Goal: Transaction & Acquisition: Book appointment/travel/reservation

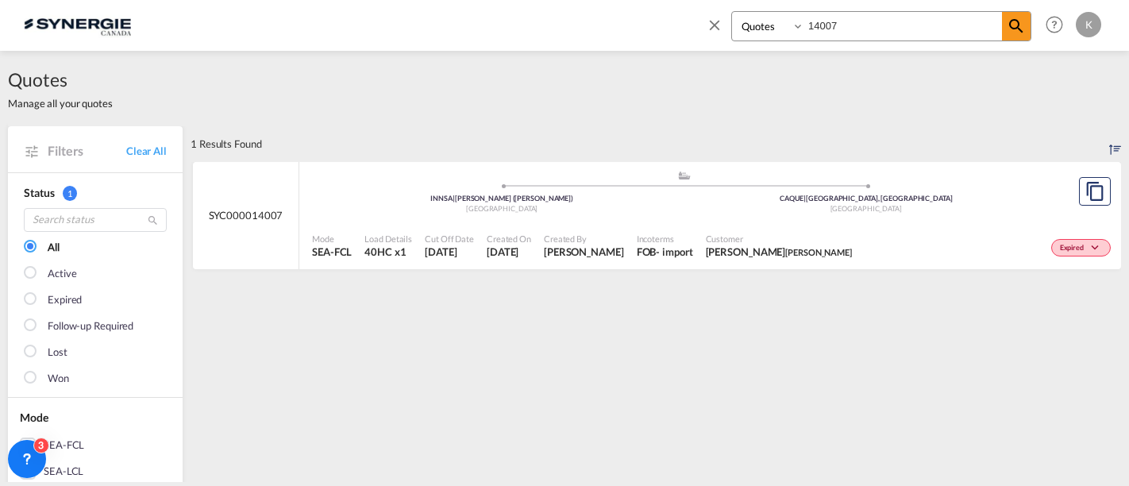
select select "Quotes"
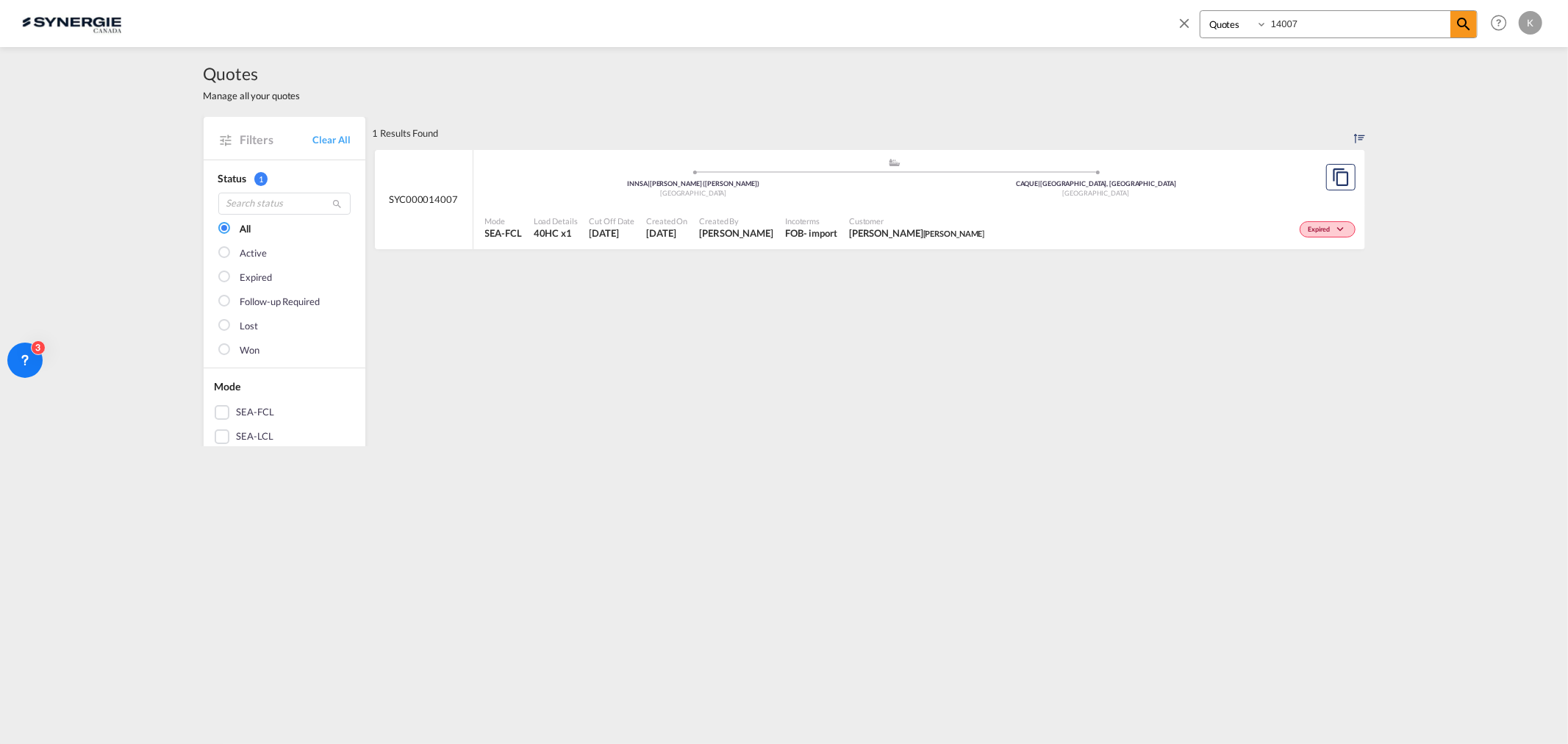
drag, startPoint x: 1318, startPoint y: 13, endPoint x: 1226, endPoint y: 16, distance: 92.0
click at [1045, 16] on div "Bookings Quotes Enquiries 14007" at bounding box center [1338, 24] width 278 height 28
click at [1045, 26] on md-icon "icon-close" at bounding box center [1184, 22] width 16 height 16
click at [1045, 23] on span "New" at bounding box center [1362, 21] width 56 height 12
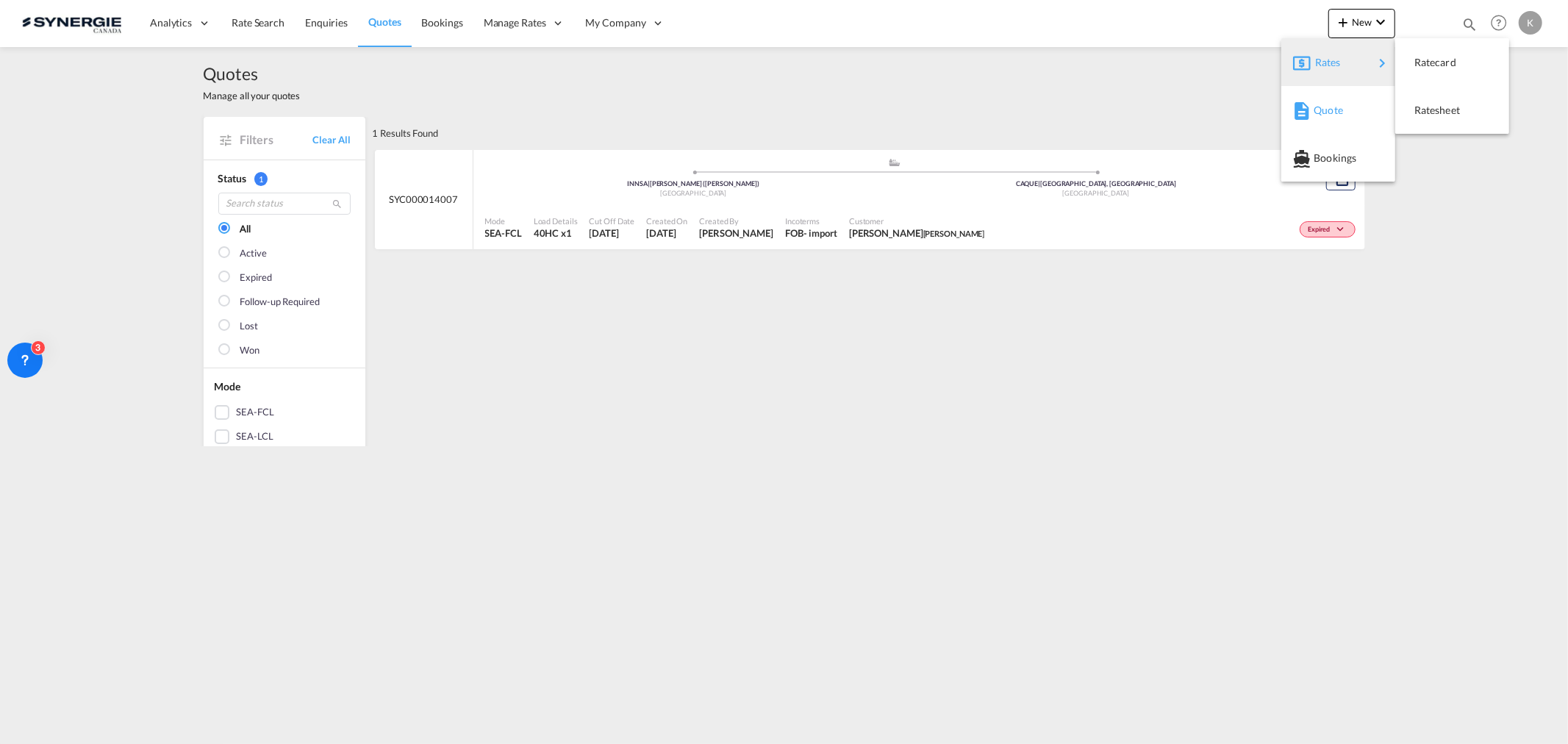
click at [1045, 108] on md-icon "button" at bounding box center [1301, 110] width 18 height 18
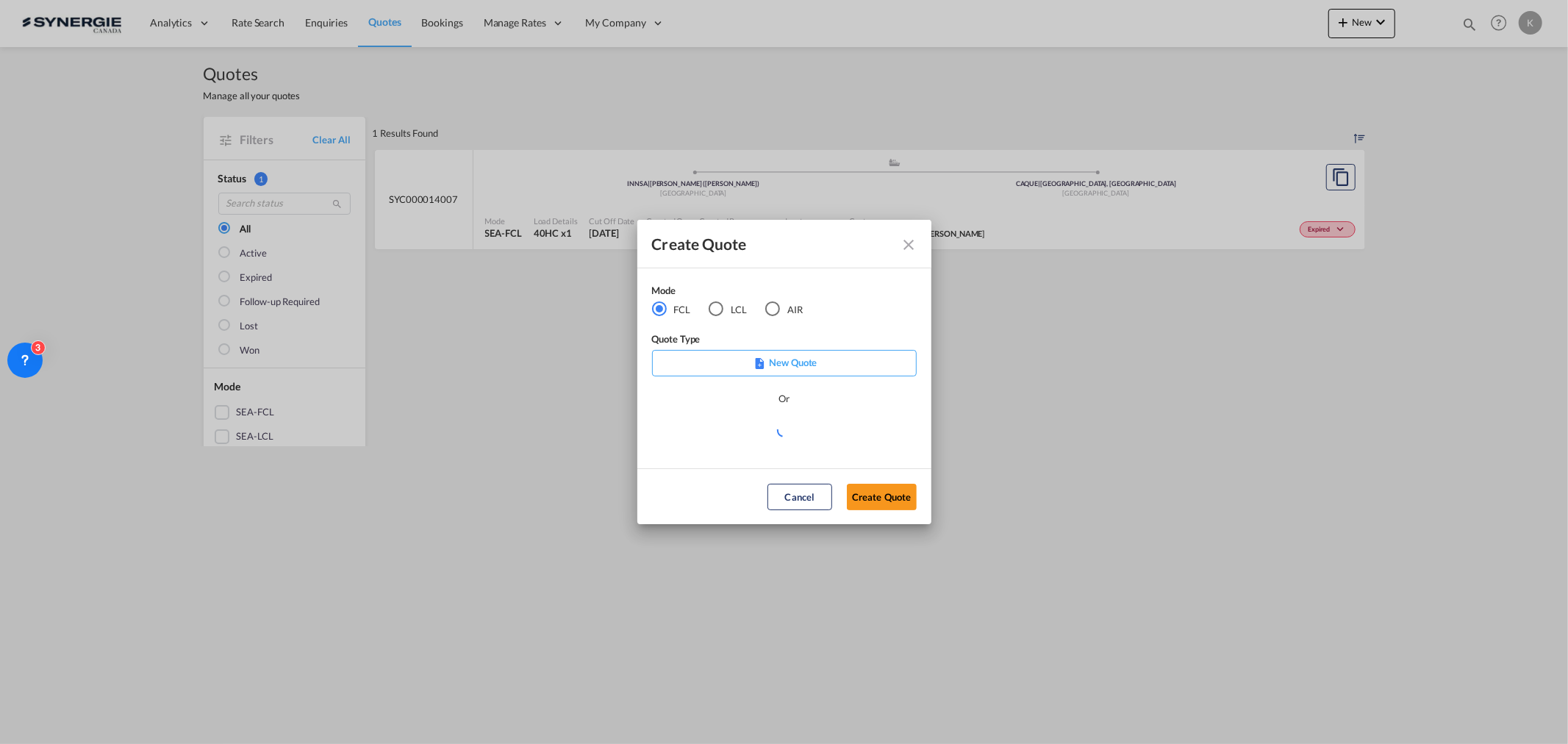
click at [710, 311] on div "LCL" at bounding box center [716, 309] width 15 height 15
click at [711, 434] on md-select "Select template *NEW* FCL FREEHAND / DAP [PERSON_NAME] | [DATE] *NEW* Import FC…" at bounding box center [784, 435] width 265 height 30
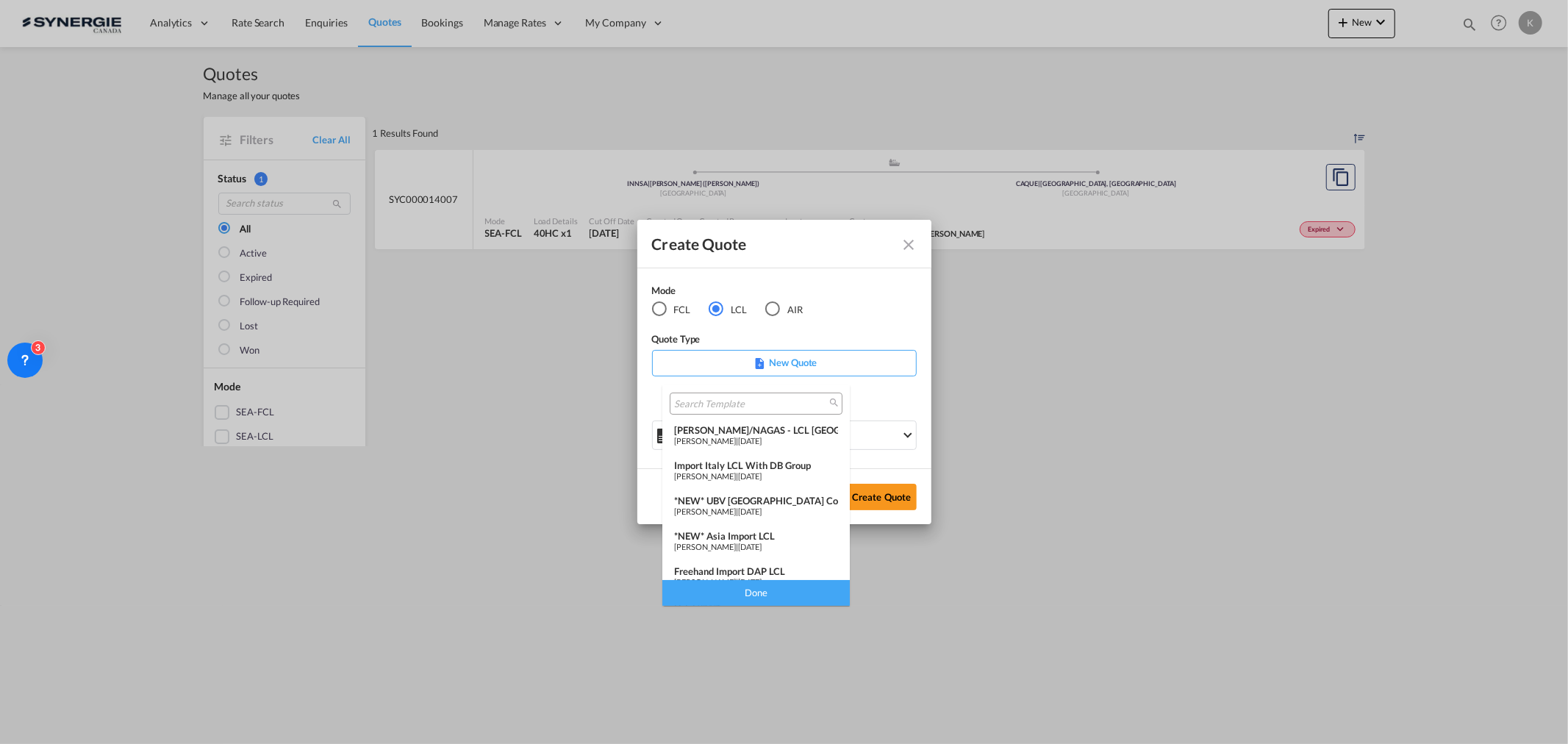
scroll to position [122, 0]
click at [765, 449] on div "Pablo Gomez Saldarriaga | 06 Dec 2024" at bounding box center [755, 530] width 164 height 9
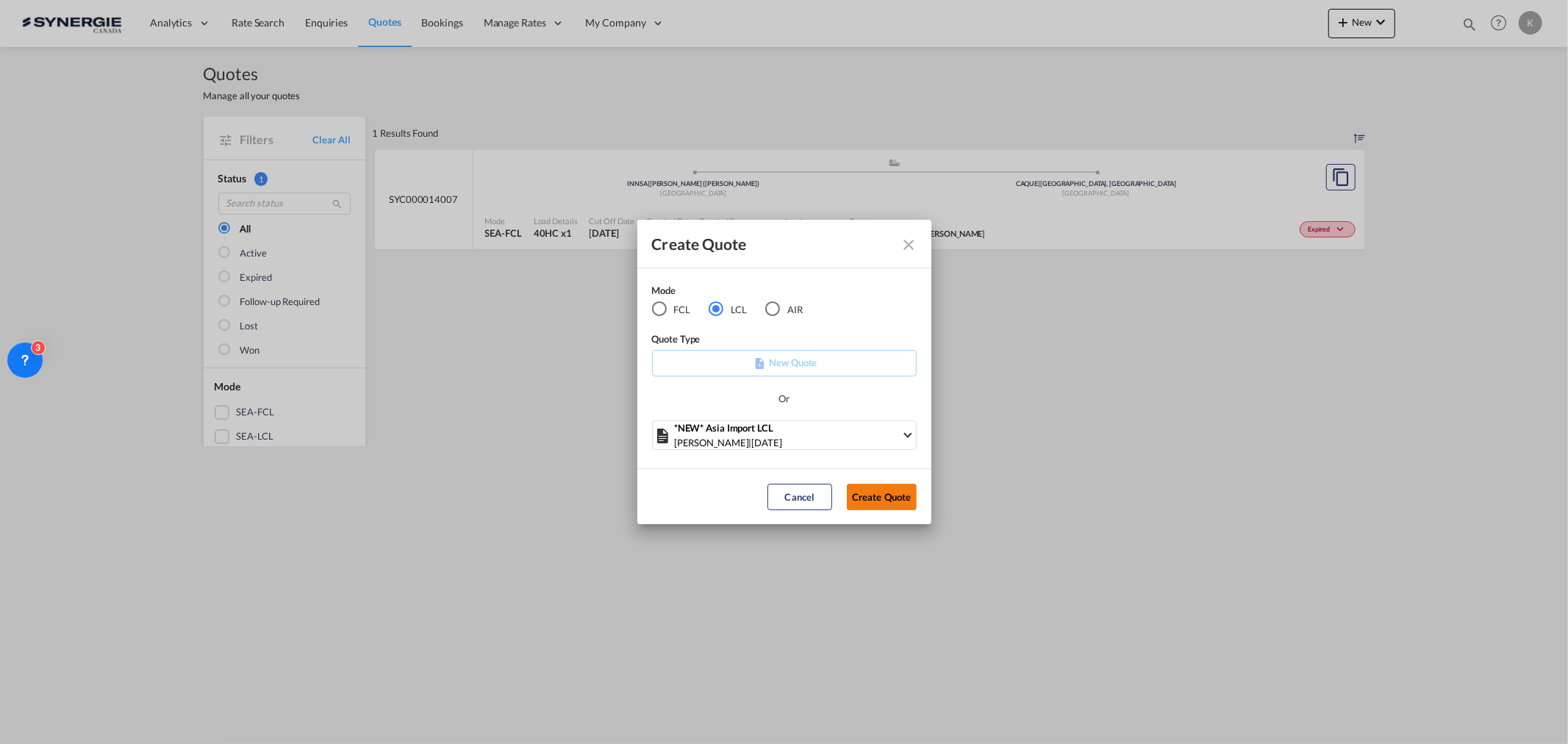
click at [884, 449] on button "Create Quote" at bounding box center [881, 497] width 69 height 27
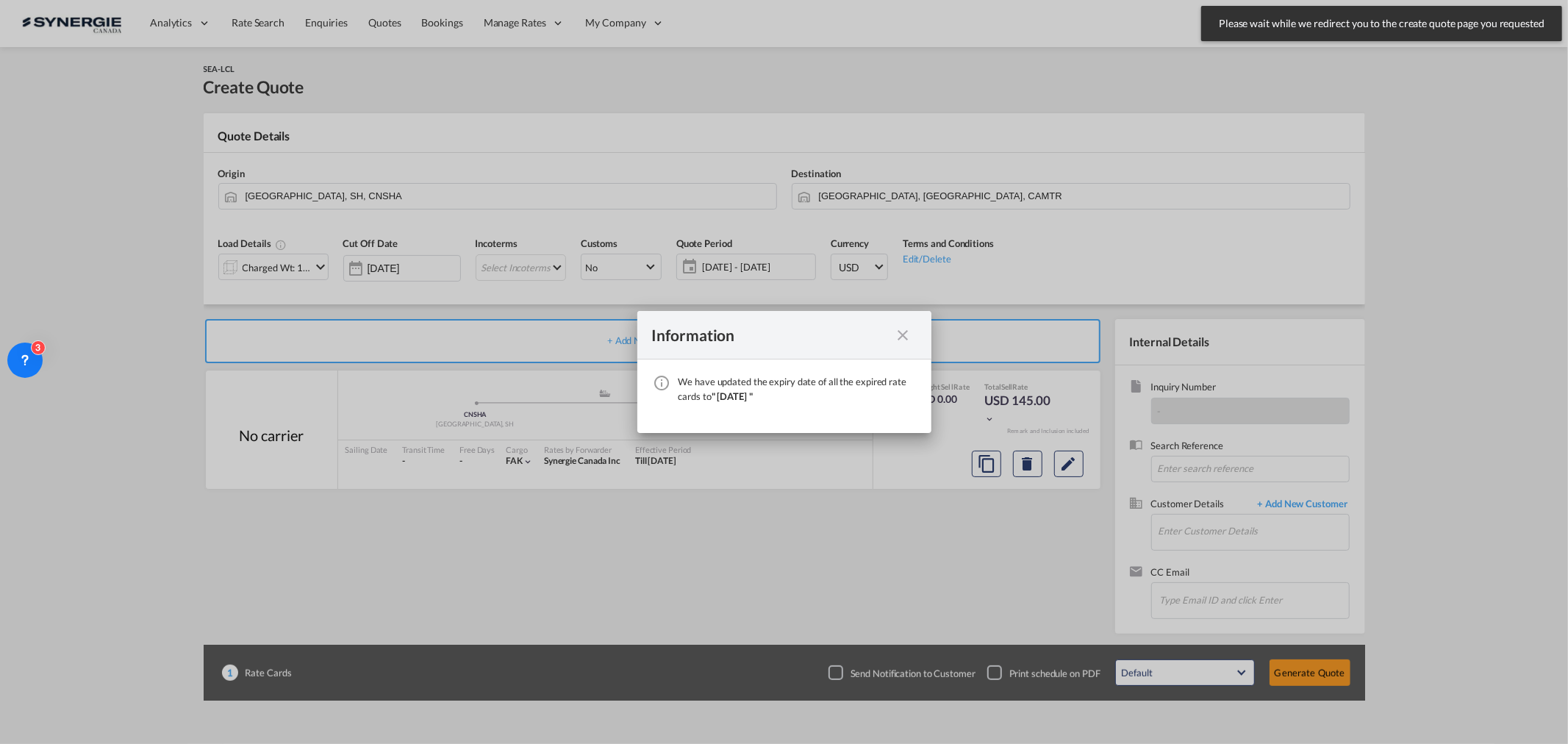
click at [895, 334] on md-icon "icon-close fg-AAA8AD cursor" at bounding box center [902, 335] width 18 height 18
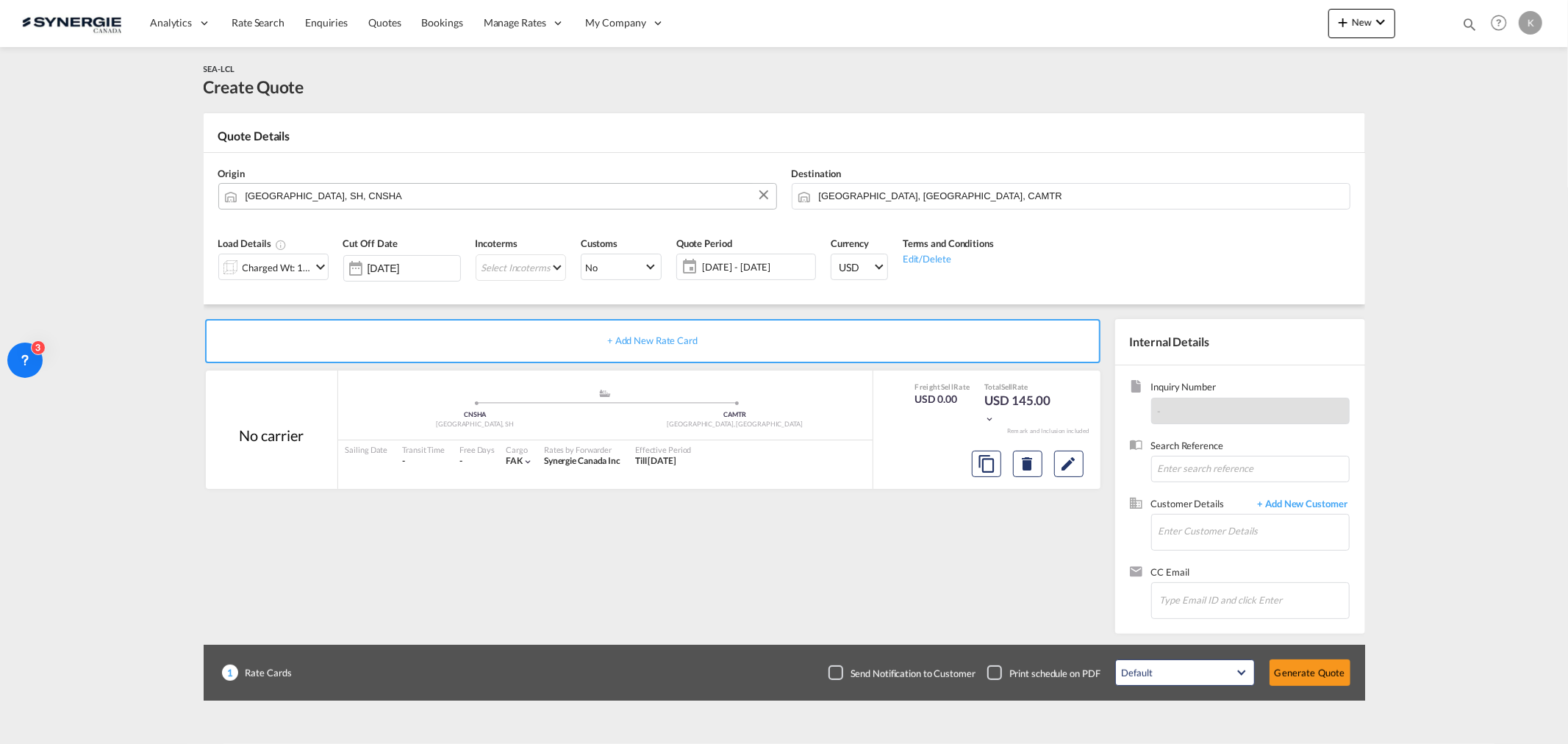
click at [313, 196] on input "Shanghai, SH, CNSHA" at bounding box center [506, 196] width 523 height 26
paste input "Wenzhou"
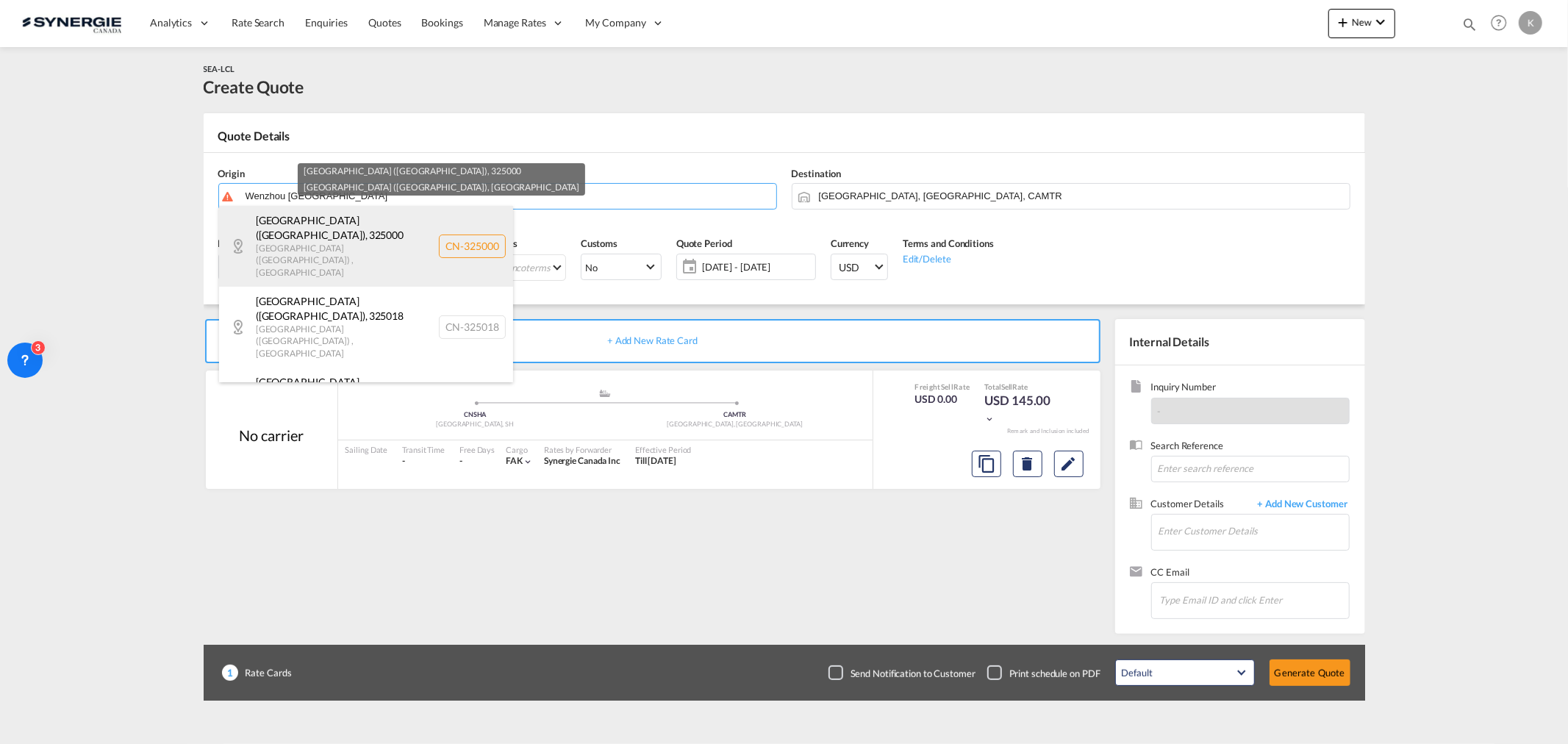
click at [471, 229] on div "WENZHOU (温州市) , 325000 ZHEJIANG (浙江省) , China CN-325000" at bounding box center [367, 245] width 294 height 81
type input "CN-325000, WENZHOU (温州市), ZHEJIANG (浙江省)"
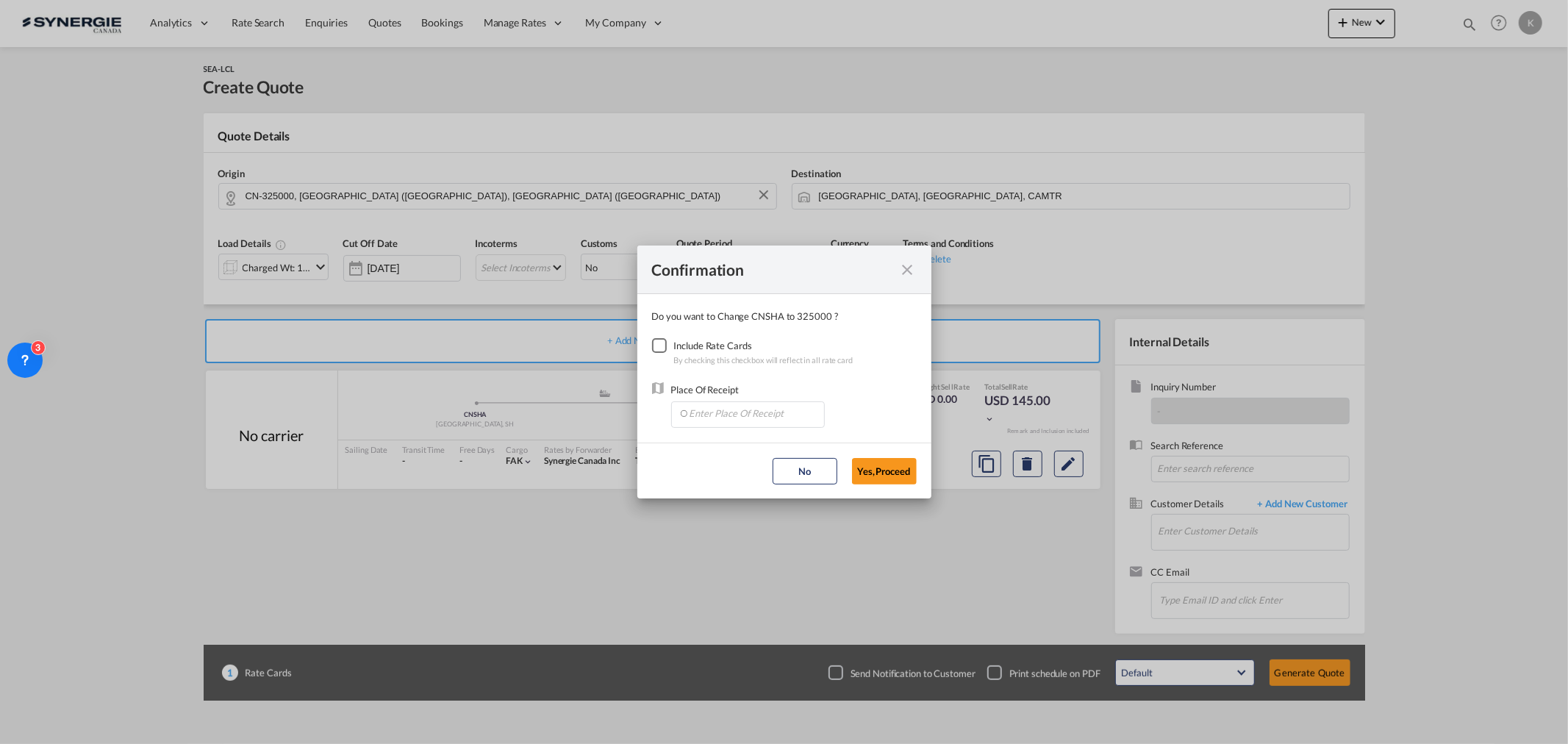
click at [660, 346] on div "Checkbox No Ink" at bounding box center [659, 345] width 15 height 15
click at [719, 402] on input "Enter Place Of Receipt" at bounding box center [751, 413] width 145 height 22
click at [691, 405] on input "Enter Place Of Receipt" at bounding box center [751, 413] width 145 height 22
click at [757, 437] on li "CNNGB, Ningbo, ZJ, China, Greater China & Far East Asia, Asia Pacific" at bounding box center [748, 446] width 141 height 35
type input "CNNGB, Ningbo, ZJ, China, Greater China & Far East Asia, Asia Pacific"
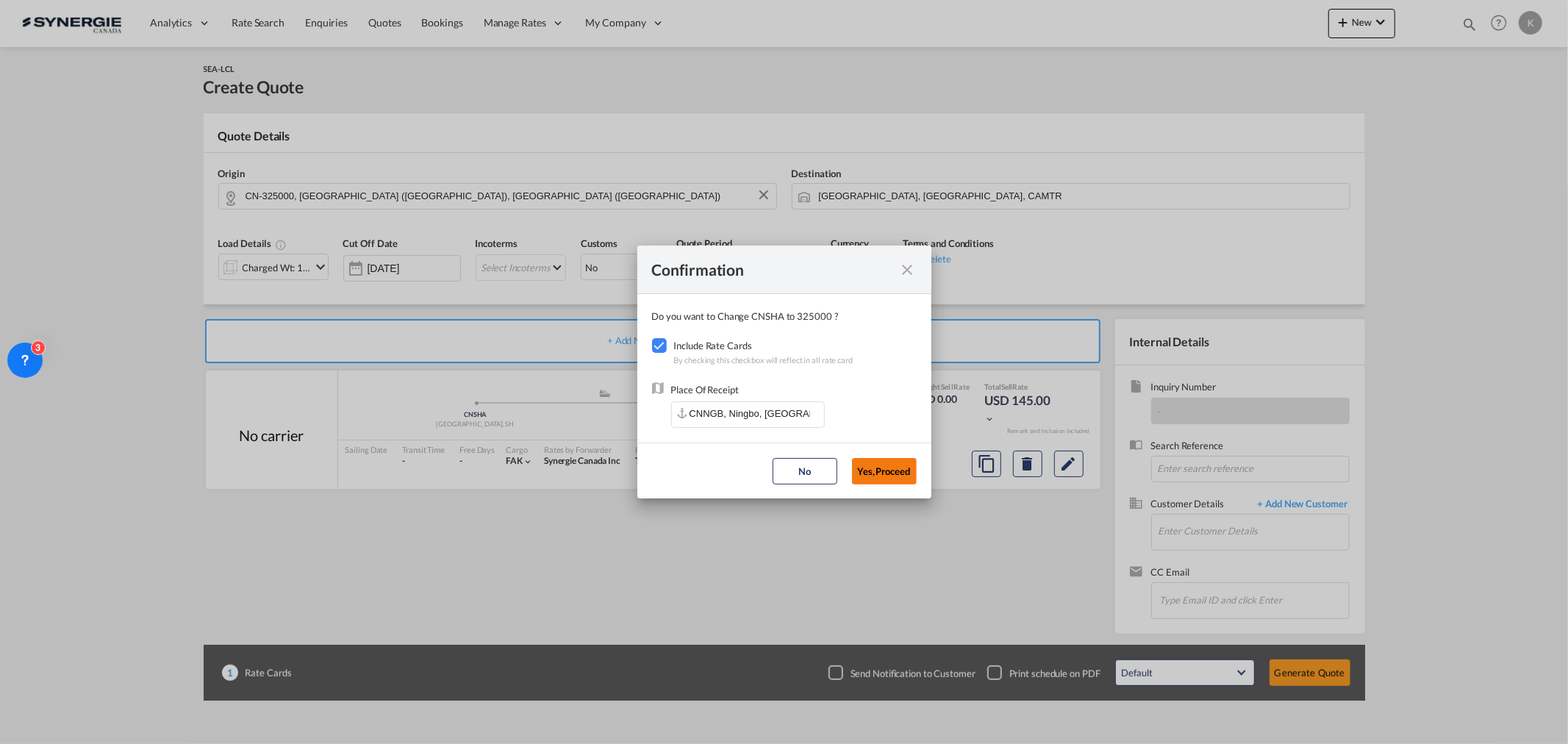
click at [878, 449] on button "Yes,Proceed" at bounding box center [884, 471] width 65 height 27
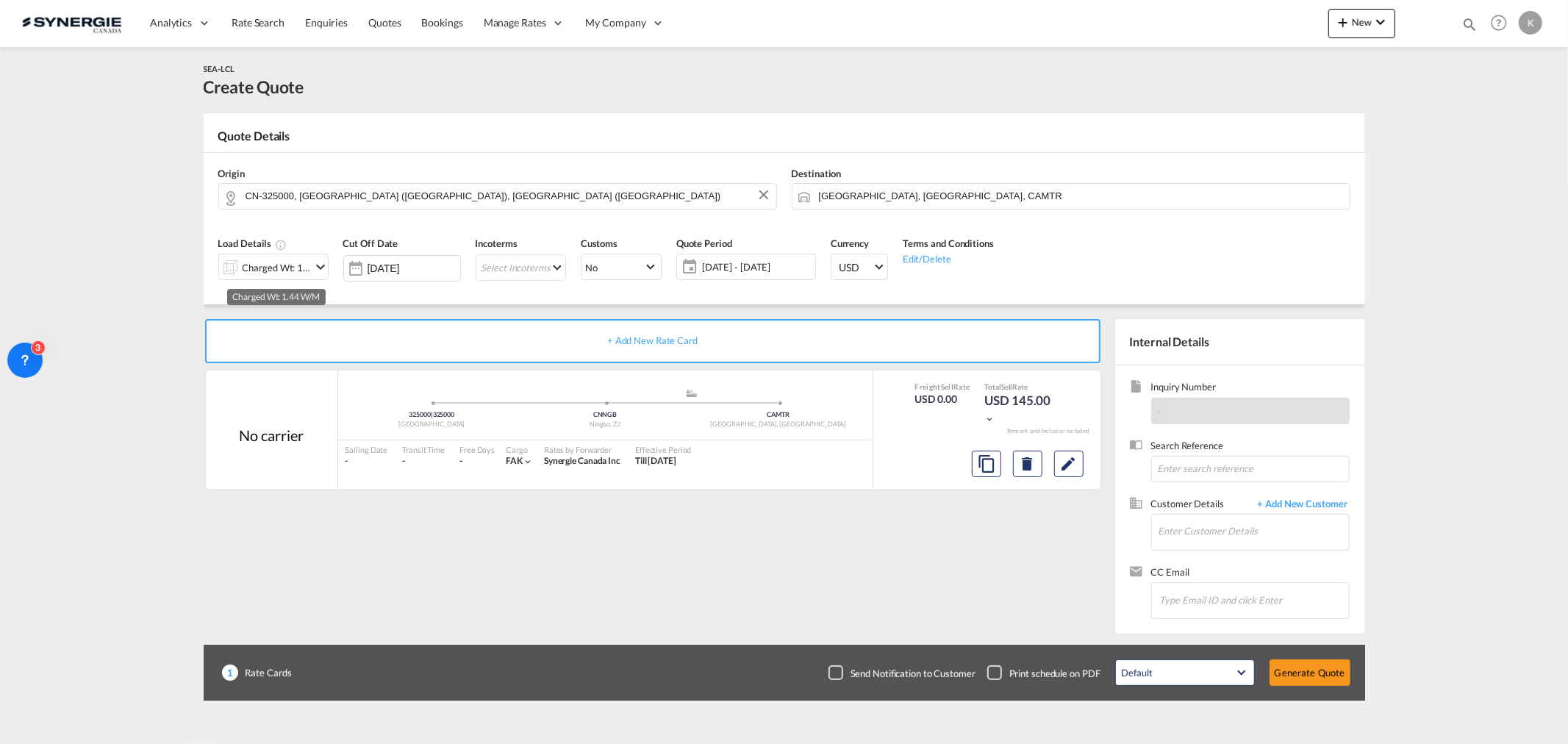
click at [288, 266] on div "Charged Wt: 1.44 W/M" at bounding box center [277, 267] width 69 height 20
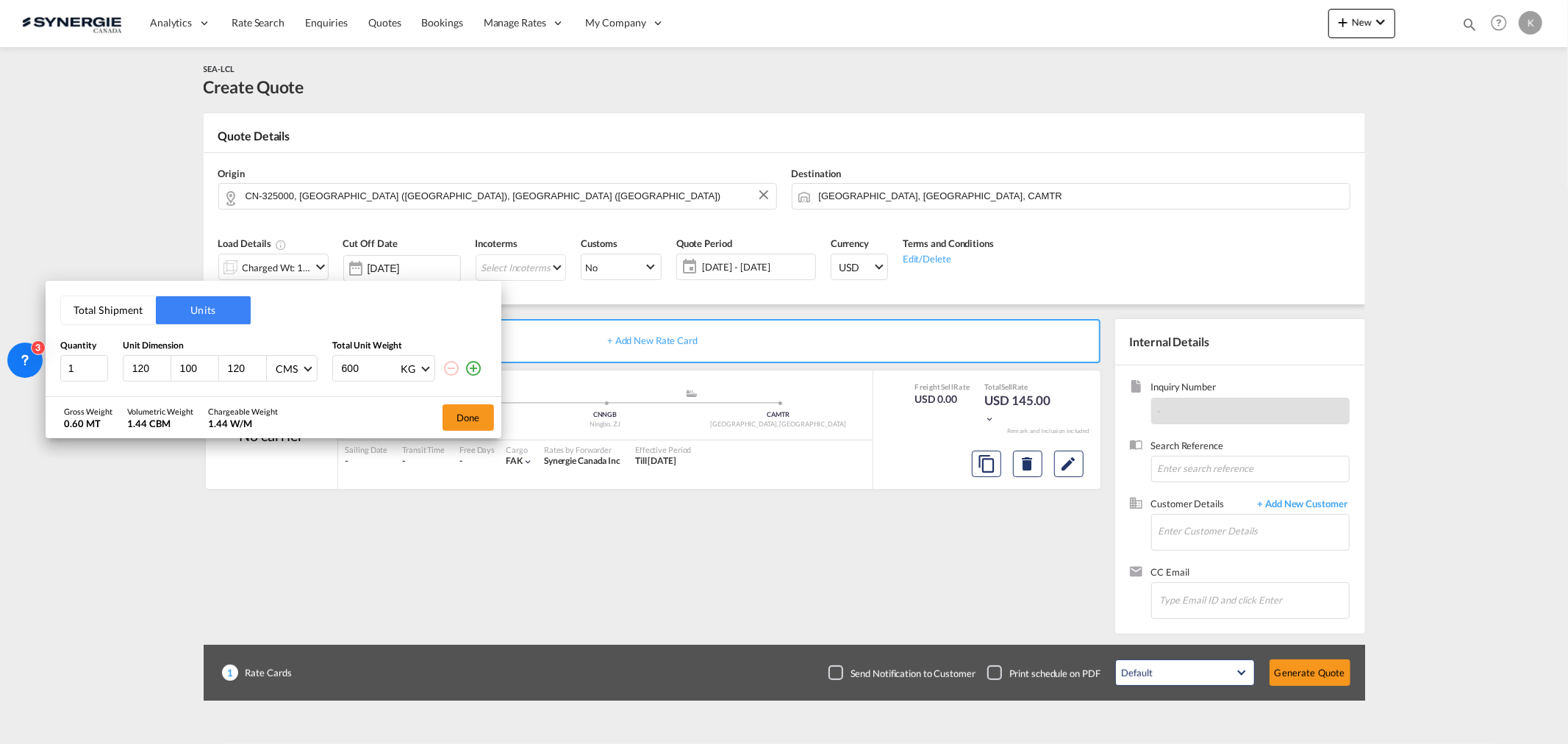
drag, startPoint x: 123, startPoint y: 307, endPoint x: 120, endPoint y: 316, distance: 9.5
click at [123, 307] on button "Total Shipment" at bounding box center [108, 310] width 94 height 28
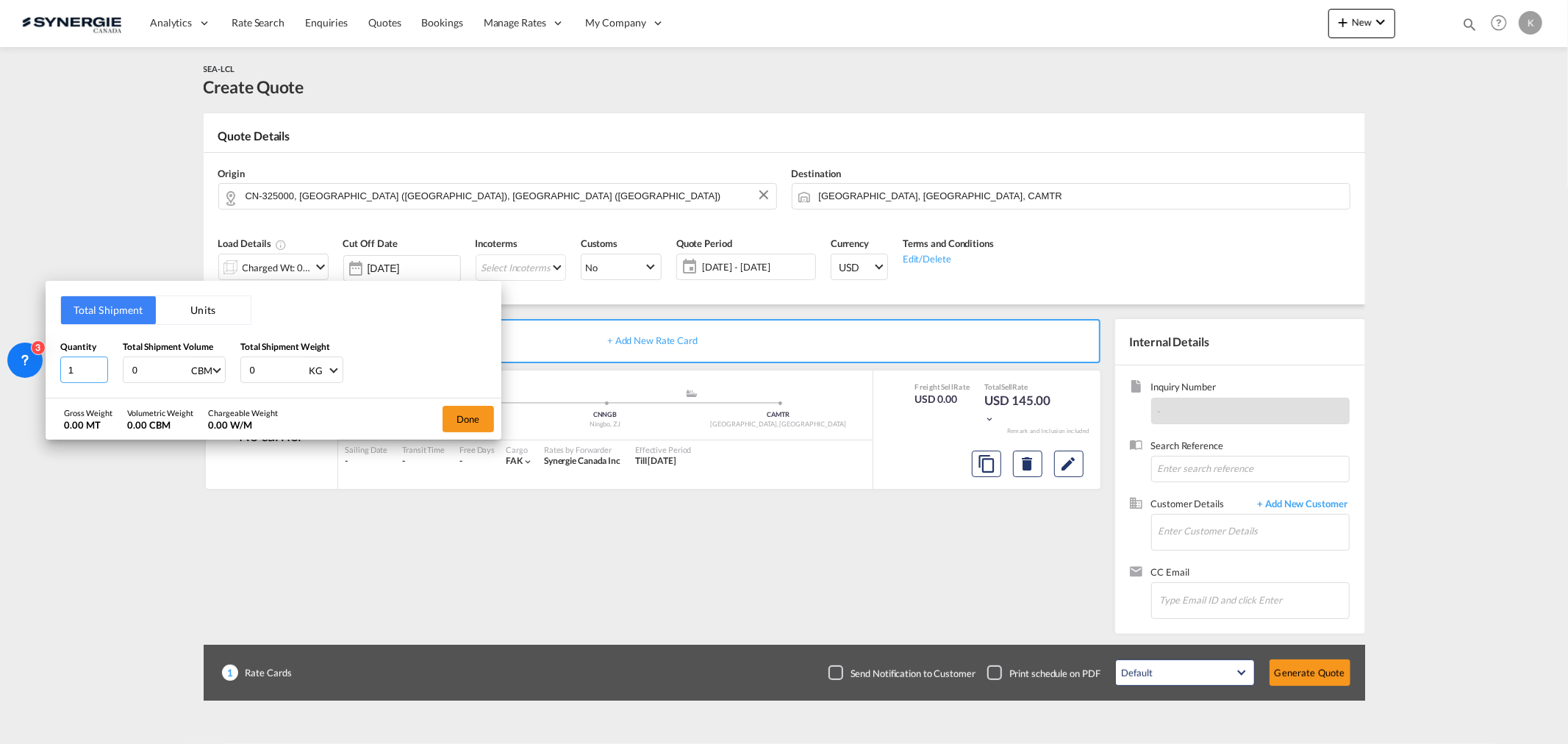
drag, startPoint x: 80, startPoint y: 377, endPoint x: 39, endPoint y: 378, distance: 41.0
click at [39, 378] on div "Total Shipment Units Quantity 1 Total Shipment Volume 0 CBM CBM CFT Total Shipm…" at bounding box center [784, 372] width 1568 height 744
type input "5"
type input "4"
type input "4.7"
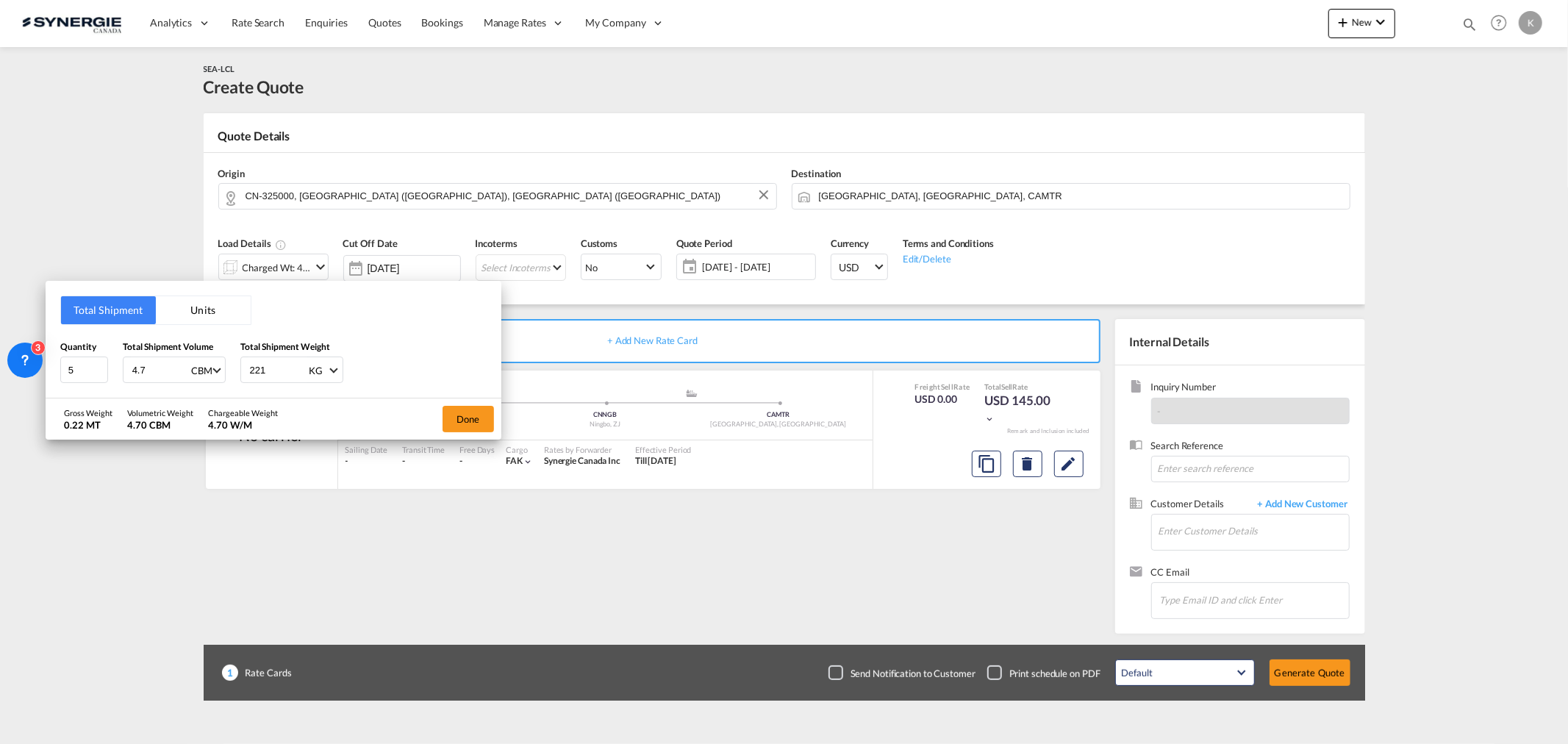
type input "2215"
type input "2215.3"
click at [480, 408] on button "Done" at bounding box center [468, 418] width 52 height 27
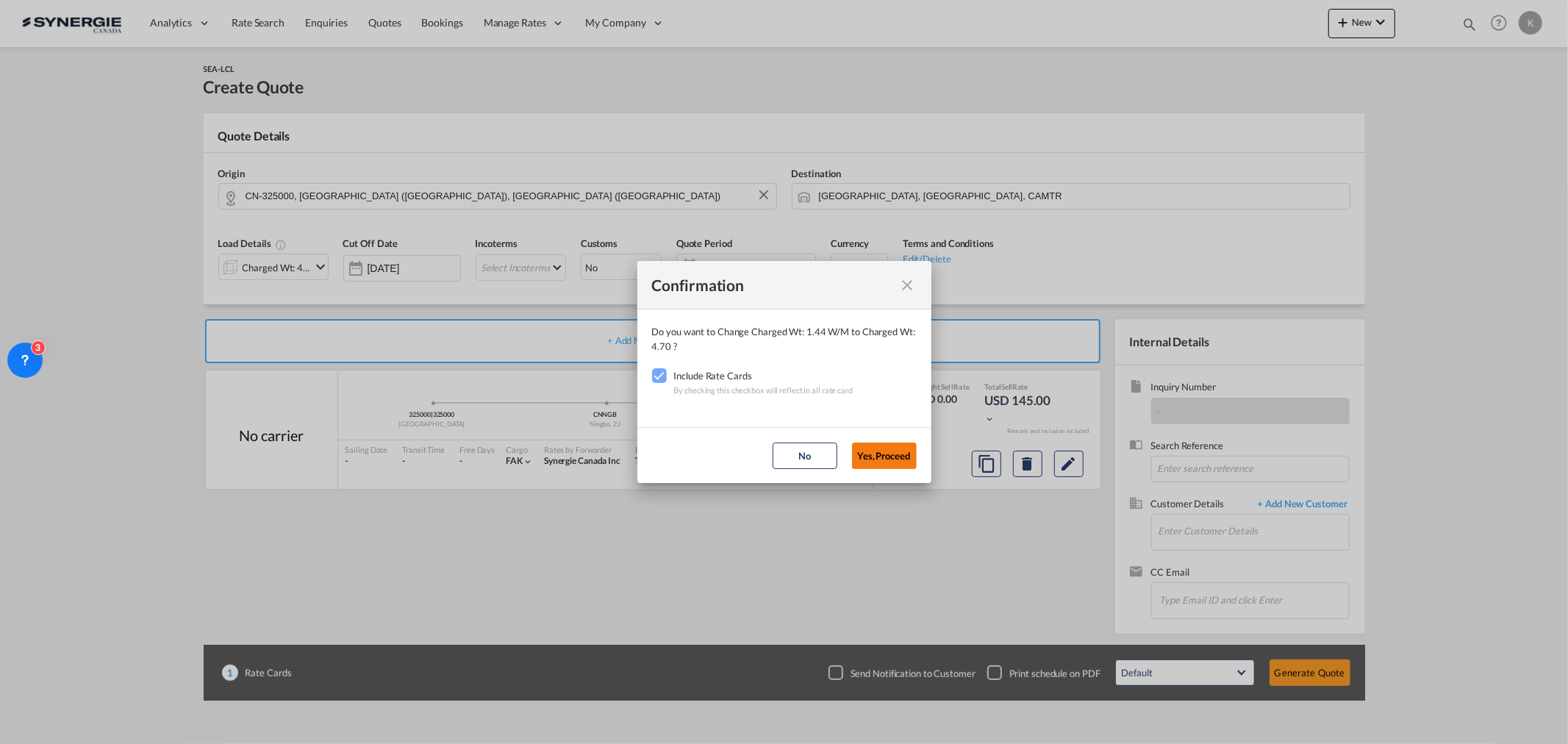
click at [885, 449] on button "Yes,Proceed" at bounding box center [884, 455] width 65 height 27
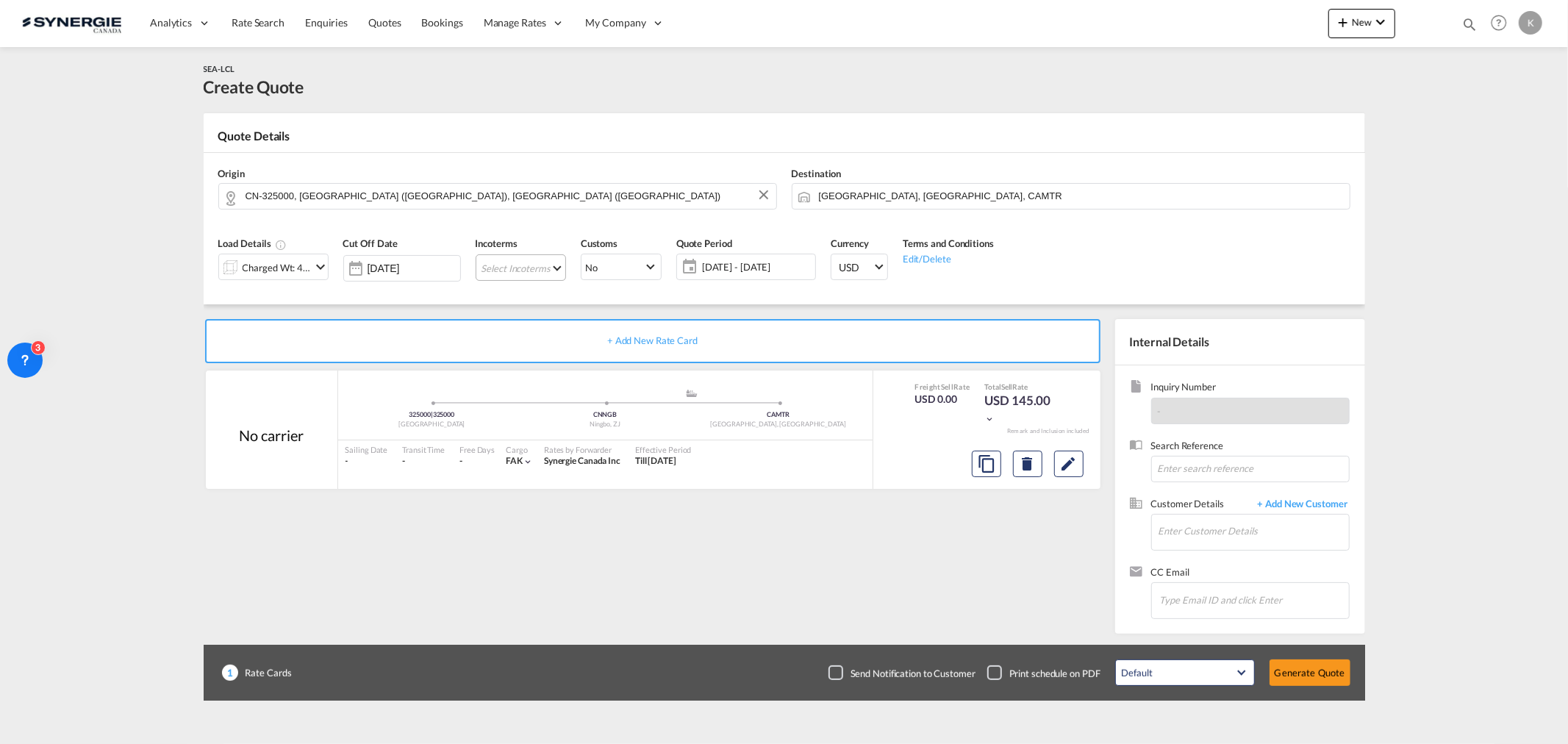
click at [541, 270] on md-select "Select Incoterms CIP - export Carriage and Insurance Paid to CIF - import Cost,…" at bounding box center [521, 267] width 91 height 27
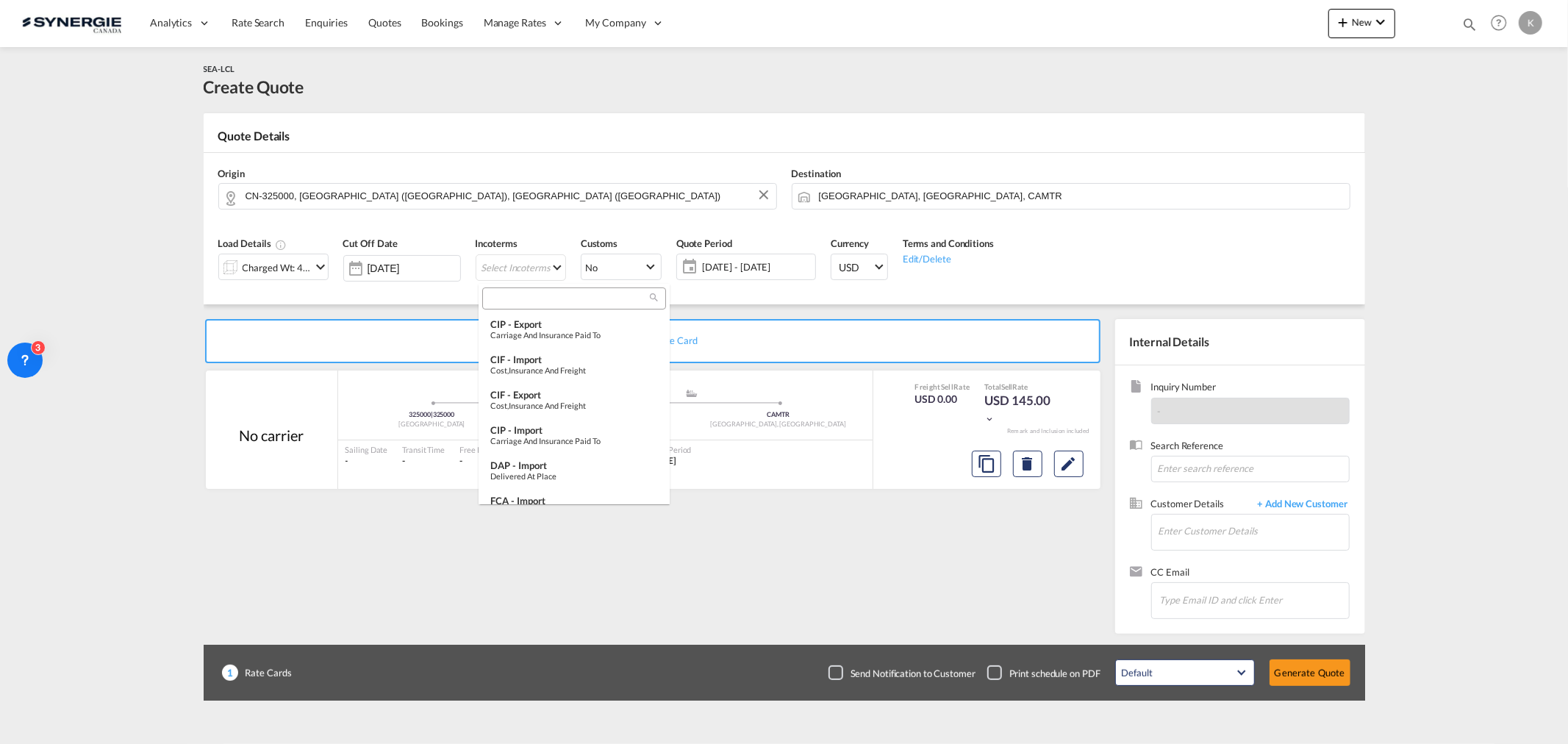
click at [539, 295] on input "search" at bounding box center [568, 298] width 163 height 13
type input "exw"
click at [526, 357] on div "EXW - import" at bounding box center [574, 359] width 168 height 12
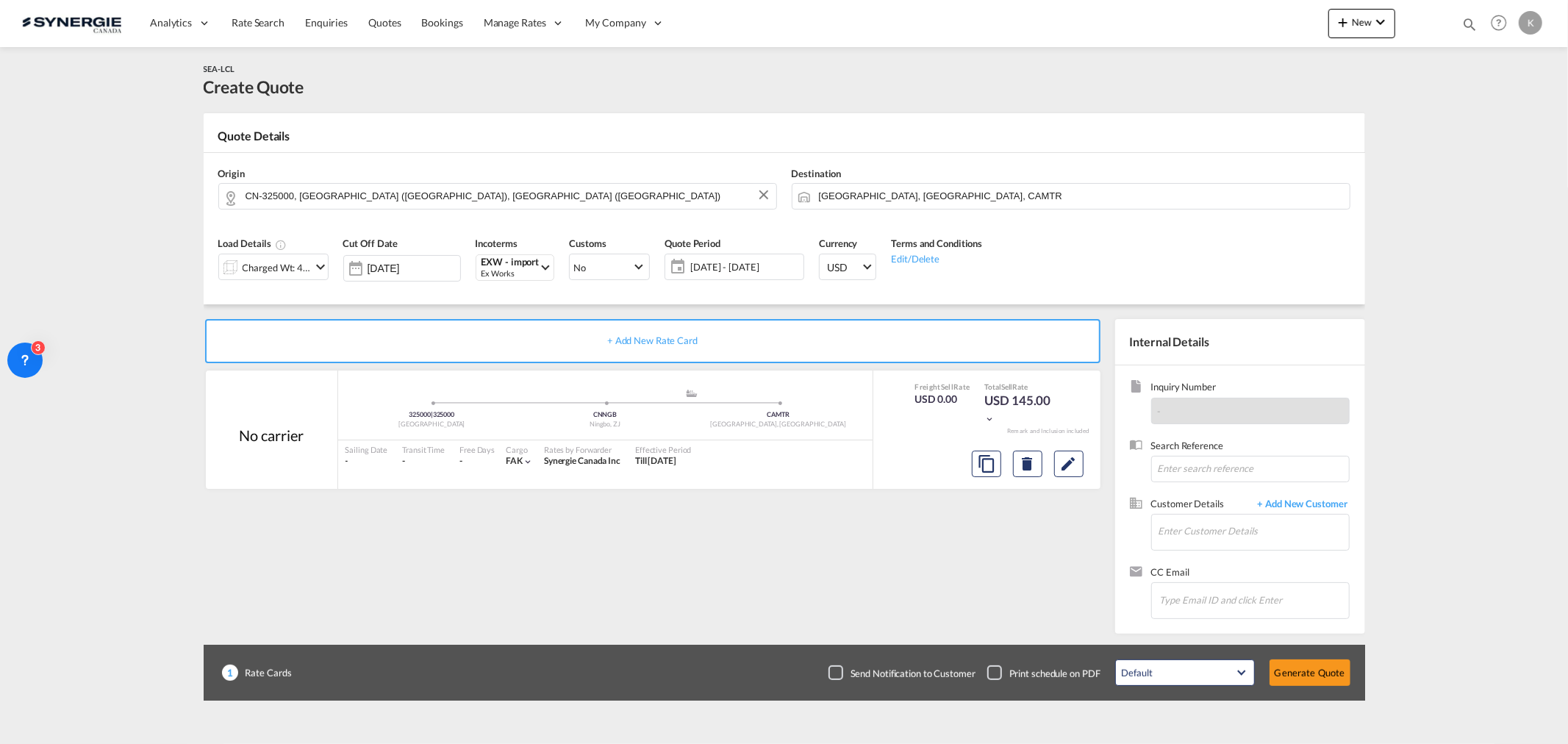
click at [716, 267] on span "13 Aug - 12 Sep 2025" at bounding box center [745, 267] width 109 height 13
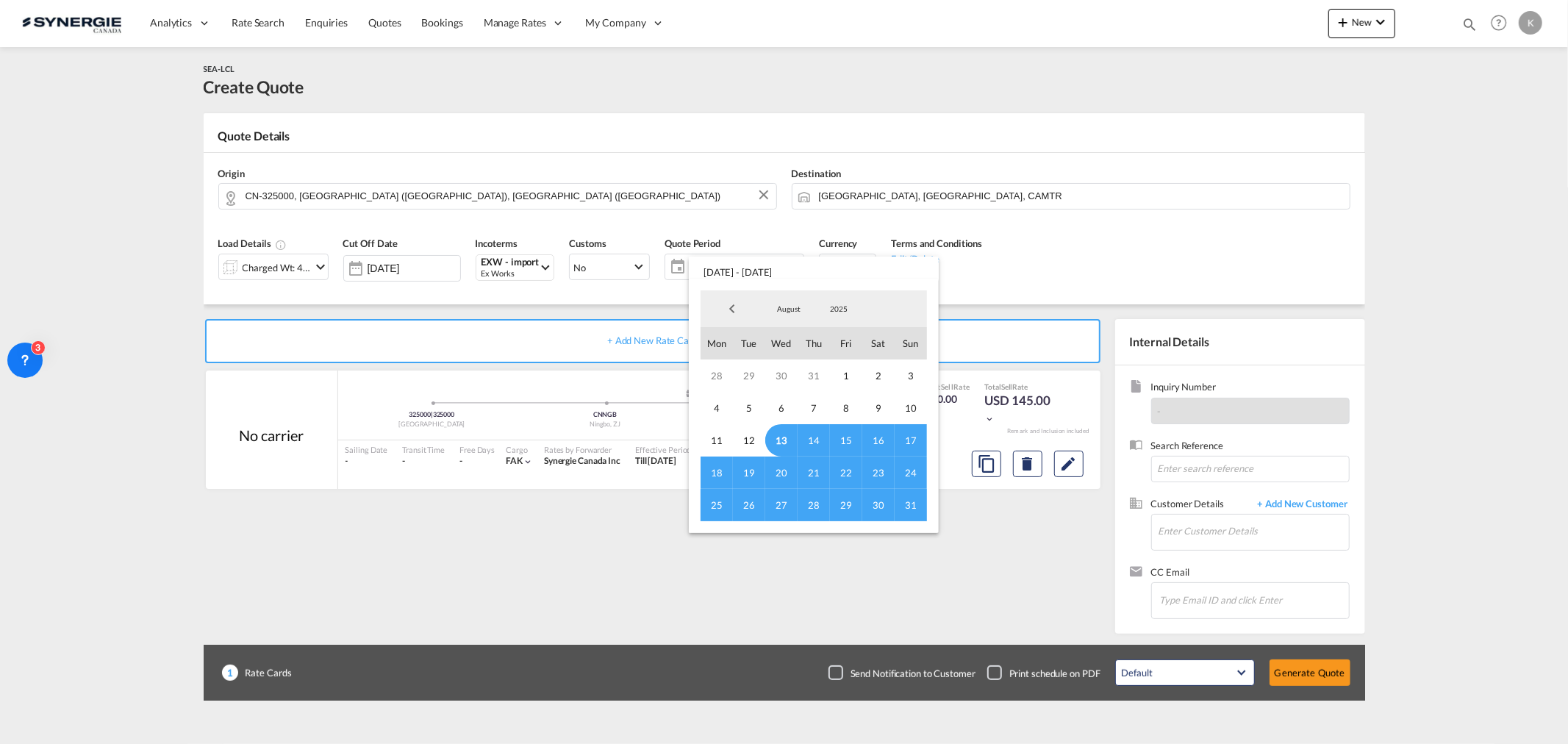
drag, startPoint x: 810, startPoint y: 437, endPoint x: 817, endPoint y: 443, distance: 9.2
click at [810, 437] on span "14" at bounding box center [814, 440] width 32 height 32
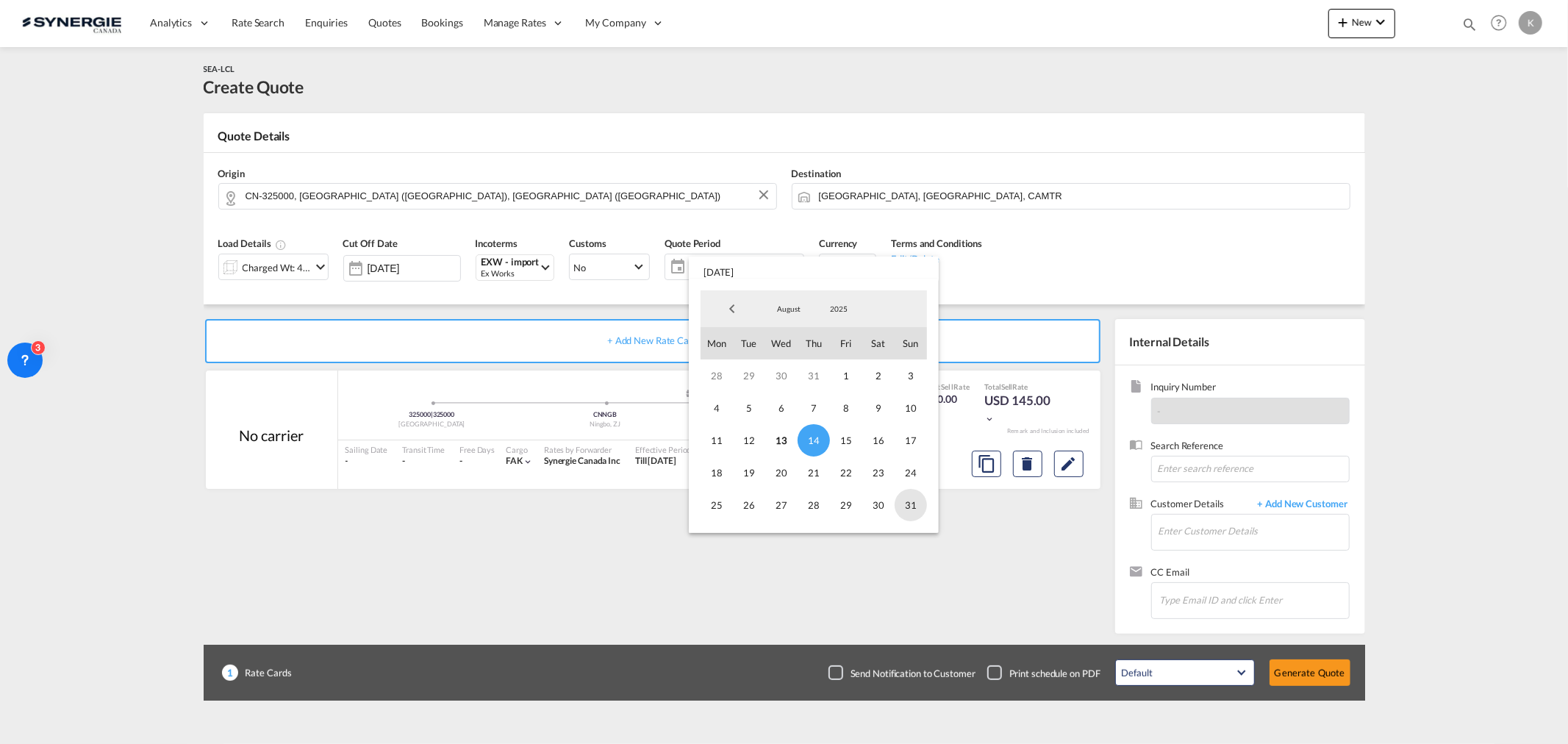
click at [913, 449] on span "31" at bounding box center [910, 504] width 32 height 32
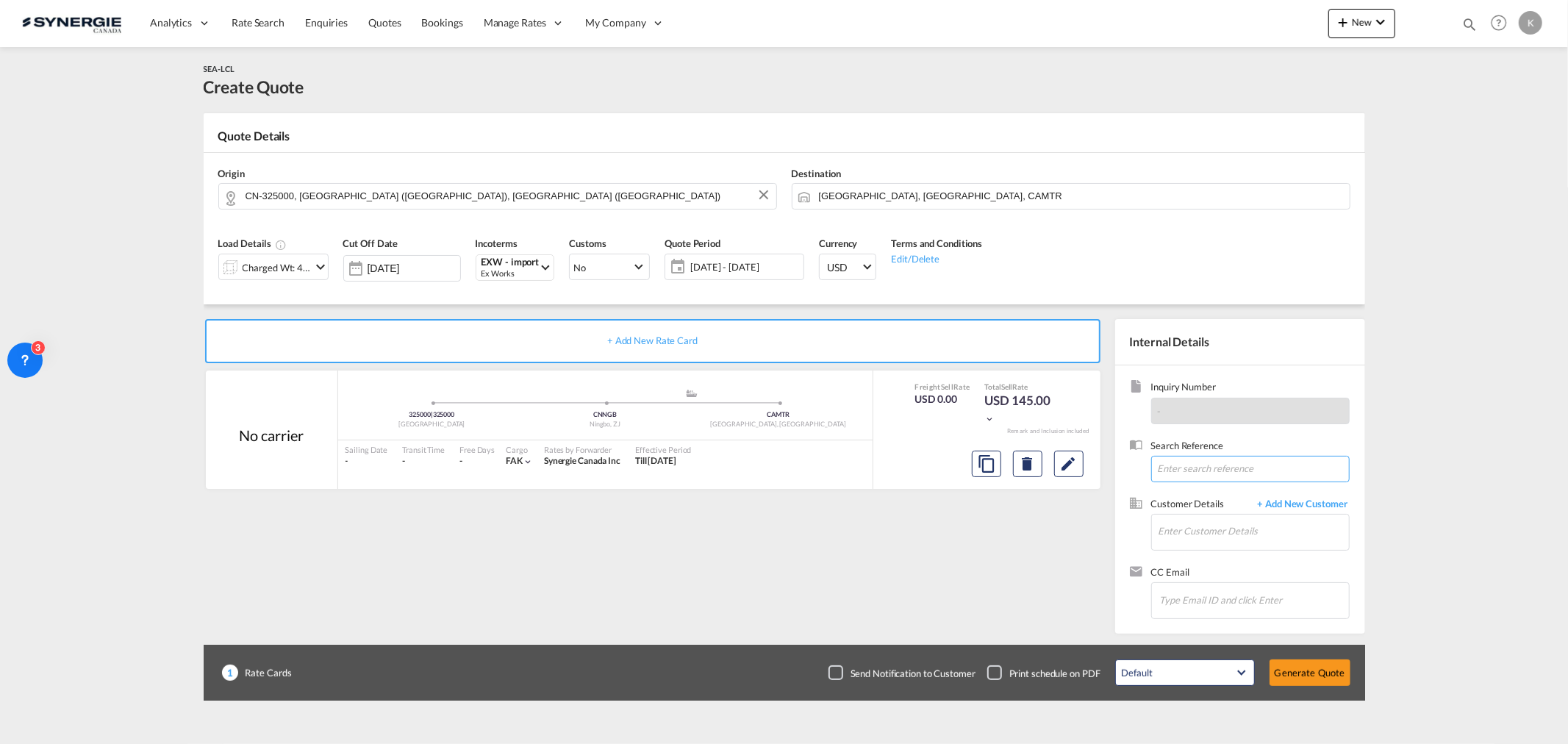
click at [1045, 449] on input at bounding box center [1251, 468] width 198 height 27
paste input "Re:Demande de prix Wenzhou - Montréal fr: Yarry"
click at [1045, 449] on input "Re:Demande de prix Wenzhou - Montréal fr: Yarry" at bounding box center [1251, 468] width 198 height 27
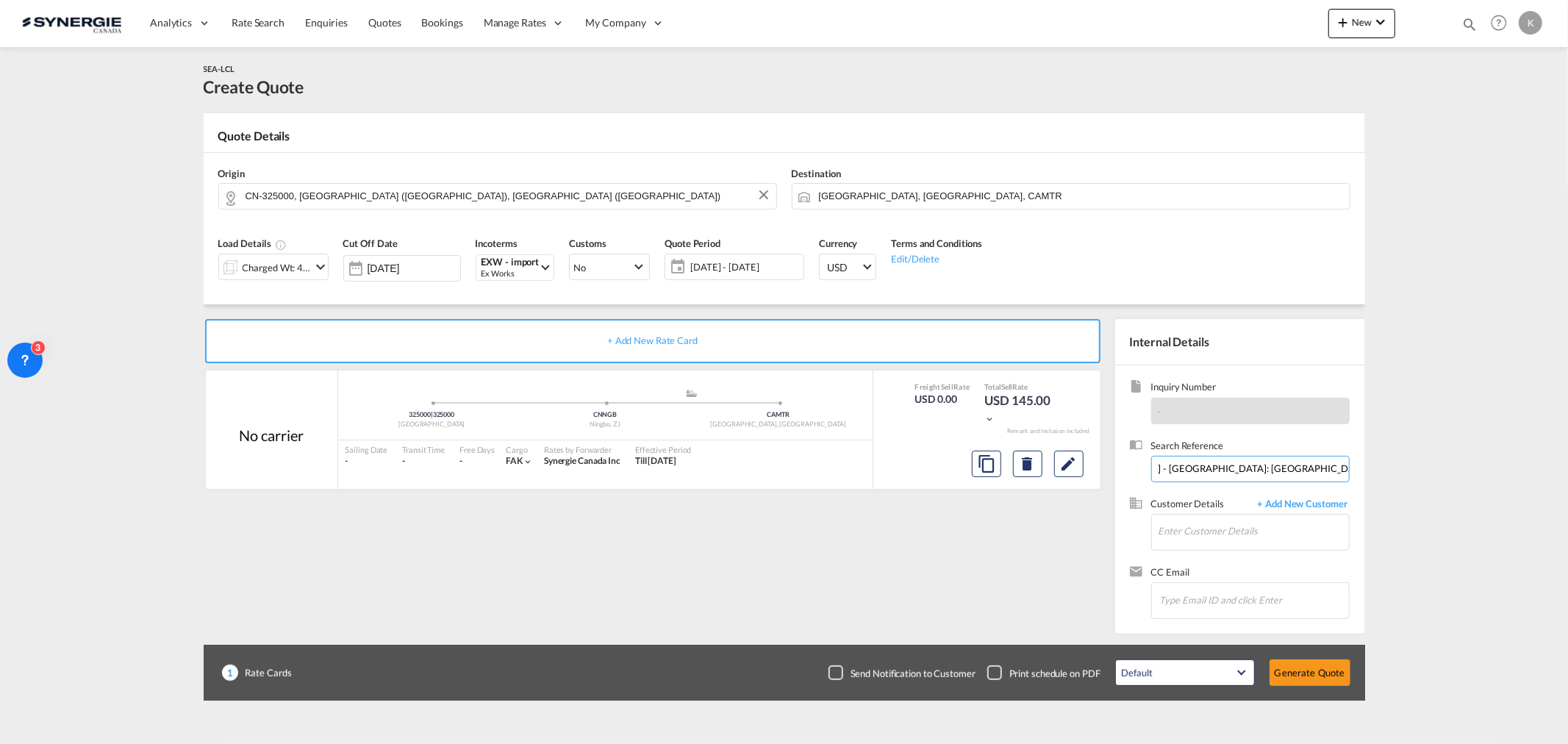
scroll to position [0, 16]
type input "Re:Demande de prix Wenzhou - Montréal fr: Yarry"
click at [320, 270] on md-icon "icon-chevron-down" at bounding box center [320, 267] width 18 height 18
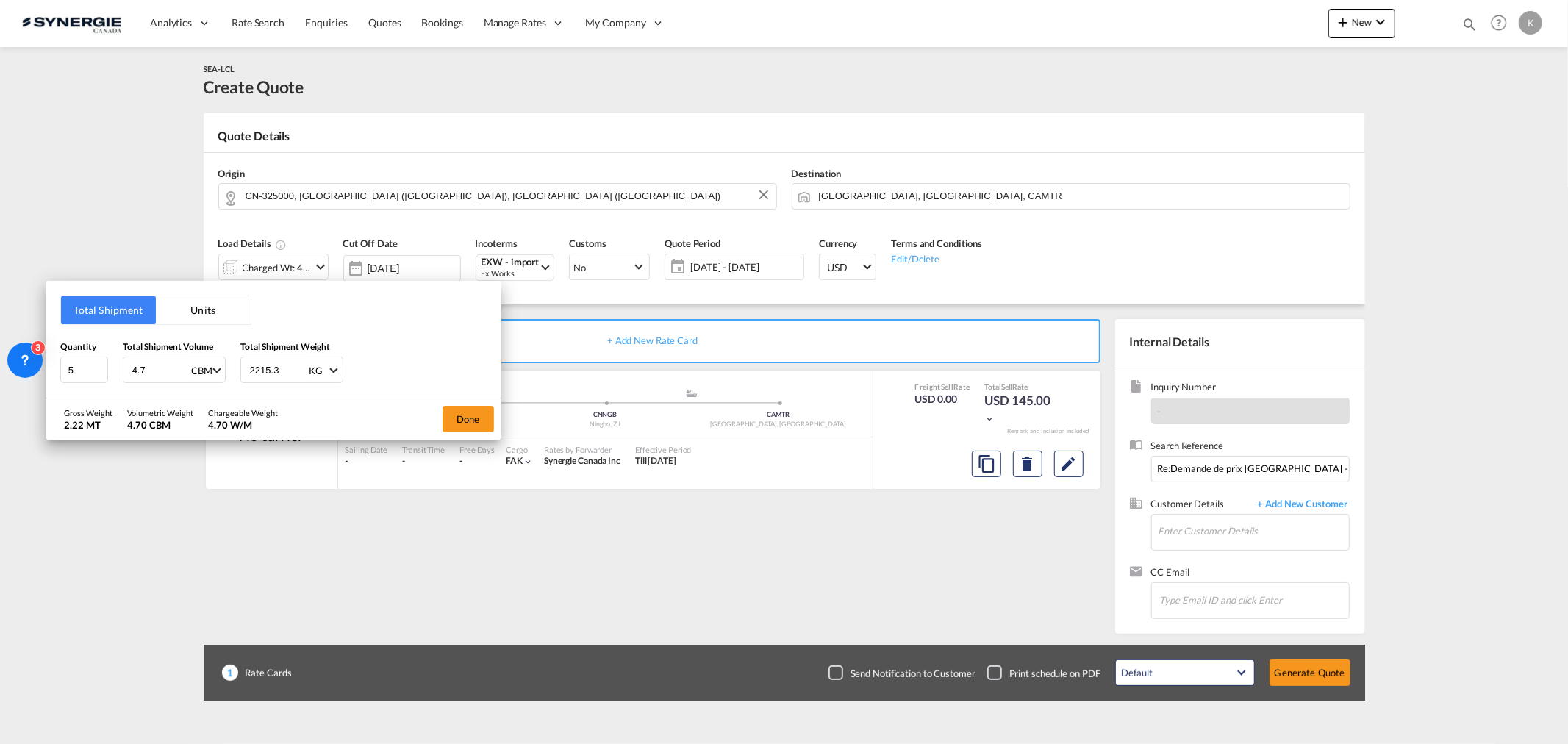
click at [616, 234] on div "Total Shipment Units Quantity 5 Total Shipment Volume 4.7 CBM CBM CFT Total Shi…" at bounding box center [784, 372] width 1568 height 744
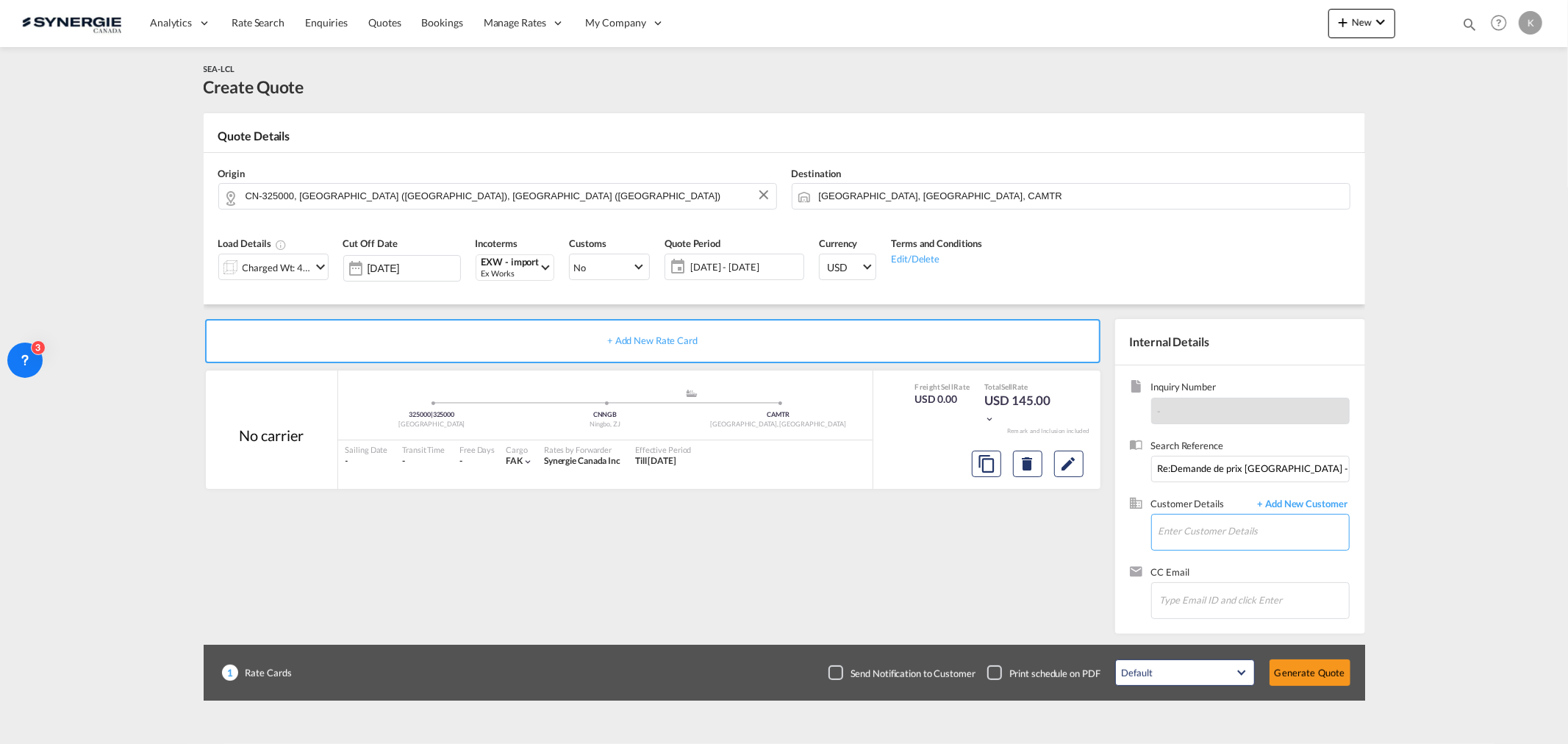
click at [1045, 449] on input "Enter Customer Details" at bounding box center [1254, 531] width 191 height 33
paste input "[EMAIL_ADDRESS][PERSON_NAME][DOMAIN_NAME]"
click at [1045, 449] on body "Analytics Reports Dashboard Rate Search Enquiries Quotes Bookings" at bounding box center [784, 372] width 1568 height 744
click at [1045, 449] on div "Louis-Philippe Boisvert lpboisvert@rocheleau.ca" at bounding box center [1305, 557] width 294 height 40
type input "Rocheleau, Louis-Philippe Boisvert, lpboisvert@rocheleau.ca"
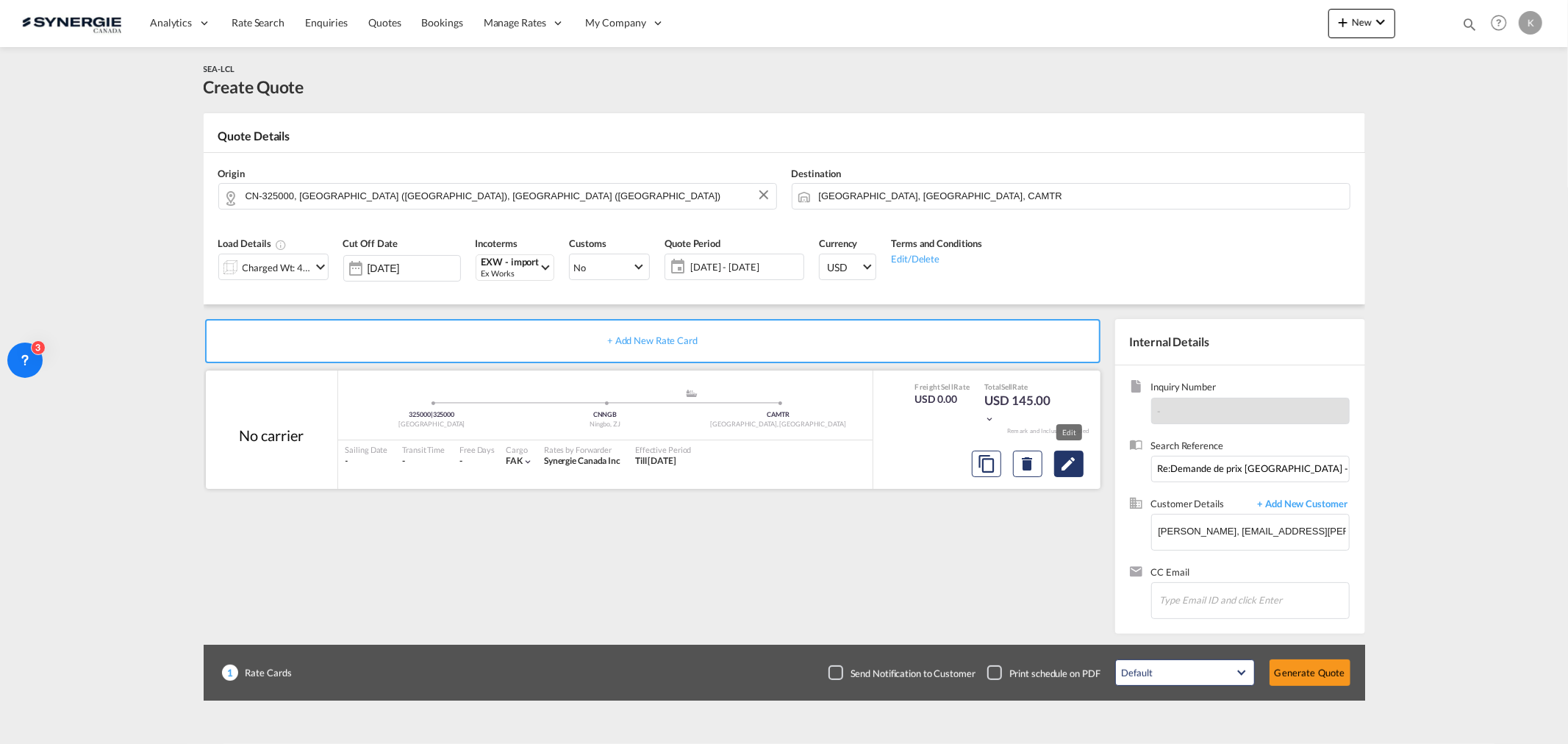
click at [1045, 449] on md-icon "Edit" at bounding box center [1068, 464] width 18 height 18
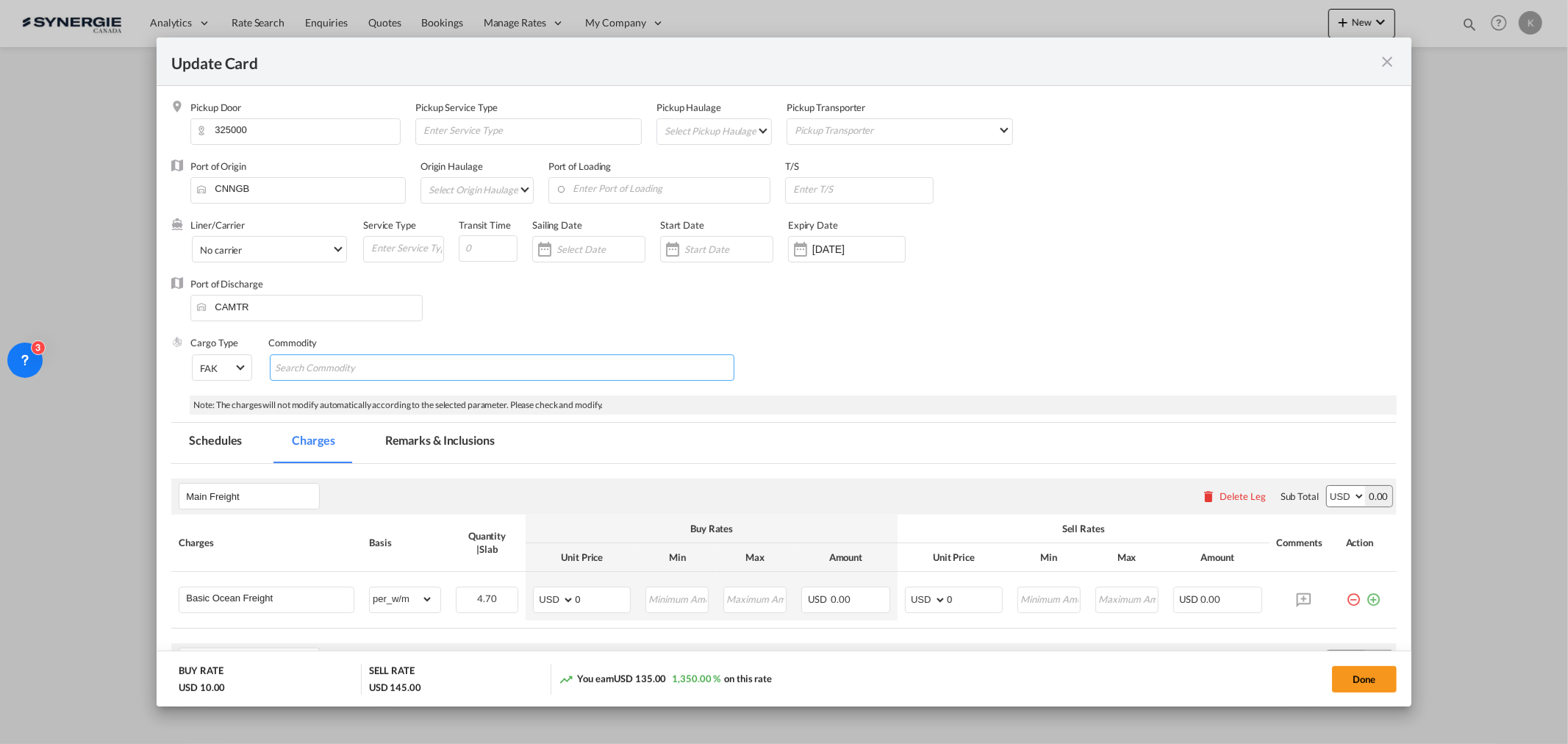
click at [392, 369] on input "Search Commodity" at bounding box center [342, 367] width 134 height 23
type input "Hardware"
click at [423, 449] on md-tab-item "Remarks & Inclusions" at bounding box center [440, 443] width 144 height 41
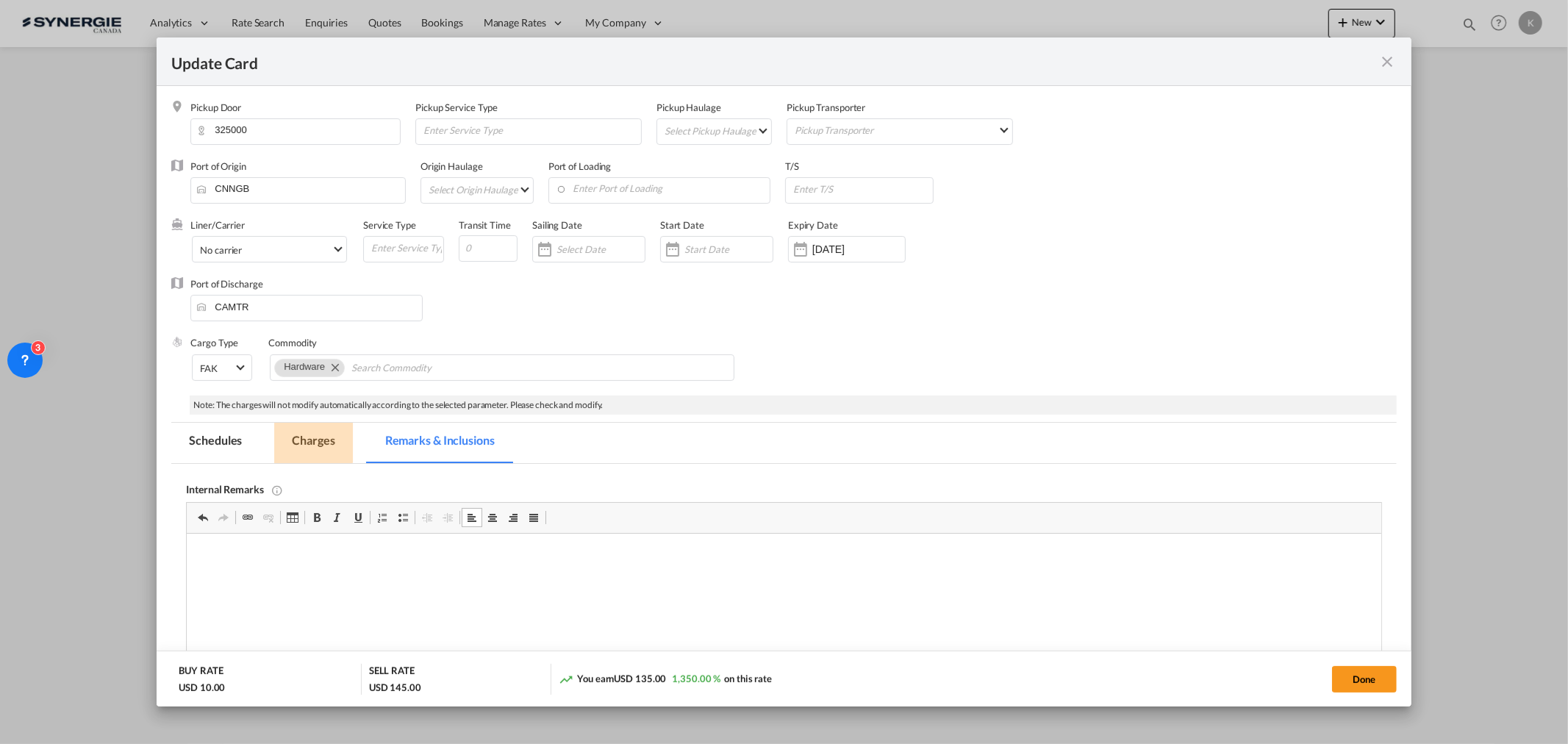
click at [303, 430] on md-tab-item "Charges" at bounding box center [313, 443] width 78 height 41
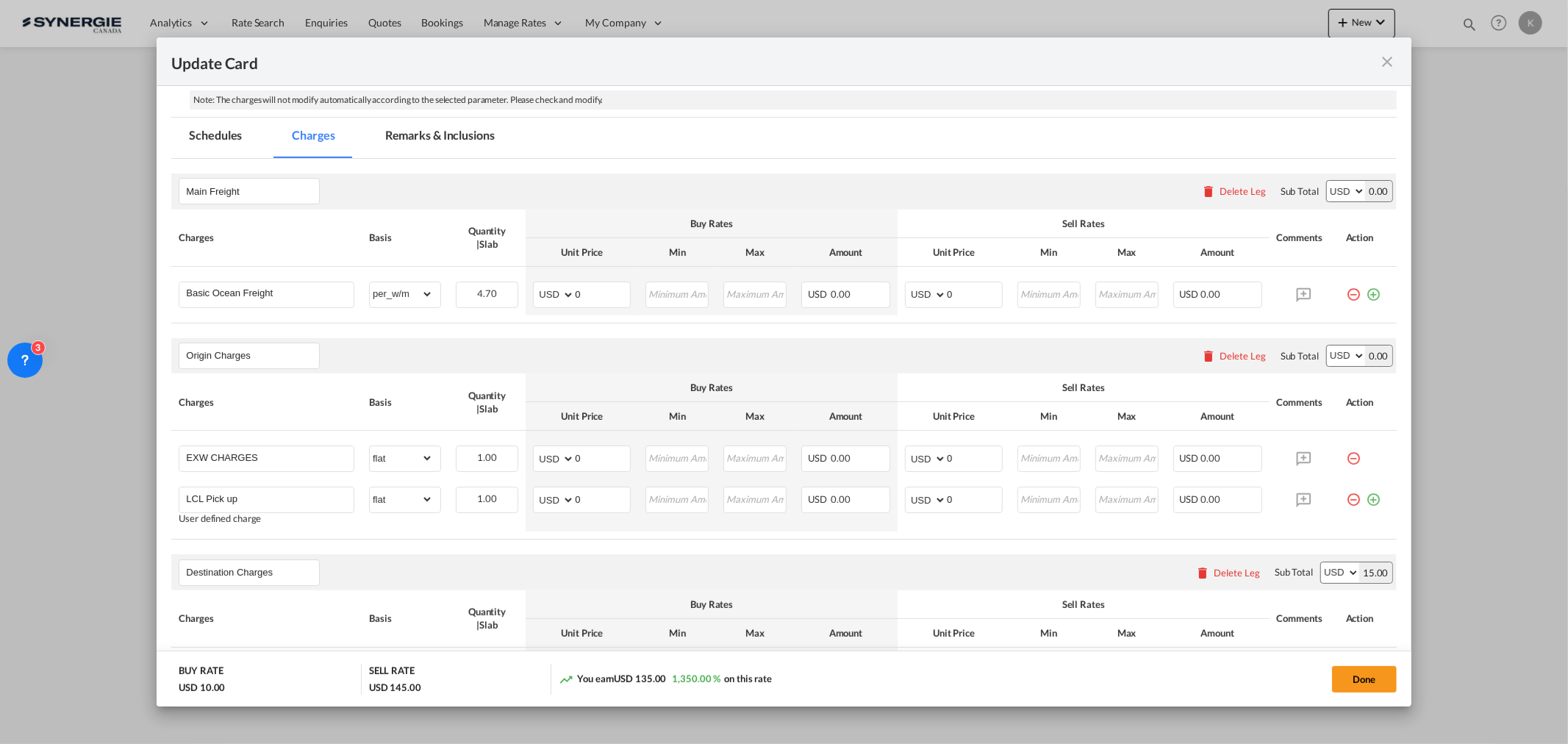
scroll to position [307, 0]
drag, startPoint x: 592, startPoint y: 294, endPoint x: 539, endPoint y: 294, distance: 53.0
click at [539, 294] on md-input-container "AED AFN ALL AMD ANG AOA ARS AUD AWG AZN BAM BBD BDT BGN BHD BIF BMD BND BOB BRL…" at bounding box center [582, 292] width 98 height 27
type input "13"
type input "28"
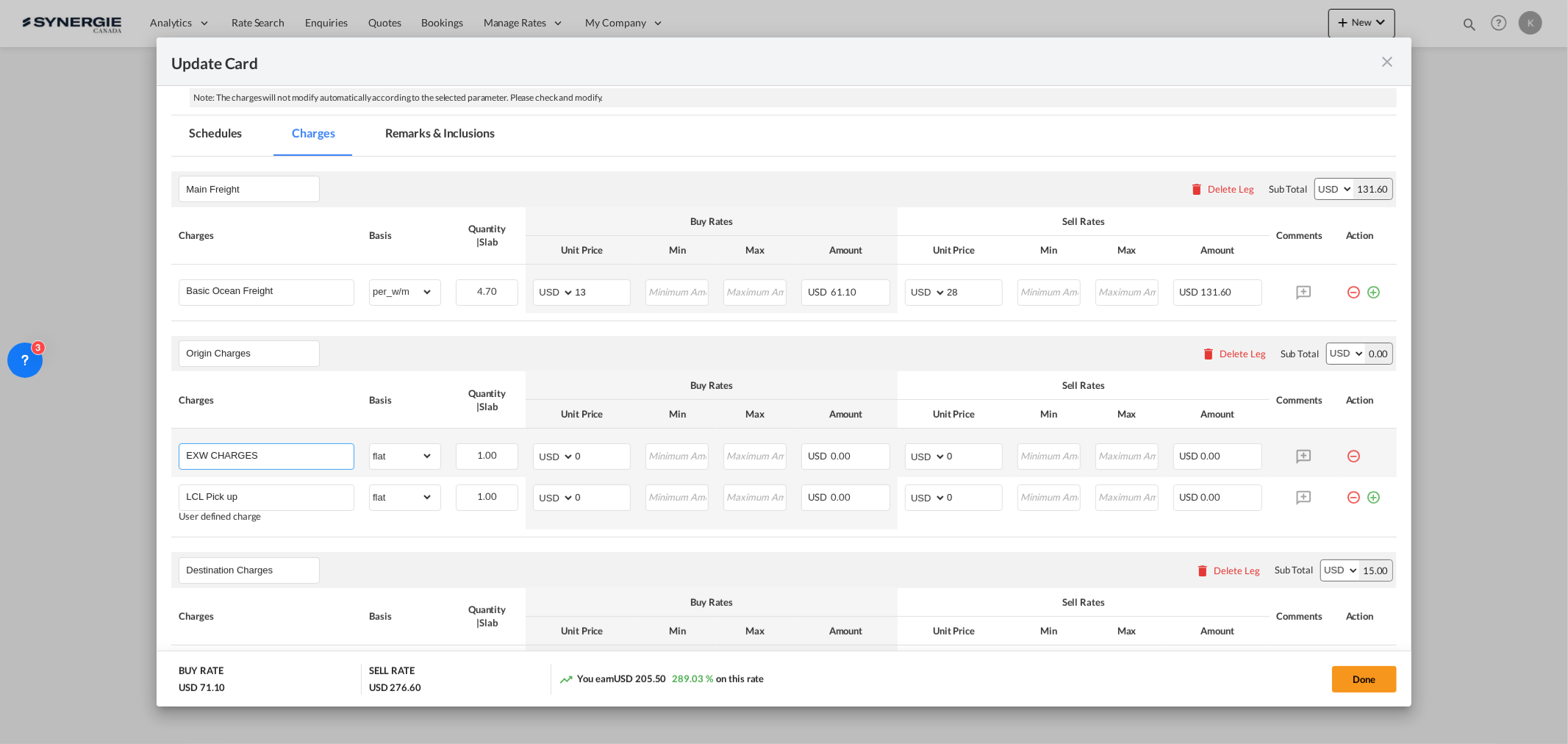
click at [253, 449] on input "EXW CHARGES" at bounding box center [269, 455] width 168 height 22
paste input "Doc"
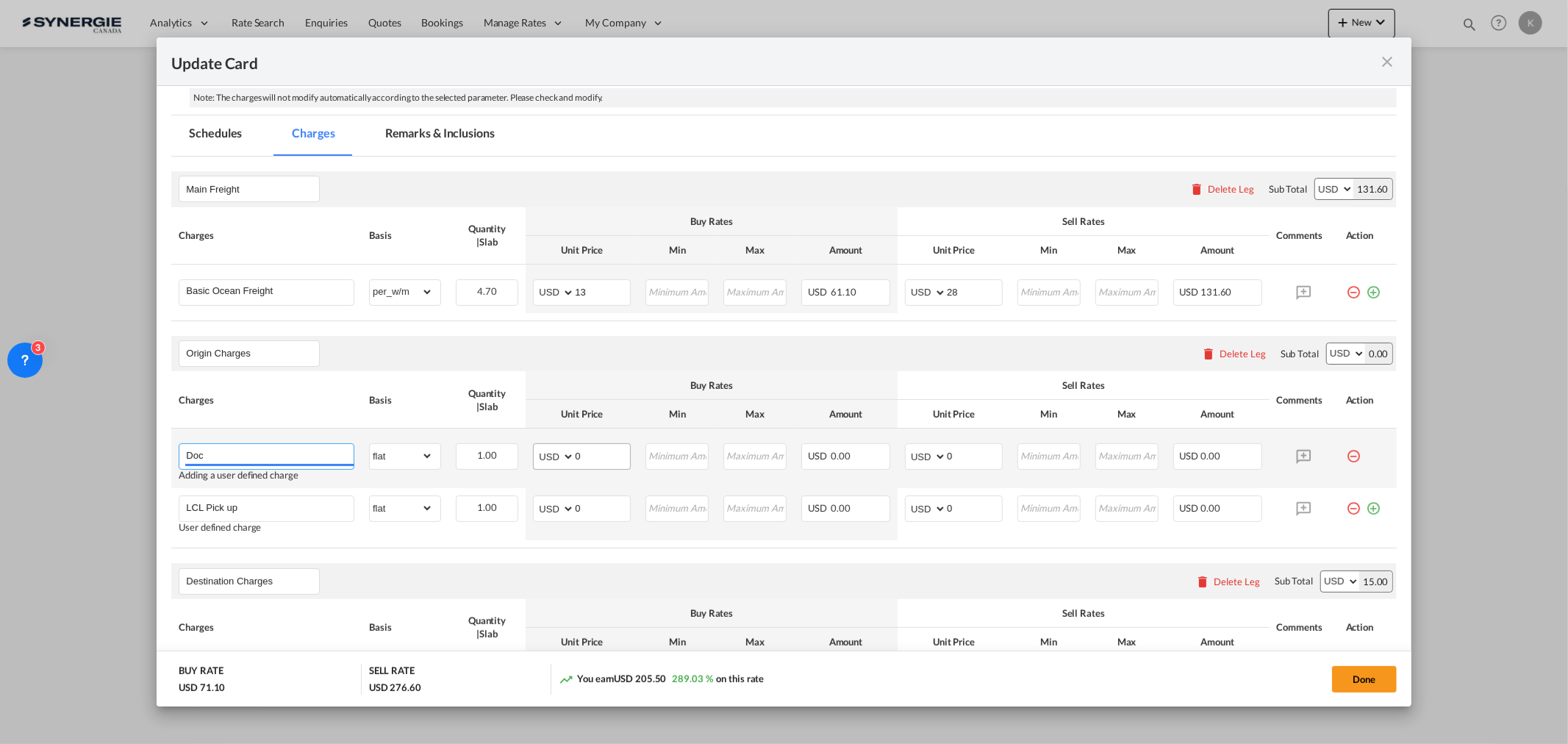
type input "Doc"
click at [534, 449] on md-input-container "AED AFN ALL AMD ANG AOA ARS AUD AWG AZN BAM BBD BDT BGN BHD BIF BMD BND BOB BRL…" at bounding box center [582, 456] width 98 height 27
type input "50"
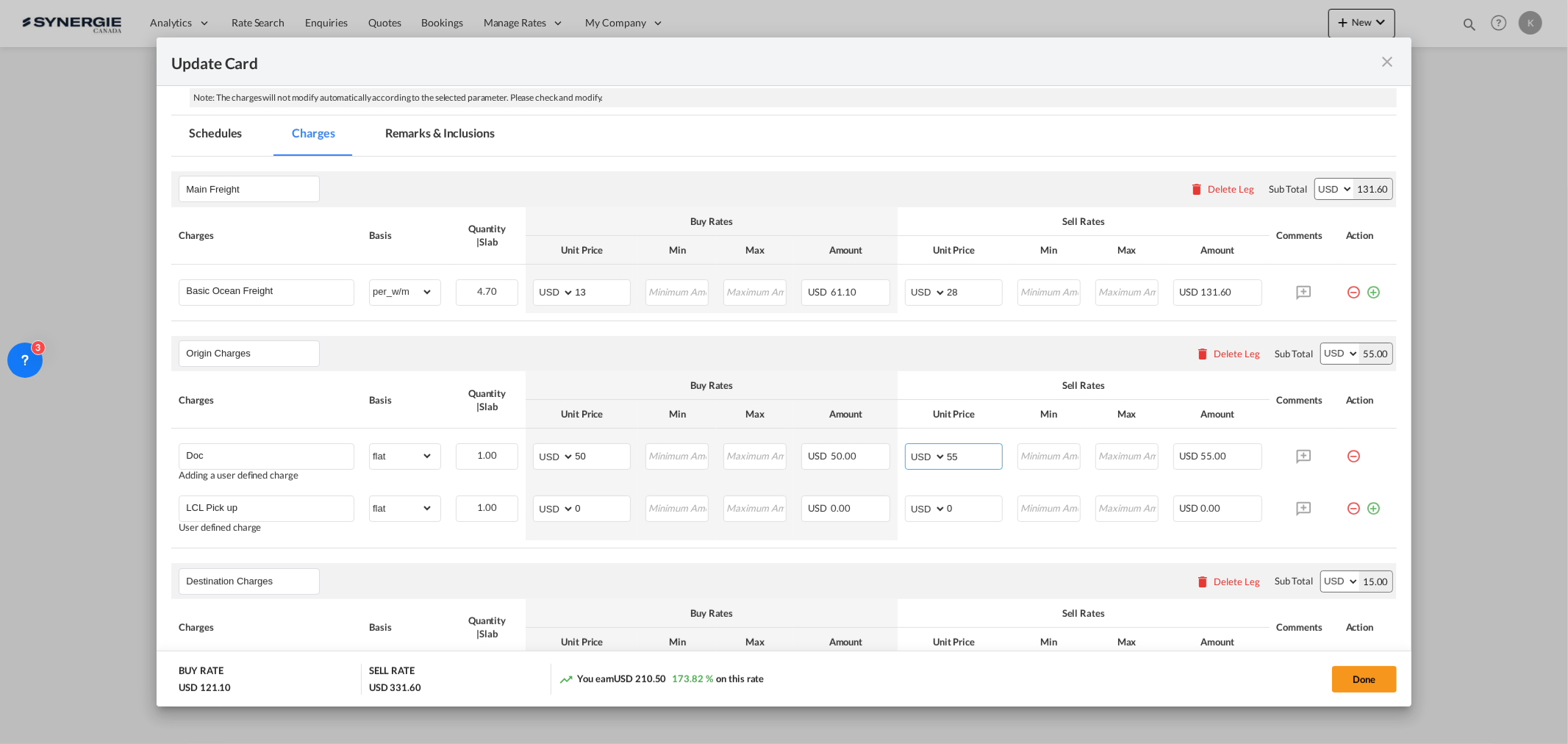
type input "55"
click at [266, 449] on input "LCL Pick up" at bounding box center [269, 507] width 168 height 22
paste input "Custom clearance"
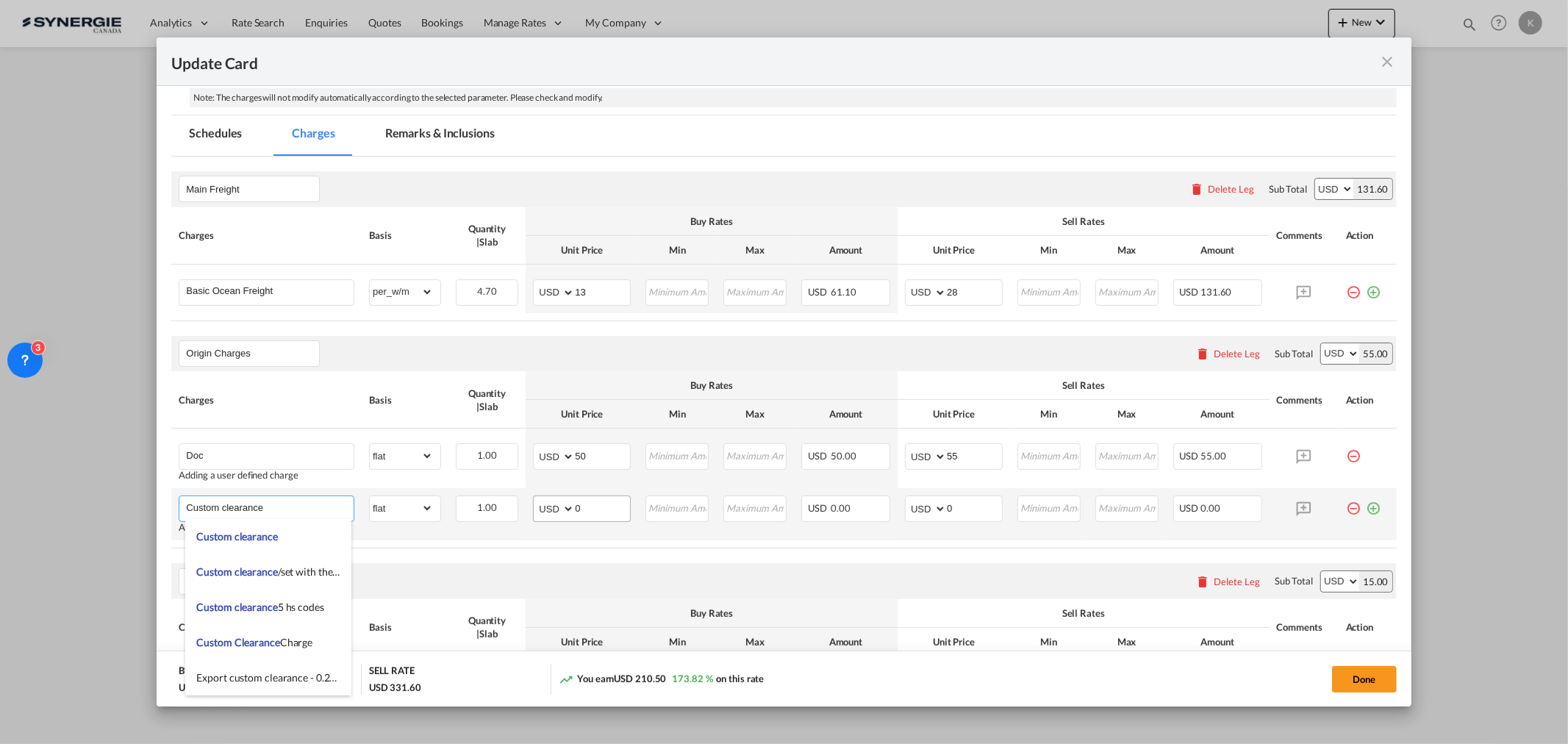
type input "Custom clearance"
click at [550, 449] on md-input-container "AED AFN ALL AMD ANG AOA ARS AUD AWG AZN BAM BBD BDT BGN BHD BIF BMD BND BOB BRL…" at bounding box center [582, 508] width 98 height 27
type input "55"
type input "57"
click at [1045, 449] on md-icon "icon-plus-circle-outline green-400-fg" at bounding box center [1374, 502] width 15 height 15
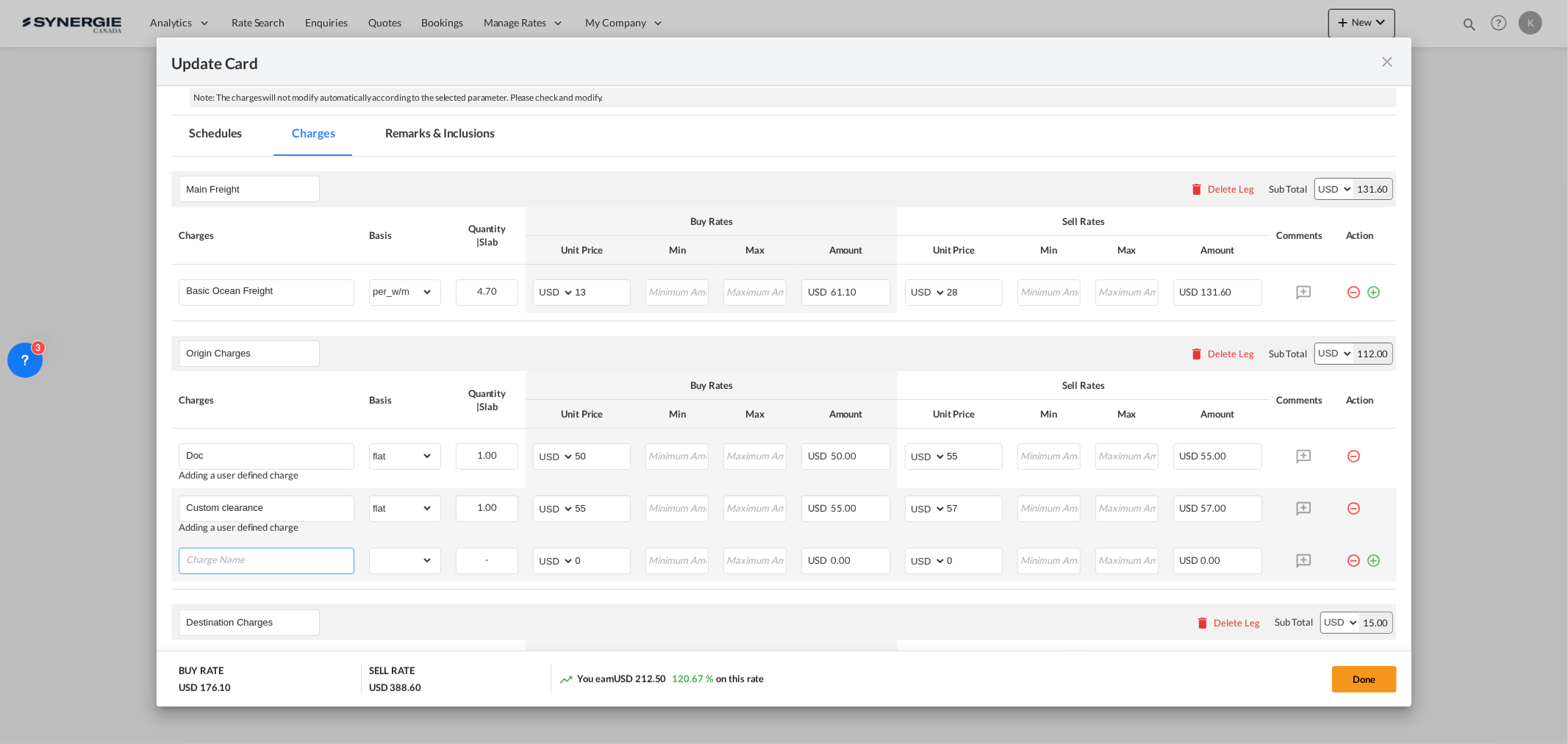
click at [291, 449] on input "Charge Name" at bounding box center [269, 559] width 168 height 22
paste input "Warehouse gate in charge"
type input "Warehouse gate in charge"
drag, startPoint x: 406, startPoint y: 562, endPoint x: 402, endPoint y: 552, distance: 10.8
click at [406, 449] on select "gross_weight volumetric_weight per_shipment per_bl per_km per_hawb per_kg flat …" at bounding box center [401, 559] width 63 height 23
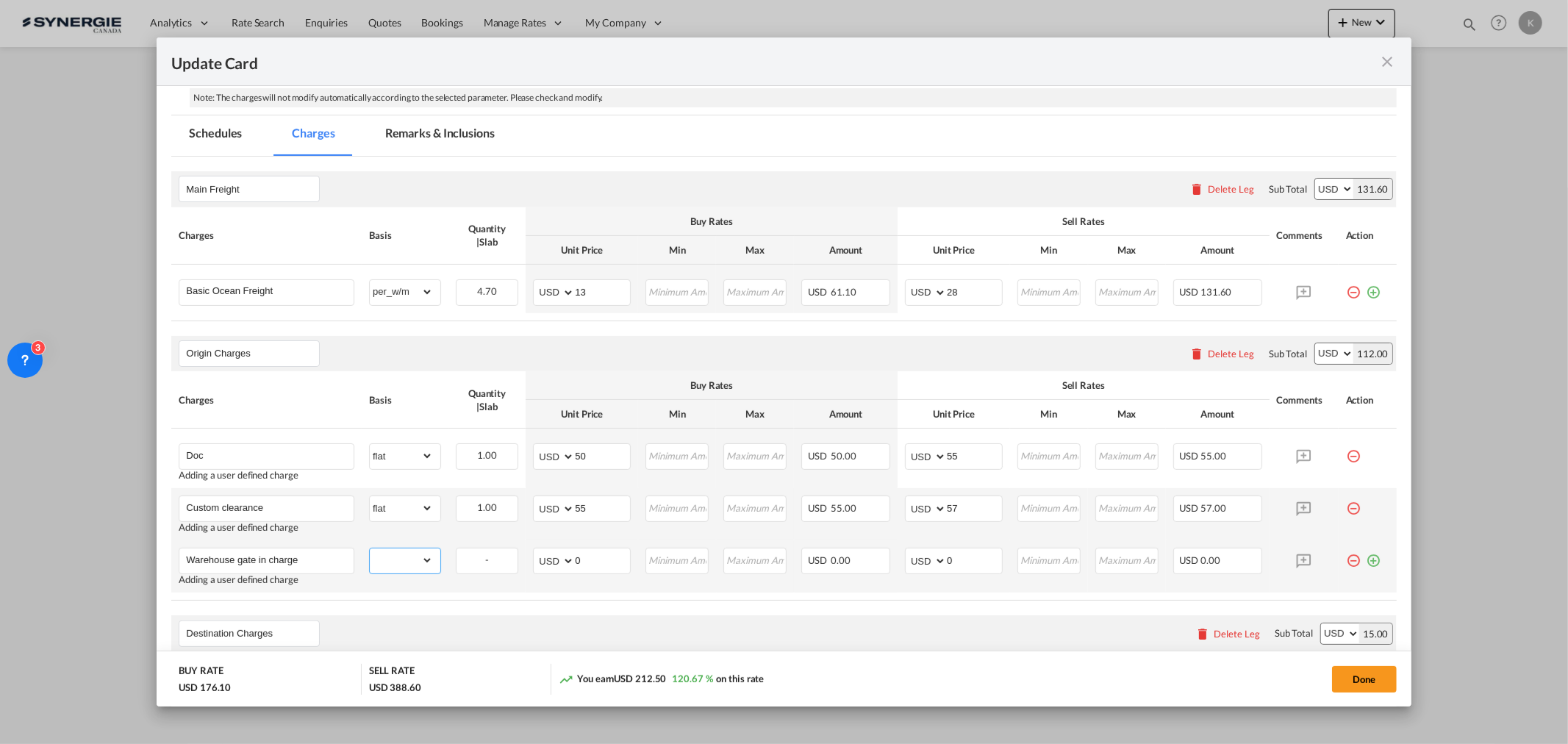
select select "per_bl"
click at [369, 449] on select "gross_weight volumetric_weight per_shipment per_bl per_km per_hawb per_kg flat …" at bounding box center [401, 559] width 63 height 23
drag, startPoint x: 580, startPoint y: 556, endPoint x: 527, endPoint y: 559, distance: 53.1
click at [527, 449] on td "AED AFN ALL AMD ANG AOA ARS AUD AWG AZN BAM BBD BDT BGN BHD BIF BMD BND BOB BRL…" at bounding box center [582, 566] width 113 height 52
type input "50"
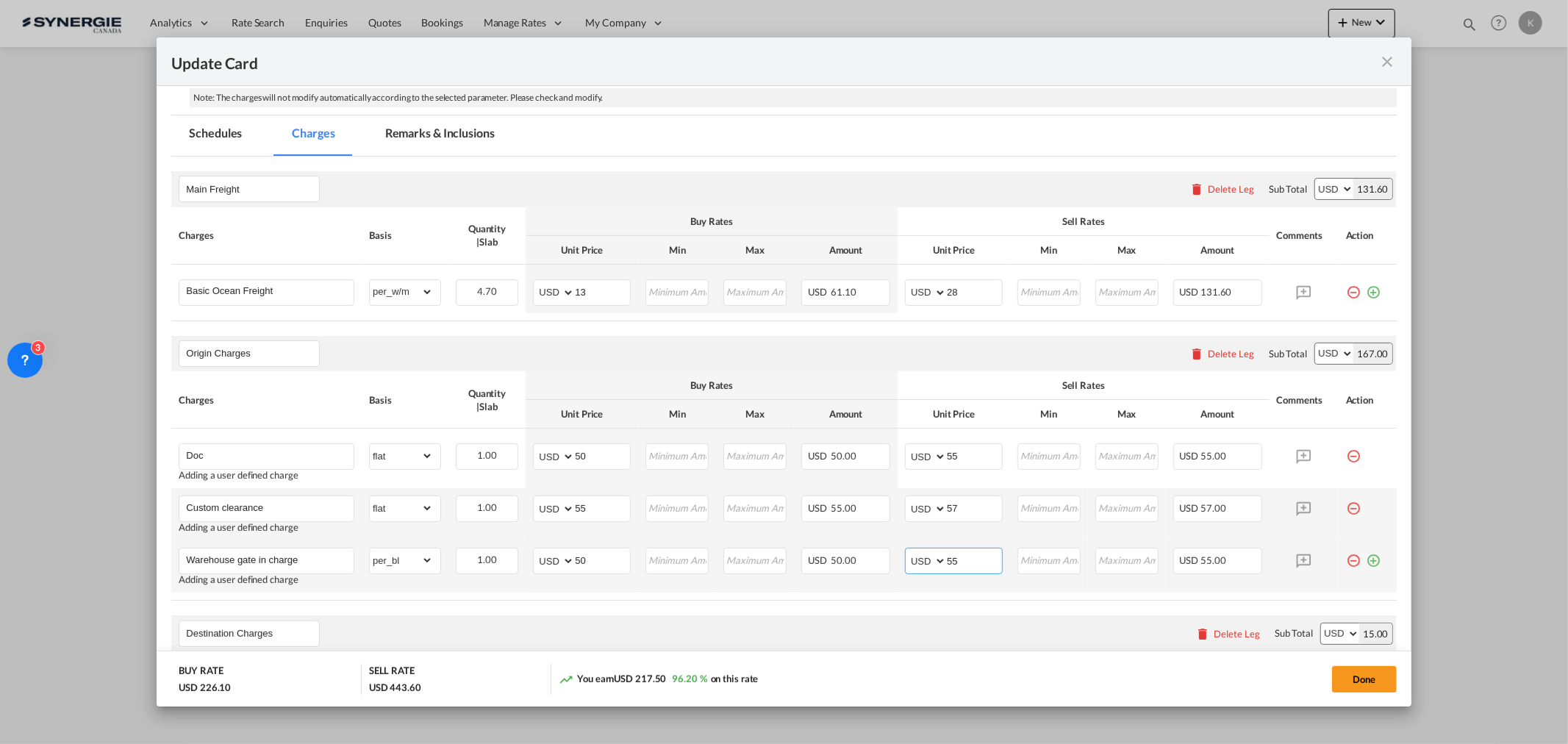
type input "55"
click at [1045, 449] on md-icon "icon-plus-circle-outline green-400-fg" at bounding box center [1374, 555] width 15 height 15
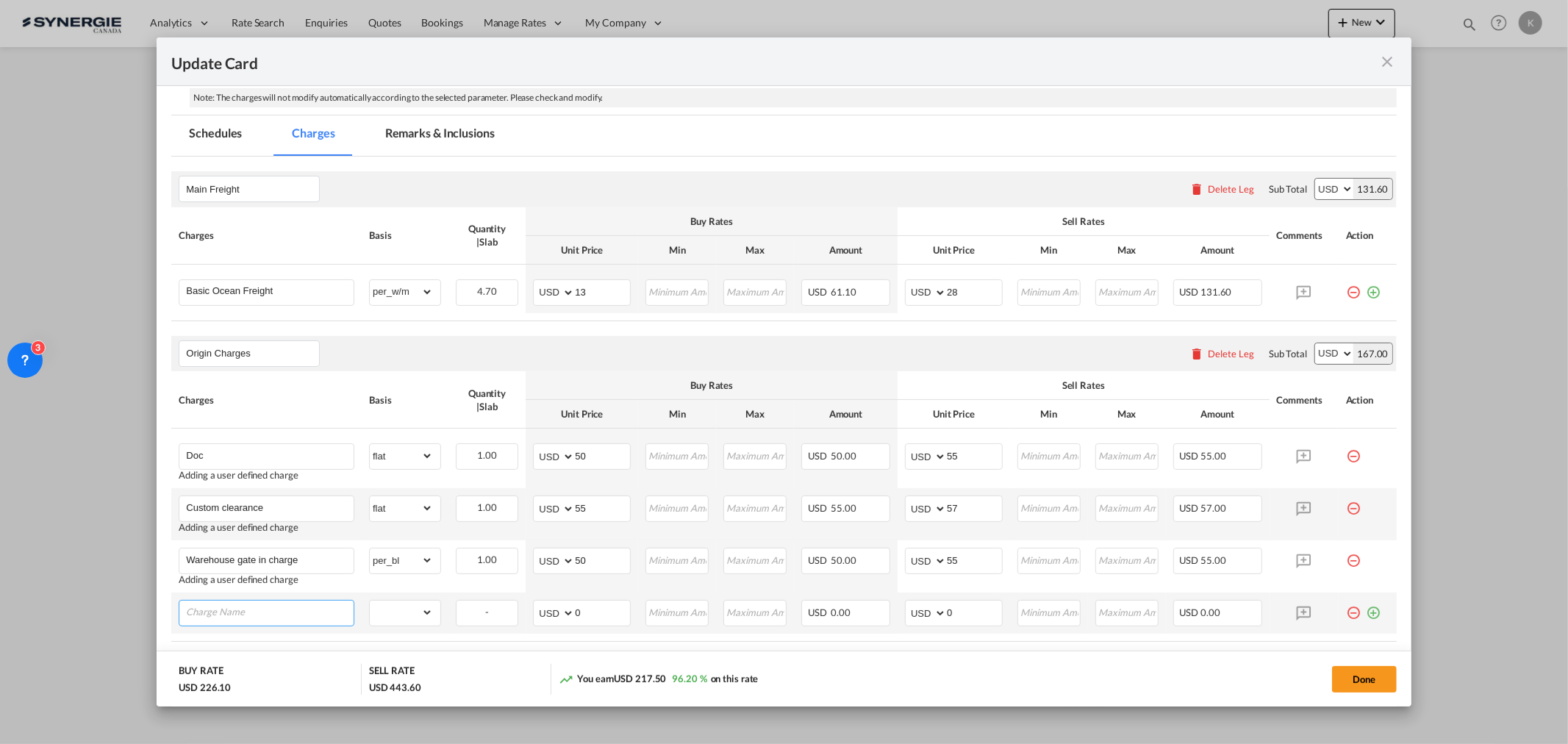
click at [262, 449] on input "Charge Name" at bounding box center [269, 612] width 168 height 22
paste input "Pick up fee"
type input "Pick up fee"
click at [382, 449] on select "gross_weight volumetric_weight per_shipment per_bl per_km per_hawb per_kg flat …" at bounding box center [401, 612] width 63 height 23
select select "per_shipment"
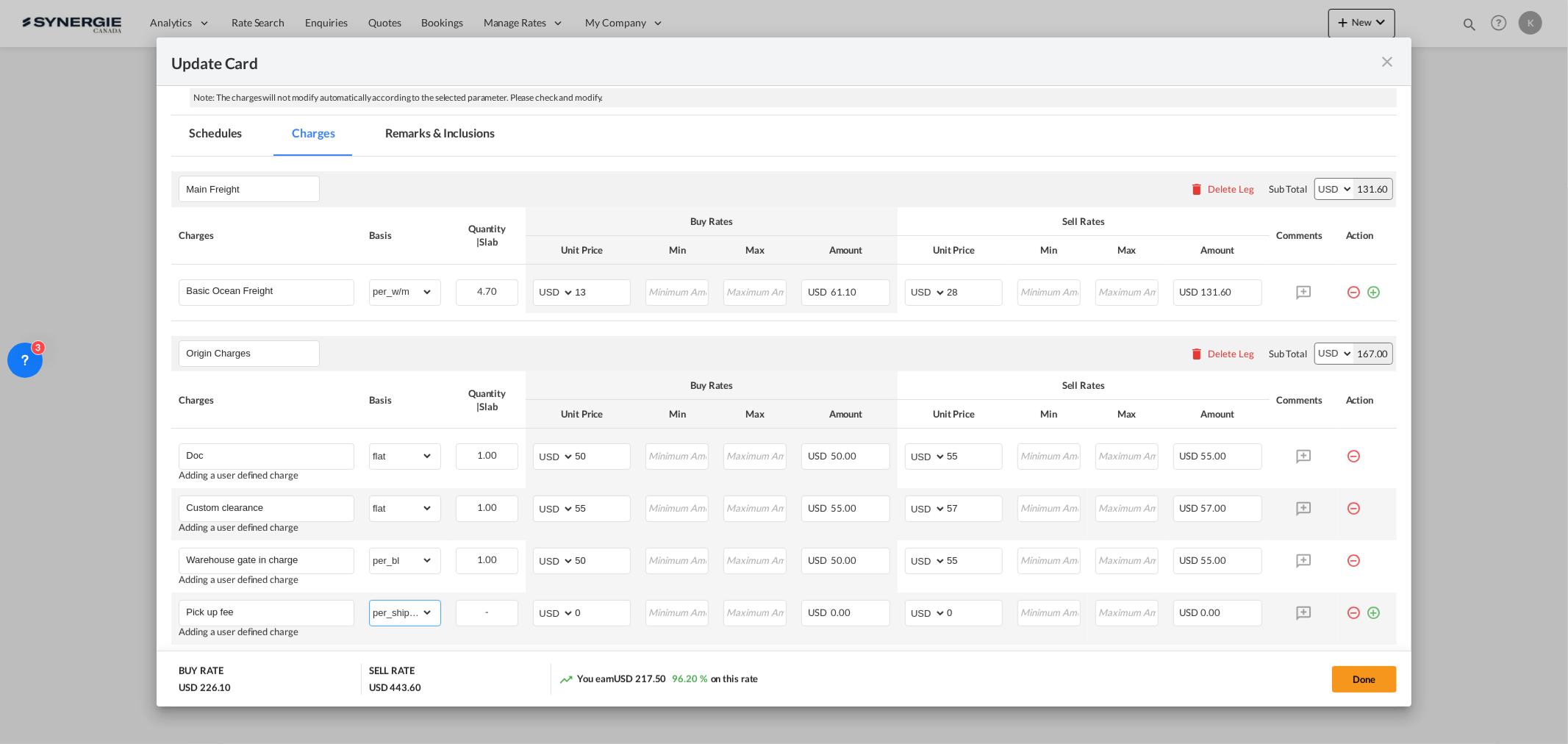
click at [369, 449] on select "gross_weight volumetric_weight per_shipment per_bl per_km per_hawb per_kg flat …" at bounding box center [401, 612] width 63 height 23
drag, startPoint x: 595, startPoint y: 613, endPoint x: 525, endPoint y: 614, distance: 70.0
click at [526, 449] on td "AED AFN ALL AMD ANG AOA ARS AUD AWG AZN BAM BBD BDT BGN BHD BIF BMD BND BOB BRL…" at bounding box center [582, 618] width 113 height 52
type input "165"
type input "182"
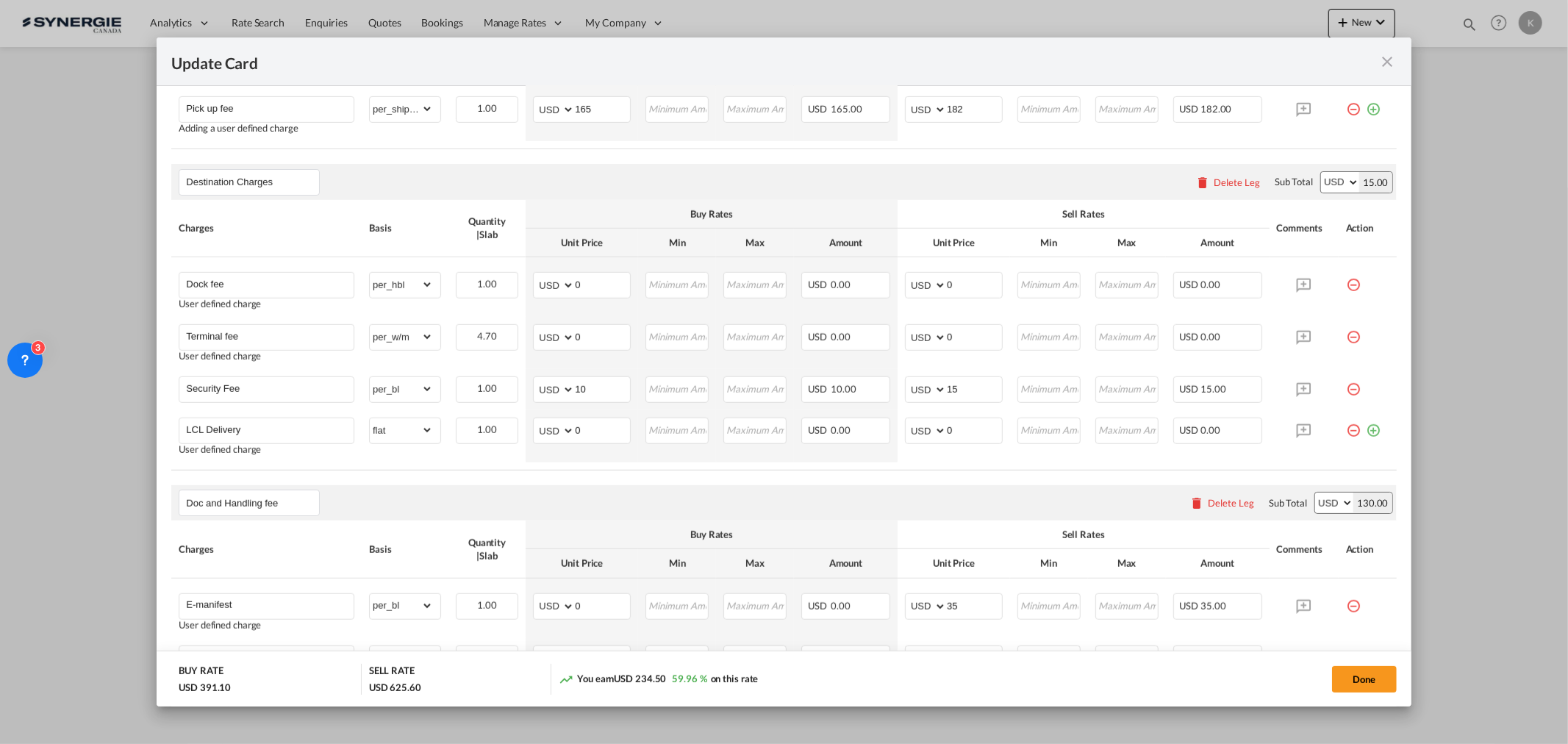
scroll to position [812, 0]
click at [273, 280] on input "Dock fee" at bounding box center [269, 281] width 168 height 22
paste input "Handling F"
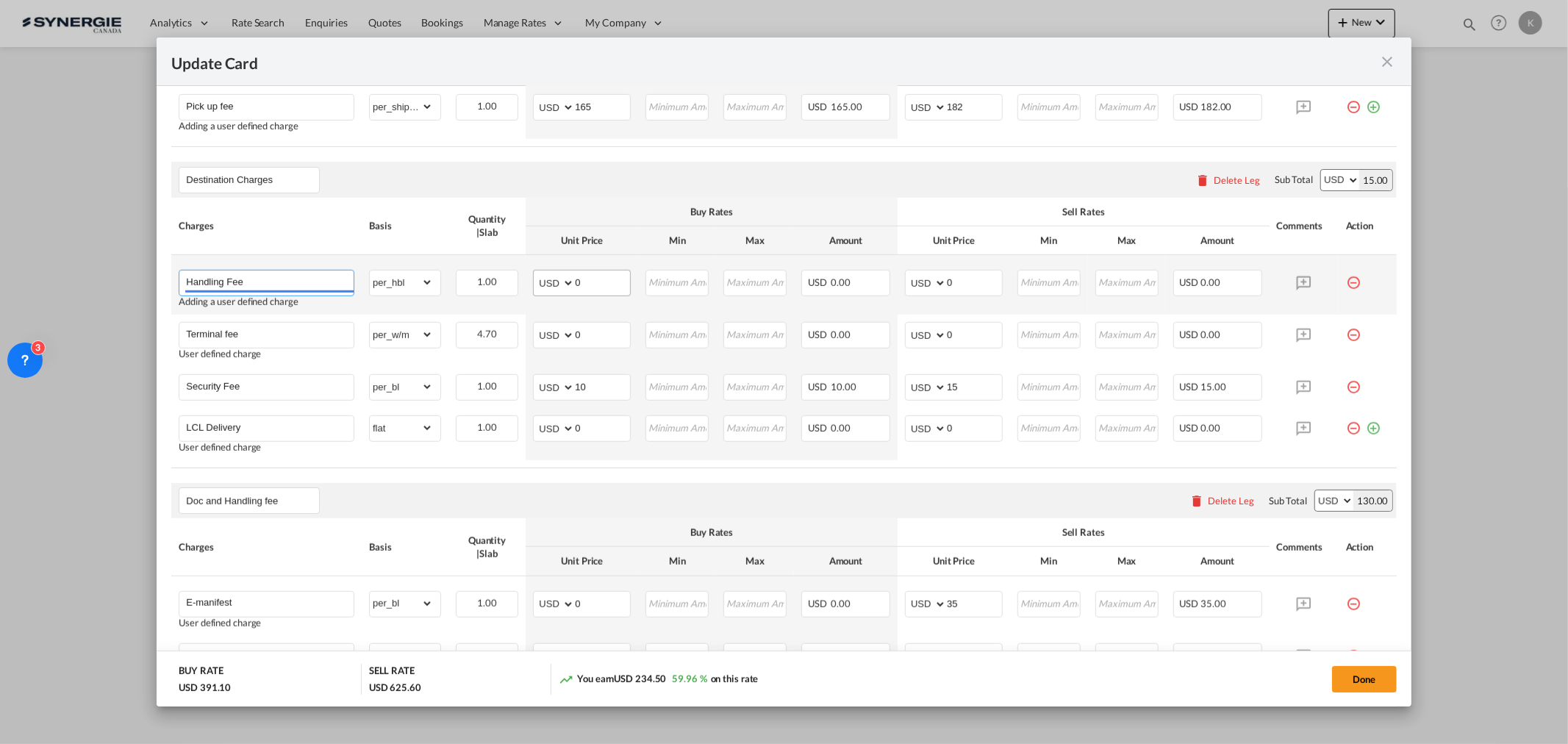
type input "Handling Fee"
drag, startPoint x: 598, startPoint y: 280, endPoint x: 554, endPoint y: 280, distance: 44.0
click at [554, 280] on md-input-container "AED AFN ALL AMD ANG AOA ARS AUD AWG AZN BAM BBD BDT BGN BHD BIF BMD BND BOB BRL…" at bounding box center [582, 282] width 98 height 27
type input "25"
type input "27"
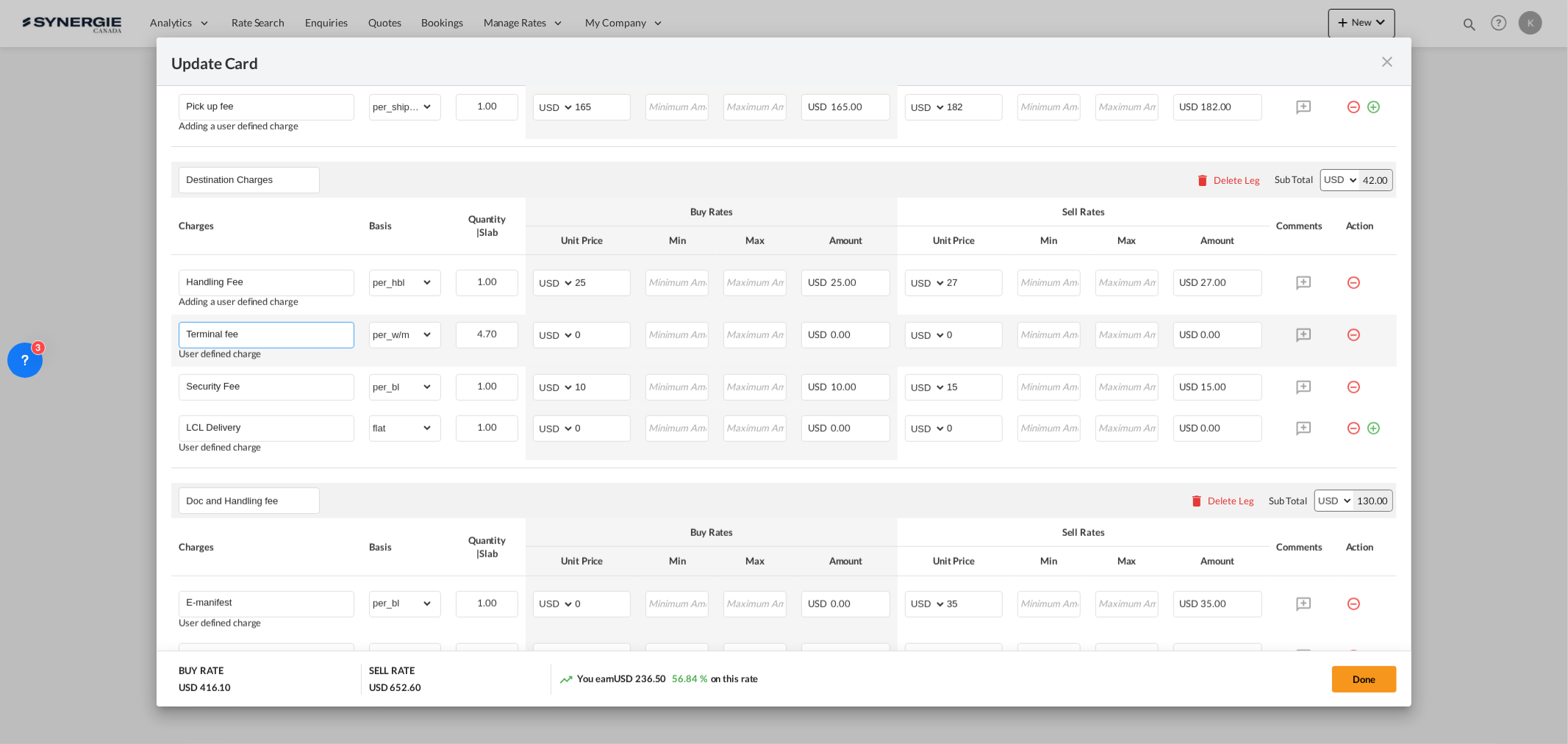
click at [233, 333] on input "Terminal fee" at bounding box center [269, 334] width 168 height 22
paste input "ISPS"
type input "ISPS"
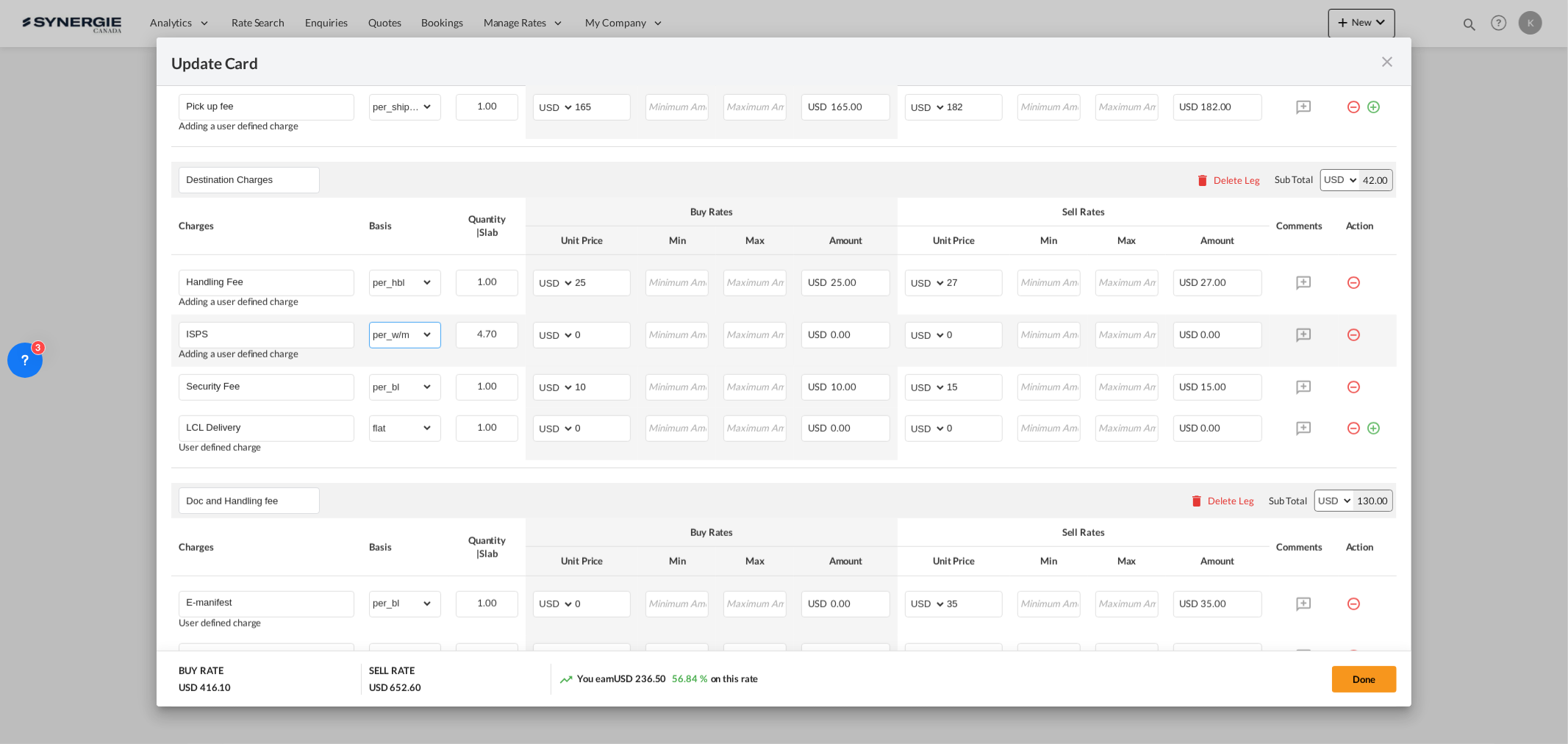
click at [398, 341] on select "gross_weight volumetric_weight per_shipment per_bl per_km per_hawb per_kg flat …" at bounding box center [401, 334] width 63 height 23
select select "per_bl"
click at [369, 323] on select "gross_weight volumetric_weight per_shipment per_bl per_km per_hawb per_kg flat …" at bounding box center [401, 334] width 63 height 23
drag, startPoint x: 566, startPoint y: 340, endPoint x: 553, endPoint y: 340, distance: 13.0
click at [554, 340] on md-input-container "AED AFN ALL AMD ANG AOA ARS AUD AWG AZN BAM BBD BDT BGN BHD BIF BMD BND BOB BRL…" at bounding box center [582, 335] width 98 height 27
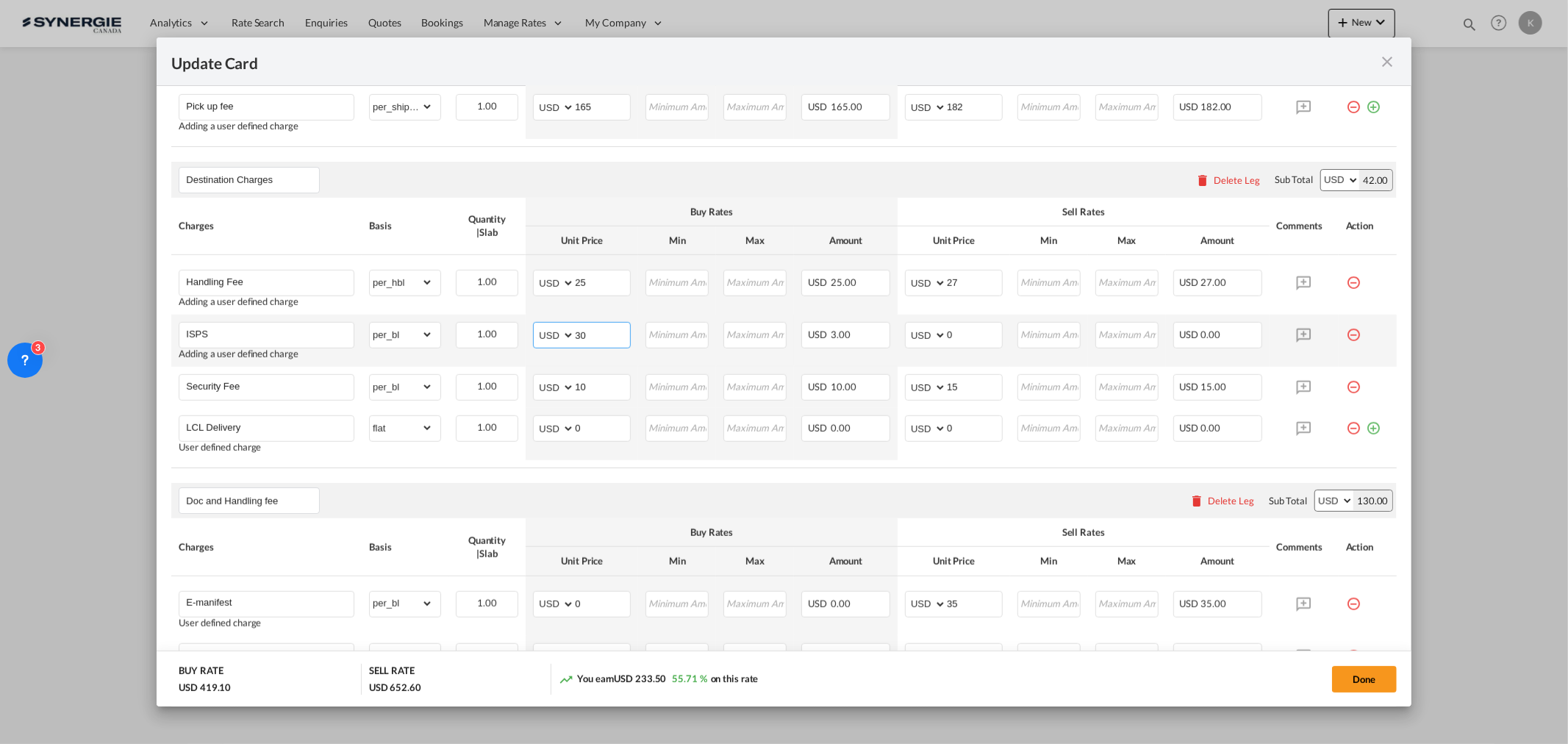
type input "30"
type input "33"
click at [222, 379] on input "Security Fee" at bounding box center [269, 386] width 168 height 22
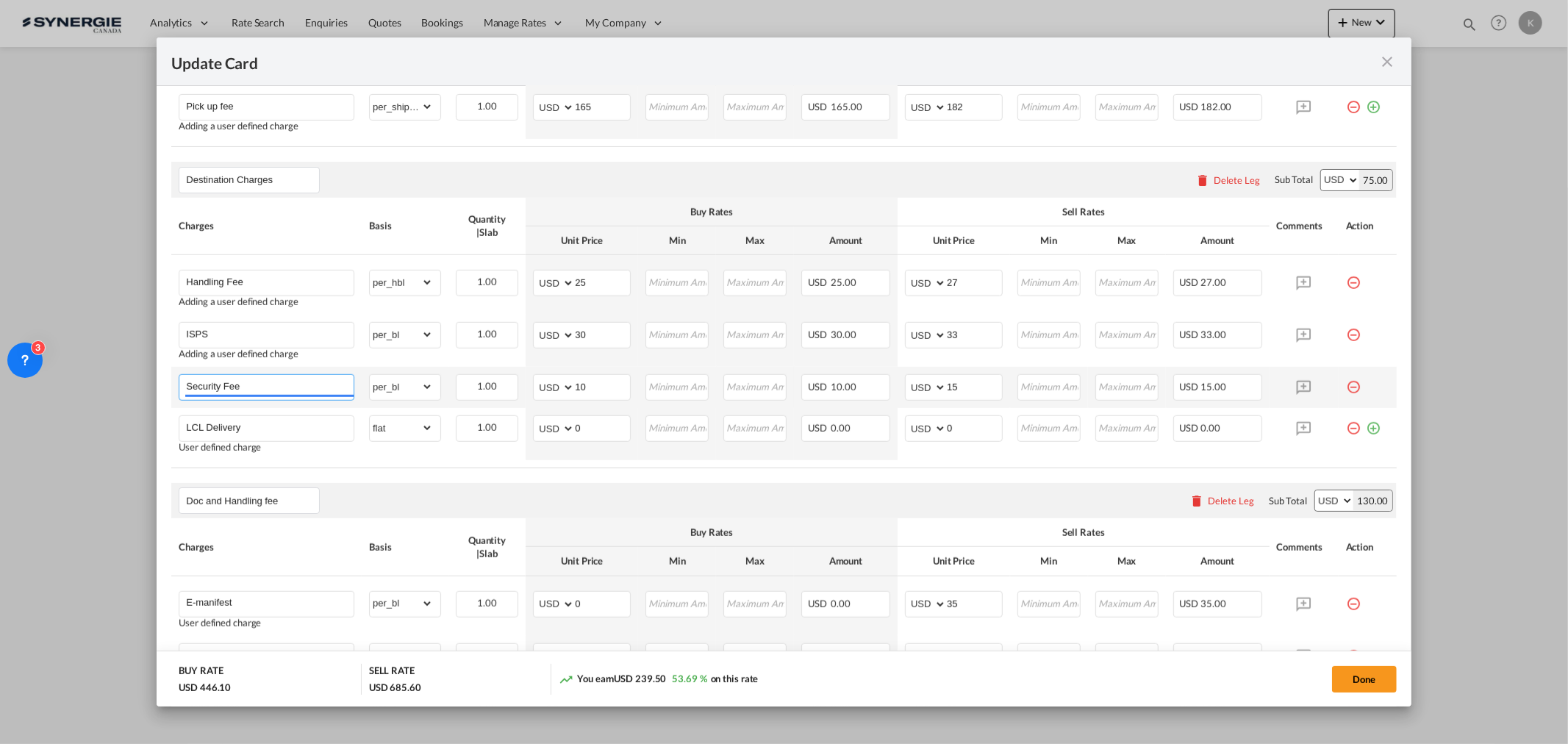
paste input "LSS"
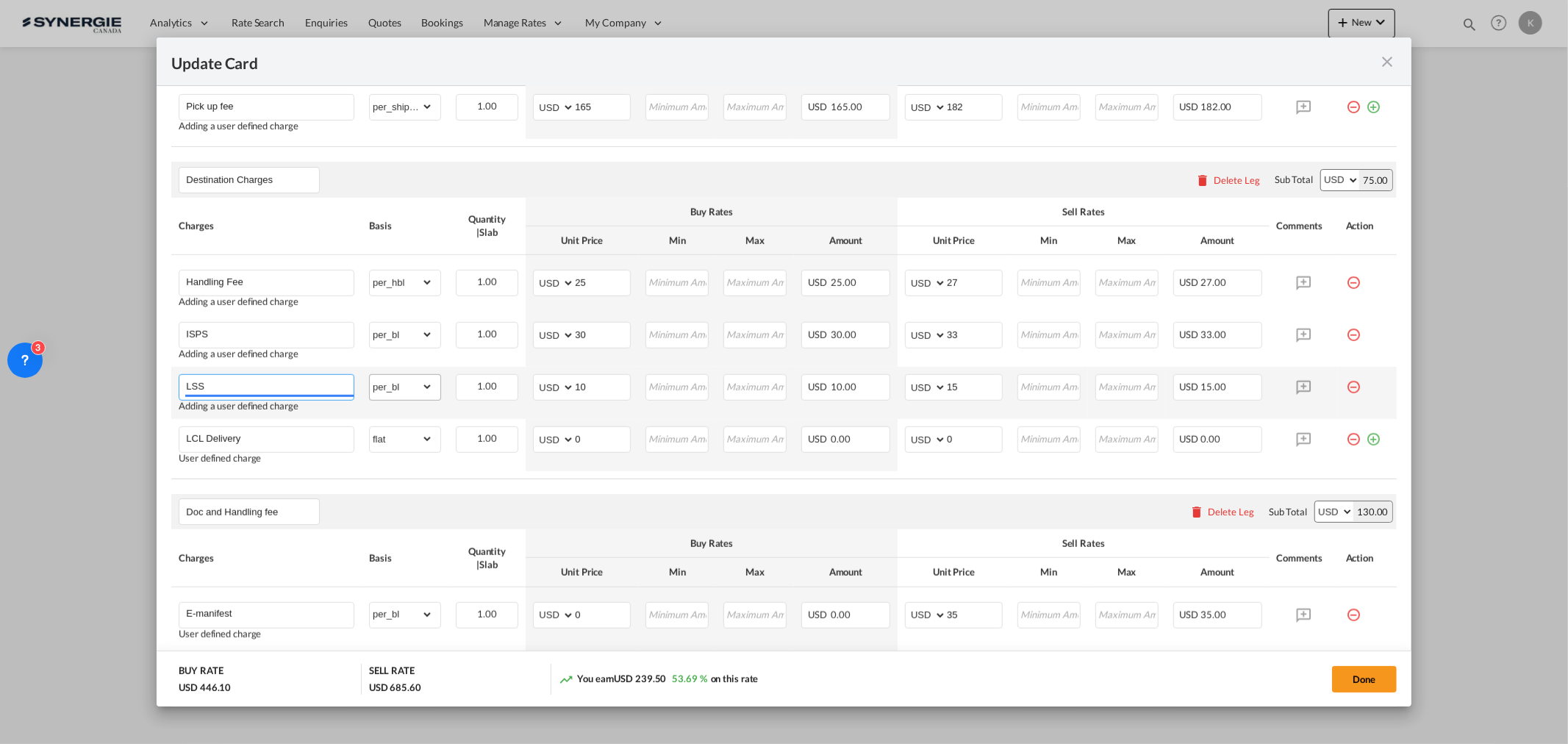
type input "LSS"
click at [400, 391] on select "gross_weight volumetric_weight per_shipment per_bl per_km per_hawb per_kg flat …" at bounding box center [401, 386] width 63 height 23
select select "per_cbm"
click at [369, 375] on select "gross_weight volumetric_weight per_shipment per_bl per_km per_hawb per_kg flat …" at bounding box center [401, 386] width 63 height 23
drag, startPoint x: 588, startPoint y: 385, endPoint x: 547, endPoint y: 388, distance: 41.1
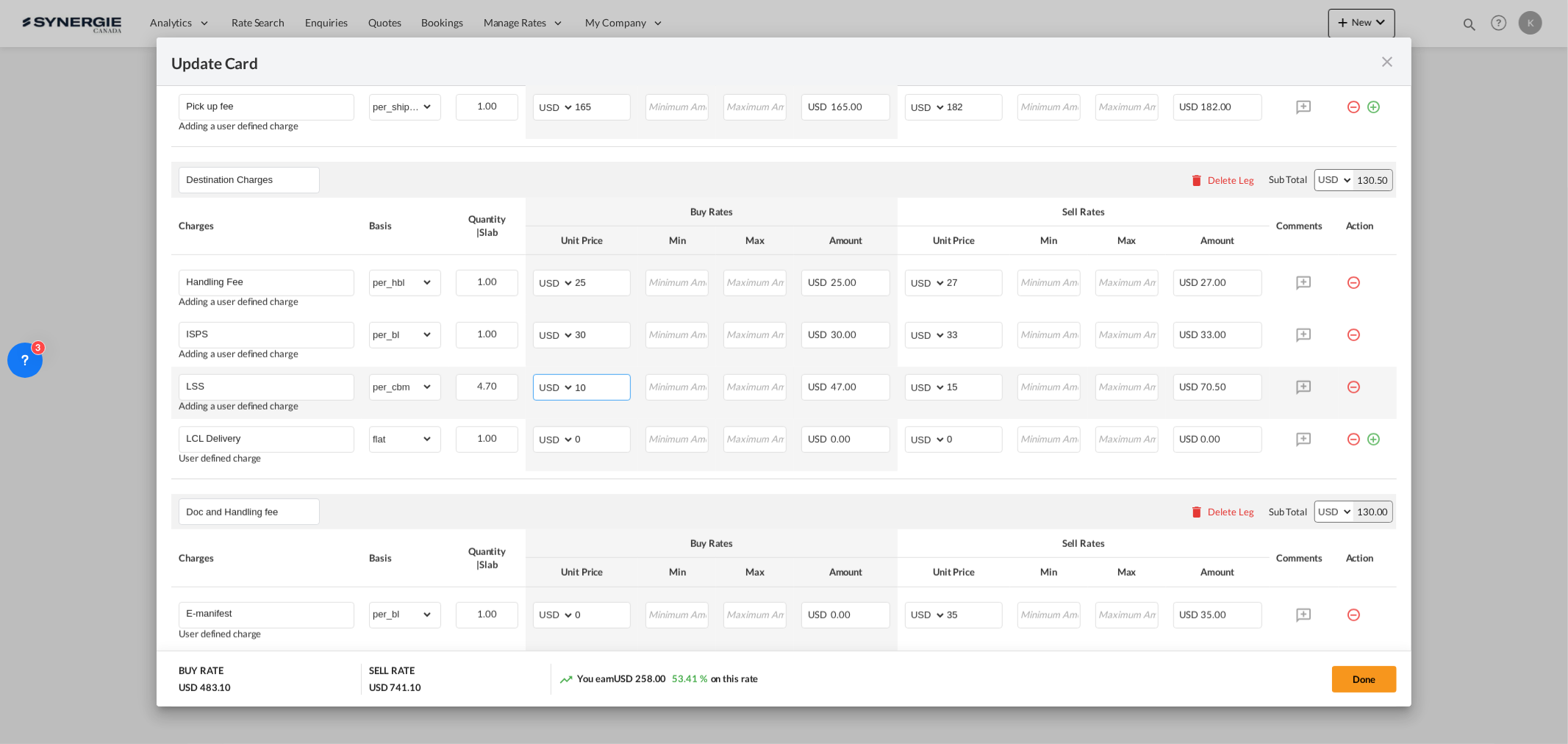
click at [548, 388] on md-input-container "AED AFN ALL AMD ANG AOA ARS AUD AWG AZN BAM BBD BDT BGN BHD BIF BMD BND BOB BRL…" at bounding box center [582, 387] width 98 height 27
type input "5"
type input "6"
click at [247, 436] on input "LCL Delivery" at bounding box center [269, 438] width 168 height 22
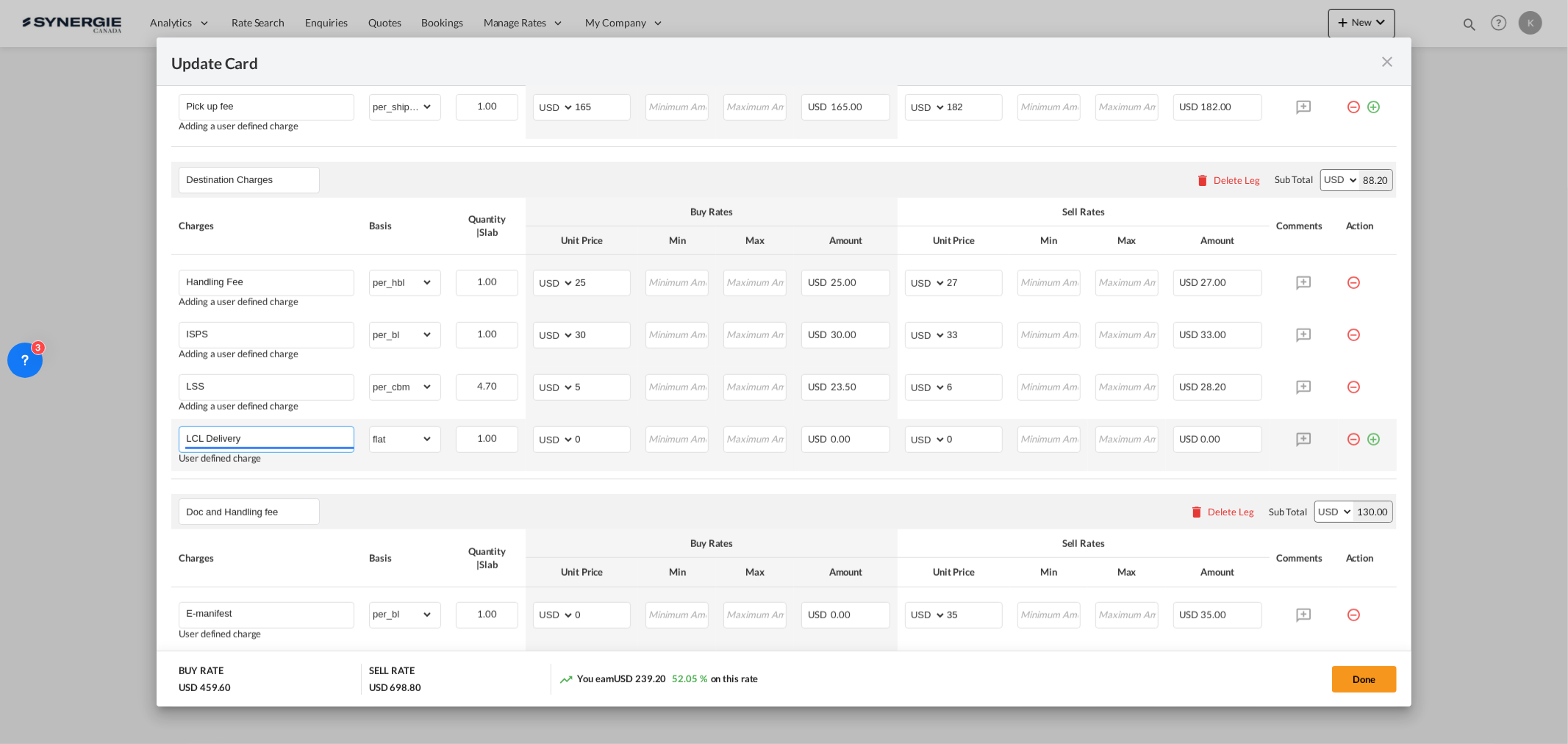
click at [247, 436] on input "LCL Delivery" at bounding box center [269, 438] width 168 height 22
paste input "EMF"
type input "EMF"
drag, startPoint x: 588, startPoint y: 440, endPoint x: 548, endPoint y: 440, distance: 40.0
click at [548, 440] on md-input-container "AED AFN ALL AMD ANG AOA ARS AUD AWG AZN BAM BBD BDT BGN BHD BIF BMD BND BOB BRL…" at bounding box center [582, 440] width 98 height 27
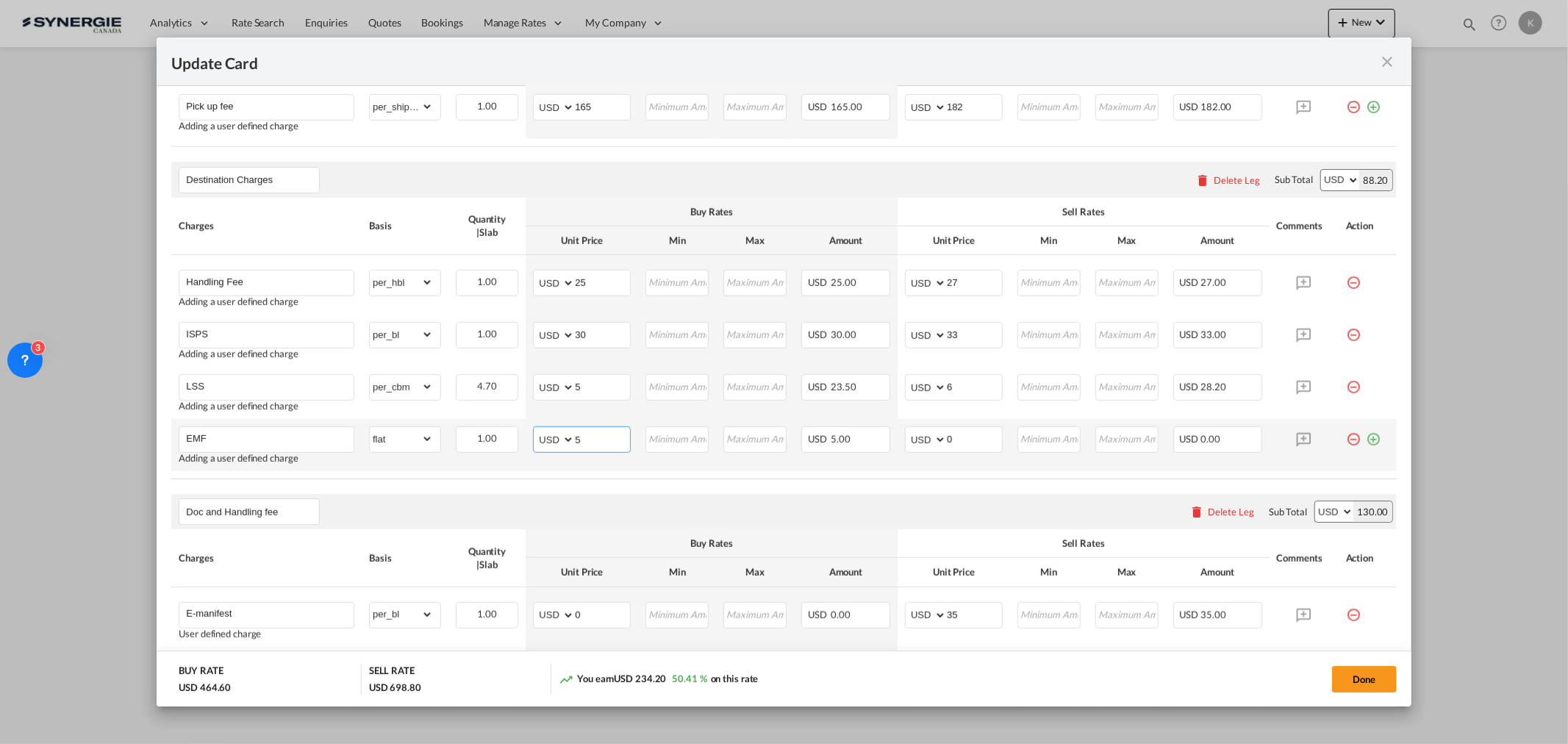
type input "5"
type input "6"
click at [1045, 434] on md-icon "icon-plus-circle-outline green-400-fg" at bounding box center [1374, 434] width 15 height 15
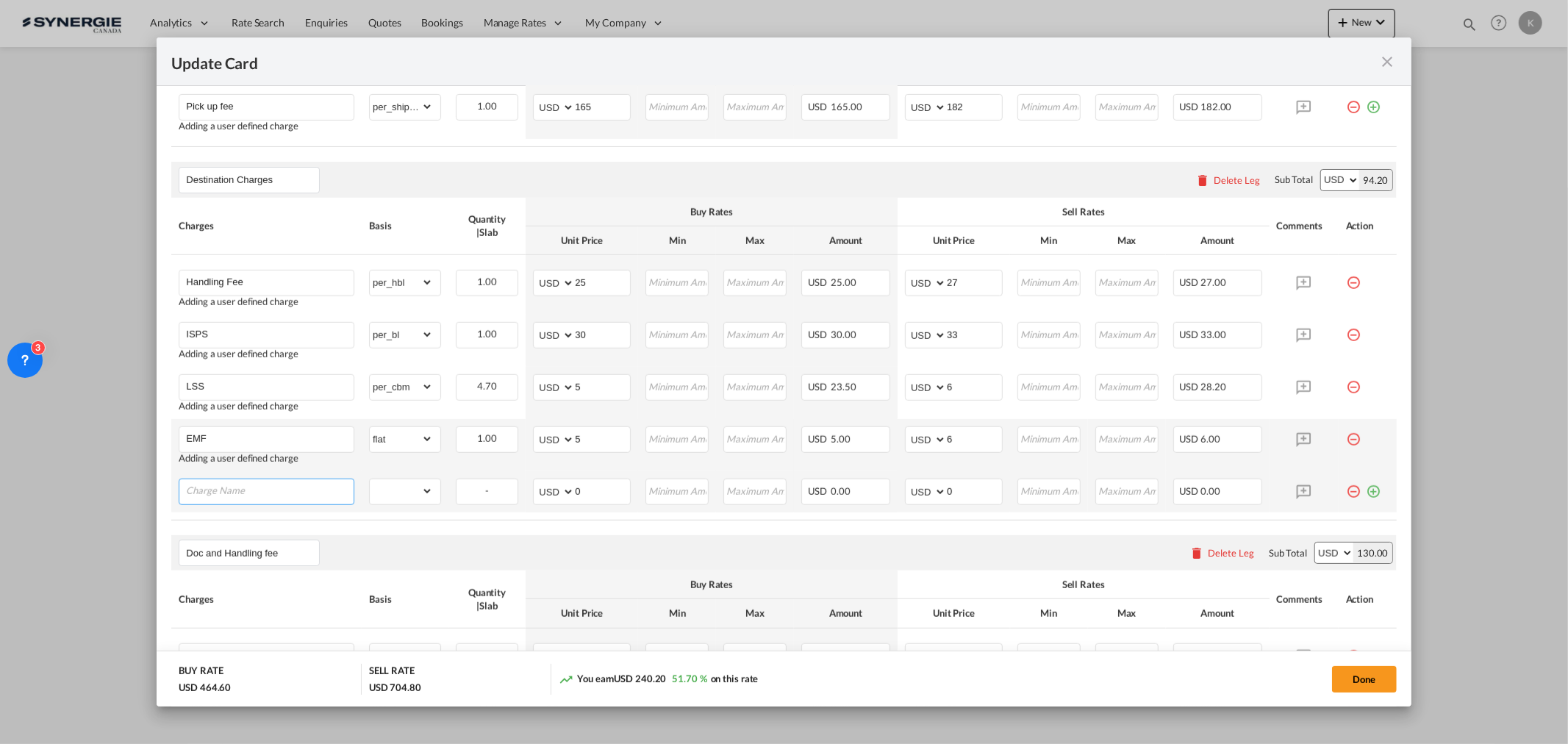
click at [248, 449] on input "Charge Name" at bounding box center [269, 490] width 168 height 22
paste input "Port Security Fee"
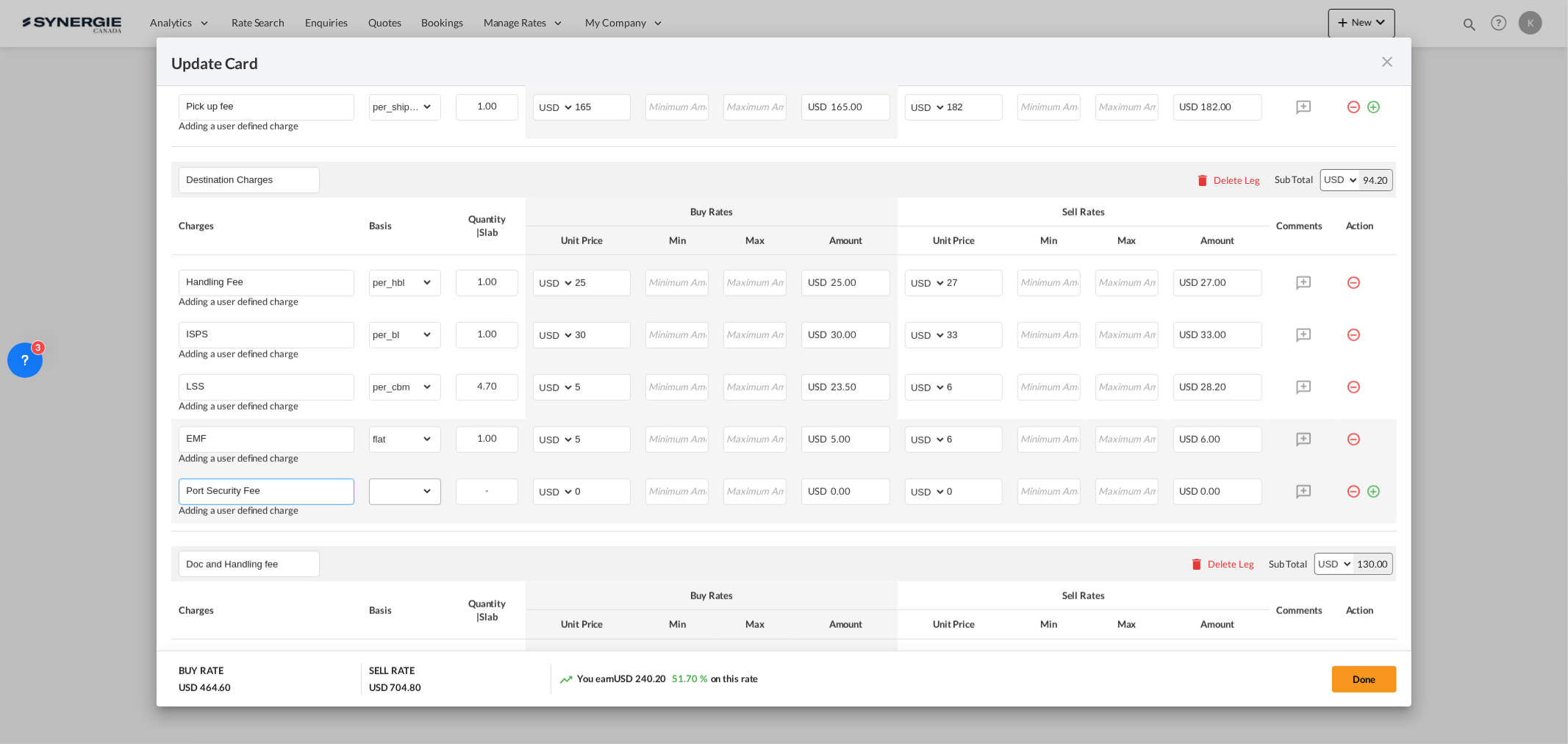
type input "Port Security Fee"
click at [409, 449] on select "gross_weight volumetric_weight per_shipment per_bl per_km per_hawb per_kg flat …" at bounding box center [401, 490] width 63 height 23
select select "per_bl"
click at [369, 449] on select "gross_weight volumetric_weight per_shipment per_bl per_km per_hawb per_kg flat …" at bounding box center [401, 490] width 63 height 23
drag, startPoint x: 567, startPoint y: 488, endPoint x: 557, endPoint y: 489, distance: 10.0
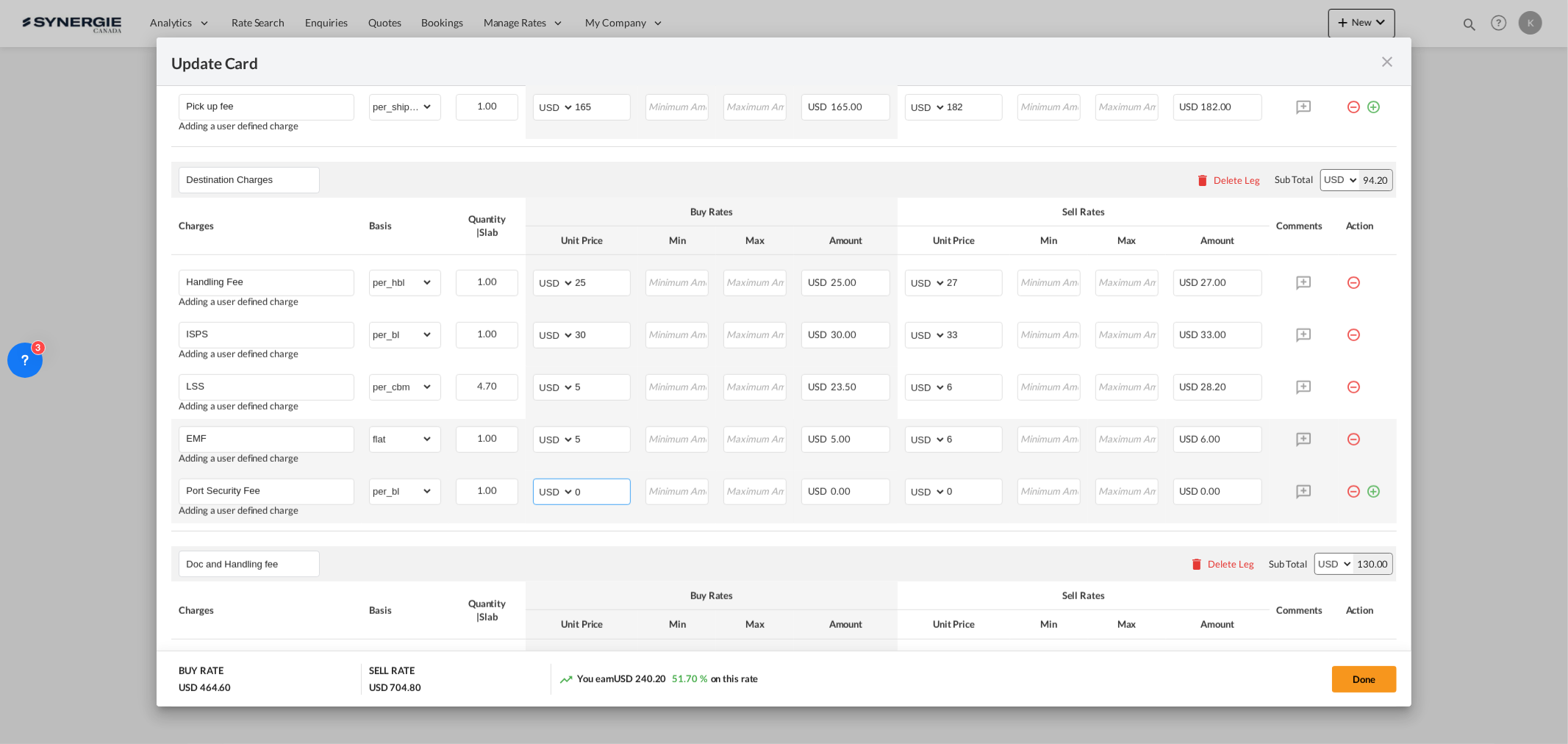
click at [557, 449] on md-input-container "AED AFN ALL AMD ANG AOA ARS AUD AWG AZN BAM BBD BDT BGN BHD BIF BMD BND BOB BRL…" at bounding box center [582, 491] width 98 height 27
type input "7"
type input "8"
click at [1045, 449] on md-icon "icon-plus-circle-outline green-400-fg" at bounding box center [1374, 486] width 15 height 15
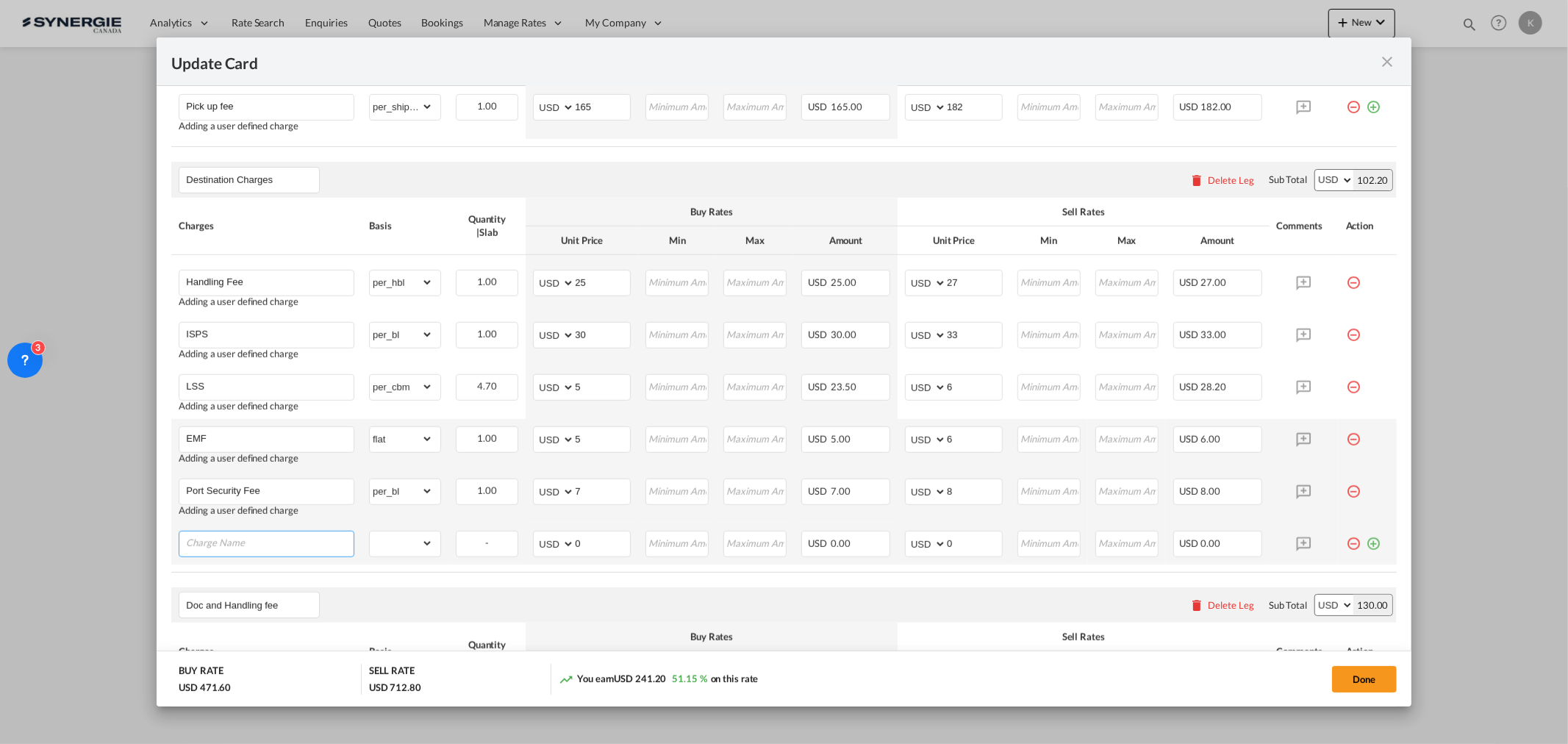
click at [263, 449] on input "Charge Name" at bounding box center [269, 542] width 168 height 22
paste input "I. A.F"
type input "I. A.F"
click at [407, 449] on select "gross_weight volumetric_weight per_shipment per_bl per_km per_hawb per_kg flat …" at bounding box center [401, 542] width 63 height 23
select select "per_bl"
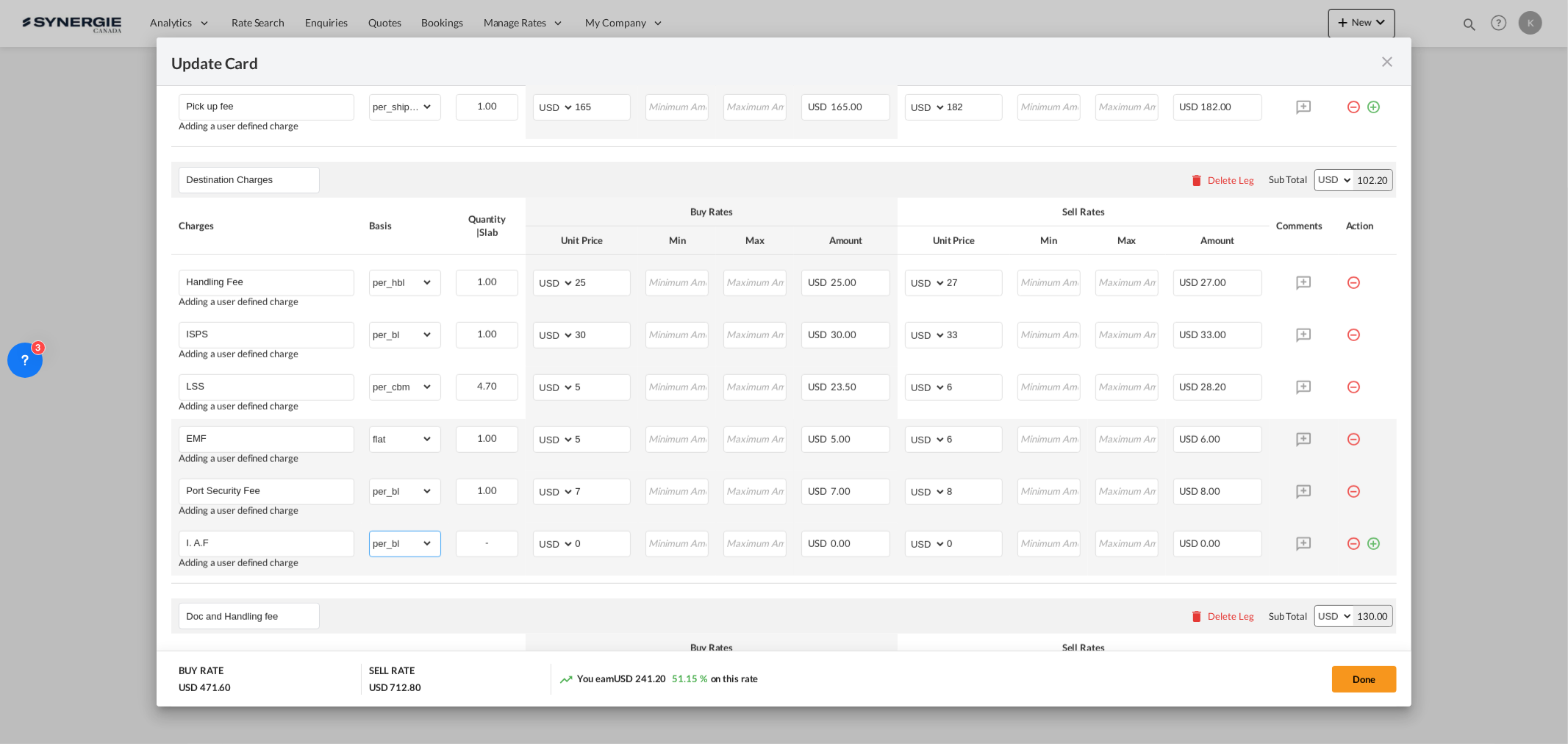
click at [369, 449] on select "gross_weight volumetric_weight per_shipment per_bl per_km per_hawb per_kg flat …" at bounding box center [401, 542] width 63 height 23
drag, startPoint x: 573, startPoint y: 541, endPoint x: 534, endPoint y: 541, distance: 39.0
click at [534, 449] on md-input-container "AED AFN ALL AMD ANG AOA ARS AUD AWG AZN BAM BBD BDT BGN BHD BIF BMD BND BOB BRL…" at bounding box center [582, 543] width 98 height 27
type input "5"
type input "6"
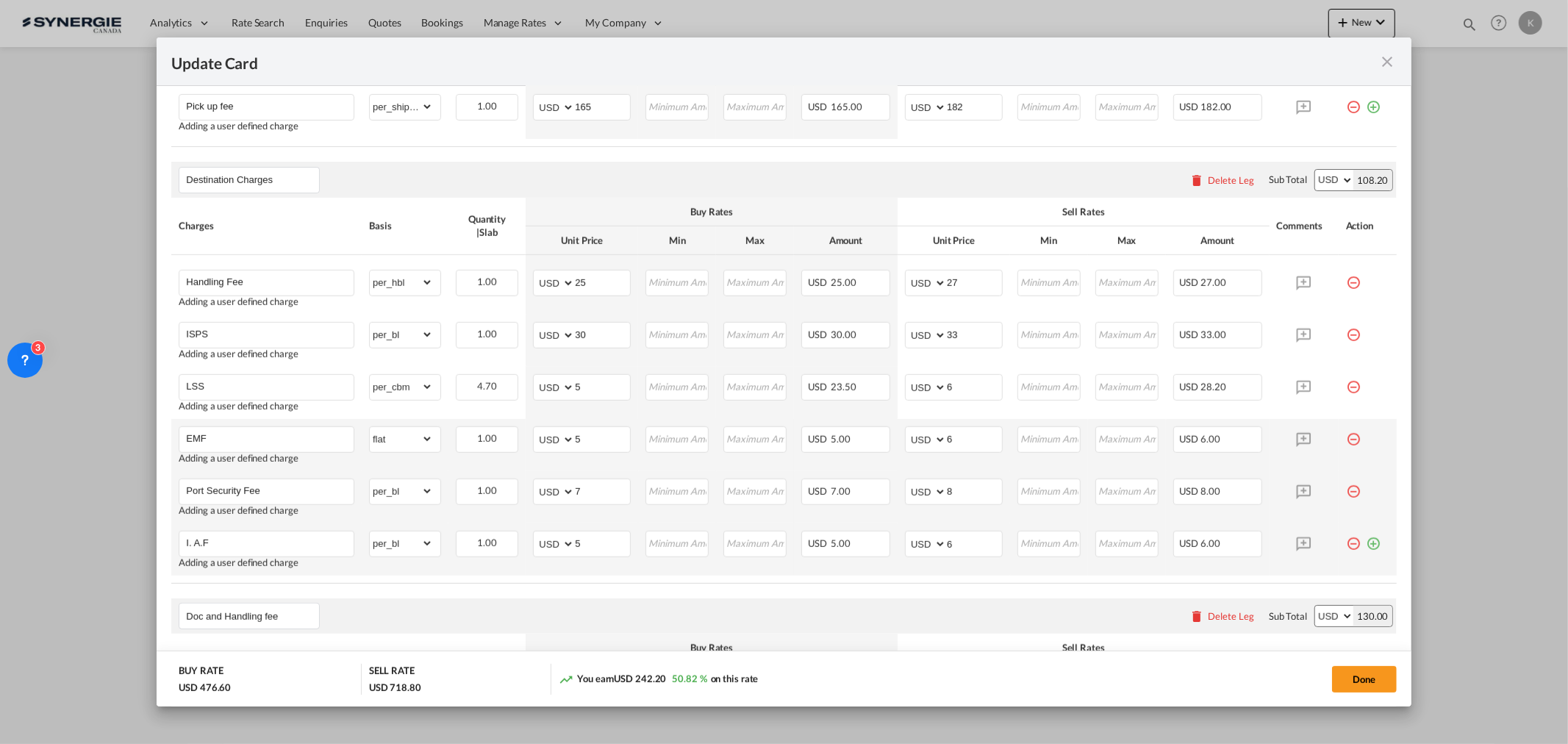
click at [1045, 449] on td "Update Card Pickup ..." at bounding box center [1367, 549] width 58 height 52
click at [1045, 449] on md-icon "icon-plus-circle-outline green-400-fg" at bounding box center [1374, 538] width 15 height 15
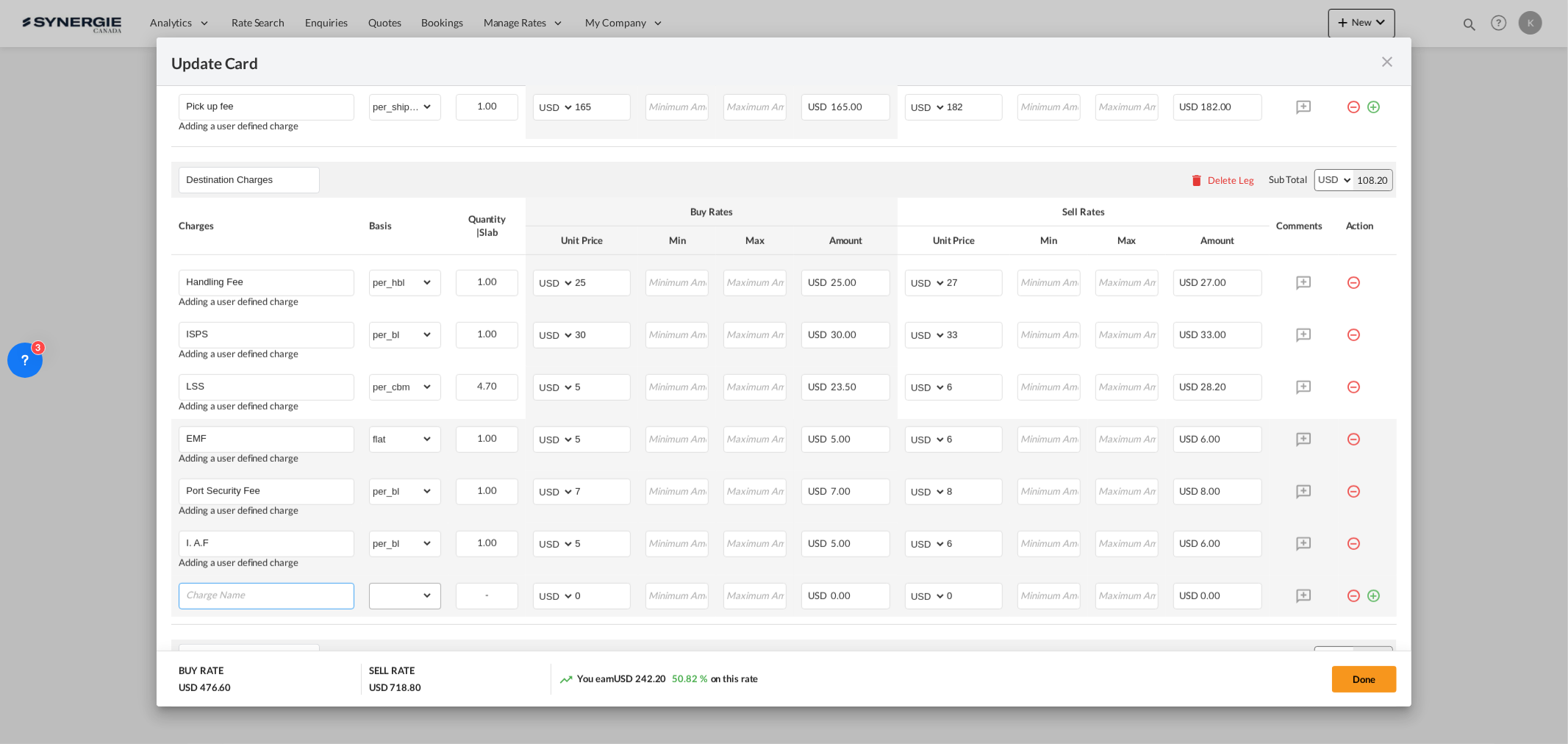
drag, startPoint x: 248, startPoint y: 591, endPoint x: 392, endPoint y: 599, distance: 144.2
click at [248, 449] on input "Charge Name" at bounding box center [269, 595] width 168 height 22
paste input "PORT CONGESTION SURCHARGE:"
type input "PORT CONGESTION SURCHARGE:"
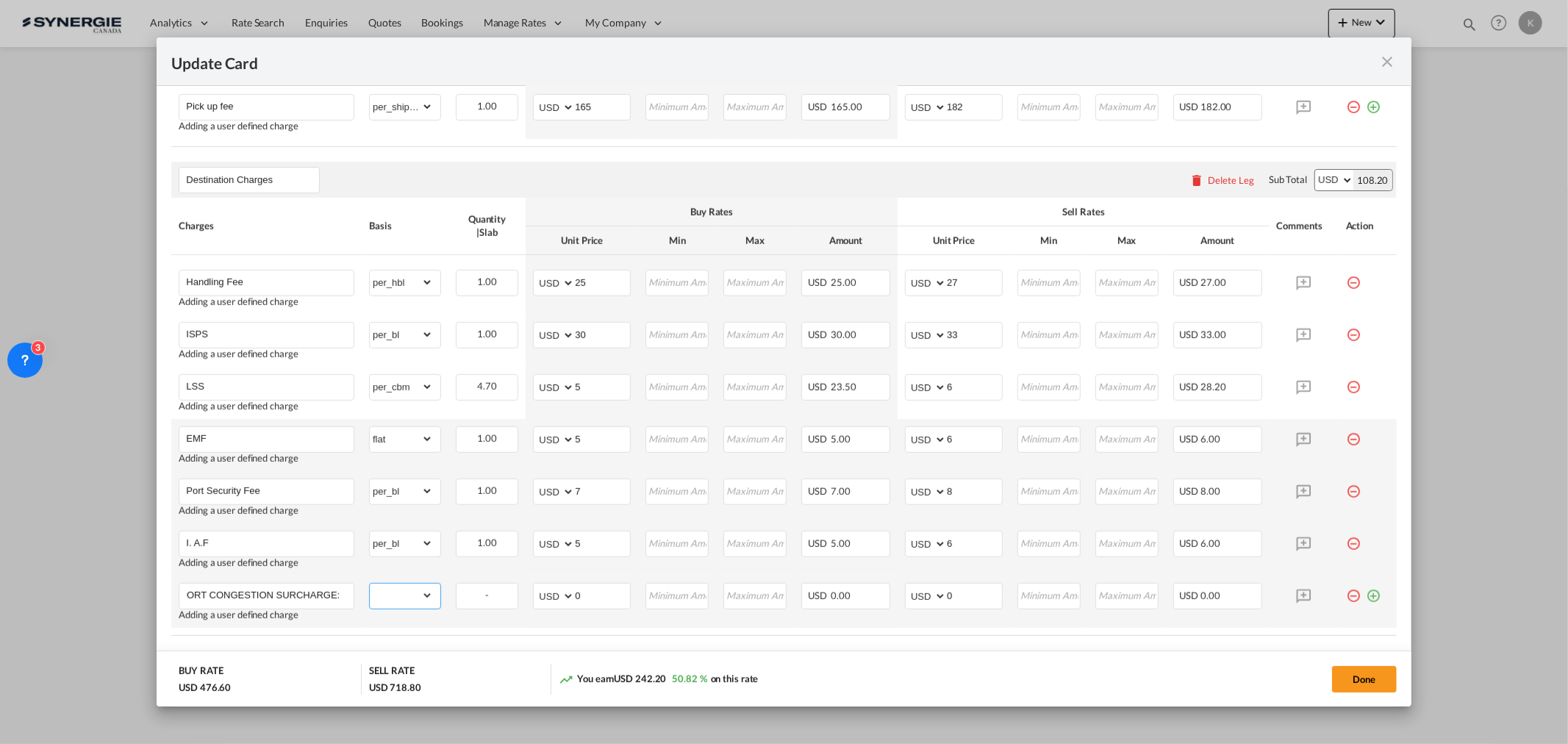
click at [421, 449] on select "gross_weight volumetric_weight per_shipment per_bl per_km per_hawb per_kg flat …" at bounding box center [401, 595] width 63 height 23
select select "per_cbm"
click at [369, 449] on select "gross_weight volumetric_weight per_shipment per_bl per_km per_hawb per_kg flat …" at bounding box center [401, 595] width 63 height 23
drag, startPoint x: 559, startPoint y: 600, endPoint x: 547, endPoint y: 600, distance: 12.0
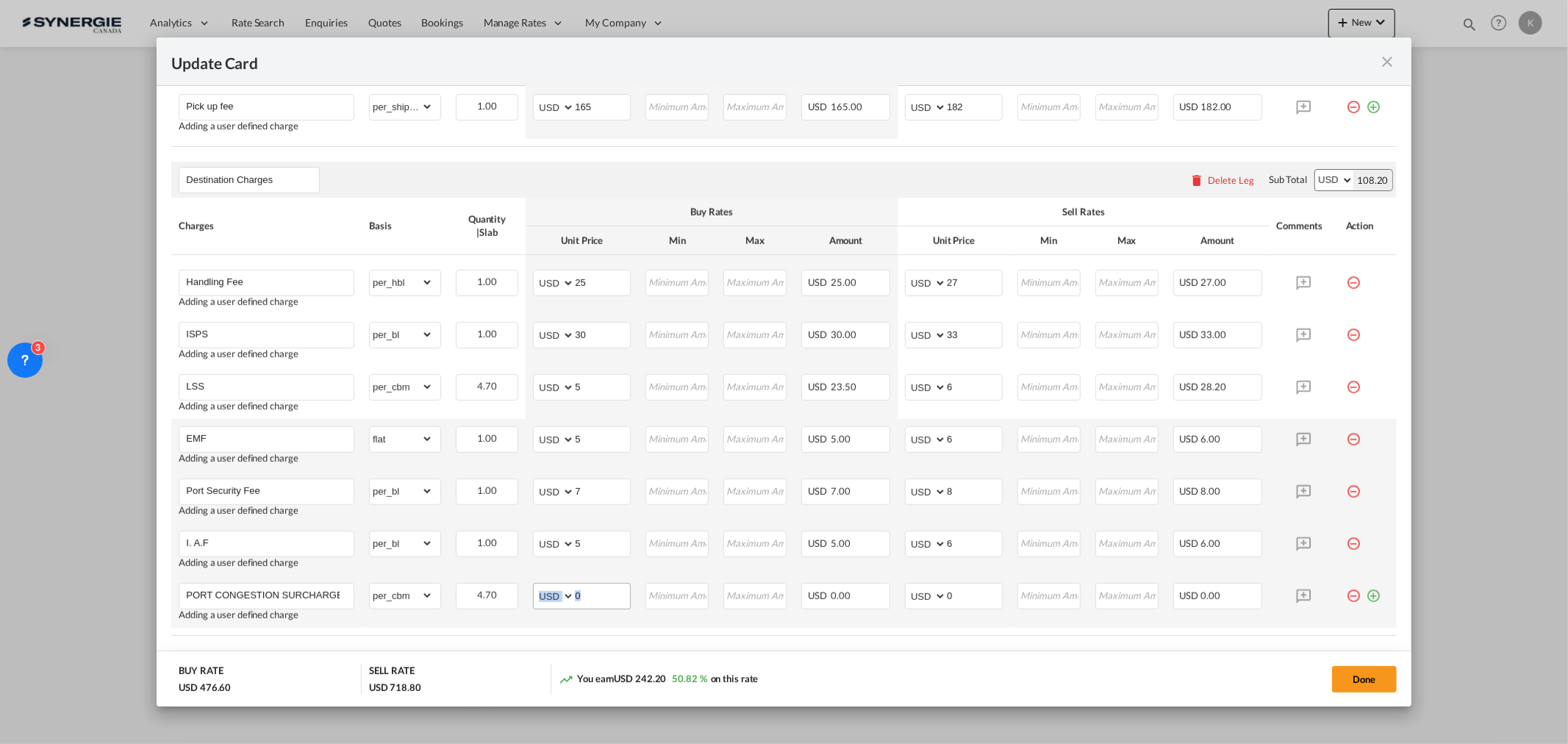
click at [547, 449] on md-input-container "AED AFN ALL AMD ANG AOA ARS AUD AWG AZN BAM BBD BDT BGN BHD BIF BMD BND BOB BRL…" at bounding box center [582, 596] width 98 height 27
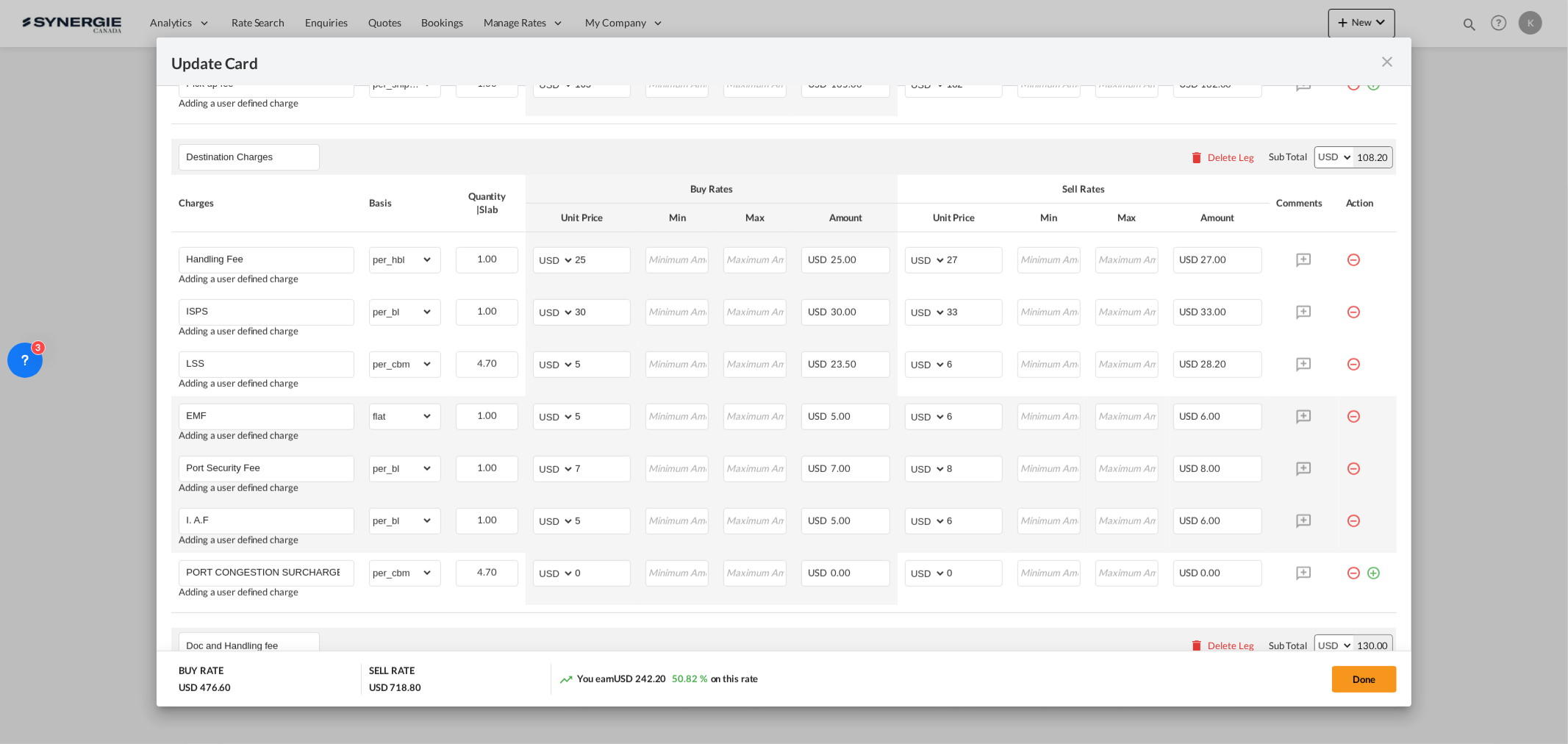
scroll to position [990, 0]
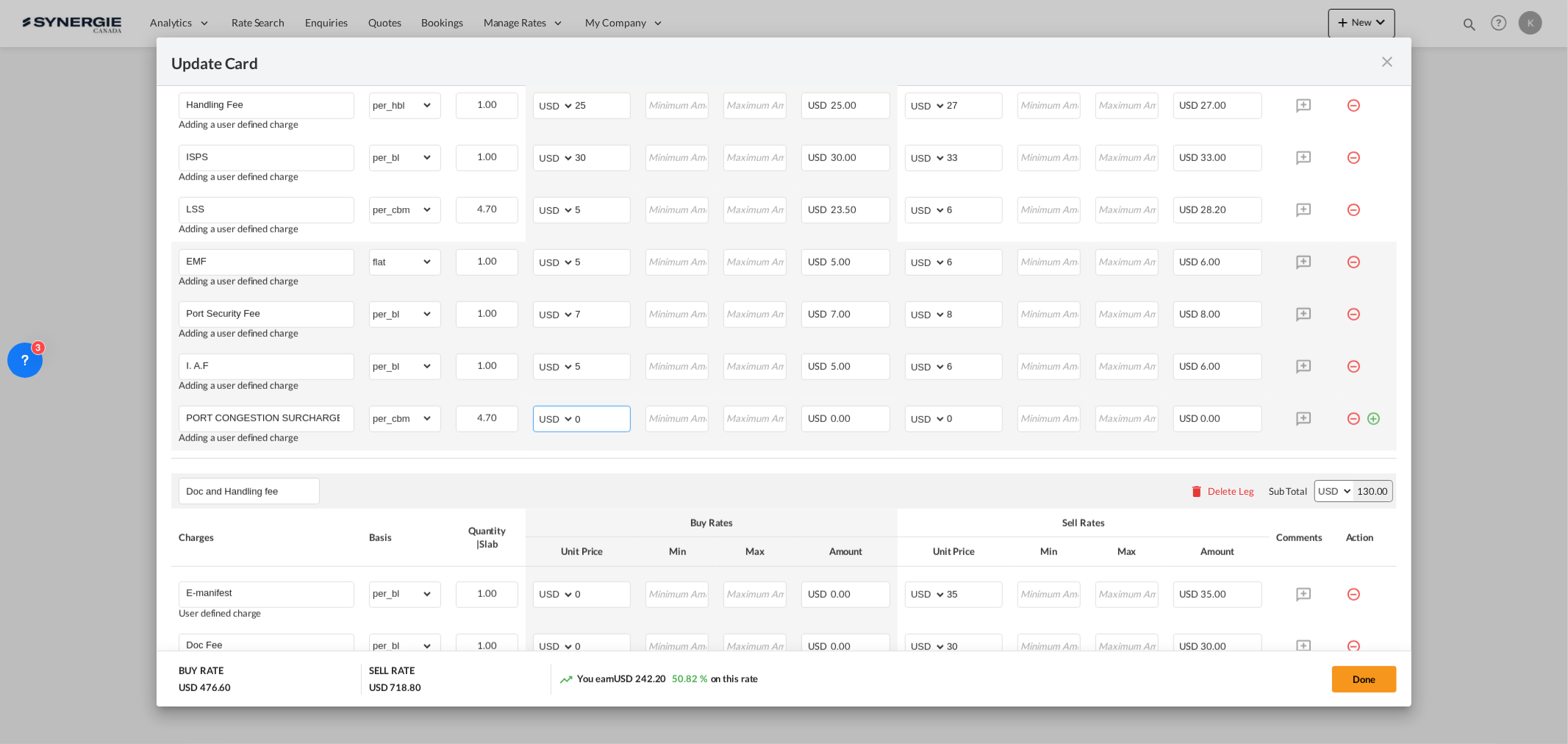
drag, startPoint x: 592, startPoint y: 423, endPoint x: 541, endPoint y: 423, distance: 51.0
click at [542, 423] on md-input-container "AED AFN ALL AMD ANG AOA ARS AUD AWG AZN BAM BBD BDT BGN BHD BIF BMD BND BOB BRL…" at bounding box center [582, 418] width 98 height 27
type input "16"
type input "18"
click at [1045, 417] on md-icon "icon-plus-circle-outline green-400-fg" at bounding box center [1374, 413] width 15 height 15
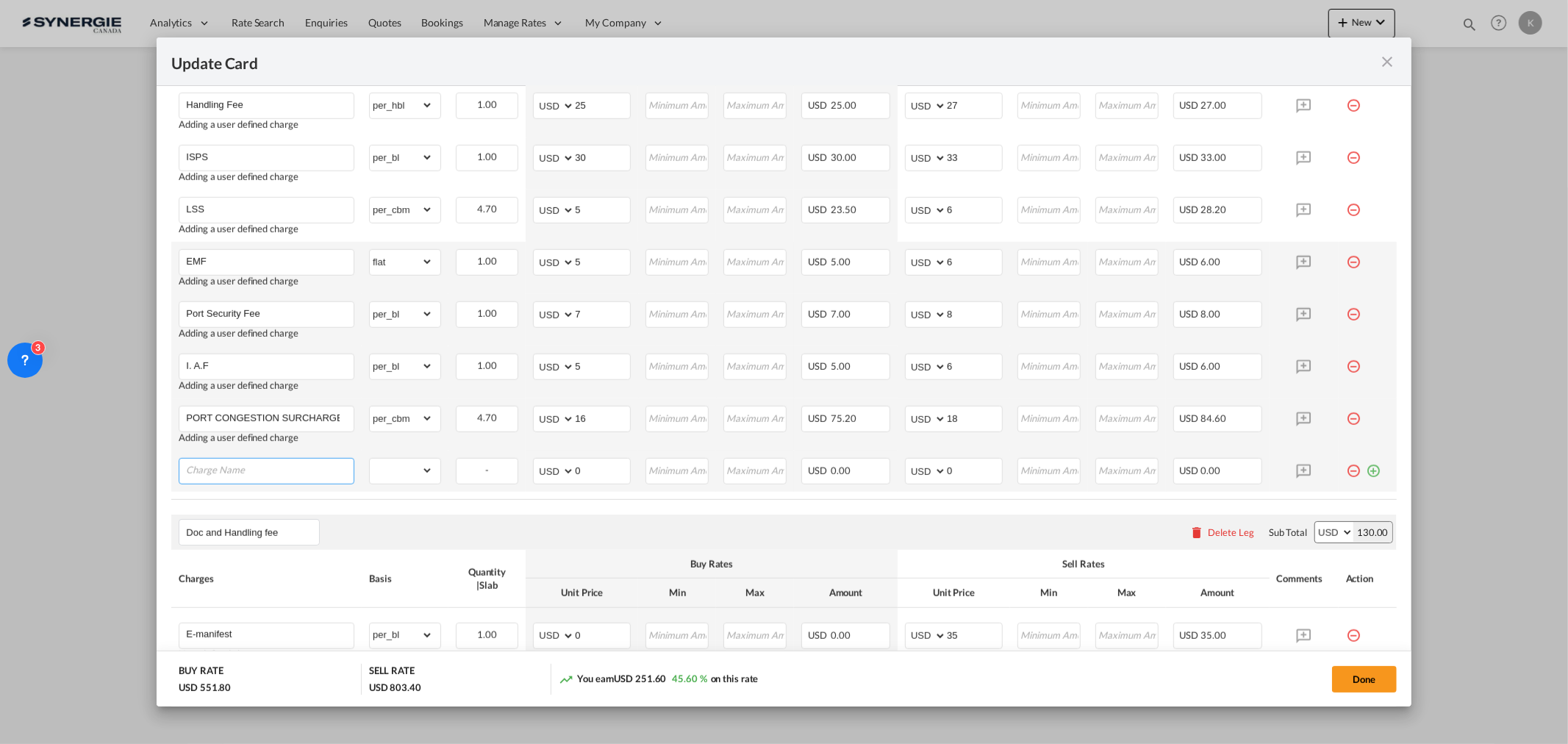
click at [305, 449] on input "Charge Name" at bounding box center [269, 470] width 168 height 22
paste input "CFS CHARGE"
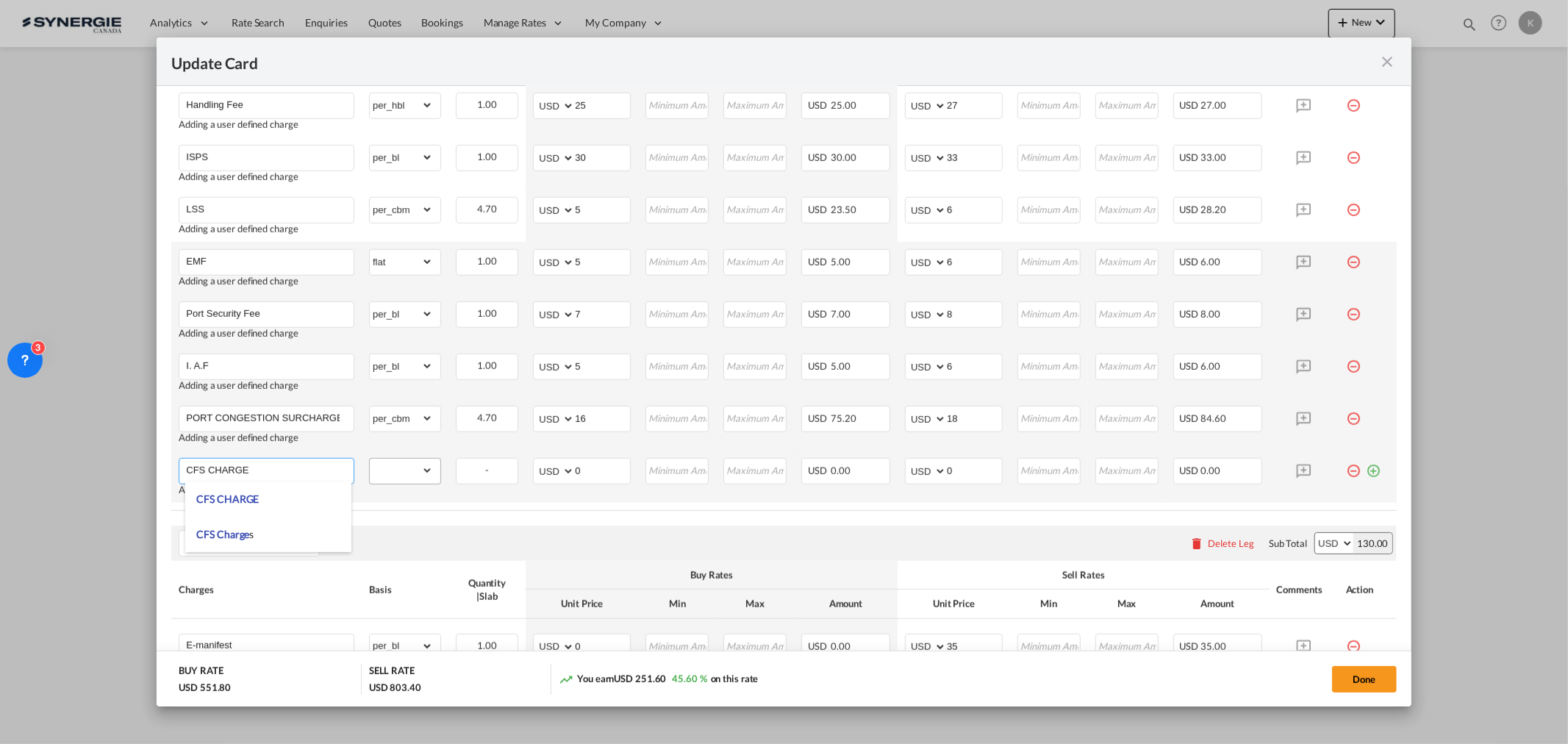
type input "CFS CHARGE"
click at [391, 449] on select "gross_weight volumetric_weight per_shipment per_bl per_km per_hawb per_kg flat …" at bounding box center [401, 470] width 63 height 23
select select "per_kg"
click at [369, 449] on select "gross_weight volumetric_weight per_shipment per_bl per_km per_hawb per_kg flat …" at bounding box center [401, 470] width 63 height 23
drag, startPoint x: 608, startPoint y: 467, endPoint x: 563, endPoint y: 471, distance: 45.2
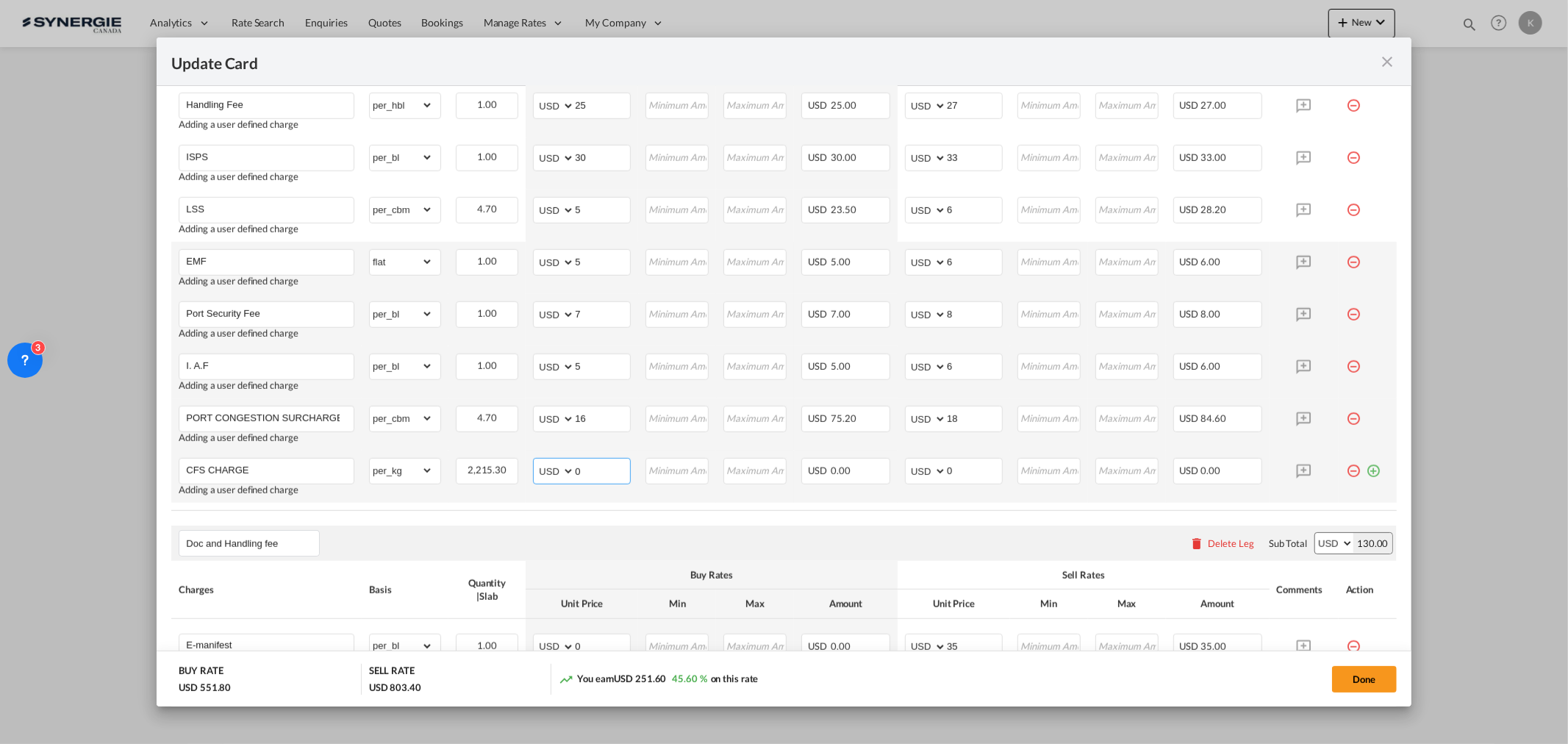
click at [563, 449] on md-input-container "AED AFN ALL AMD ANG AOA ARS AUD AWG AZN BAM BBD BDT BGN BHD BIF BMD BND BOB BRL…" at bounding box center [582, 471] width 98 height 27
type input "0.0225"
type input "65"
type input "0.027"
type input "72"
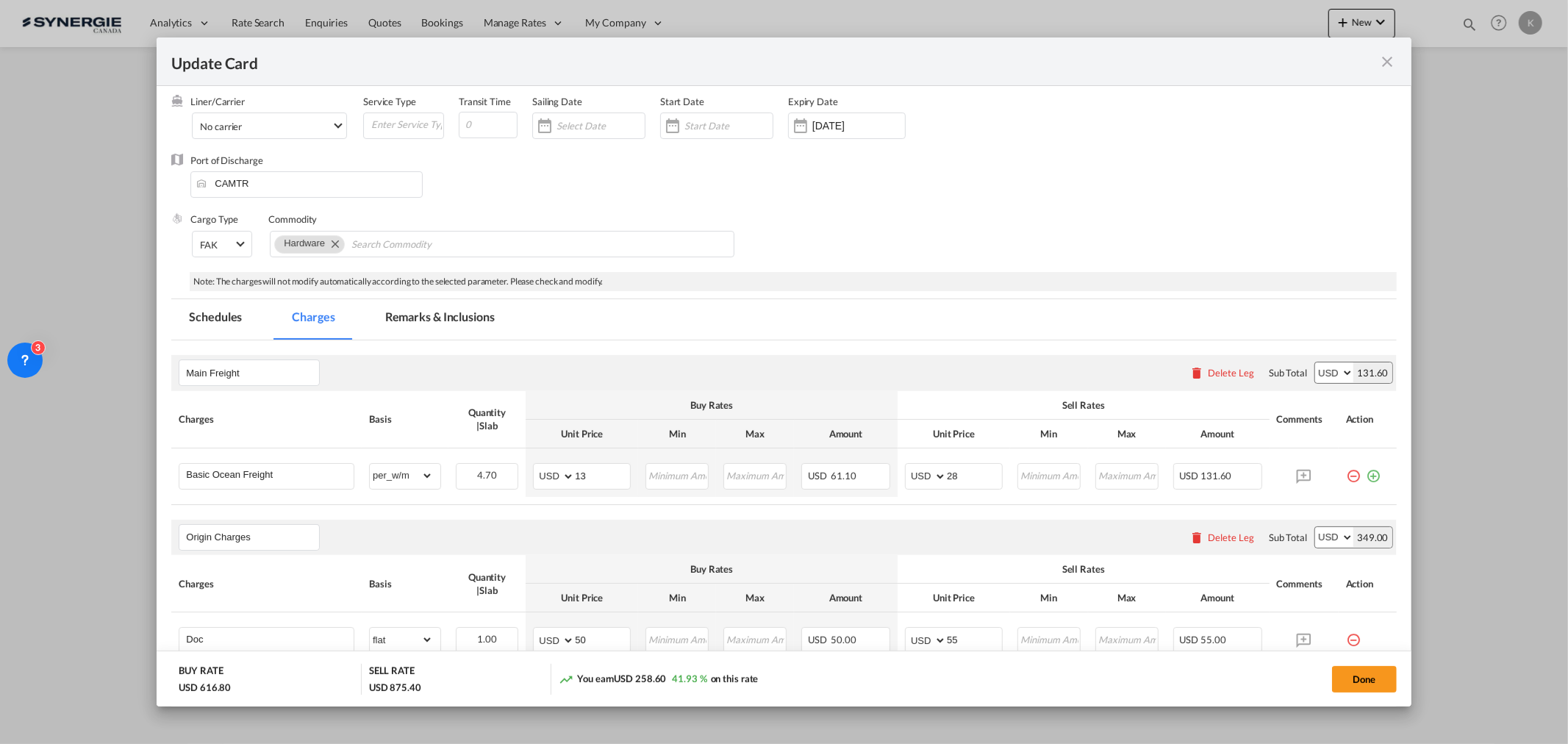
scroll to position [106, 0]
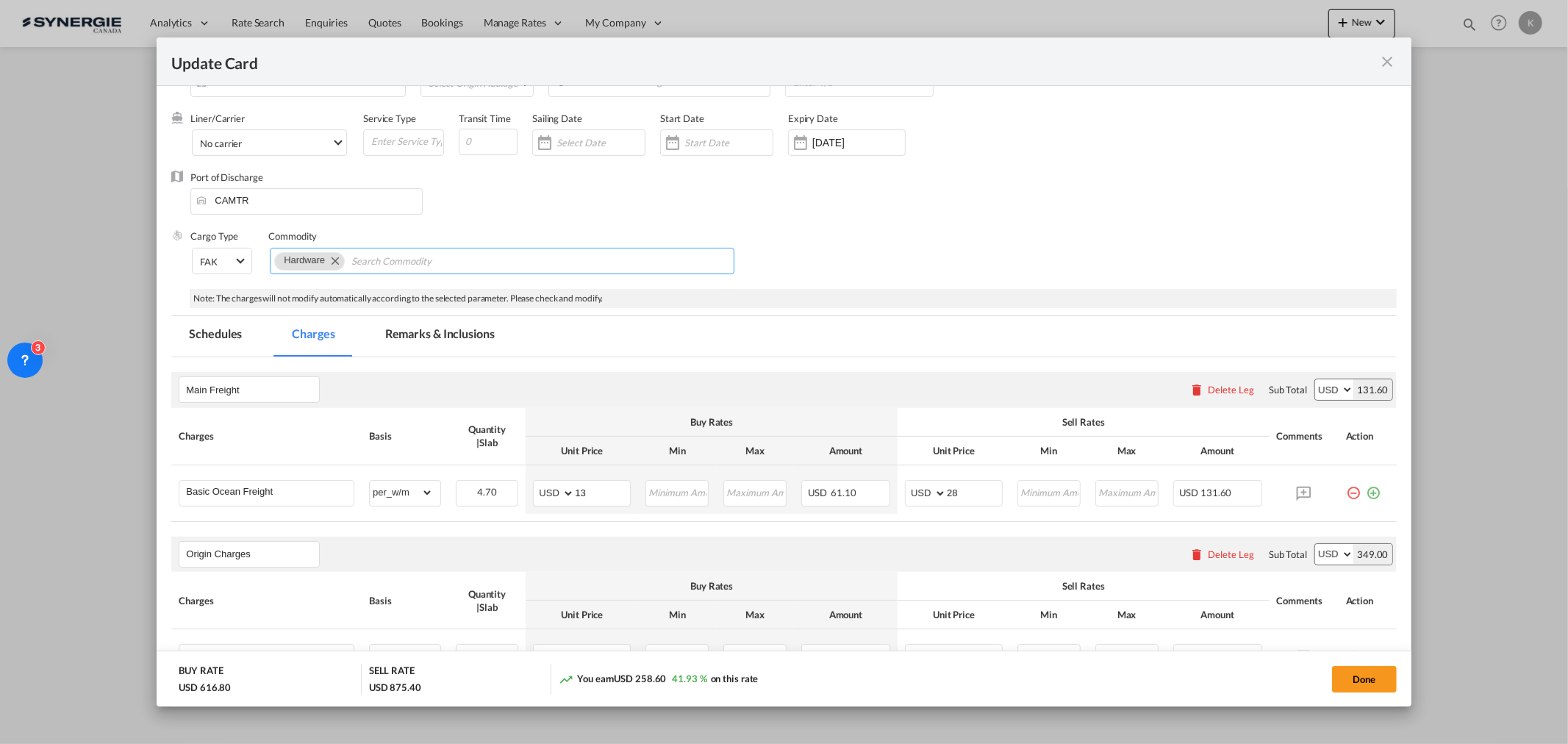
click at [555, 260] on md-chips-wrap "Hardware" at bounding box center [502, 261] width 465 height 27
paste input "Free time: 4 days"
type input "Free time: 4 days"
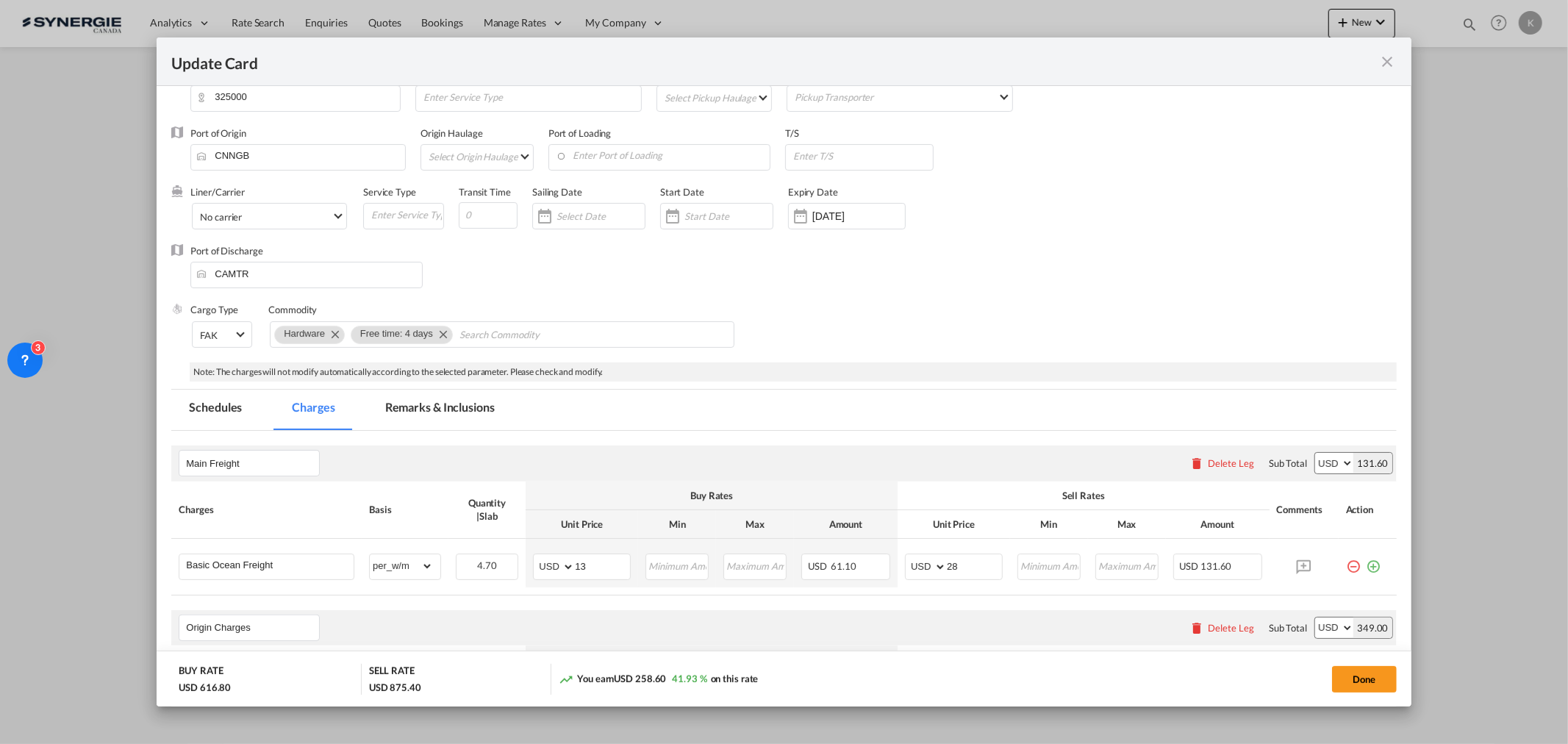
scroll to position [0, 0]
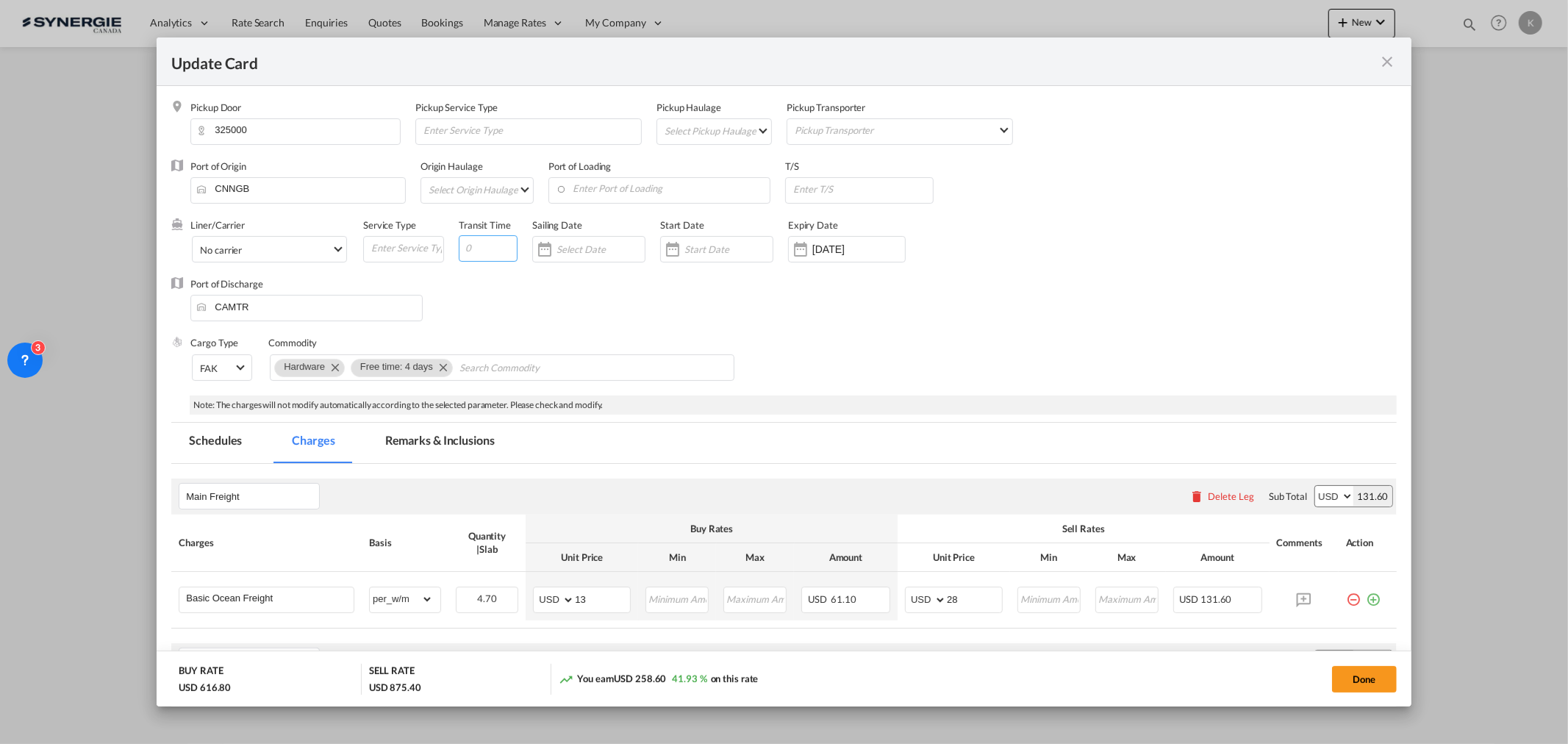
click at [498, 244] on input "Update Card Pickup ..." at bounding box center [489, 248] width 59 height 27
type input "35"
click at [491, 439] on md-tab-item "Remarks & Inclusions" at bounding box center [440, 443] width 144 height 41
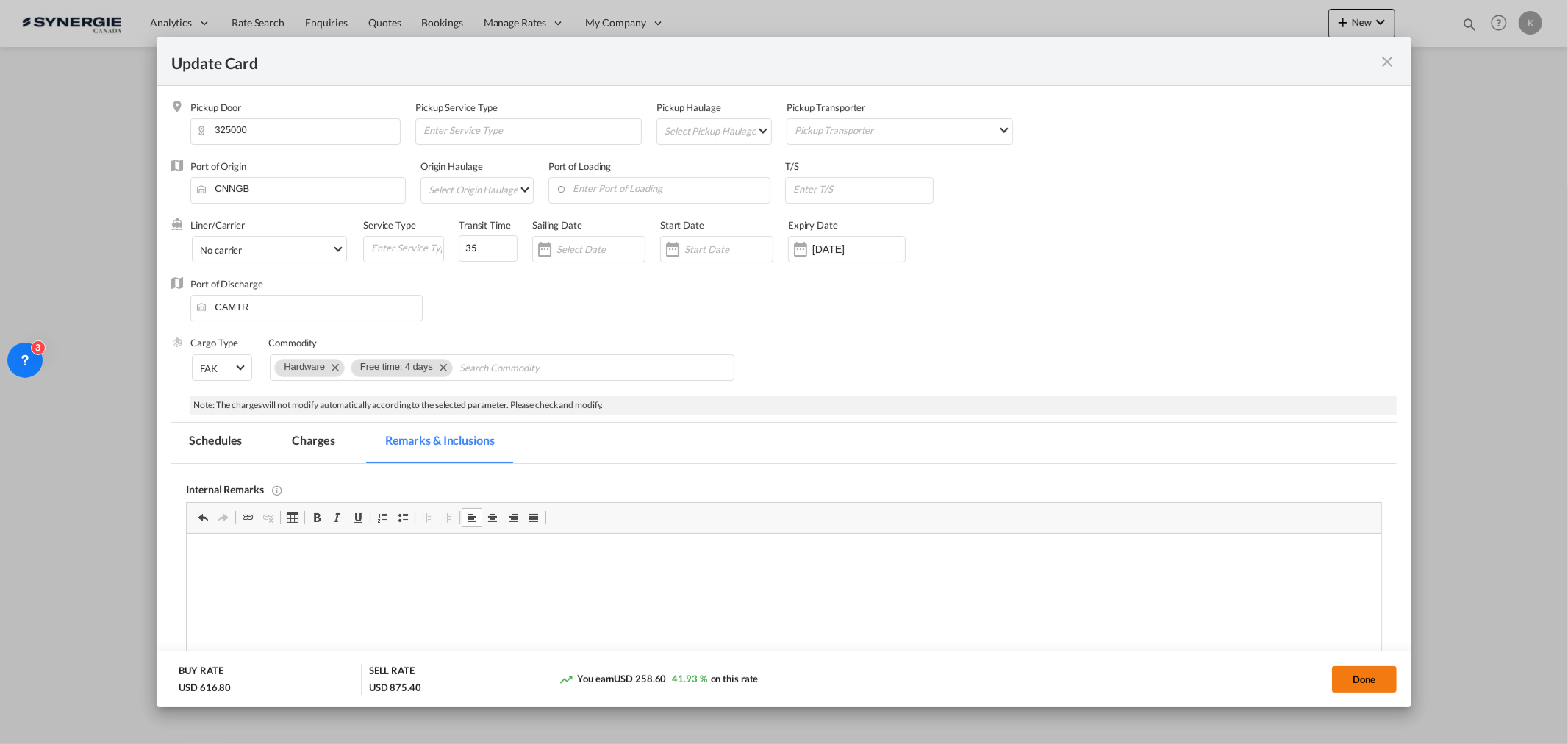
click at [1045, 449] on button "Done" at bounding box center [1364, 679] width 65 height 27
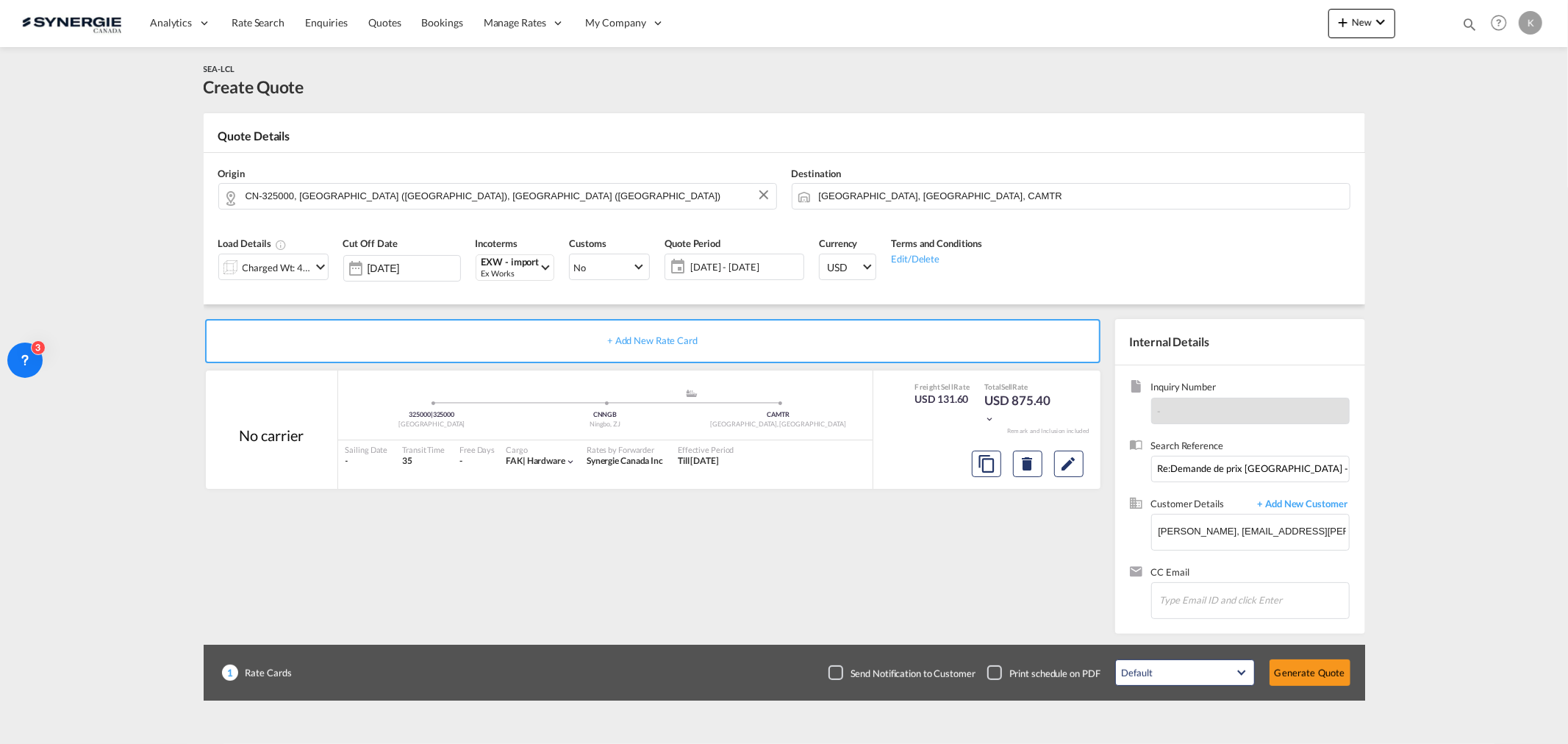
type input "11 Sep 2025"
click at [1045, 449] on button "Generate Quote" at bounding box center [1310, 672] width 81 height 27
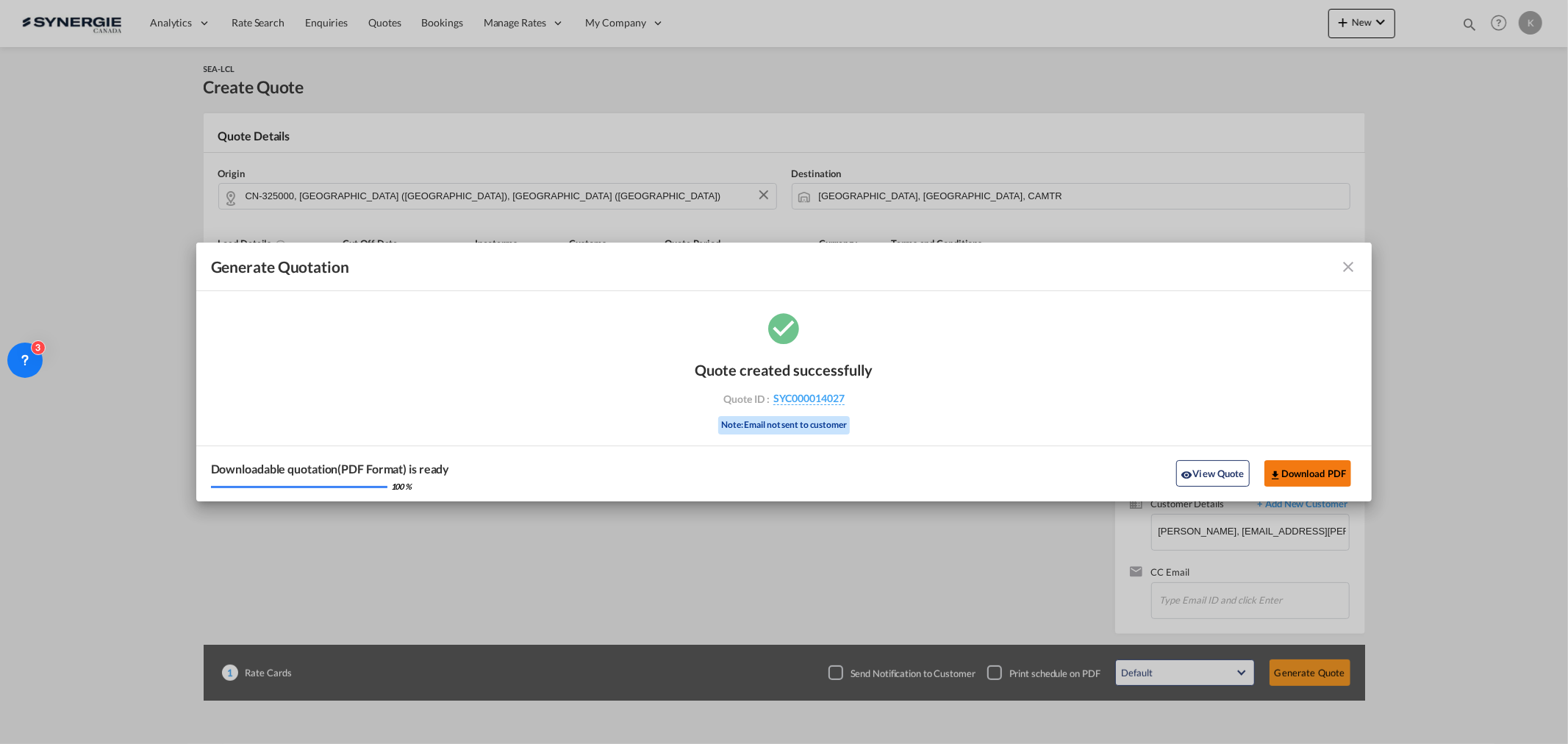
click at [1045, 449] on button "Download PDF" at bounding box center [1308, 473] width 88 height 27
click at [1045, 263] on md-icon "icon-close fg-AAA8AD cursor m-0" at bounding box center [1348, 267] width 18 height 18
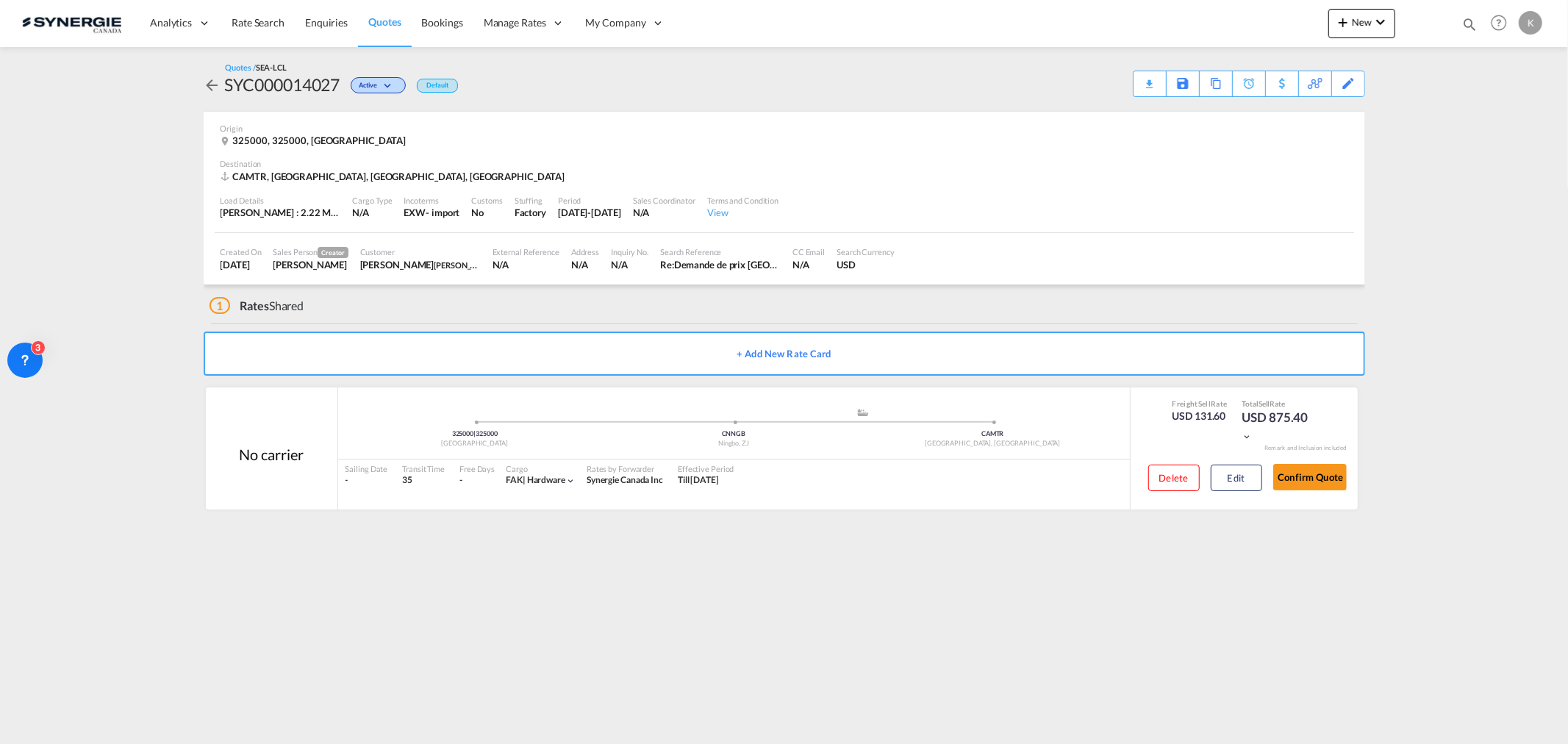
click at [377, 27] on span "Quotes" at bounding box center [384, 22] width 32 height 13
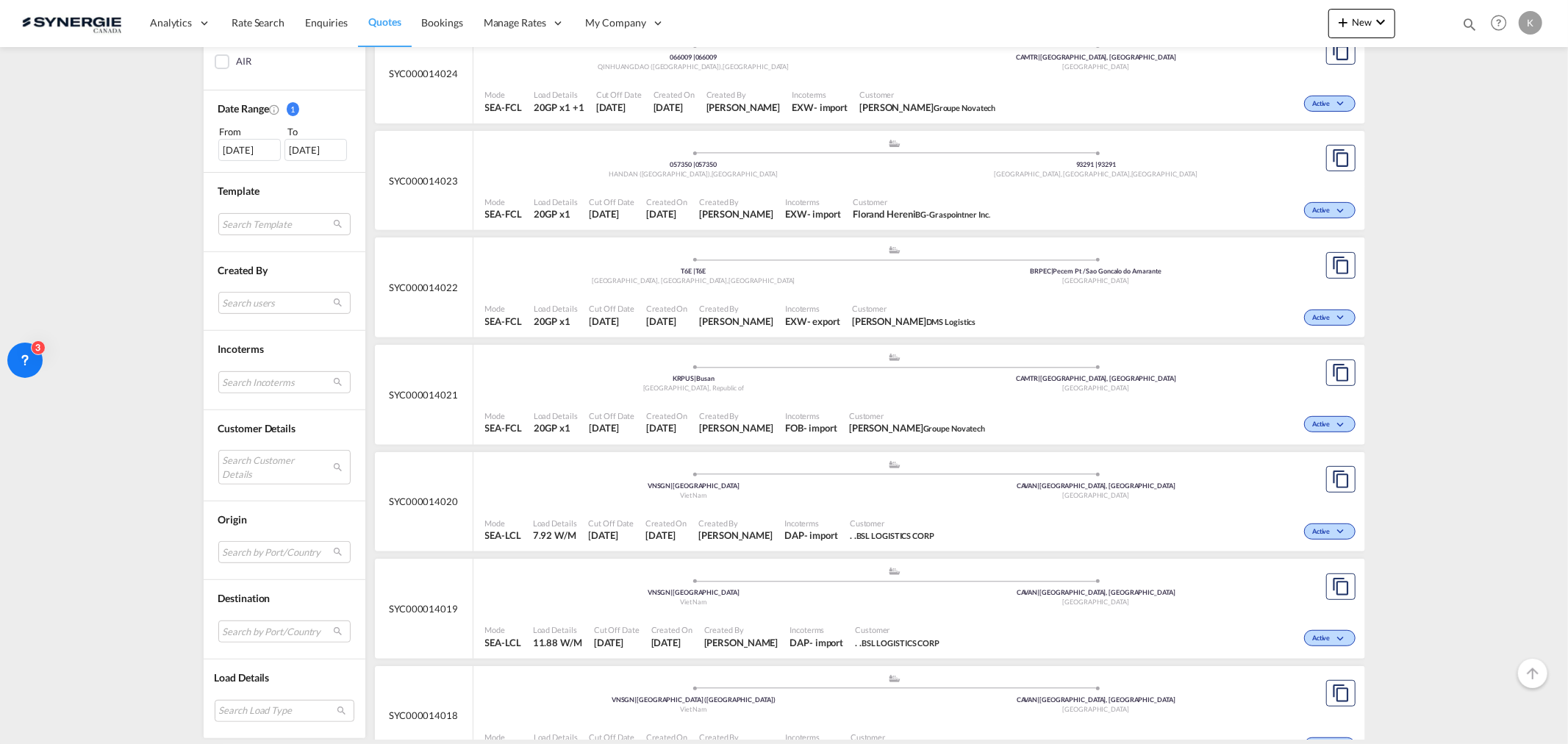
scroll to position [484, 0]
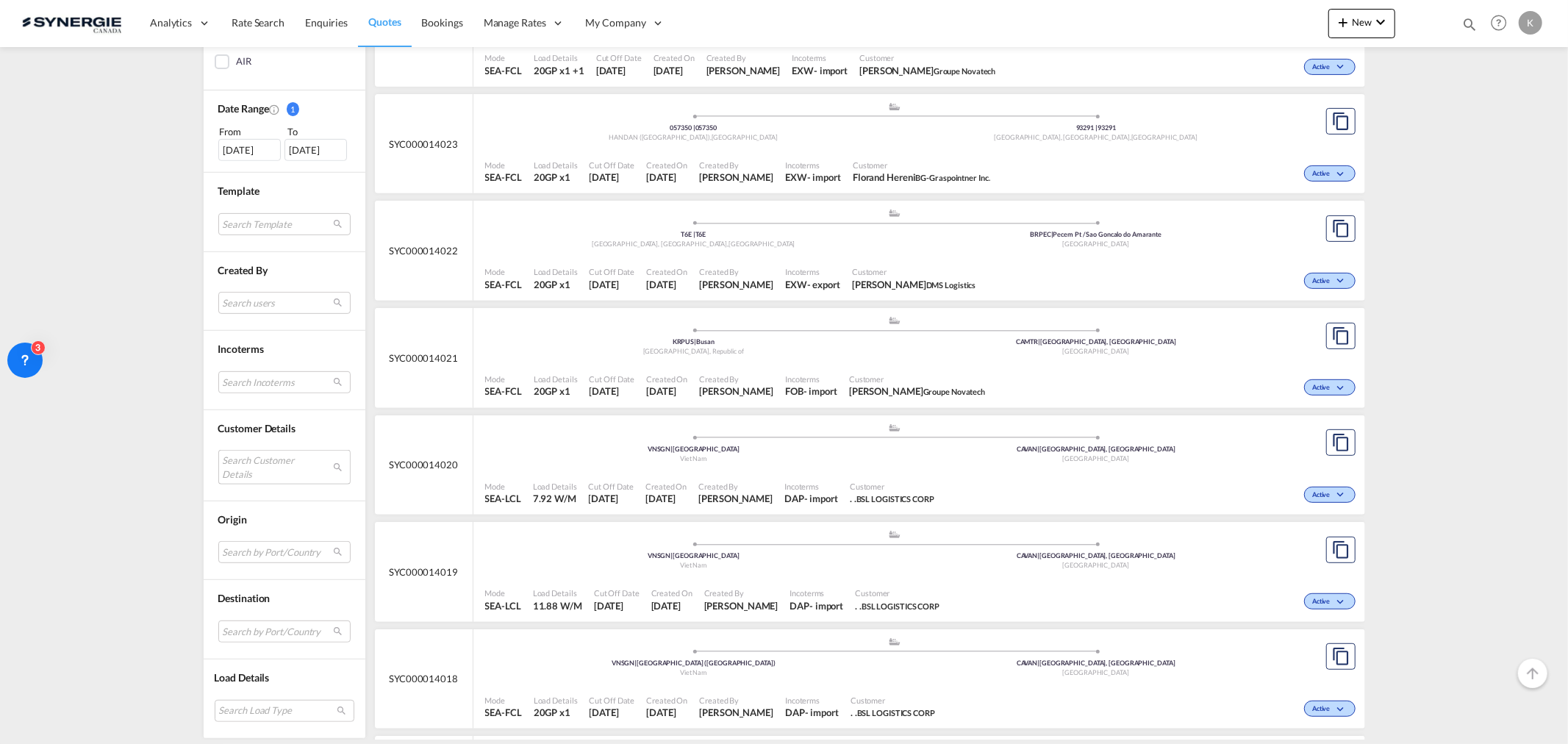
click at [269, 449] on md-select "Search Customer Details user name user alexane RIVARD alexane.rivard@girlpowers…" at bounding box center [284, 466] width 132 height 34
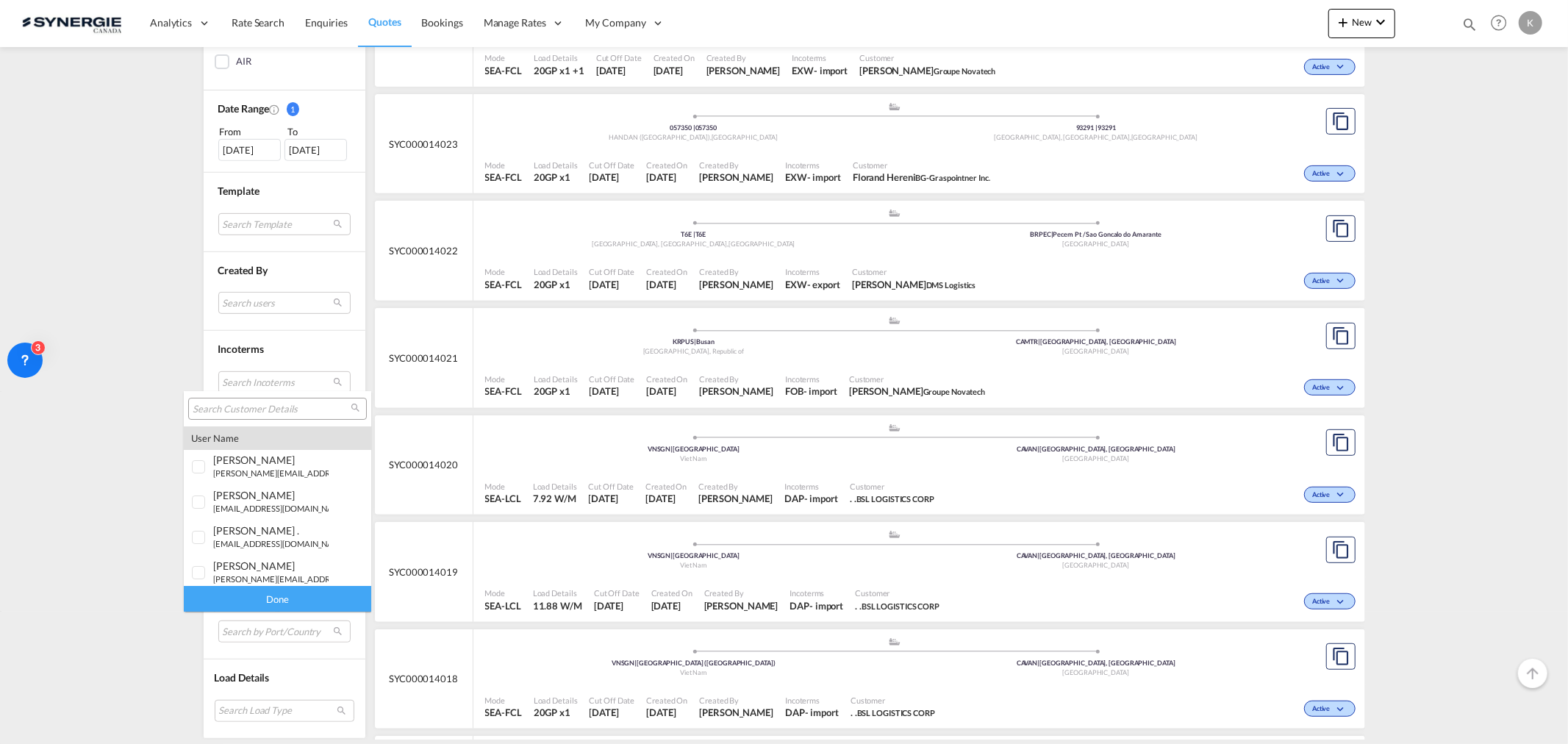
click at [275, 410] on input "search" at bounding box center [271, 409] width 158 height 13
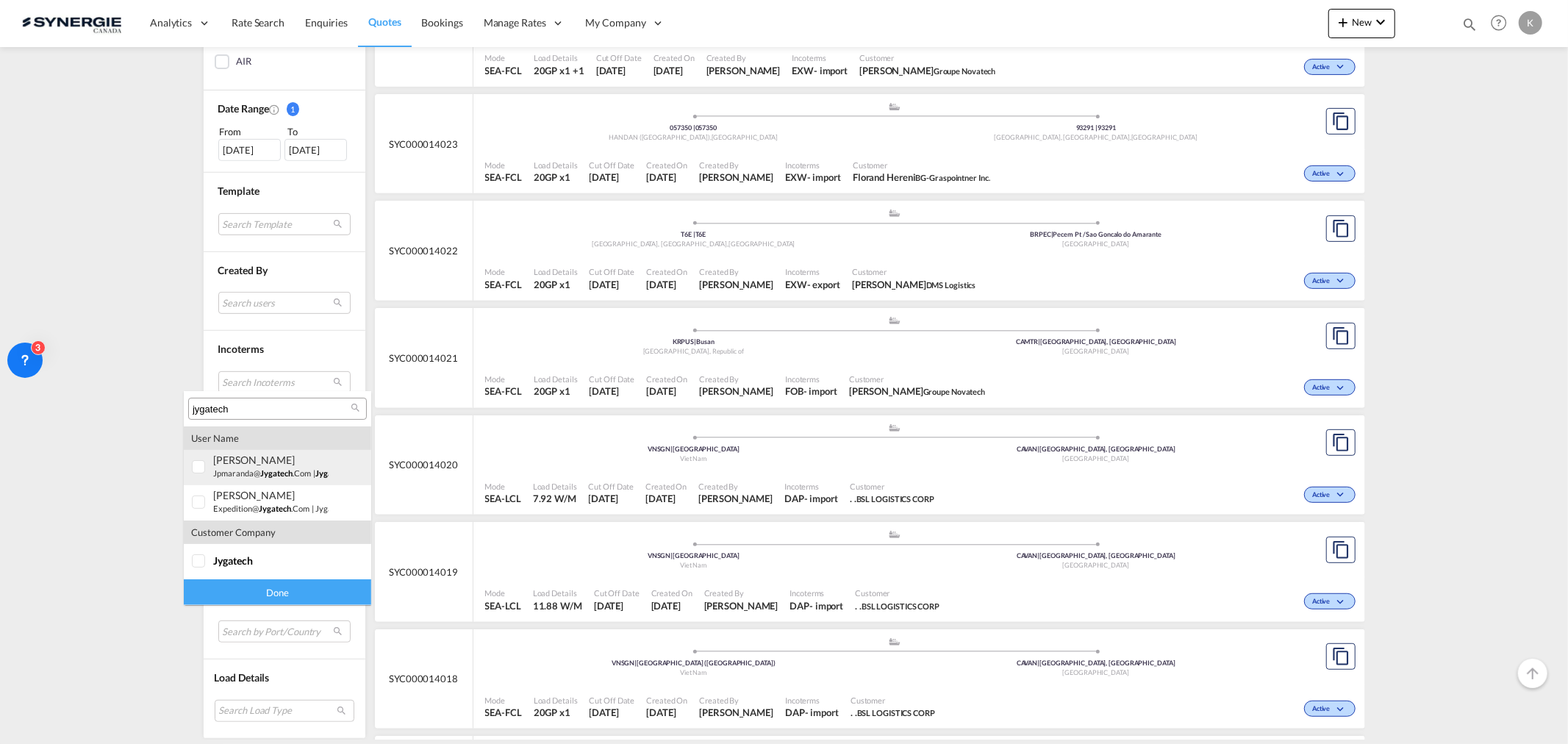
click at [265, 449] on span "jygatech" at bounding box center [276, 473] width 32 height 9
click at [247, 413] on input "jygatech" at bounding box center [271, 409] width 158 height 13
click at [240, 449] on small "viviana.torres@ ceratec .com" at bounding box center [305, 473] width 184 height 9
click at [261, 409] on input "ceratec" at bounding box center [271, 409] width 158 height 13
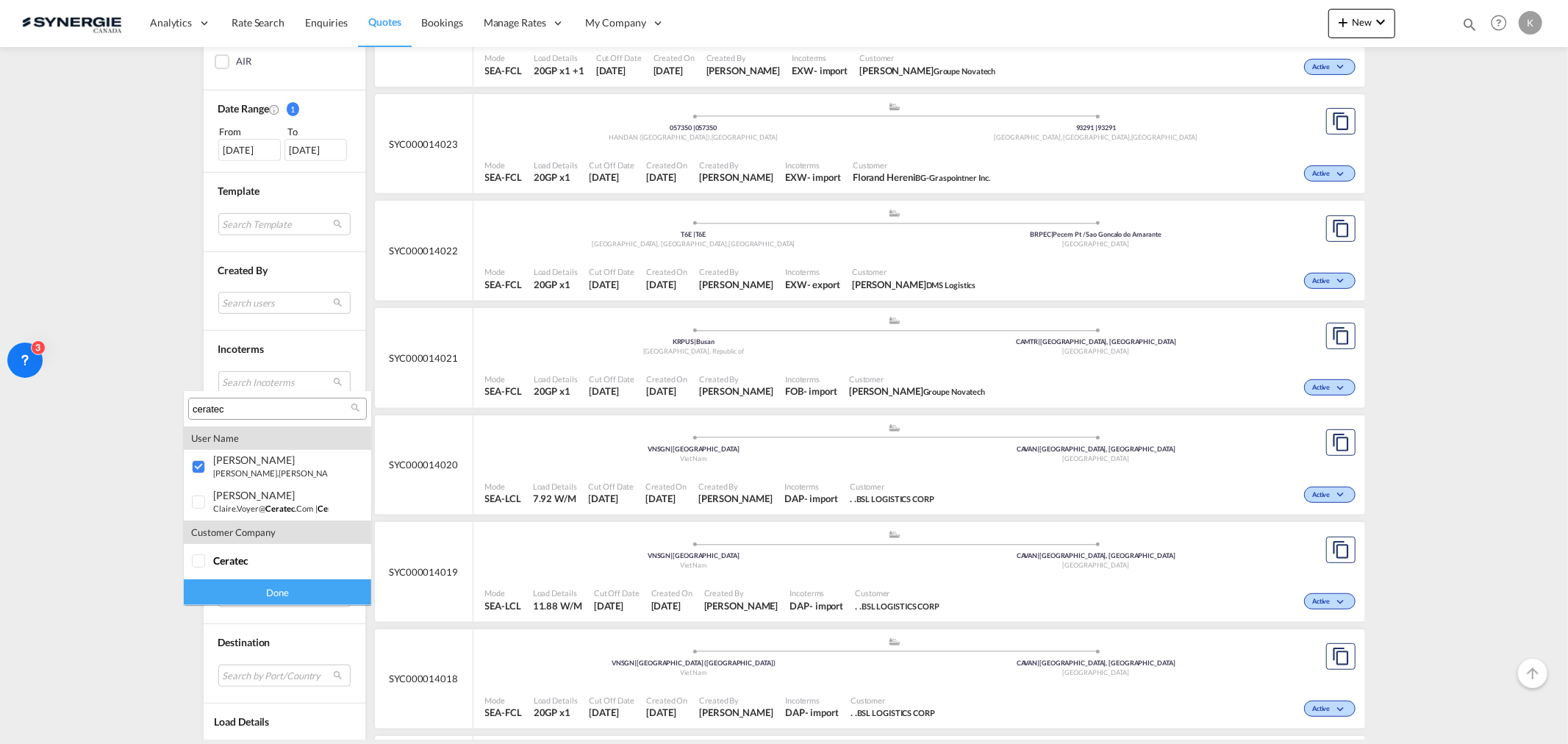
click at [261, 409] on input "ceratec" at bounding box center [271, 409] width 158 height 13
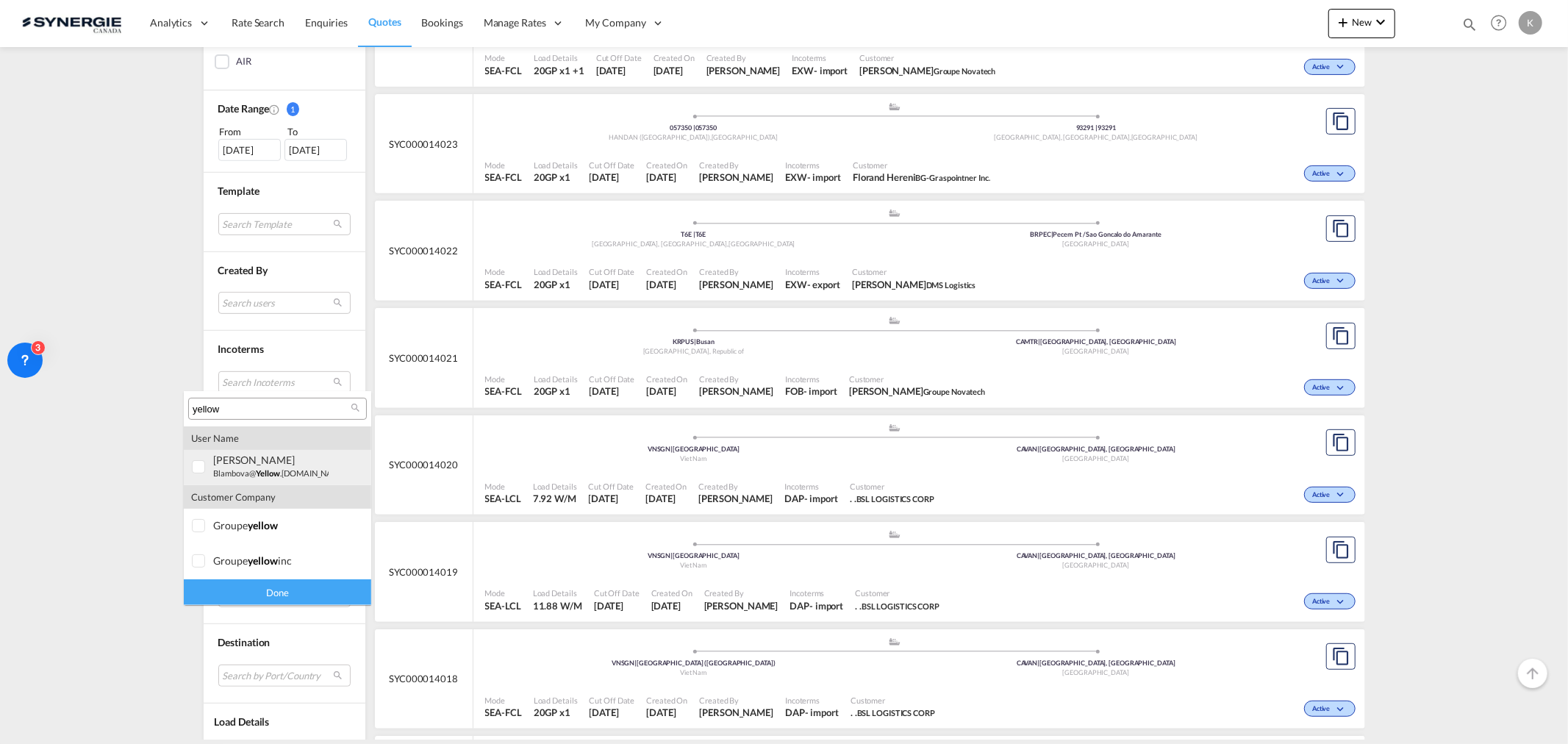
type input "yellow"
click at [248, 449] on div "boryana Lambova" at bounding box center [270, 460] width 116 height 13
click at [274, 449] on div "Done" at bounding box center [278, 592] width 188 height 26
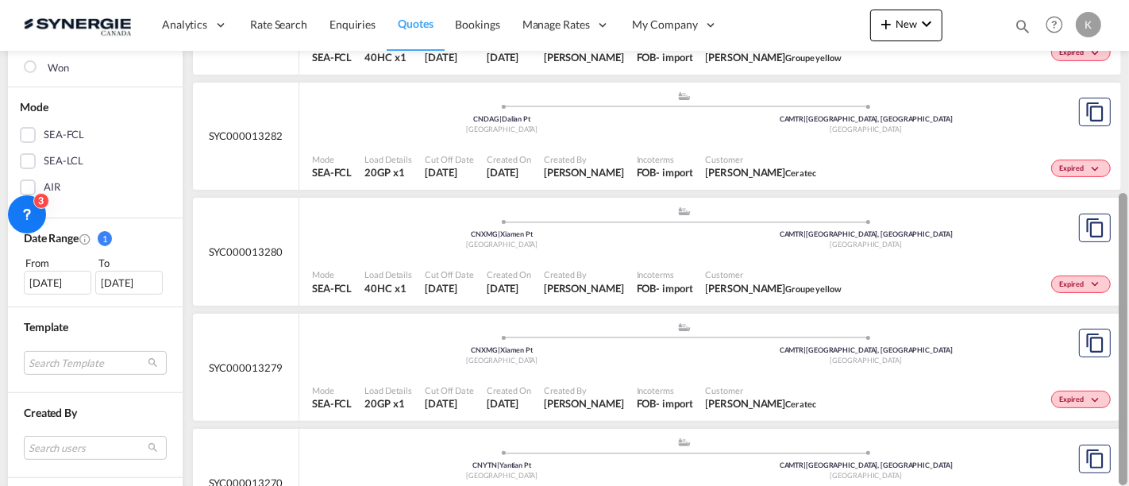
scroll to position [312, 0]
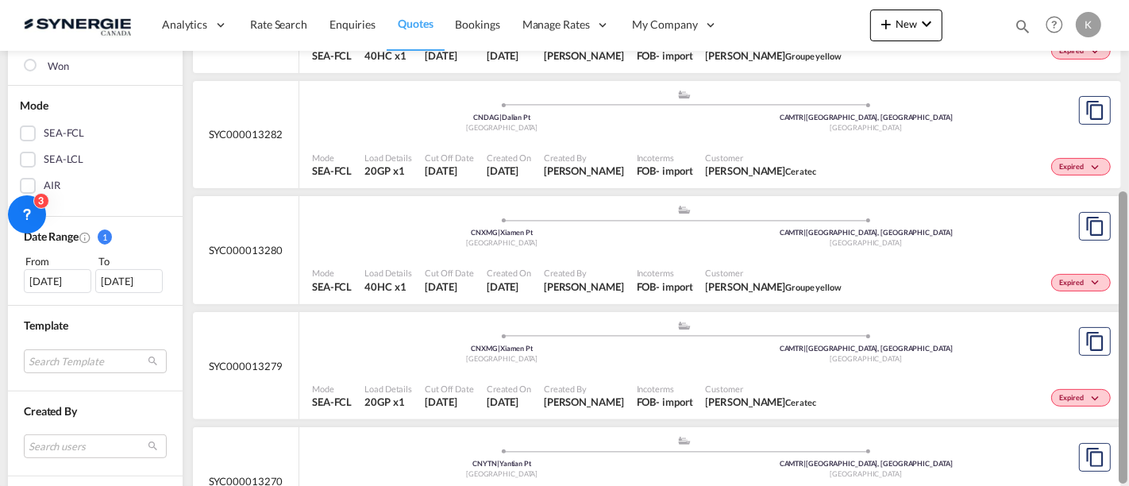
drag, startPoint x: 1125, startPoint y: 133, endPoint x: 1132, endPoint y: 384, distance: 250.3
click at [1129, 384] on html "Analytics Reports Dashboard Rate Search Enquiries Quotes" at bounding box center [564, 243] width 1129 height 486
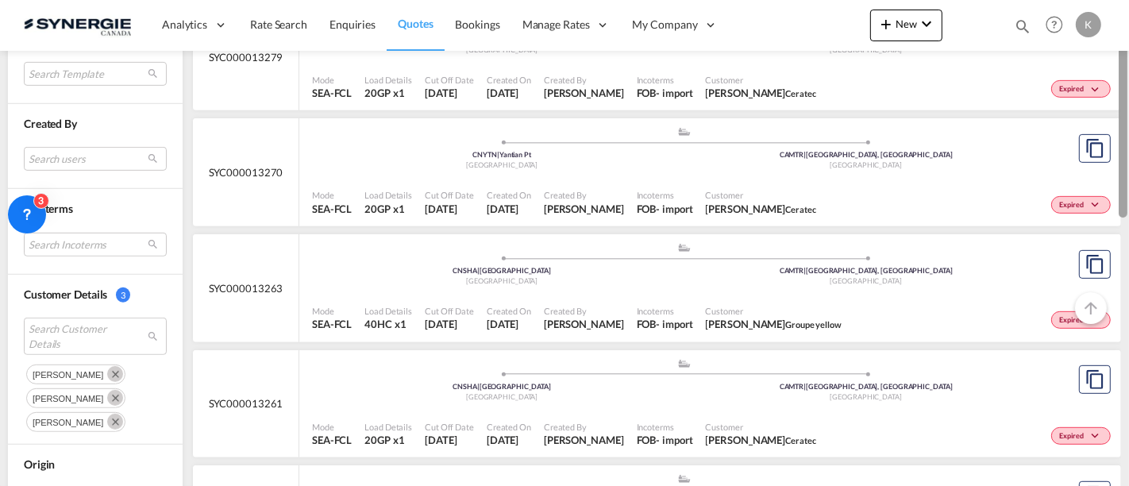
scroll to position [0, 0]
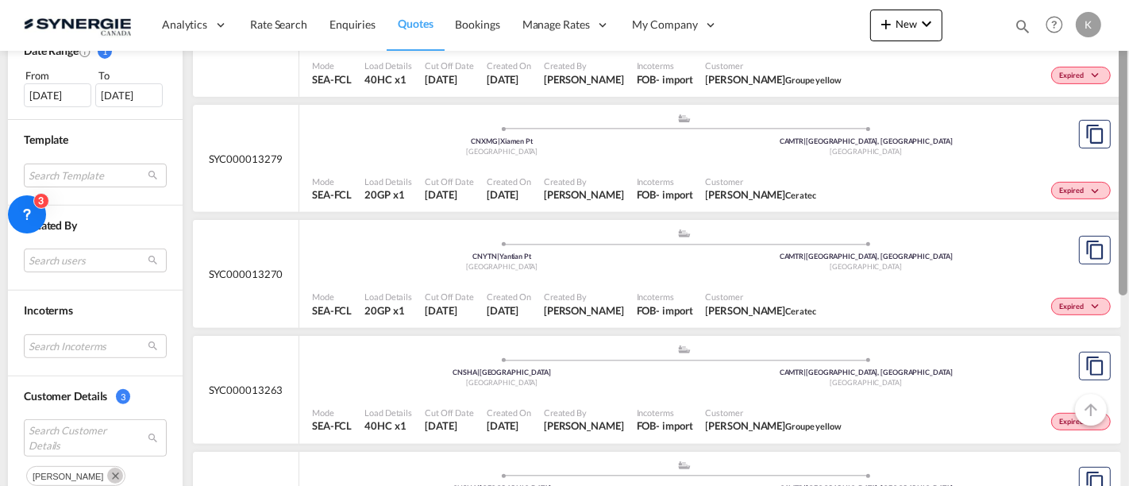
drag, startPoint x: 1121, startPoint y: 294, endPoint x: 1091, endPoint y: 55, distance: 240.9
click at [1091, 55] on md-content "Analytics Reports Dashboard Rate Search Enquiries Quotes Bookings" at bounding box center [564, 243] width 1129 height 486
click at [399, 19] on span "Quotes" at bounding box center [415, 24] width 35 height 14
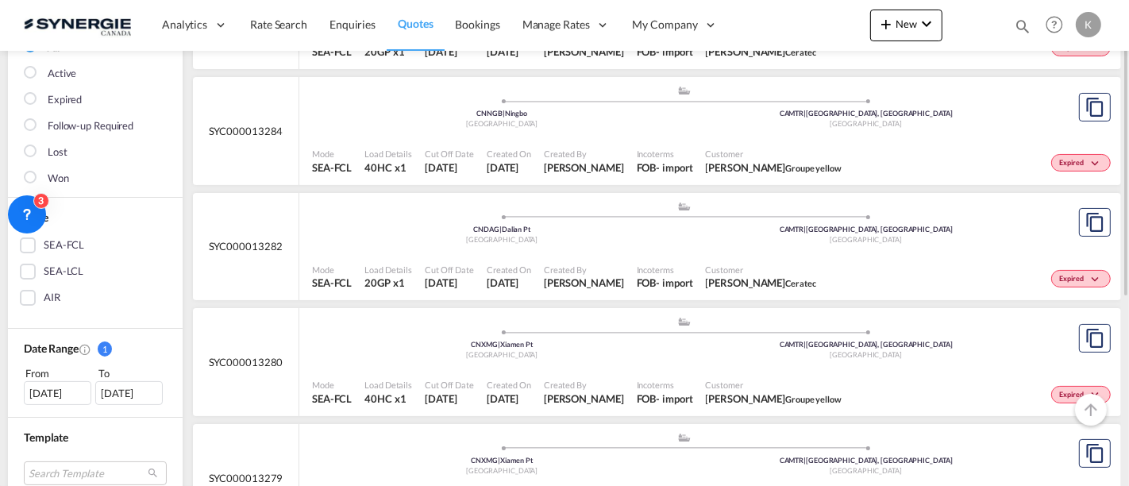
scroll to position [79, 0]
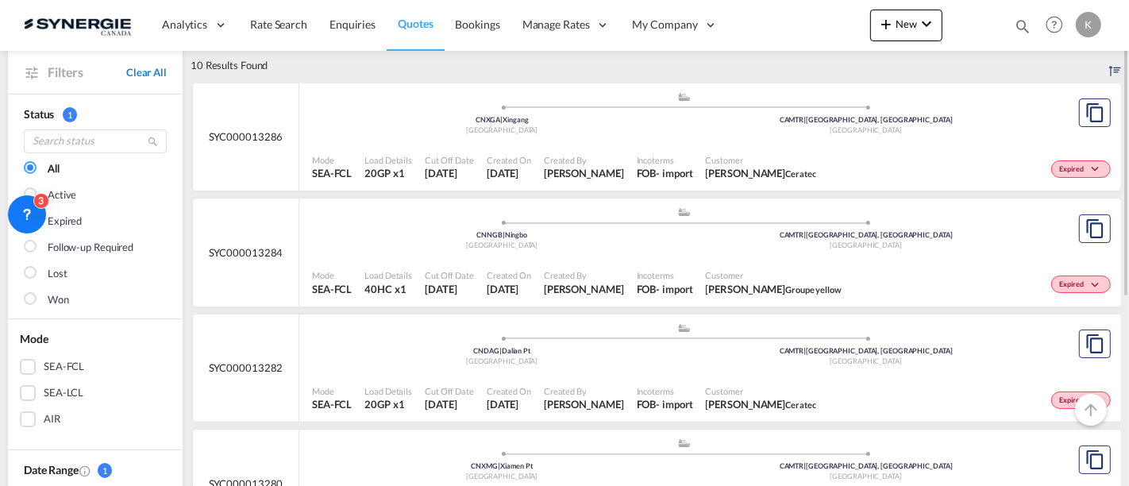
click at [159, 75] on link "Clear All" at bounding box center [146, 72] width 41 height 14
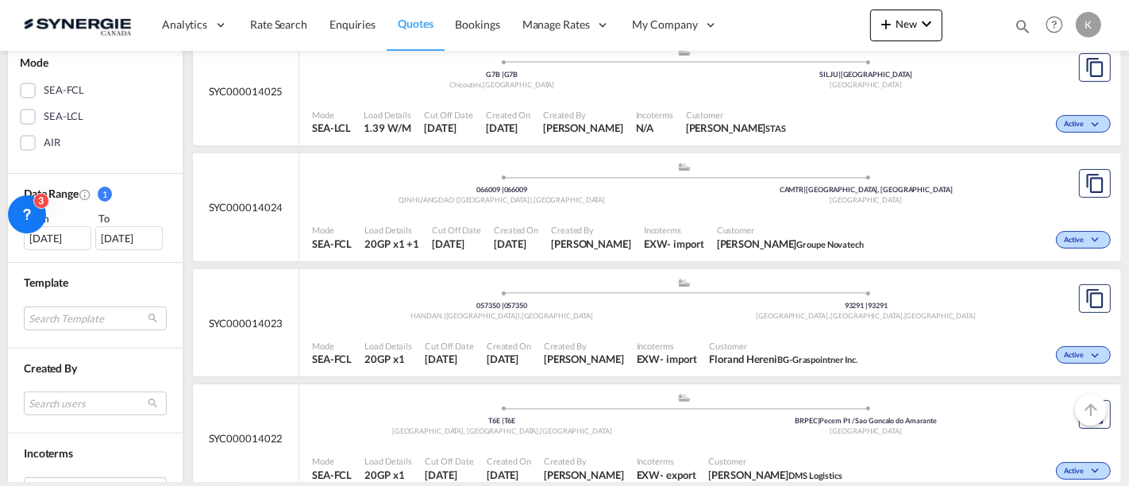
scroll to position [371, 0]
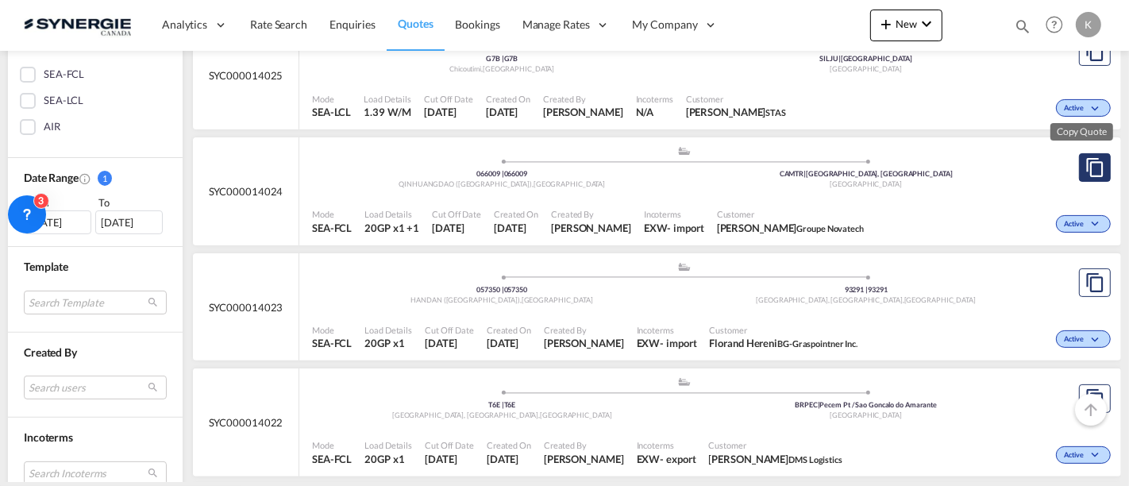
click at [1086, 160] on md-icon "assets/icons/custom/copyQuote.svg" at bounding box center [1095, 167] width 19 height 19
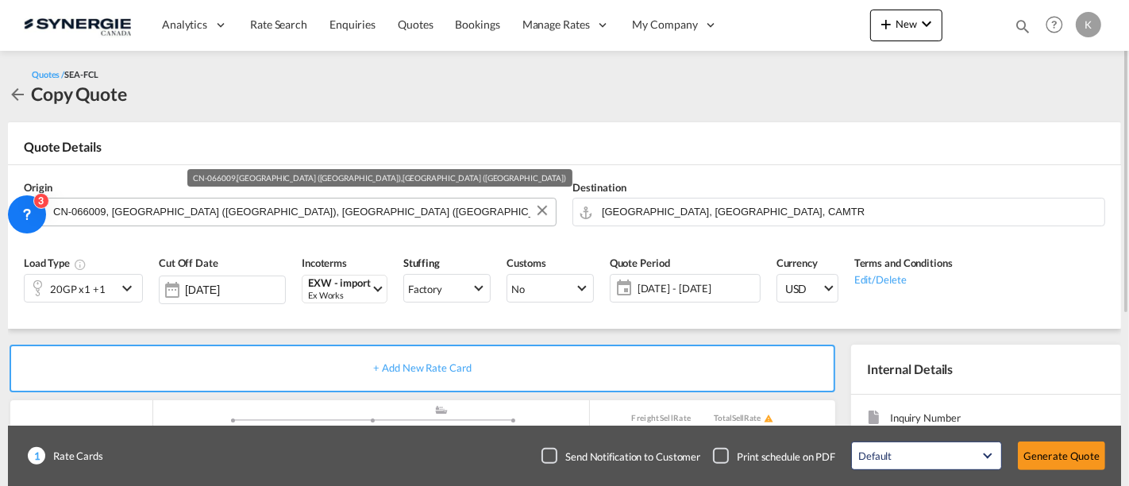
click at [306, 218] on input "CN-066009, QINHUANGDAO (秦皇岛市), HEBEI (河北省)" at bounding box center [300, 212] width 495 height 28
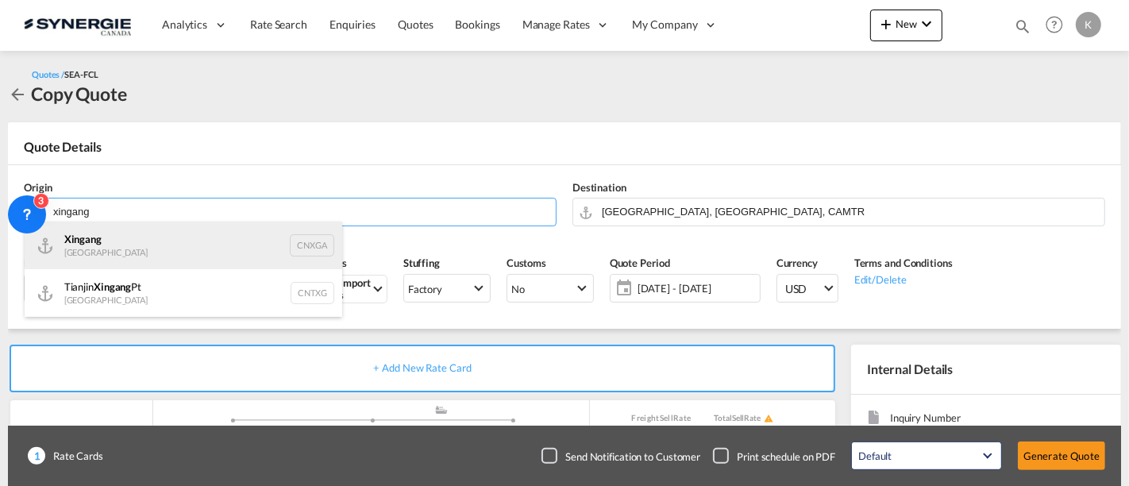
click at [133, 247] on div "Xingang China CNXGA" at bounding box center [184, 246] width 318 height 48
type input "Xingang, CNXGA"
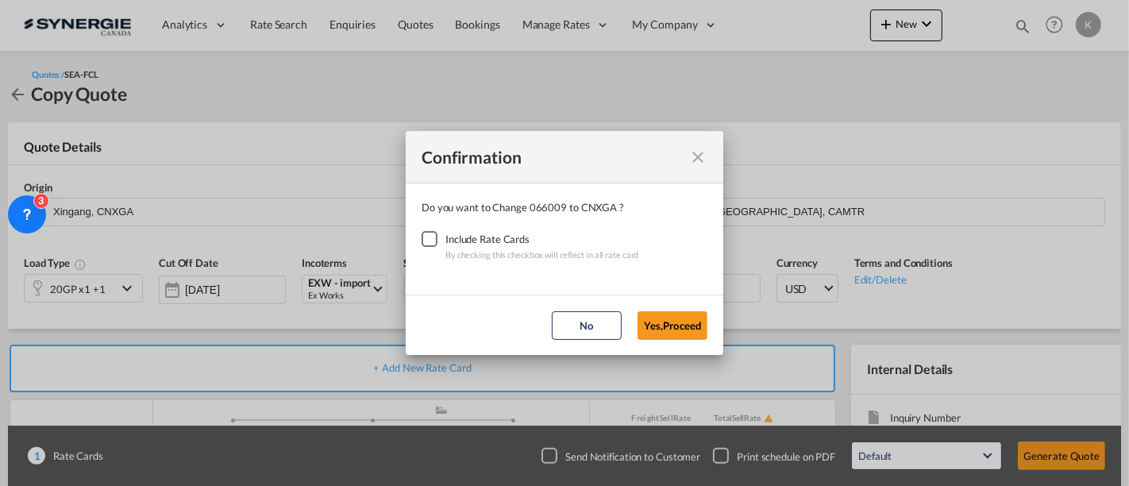
click at [437, 239] on div "Checkbox No Ink" at bounding box center [430, 239] width 16 height 16
click at [666, 321] on button "Yes,Proceed" at bounding box center [673, 325] width 70 height 29
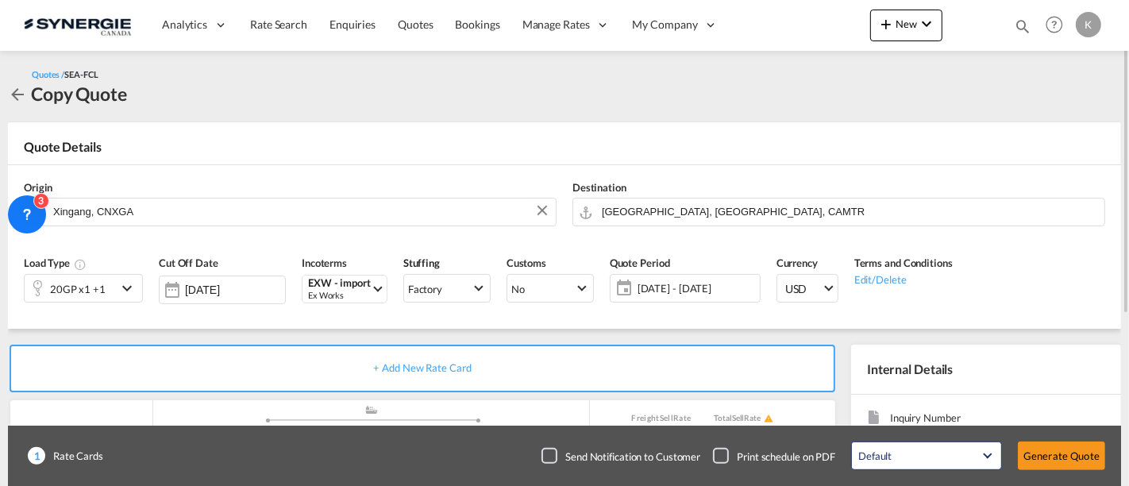
click at [118, 286] on md-icon "icon-chevron-down" at bounding box center [130, 288] width 24 height 19
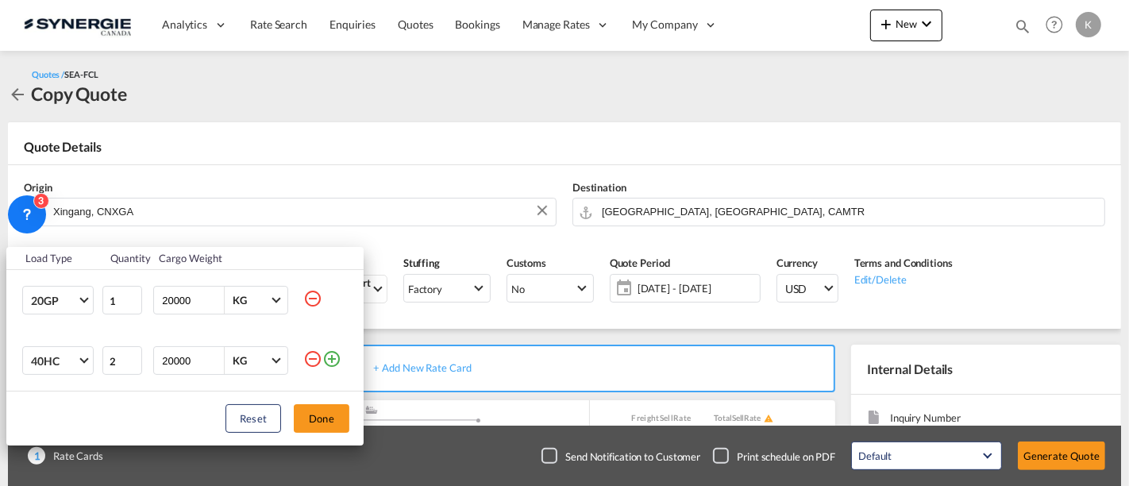
click at [311, 358] on md-icon "icon-minus-circle-outline" at bounding box center [312, 358] width 19 height 19
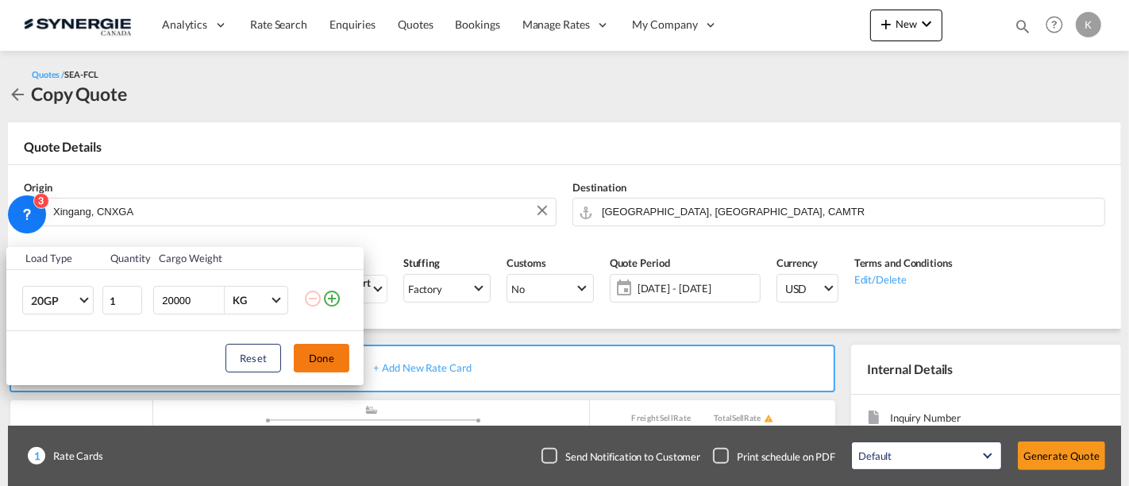
click at [334, 355] on button "Done" at bounding box center [322, 358] width 56 height 29
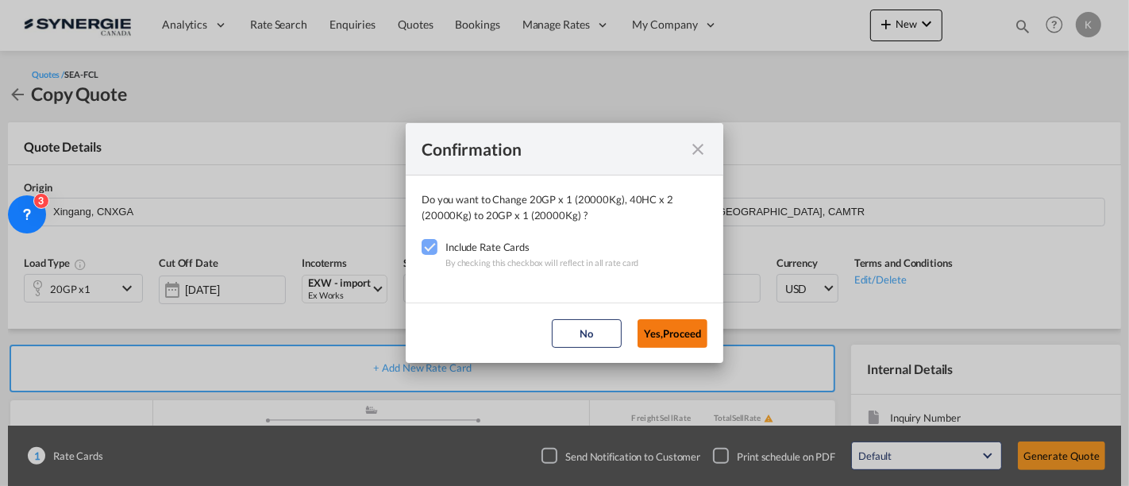
click at [653, 326] on button "Yes,Proceed" at bounding box center [673, 333] width 70 height 29
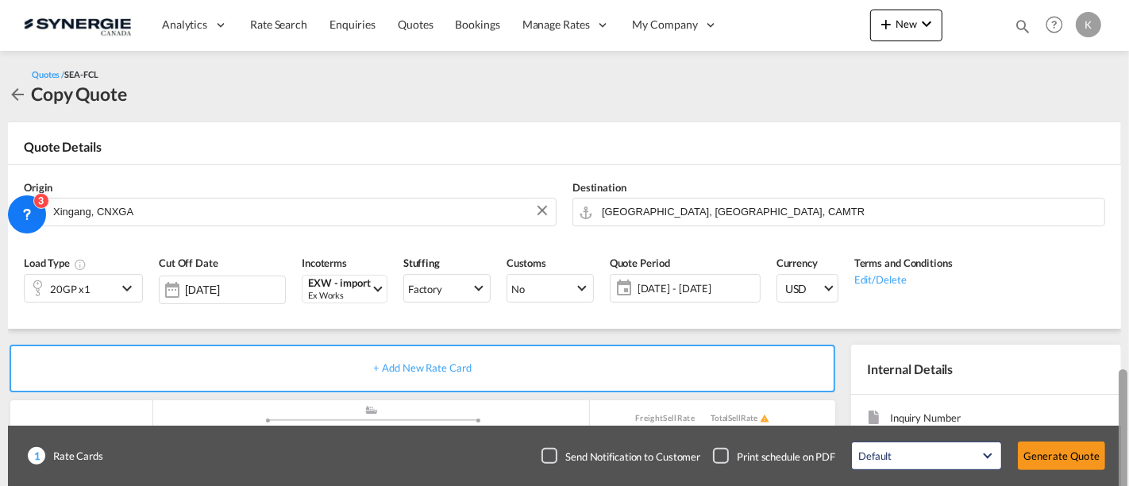
drag, startPoint x: 1128, startPoint y: 243, endPoint x: 1113, endPoint y: 384, distance: 142.1
click at [1113, 384] on md-content "Analytics Reports Dashboard Rate Search Enquiries Quotes Bookings" at bounding box center [564, 243] width 1129 height 486
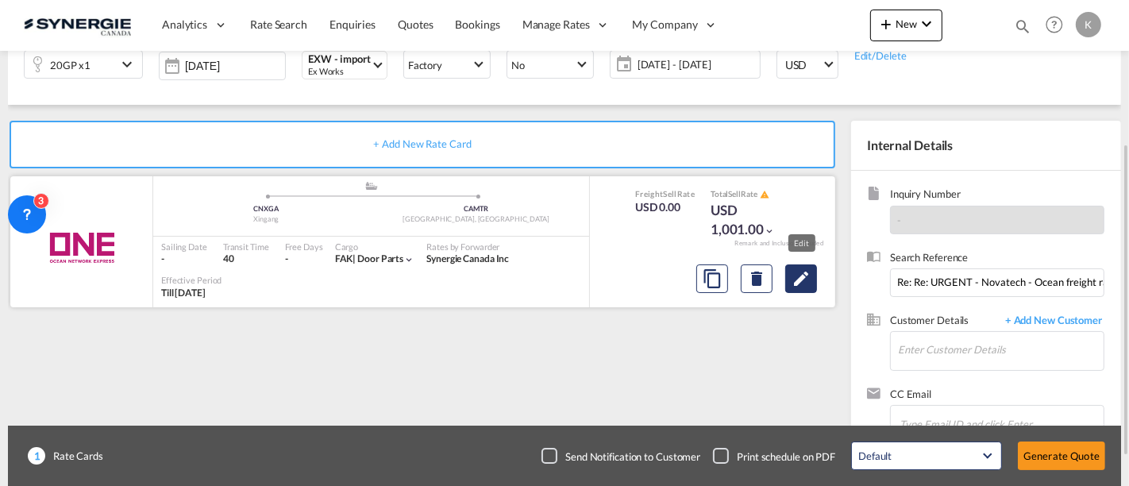
click at [802, 279] on md-icon "Edit" at bounding box center [801, 278] width 19 height 19
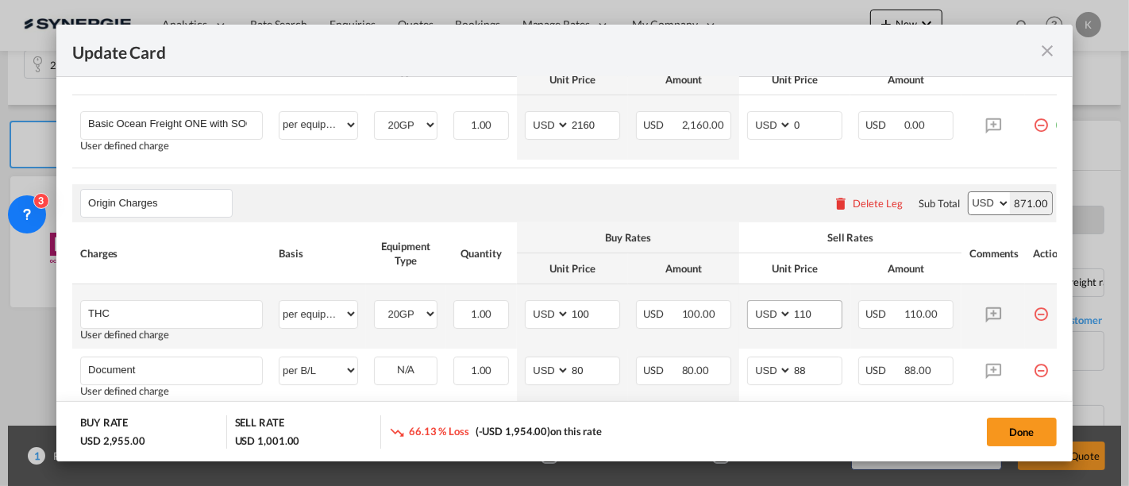
scroll to position [512, 0]
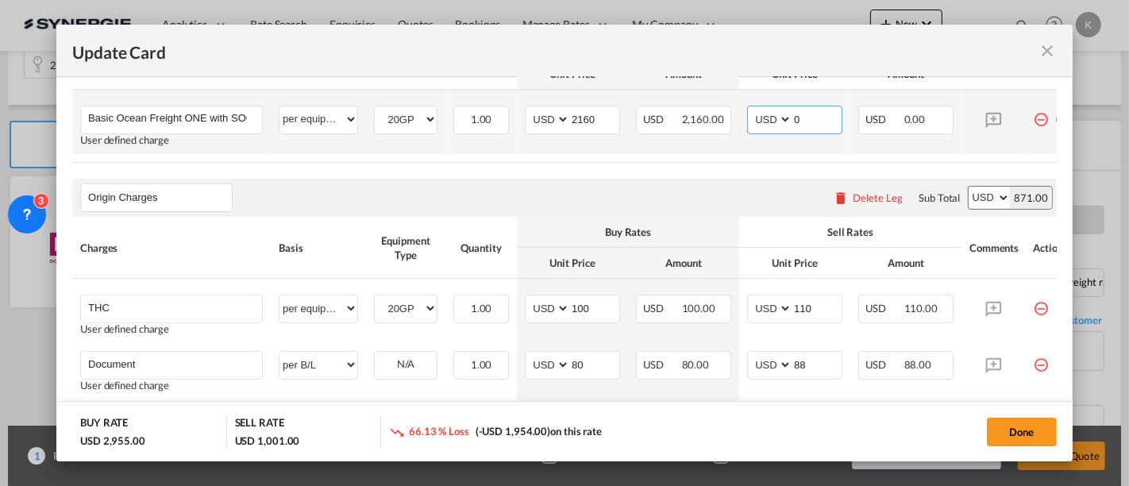
drag, startPoint x: 803, startPoint y: 115, endPoint x: 781, endPoint y: 133, distance: 28.8
click at [777, 114] on md-input-container "AED AFN ALL AMD ANG AOA ARS AUD AWG AZN BAM BBD BDT BGN BHD BIF BMD BND BOB BRL…" at bounding box center [794, 120] width 95 height 29
click at [802, 122] on input "0" at bounding box center [817, 118] width 49 height 24
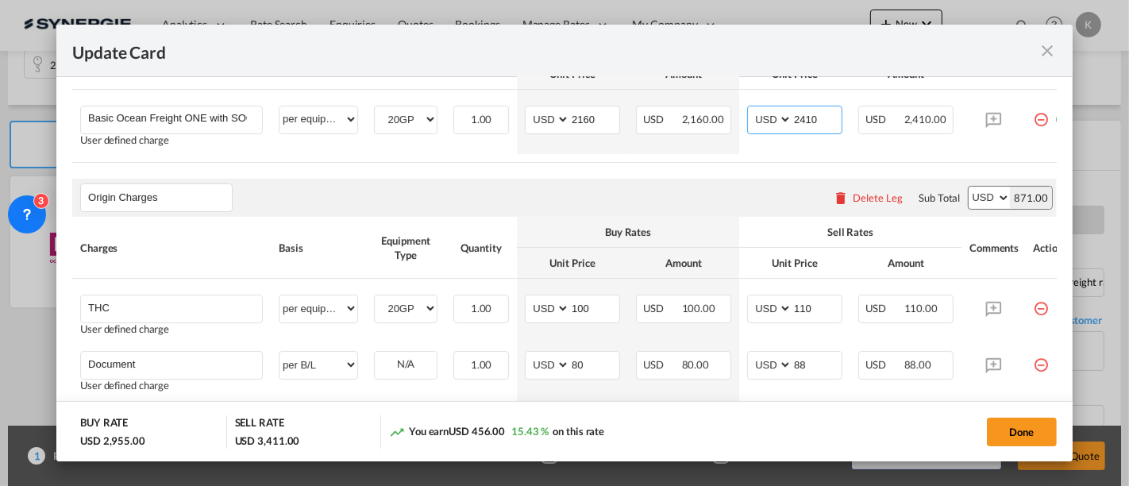
type input "2410"
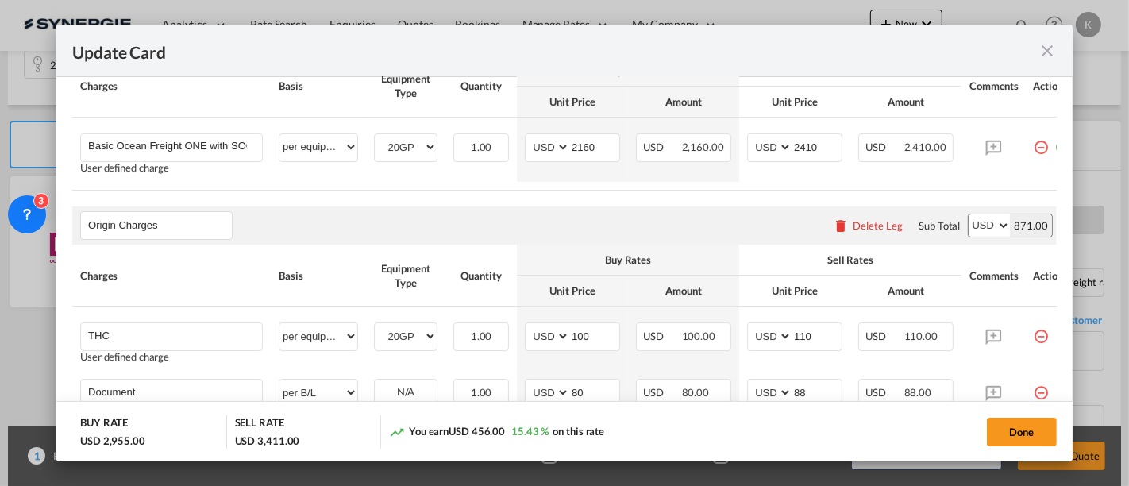
scroll to position [457, 0]
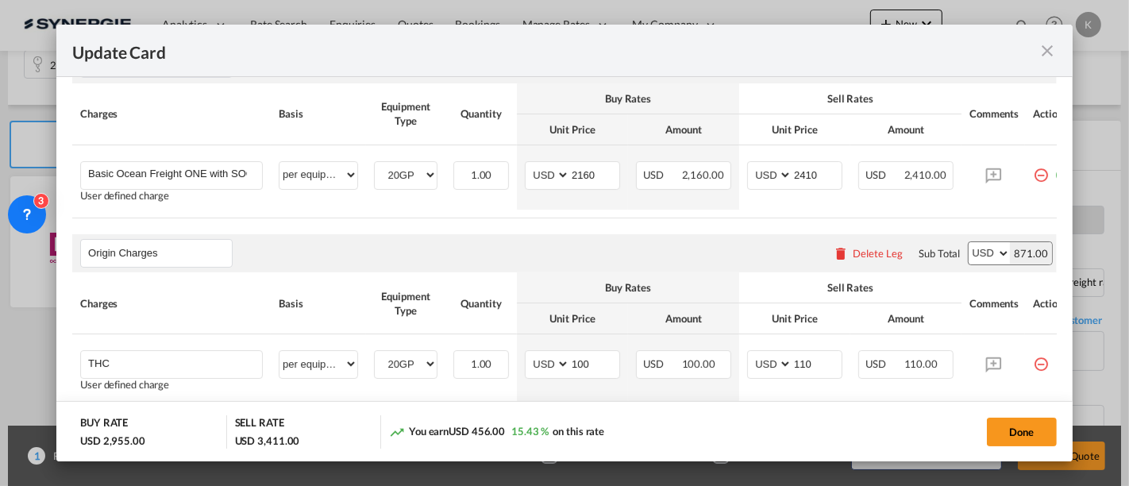
click at [876, 253] on div "Delete Leg" at bounding box center [878, 253] width 50 height 13
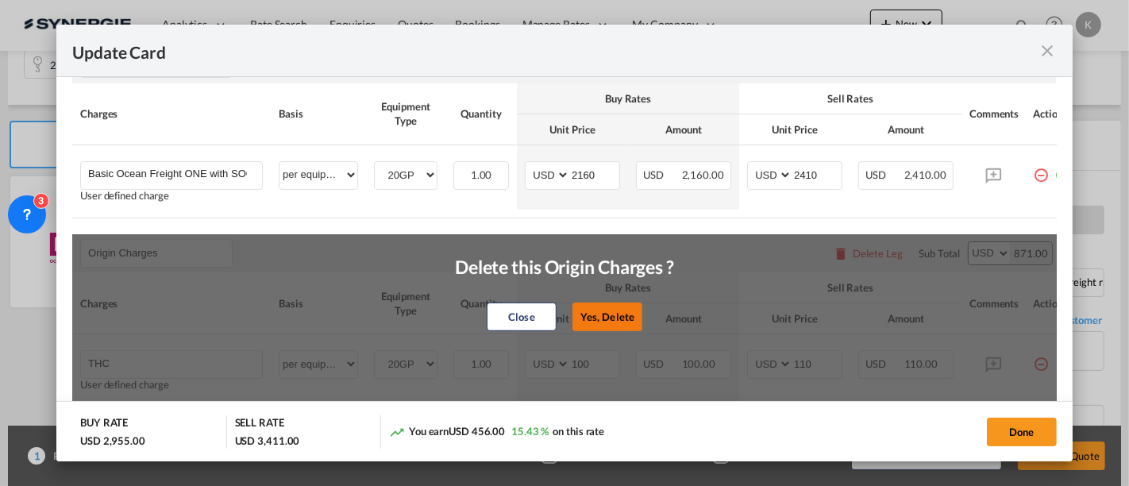
click at [599, 319] on button "Yes, Delete" at bounding box center [608, 317] width 70 height 29
type input "Destination Charge"
type input "Port Fees"
select select "per container"
type input "0"
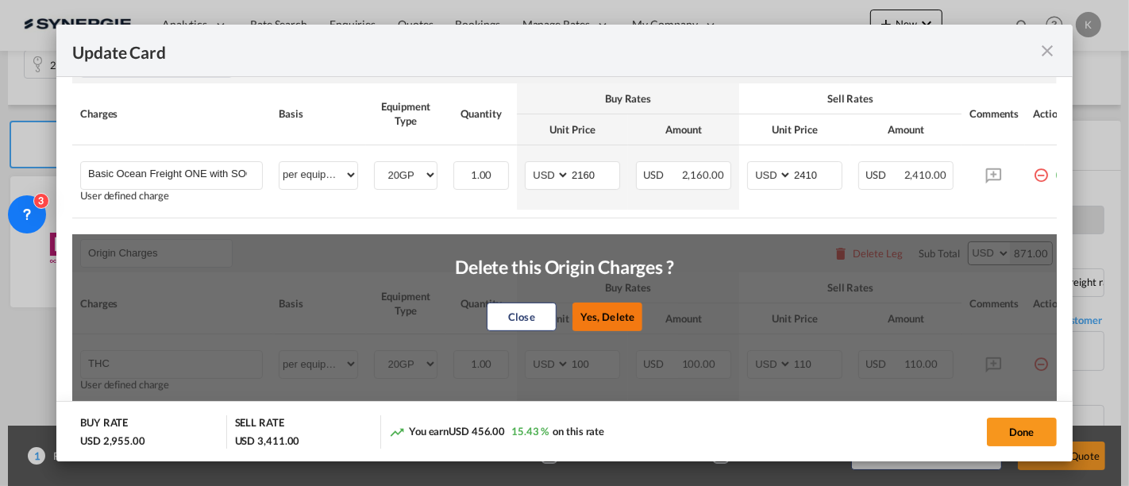
type input "0"
type input "Drayage"
select select "per container"
type input "0"
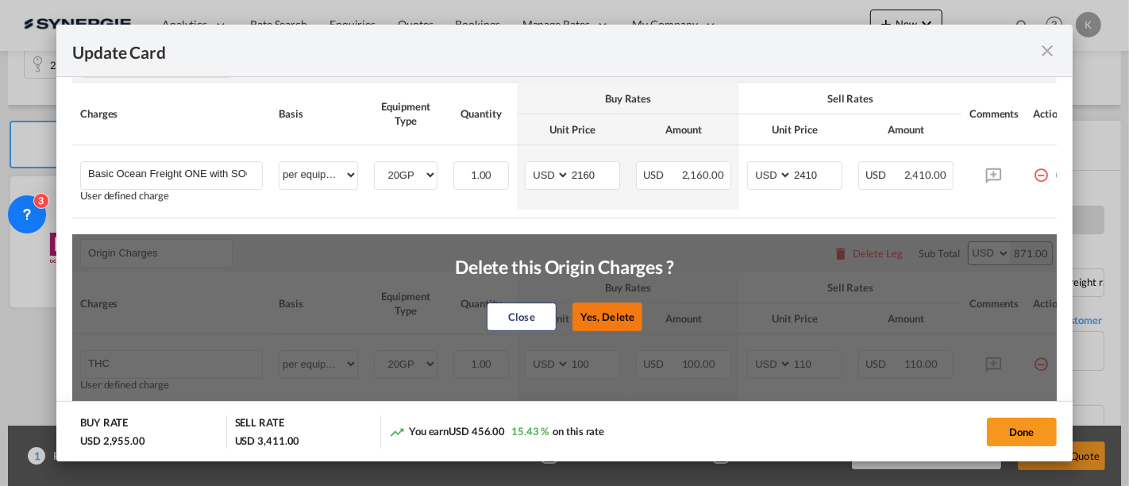
type input "Thaw Season OWS (see remarks) - 290 USD if applicable"
select select "per container"
type input "0"
type input "Doc and Handling fees"
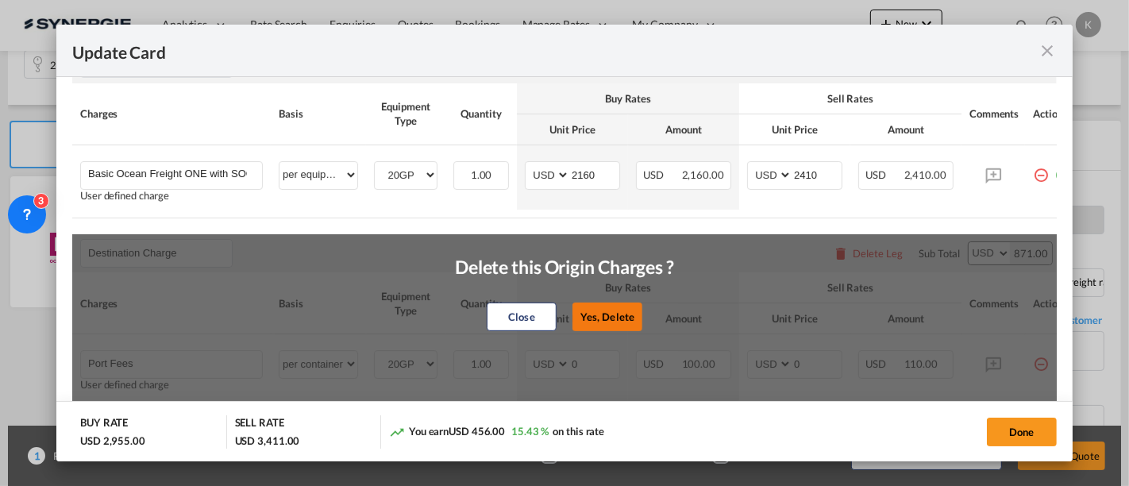
type input "E-manifest"
select select "per B/L"
type input "35"
type input "Doc fee"
select select "per B/L"
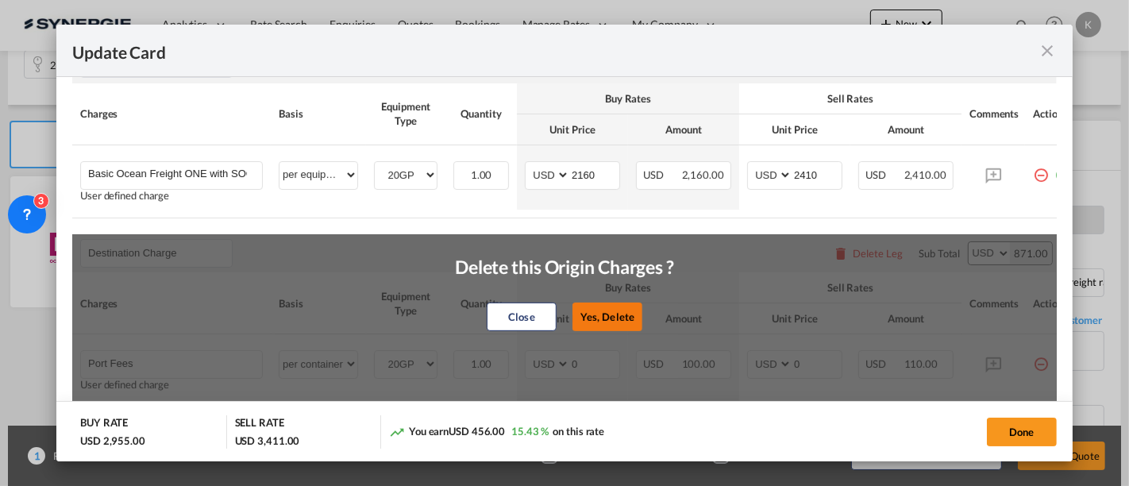
type input "30"
type input "Handling fee"
select select "per B/L"
type input "65"
type input "Cargo Coverage"
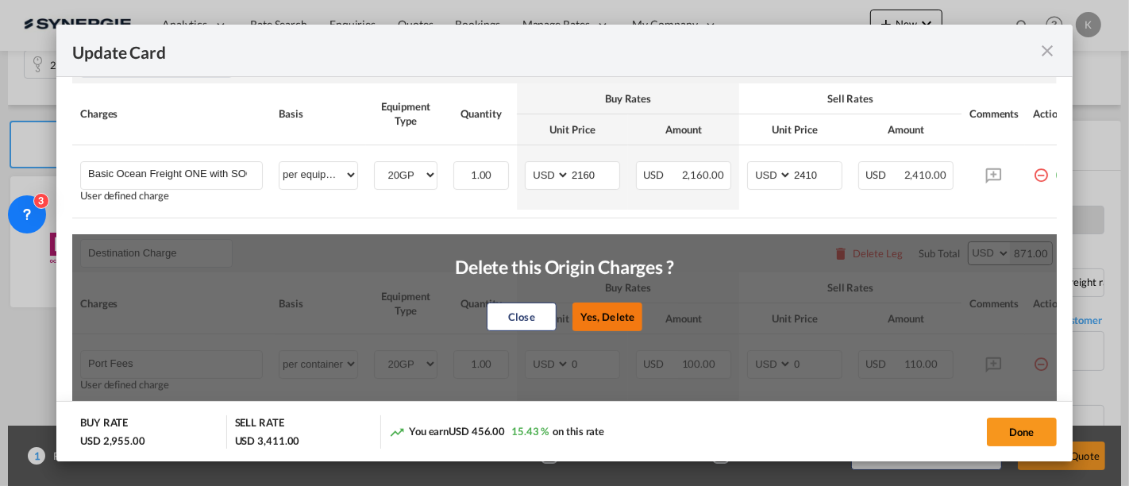
type input "Cargo Coverage - Rate to be confirmed depending on commodity and value Min 50 U…"
select select "per shipment"
type input "0"
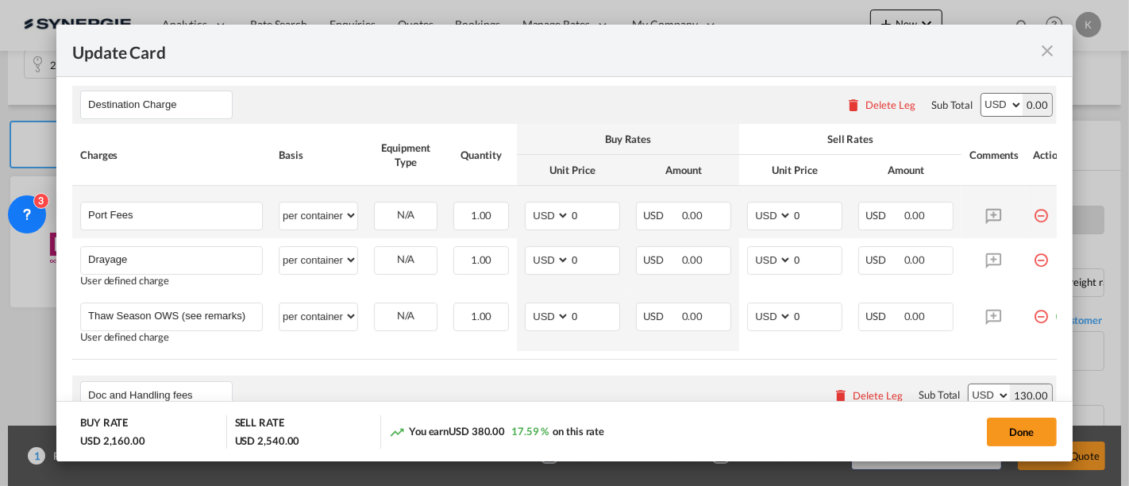
scroll to position [608, 0]
click at [774, 215] on md-input-container "AED AFN ALL AMD ANG AOA ARS AUD AWG AZN BAM BBD BDT BGN BHD BIF BMD BND BOB BRL…" at bounding box center [794, 213] width 95 height 29
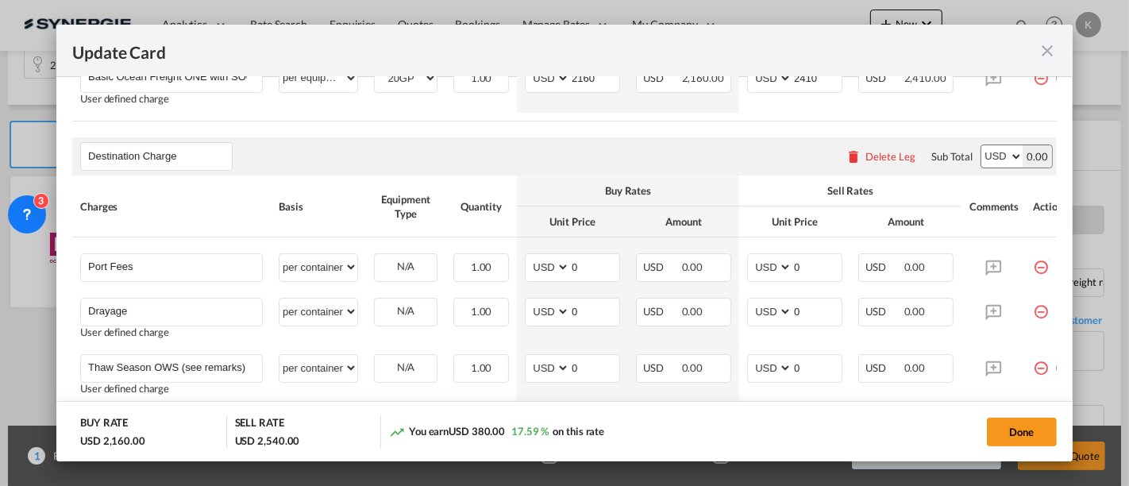
scroll to position [548, 0]
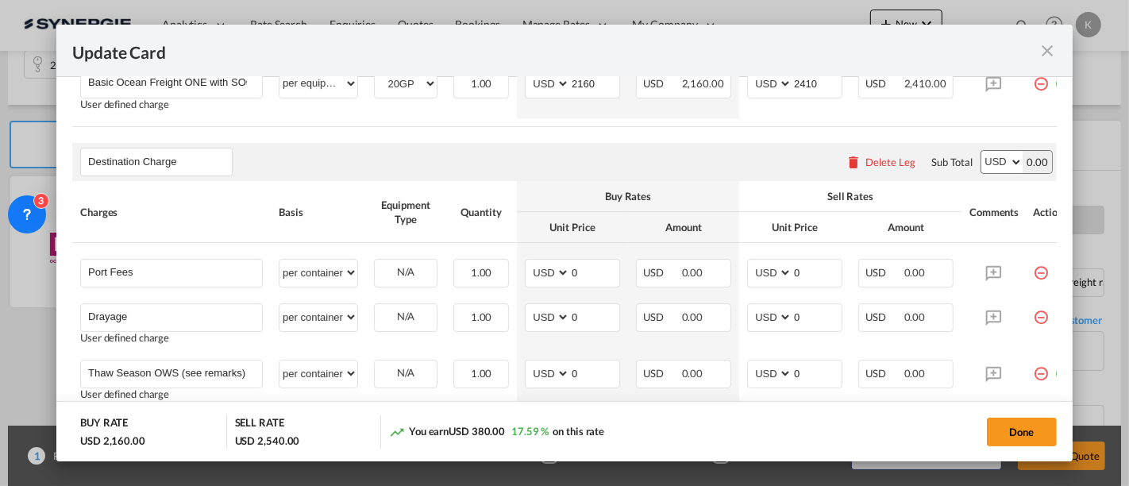
click at [866, 163] on div "Delete Leg" at bounding box center [891, 162] width 50 height 13
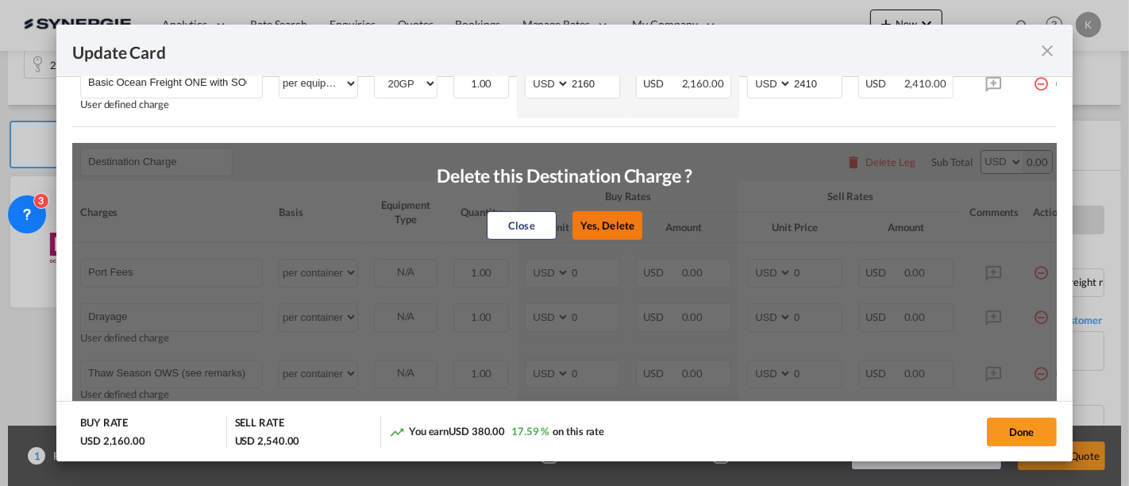
click at [630, 226] on button "Yes, Delete" at bounding box center [608, 225] width 70 height 29
type input "Doc and Handling fees"
type input "E-manifest"
select select "per B/L"
type input "35"
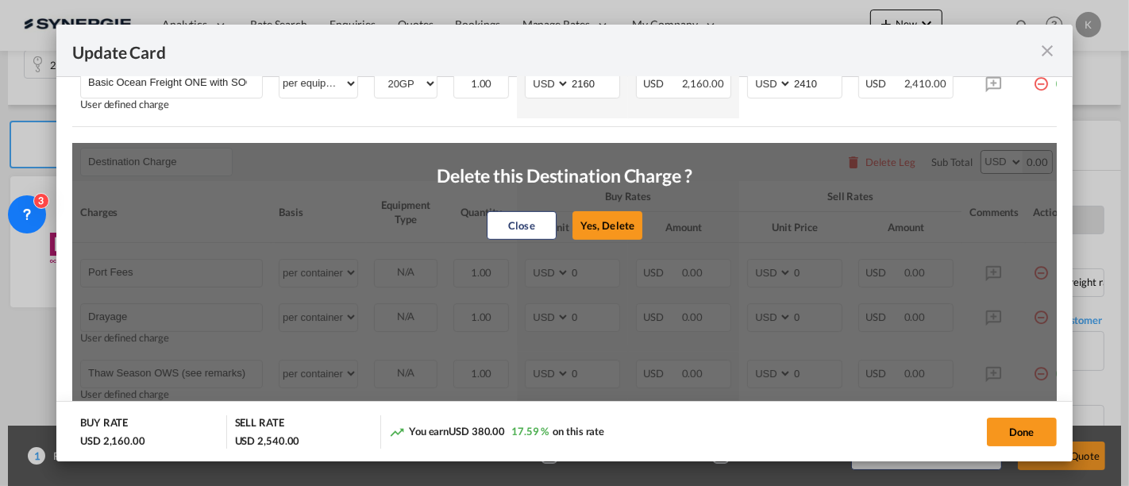
type input "Doc fee"
select select "per B/L"
type input "30"
type input "Handling fee"
select select "per B/L"
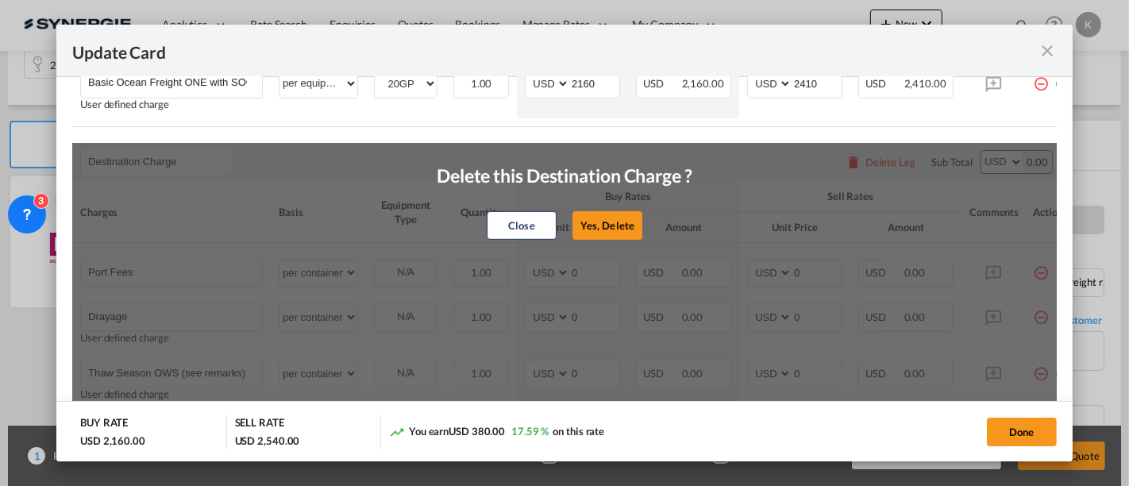
type input "65"
type input "Cargo Coverage"
type input "Cargo Coverage - Rate to be confirmed depending on commodity and value Min 50 U…"
select select "per shipment"
type input "0"
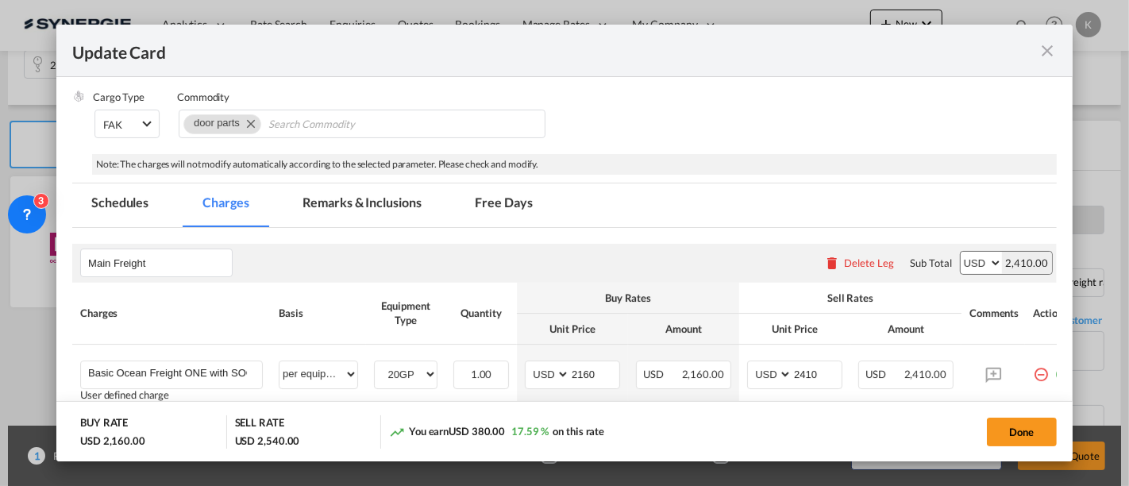
scroll to position [255, 0]
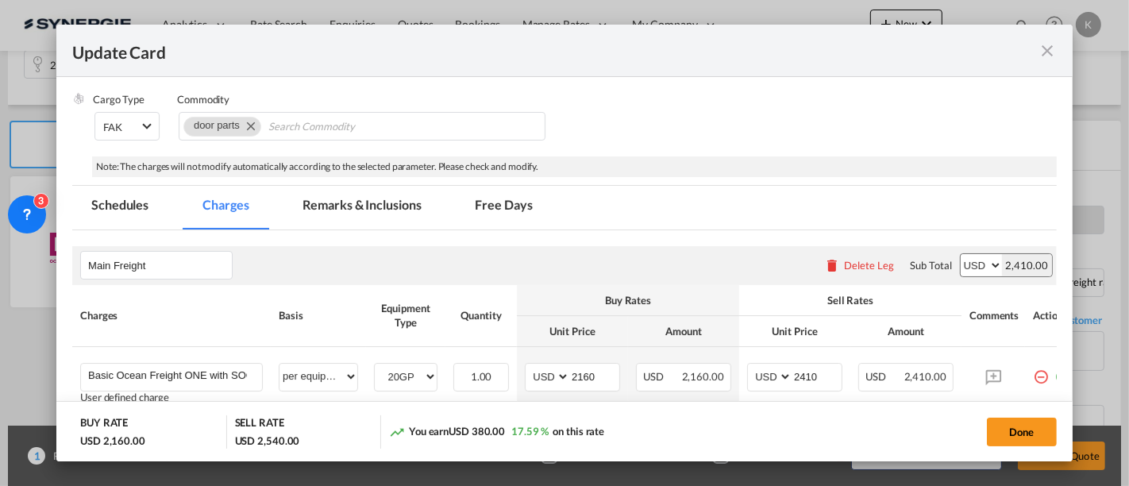
click at [399, 216] on md-tab-item "Remarks & Inclusions" at bounding box center [362, 208] width 156 height 44
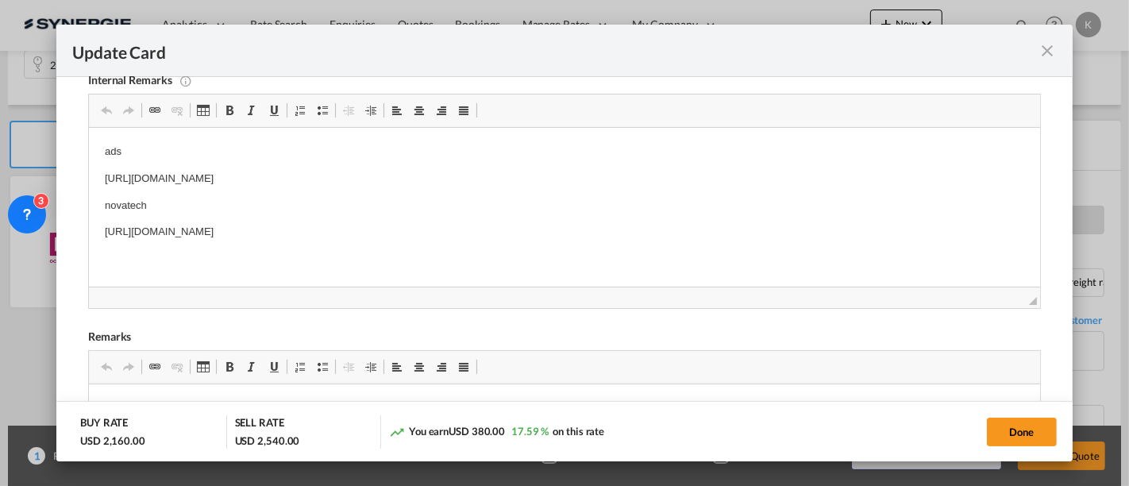
scroll to position [431, 0]
drag, startPoint x: 105, startPoint y: 206, endPoint x: 518, endPoint y: 230, distance: 413.7
drag, startPoint x: 539, startPoint y: 230, endPoint x: 174, endPoint y: 339, distance: 381.2
click at [89, 211] on html "ads https://app.frontapp.com/open/msg_1h0oy5xr?key=oxr8BWIZyHBw1r1myZulhFk0pSHj…" at bounding box center [564, 193] width 951 height 129
click at [1032, 430] on button "Done" at bounding box center [1022, 432] width 70 height 29
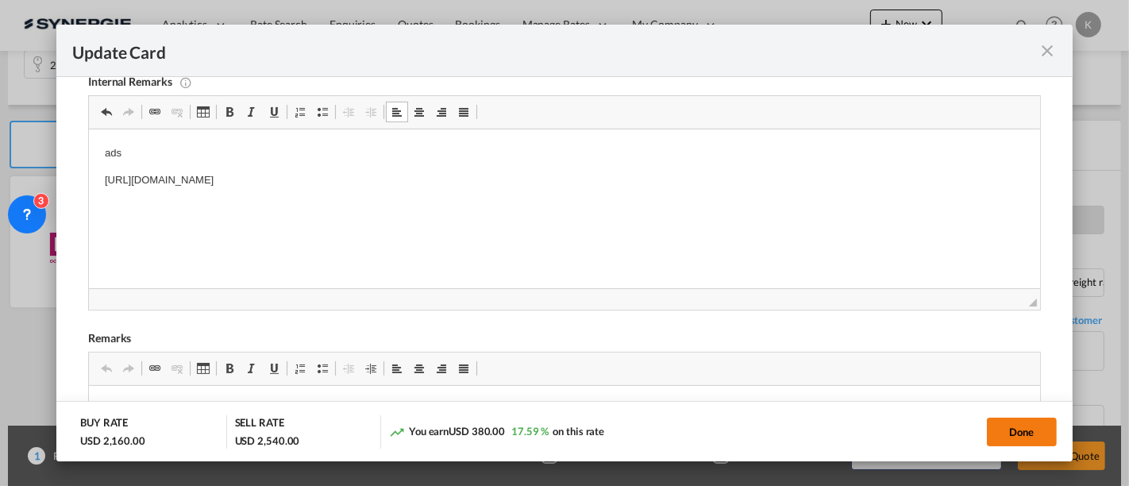
type input "30 Aug 2025"
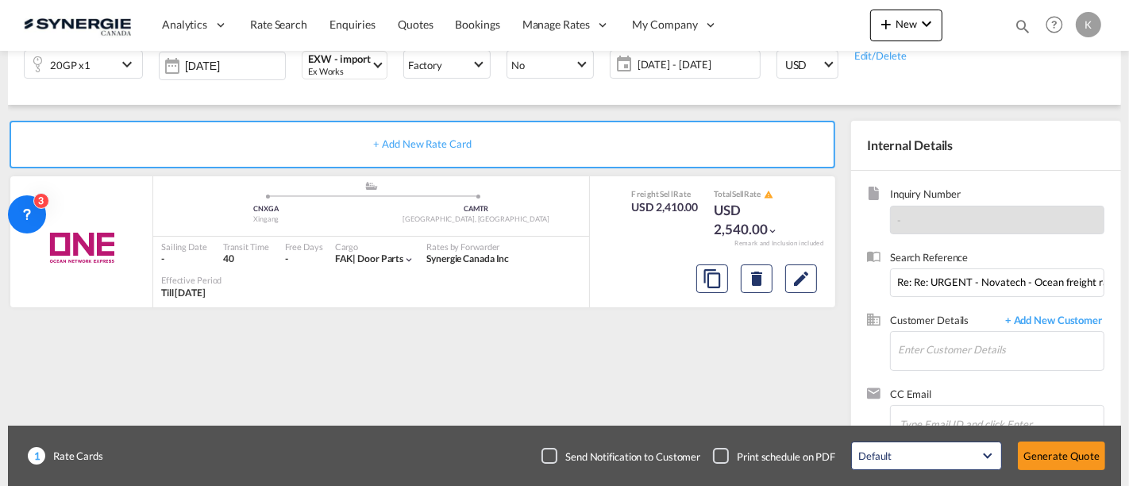
scroll to position [392, 0]
click at [952, 355] on input "Enter Customer Details" at bounding box center [1001, 350] width 206 height 36
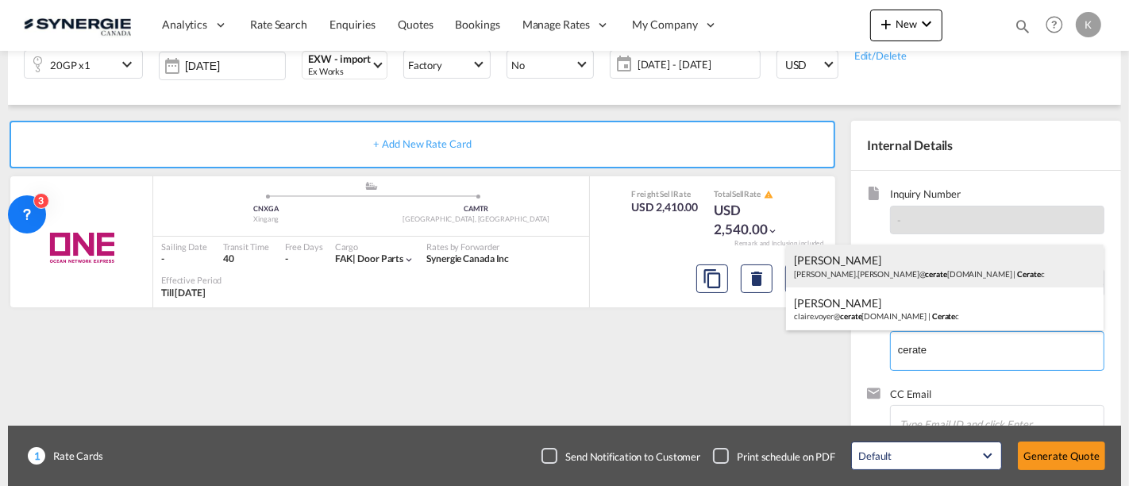
click at [870, 275] on div "Viviana Torres viviana.torres@ cerate c.com | Cerate c" at bounding box center [945, 266] width 318 height 43
type input "Ceratec, Viviana Torres, viviana.torres@ceratec.com"
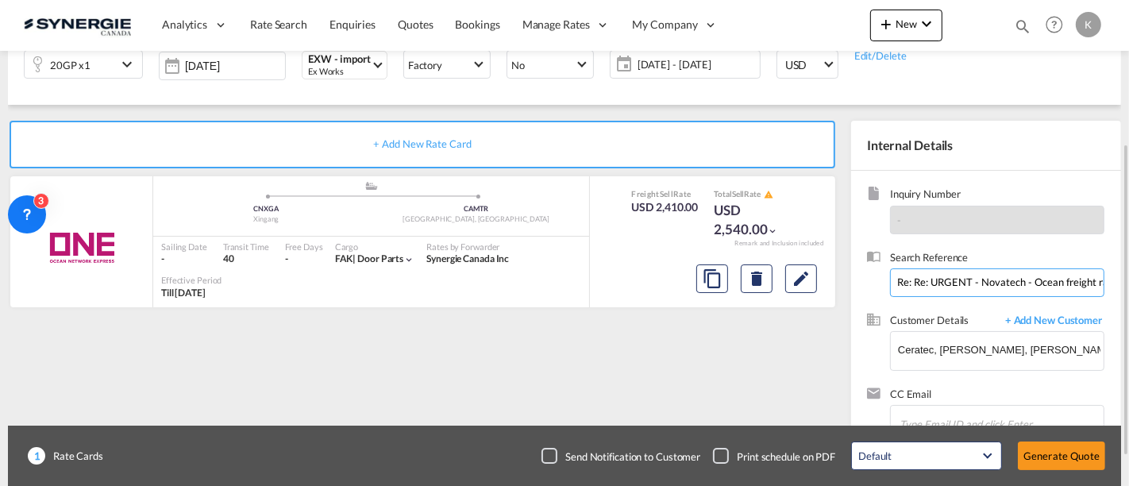
click at [947, 283] on input "Re: Re: URGENT - Novatech - Ocean freight rate request - China/Canada - 1x40' -…" at bounding box center [997, 282] width 214 height 29
type input "FCL rate mid August"
click at [548, 452] on div "Checkbox No Ink" at bounding box center [550, 456] width 16 height 16
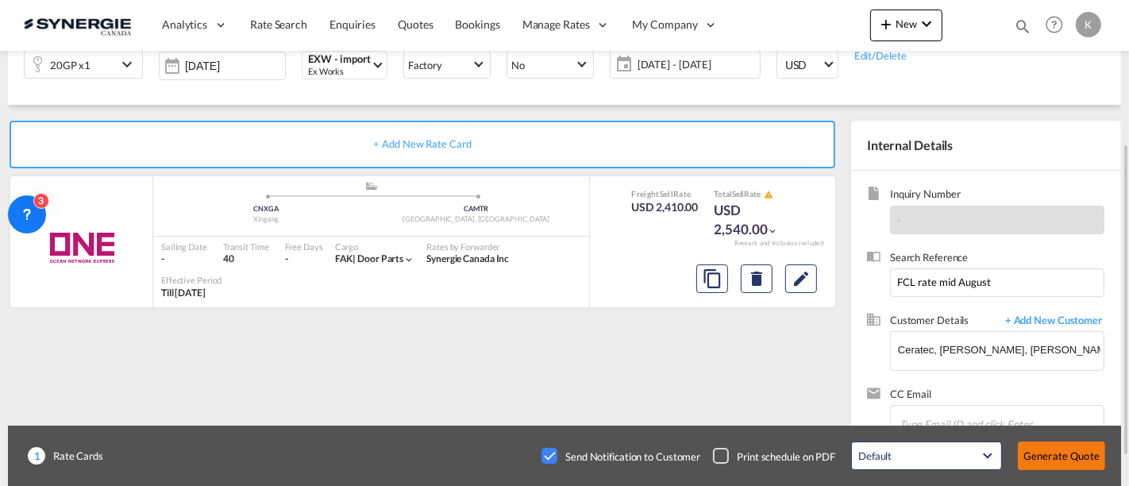
click at [1060, 452] on button "Generate Quote" at bounding box center [1061, 456] width 87 height 29
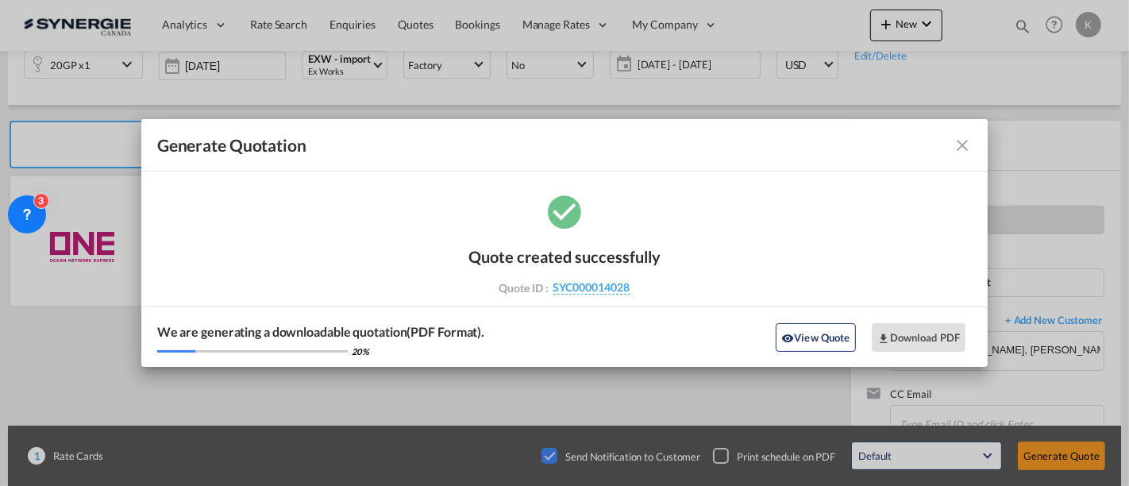
click at [962, 142] on md-icon "icon-close fg-AAA8AD cursor m-0" at bounding box center [962, 145] width 19 height 19
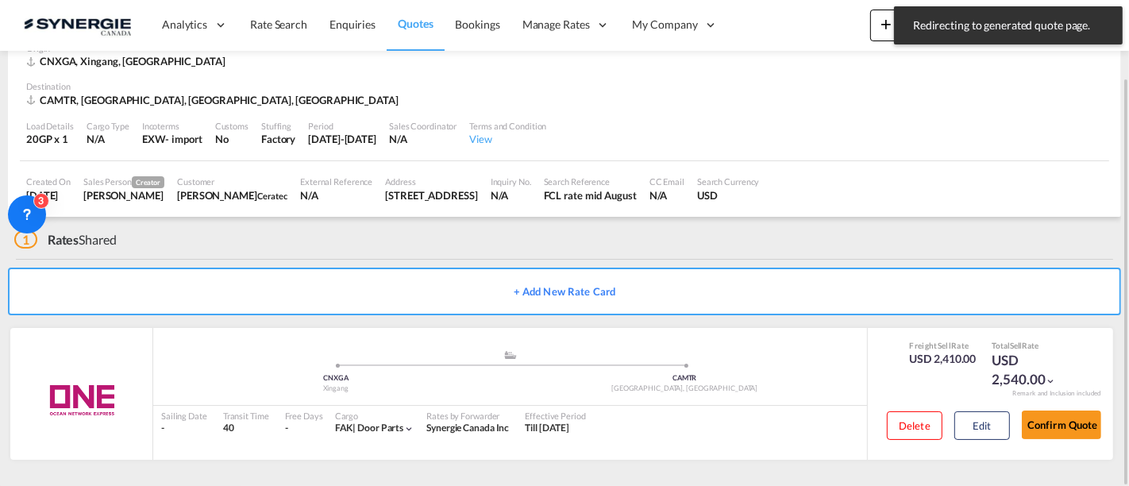
click at [407, 19] on span "Quotes" at bounding box center [415, 24] width 35 height 14
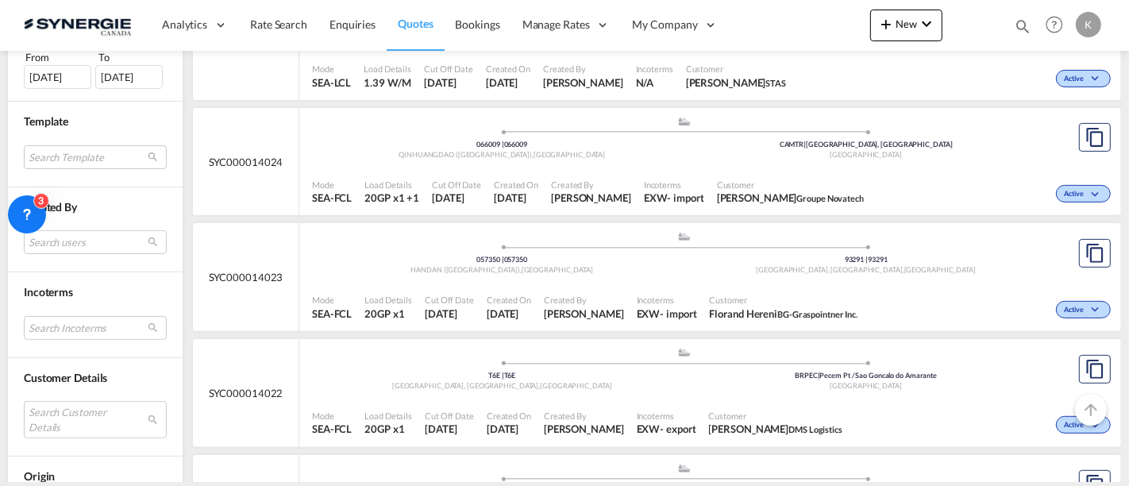
scroll to position [506, 0]
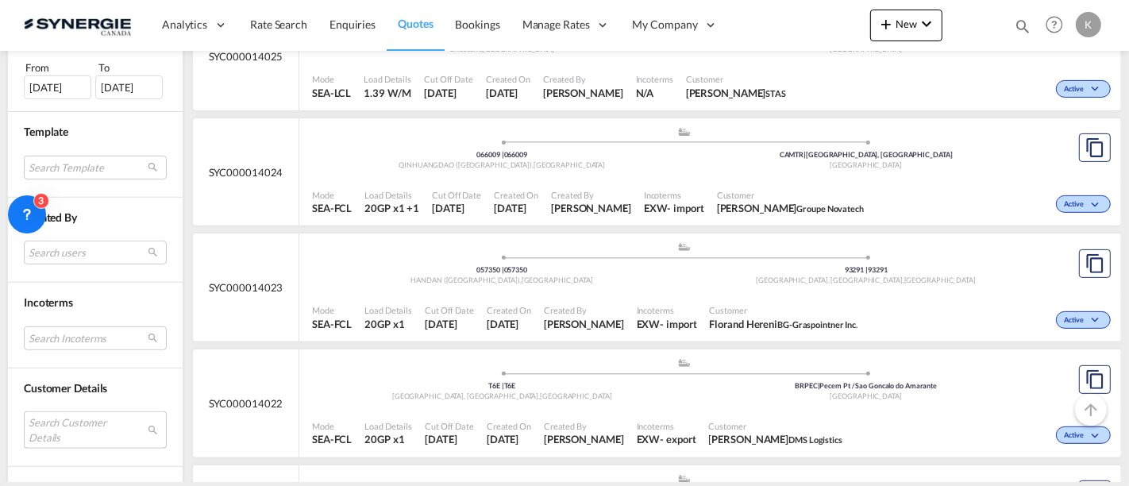
click at [81, 422] on md-select "Search Customer Details user name user alexane RIVARD alexane.rivard@girlpowers…" at bounding box center [95, 429] width 143 height 37
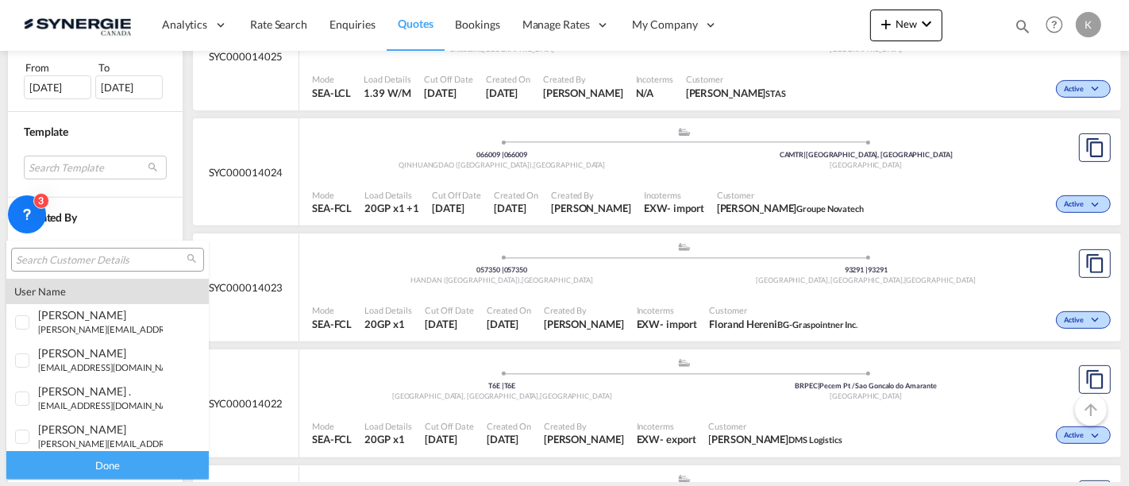
click at [113, 260] on input "search" at bounding box center [101, 260] width 171 height 14
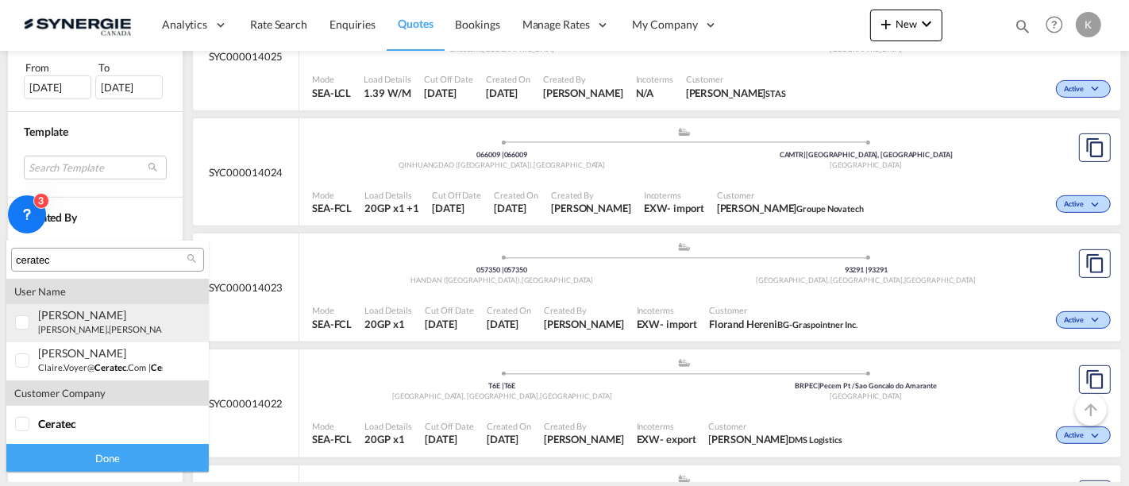
type input "ceratec"
click at [76, 321] on div "viviana Torres viviana.torres@ ceratec .com | ceratec" at bounding box center [100, 321] width 125 height 27
click at [130, 454] on div "Done" at bounding box center [107, 458] width 203 height 28
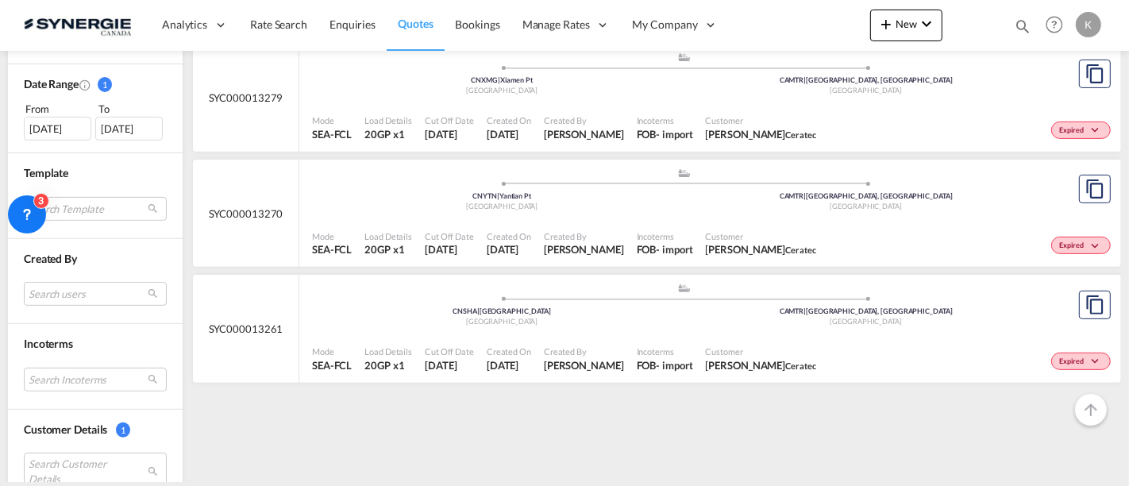
scroll to position [529, 0]
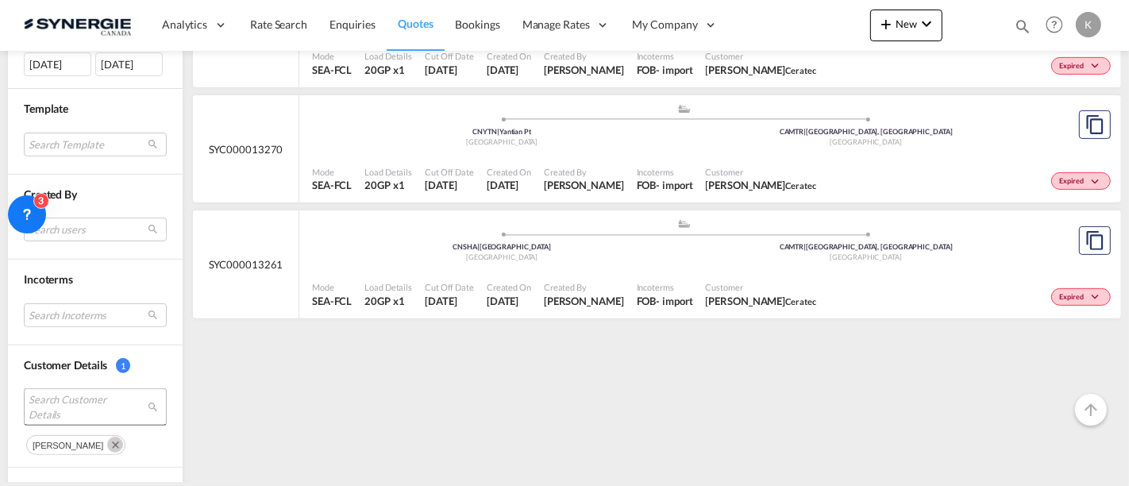
click at [66, 404] on span "Search Customer Details" at bounding box center [83, 406] width 109 height 29
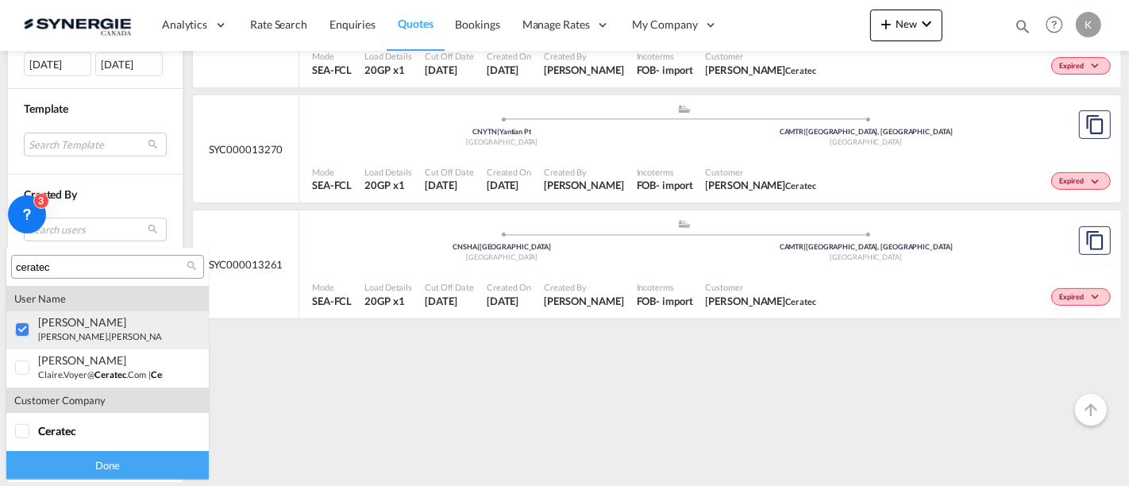
type md-option "[object Object]"
click at [75, 271] on input "ceratec" at bounding box center [101, 267] width 171 height 14
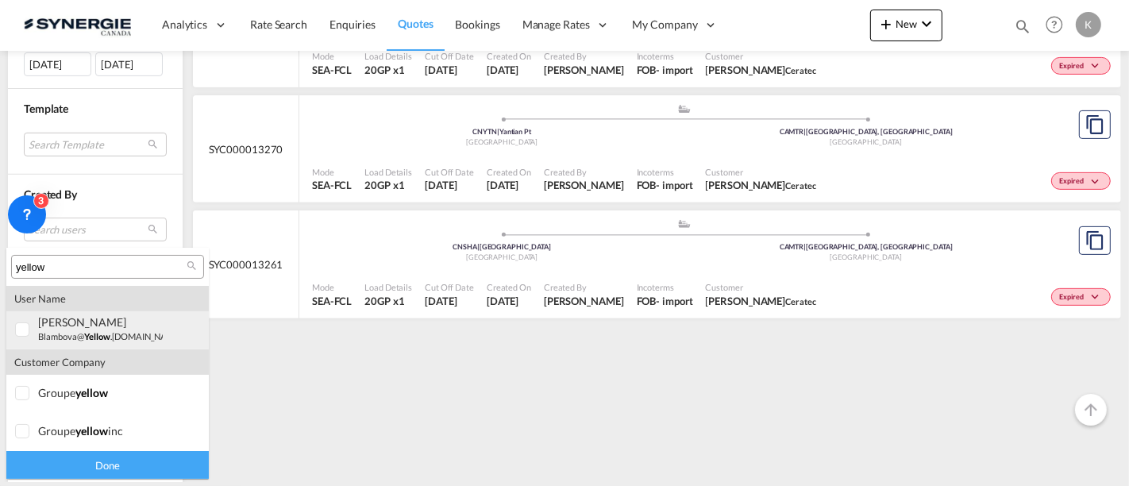
type input "yellow"
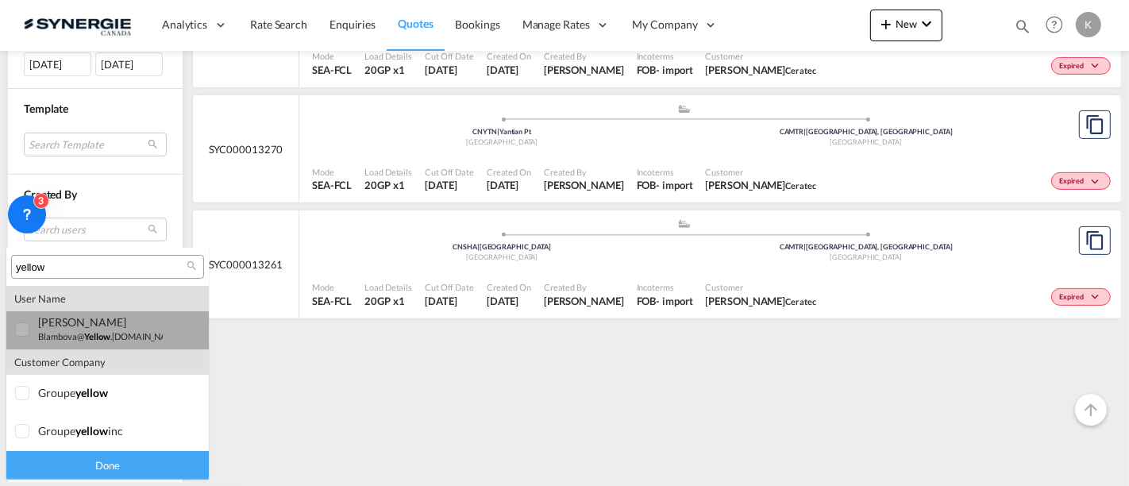
click at [70, 322] on div "boryana Lambova" at bounding box center [100, 322] width 125 height 14
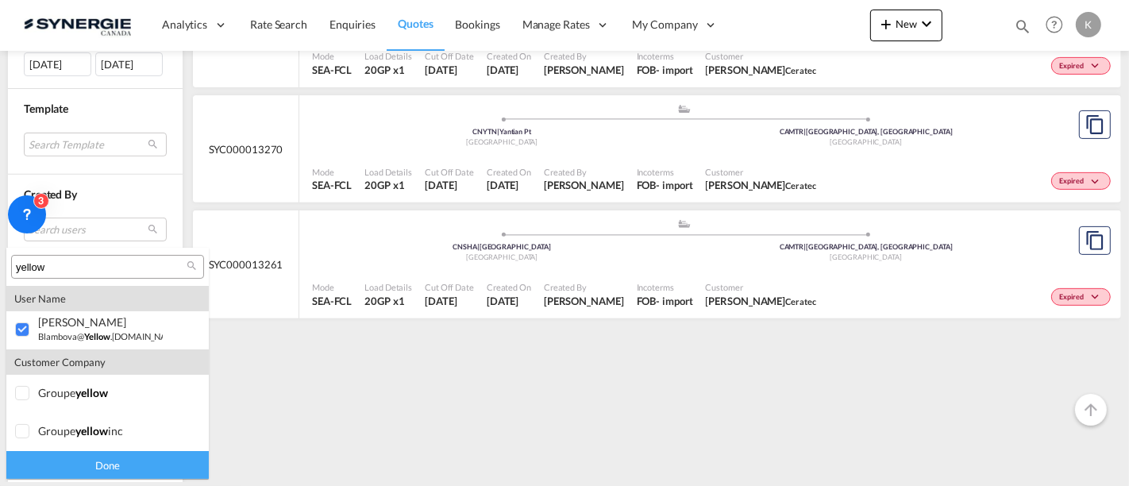
click at [154, 464] on div "Done" at bounding box center [107, 465] width 203 height 28
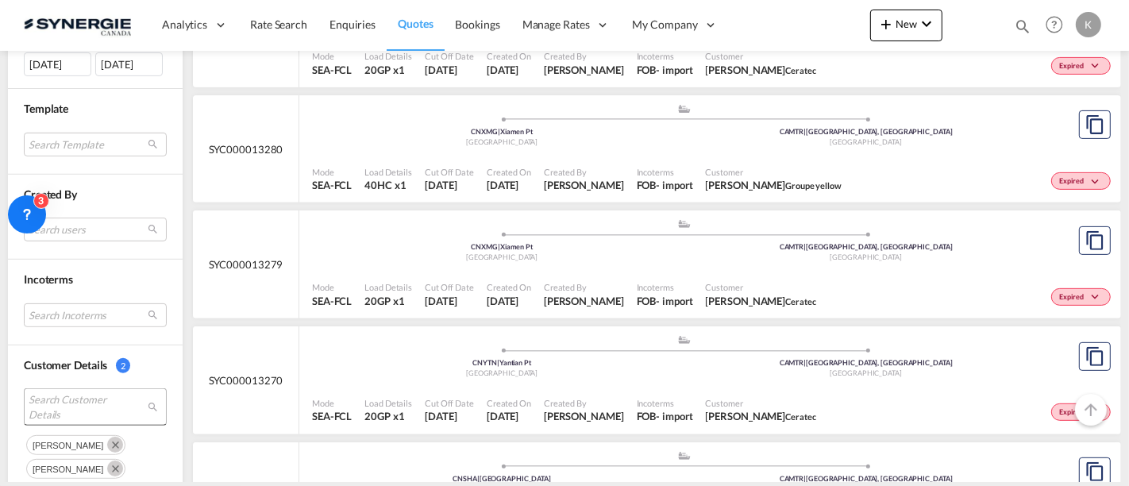
click at [87, 409] on span "Search Customer Details" at bounding box center [83, 406] width 109 height 29
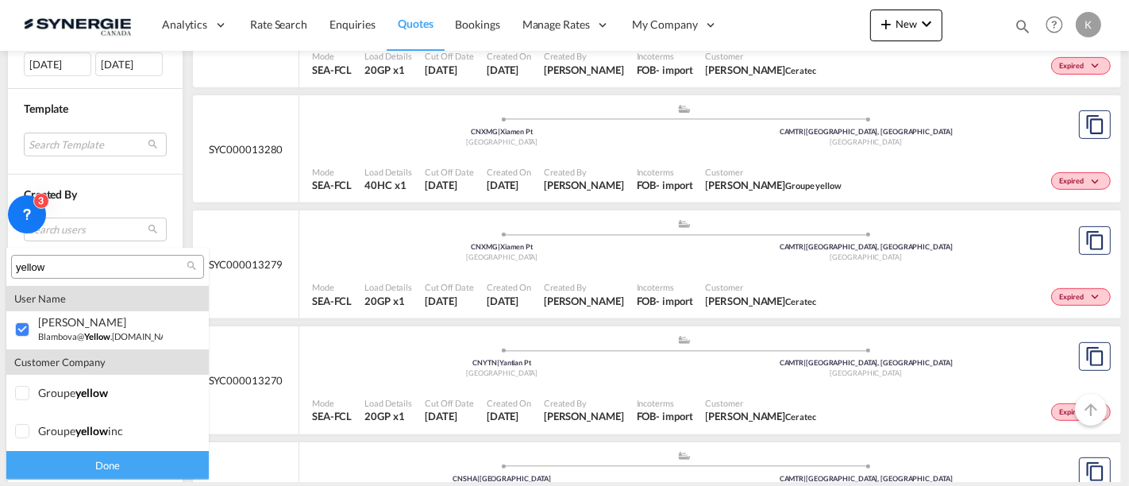
click at [97, 268] on input "yellow" at bounding box center [101, 267] width 171 height 14
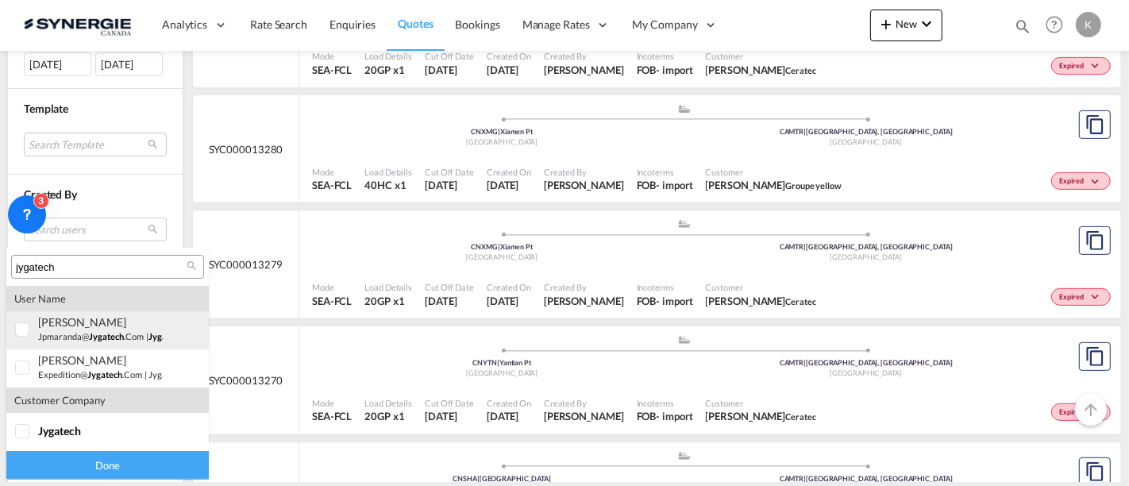
type input "jygatech"
click at [108, 334] on span "jygatech" at bounding box center [106, 336] width 35 height 10
click at [149, 461] on div "Done" at bounding box center [107, 465] width 203 height 28
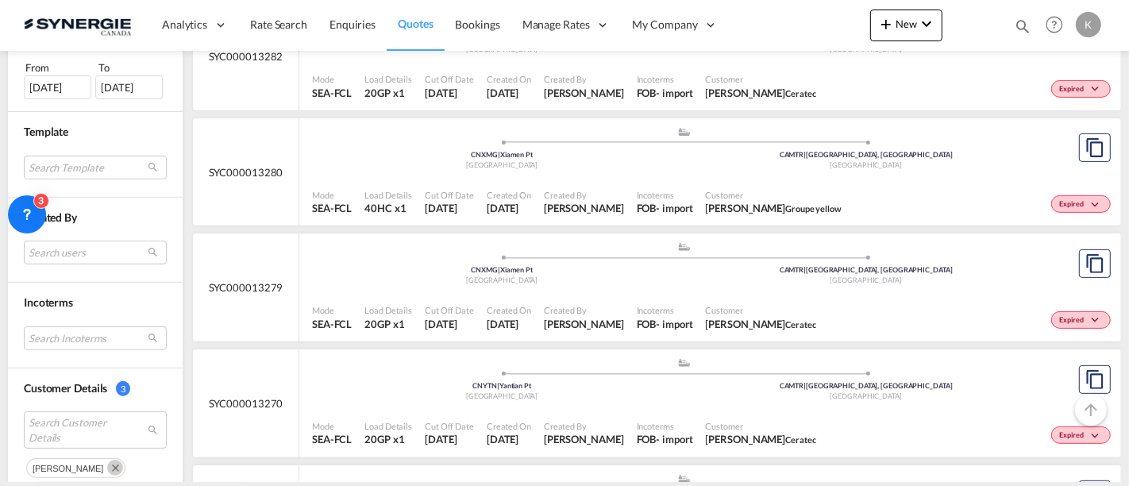
scroll to position [510, 0]
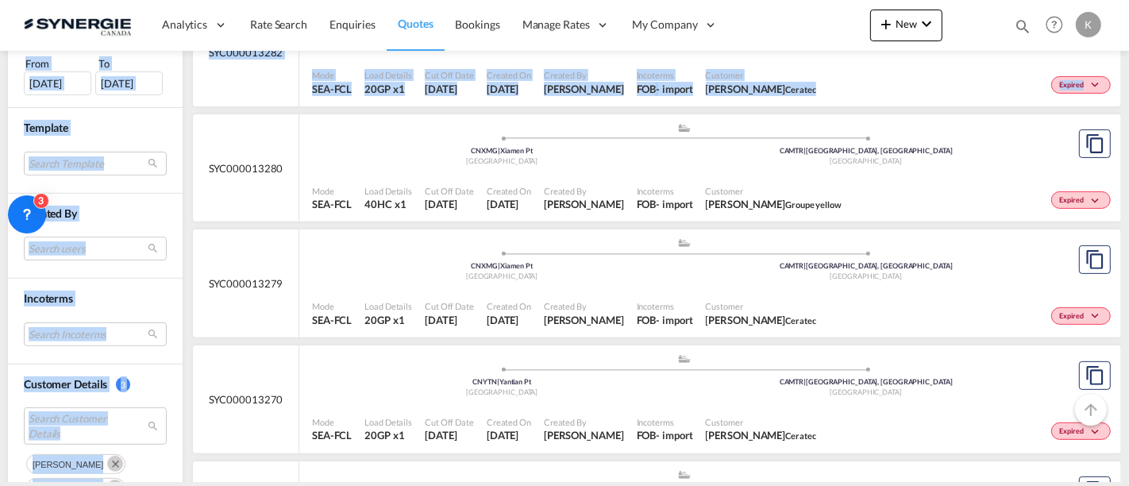
drag, startPoint x: 1123, startPoint y: 48, endPoint x: 1213, endPoint y: 85, distance: 97.6
click at [1129, 85] on html "Analytics Reports Dashboard Rate Search Enquiries Quotes" at bounding box center [564, 243] width 1129 height 486
copy md-content "My Profile Logout Quotes Manage all your quotes Filters Clear All Status 1 All …"
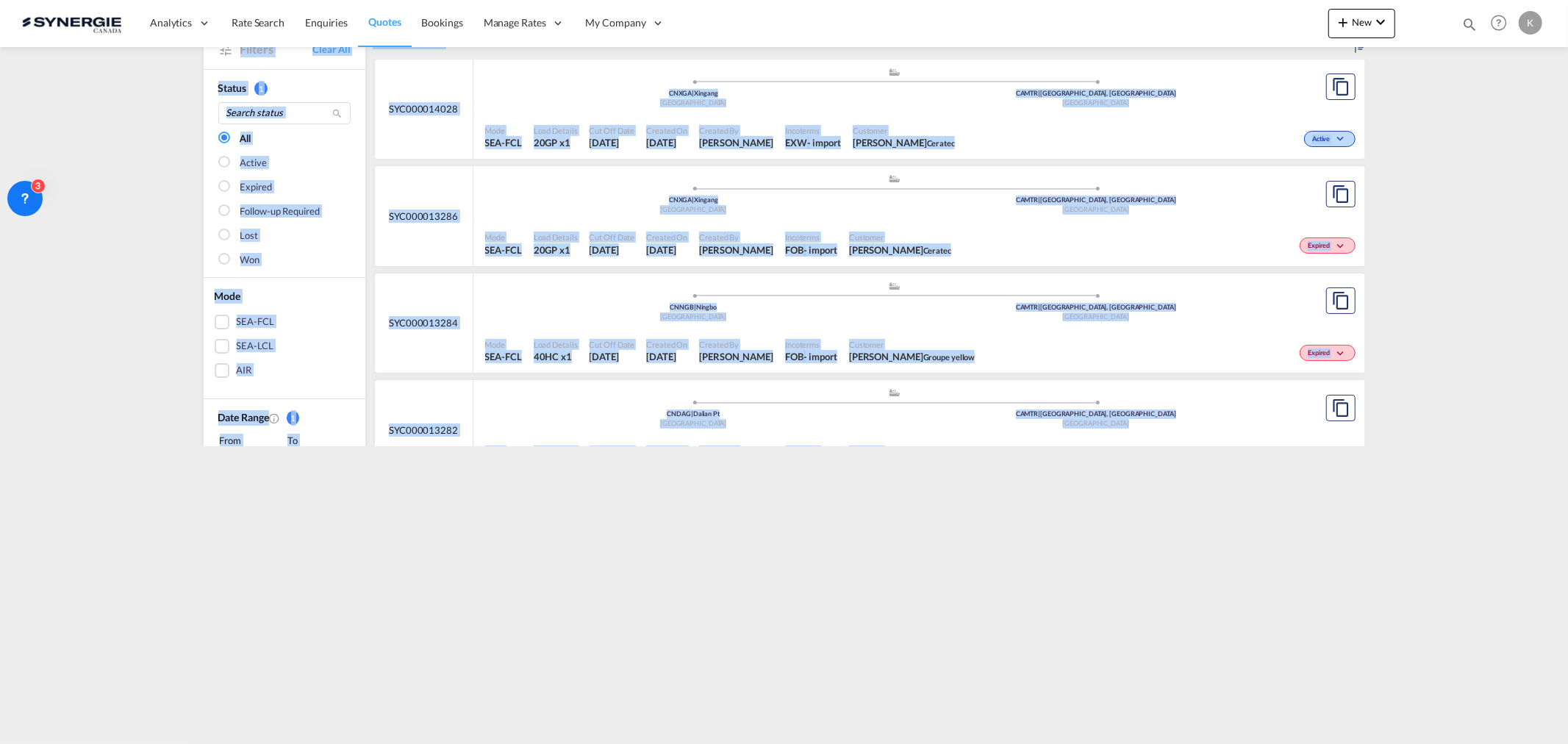
scroll to position [0, 0]
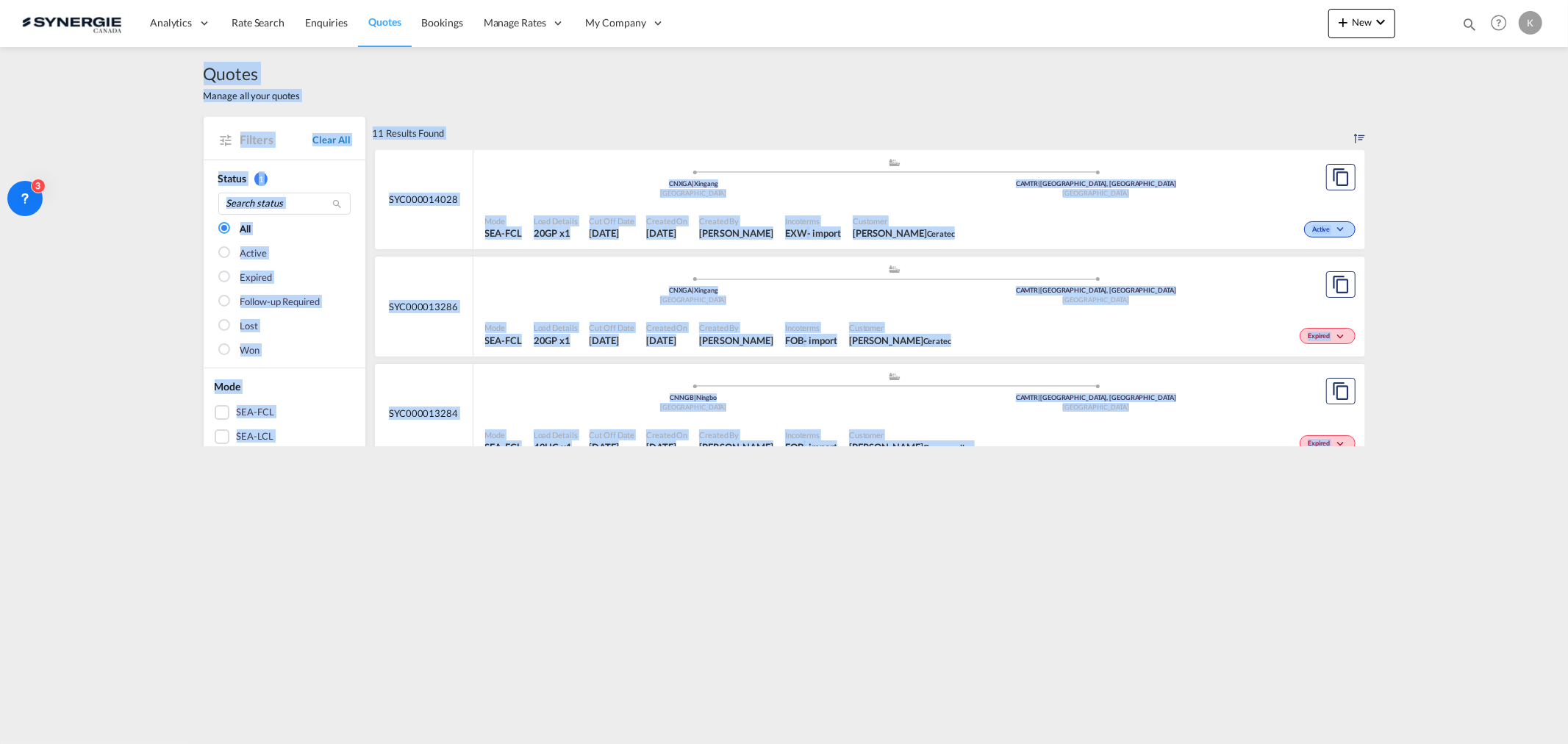
click at [313, 142] on link "Clear All" at bounding box center [331, 140] width 38 height 13
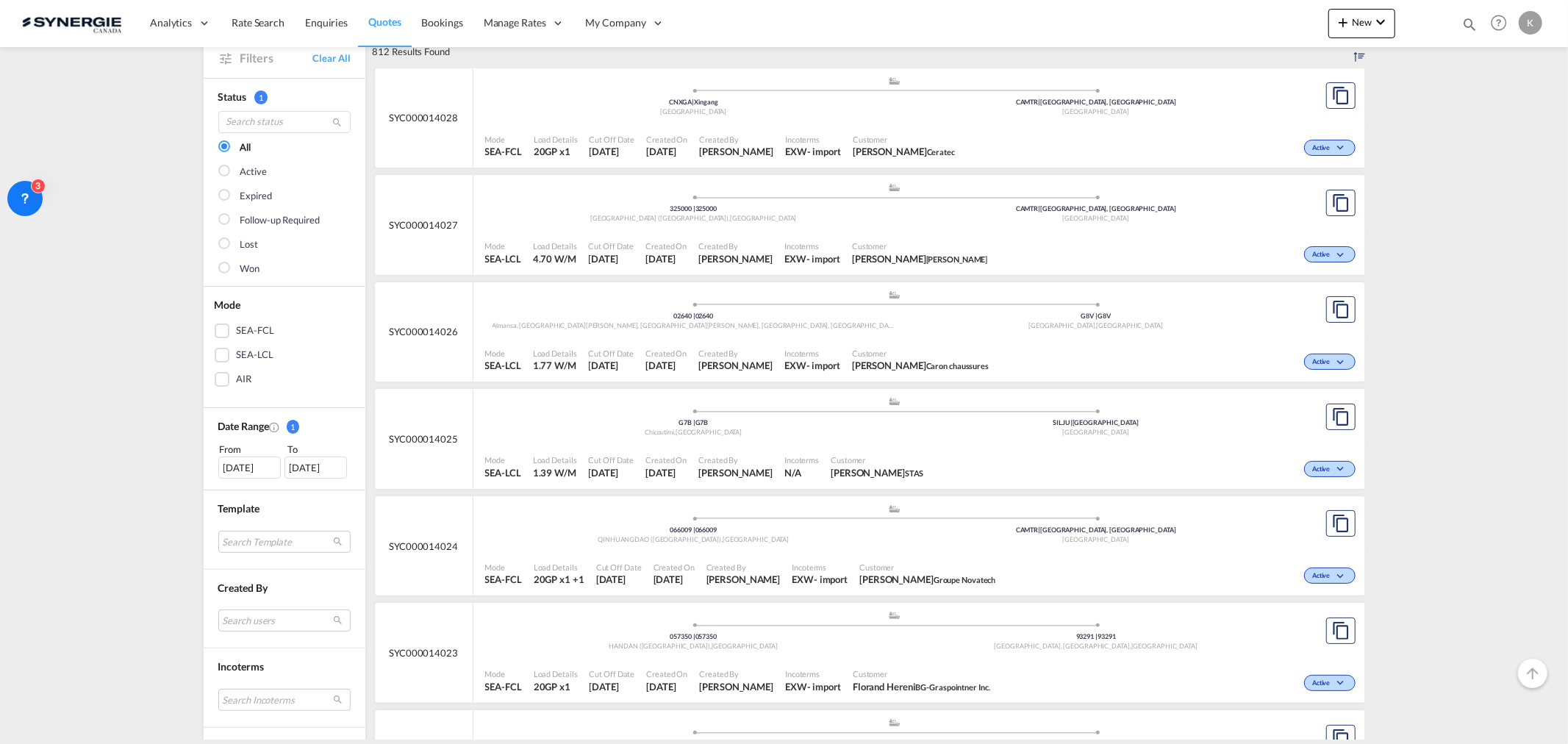
scroll to position [163, 0]
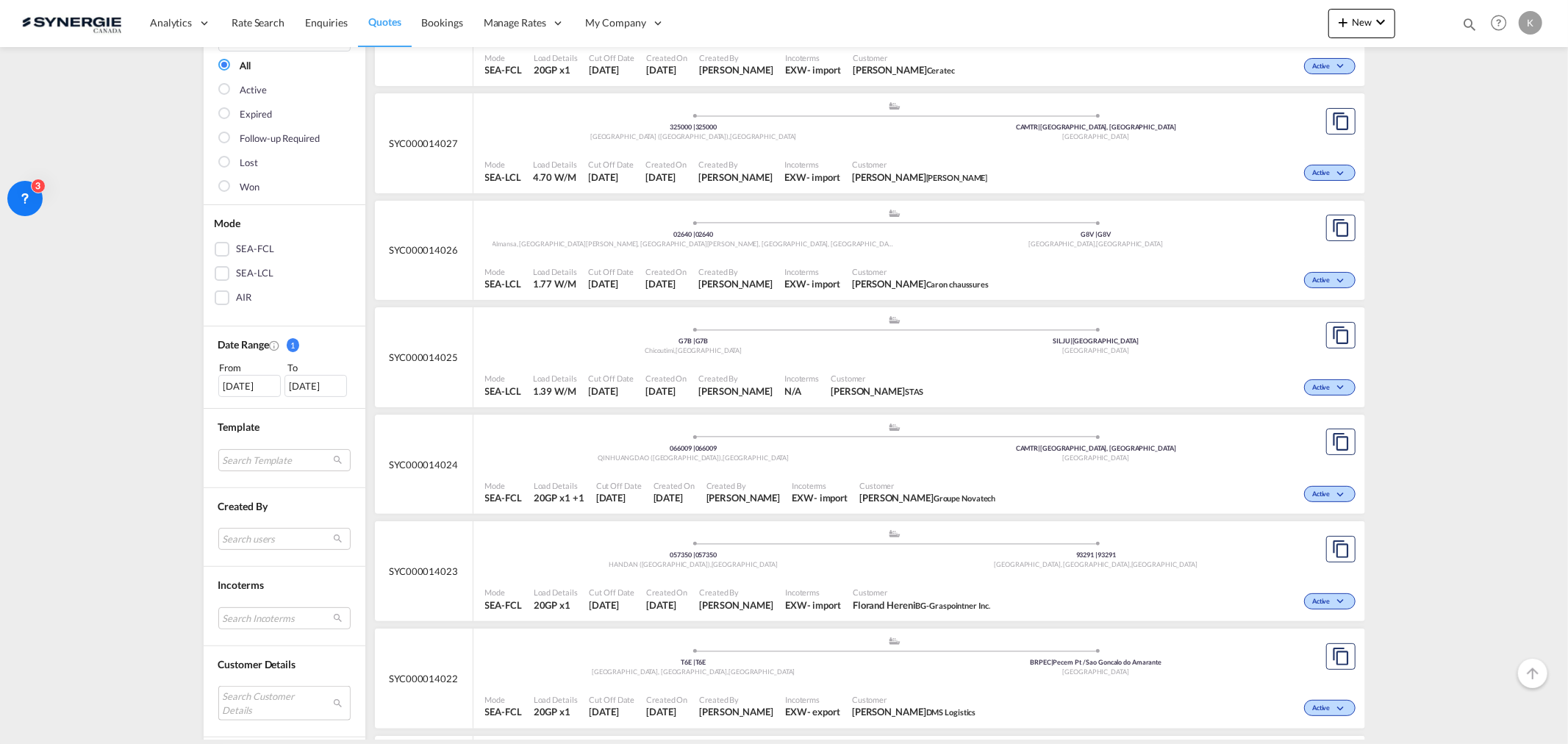
click at [251, 449] on md-select "Search Customer Details" at bounding box center [284, 702] width 132 height 34
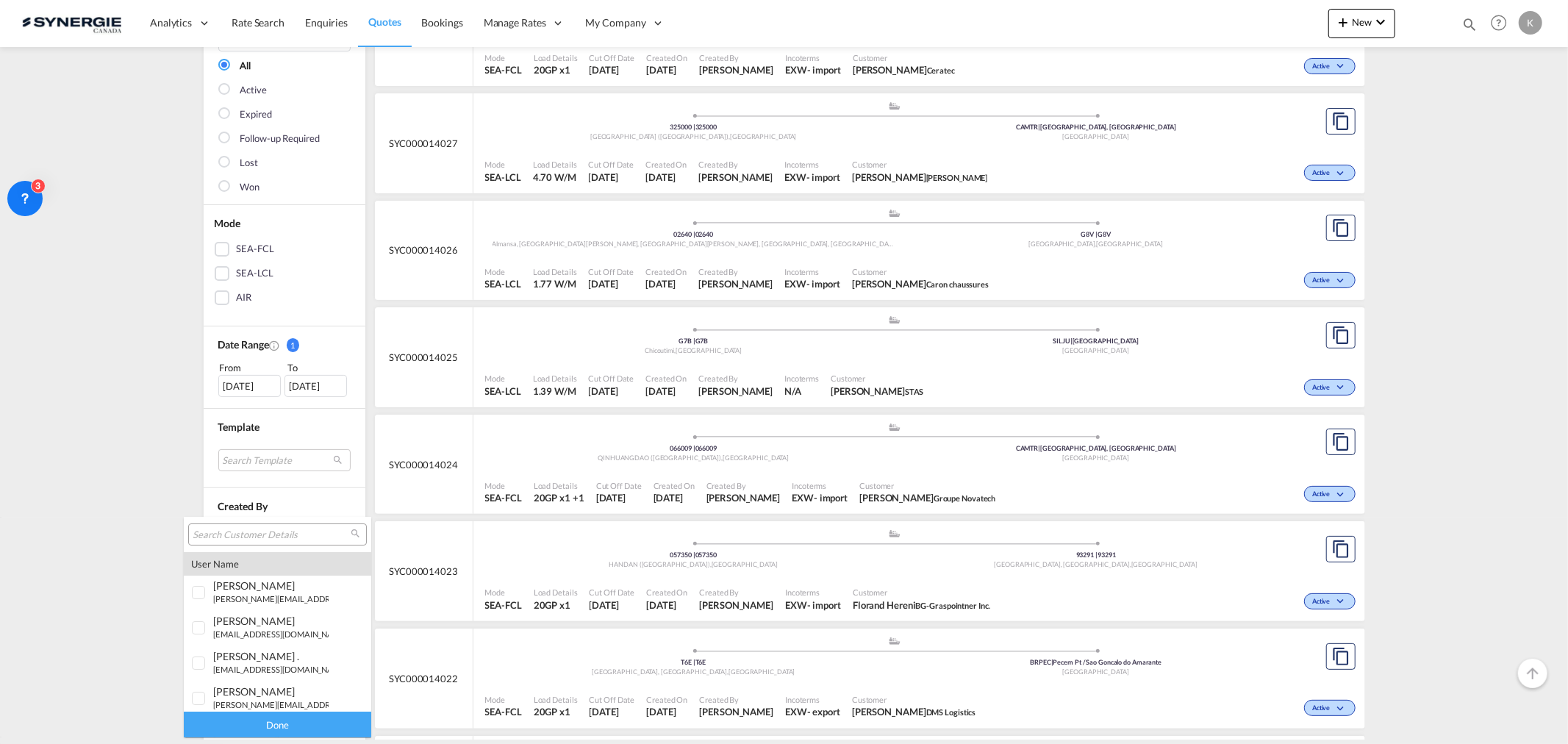
click at [272, 449] on input "search" at bounding box center [271, 535] width 158 height 13
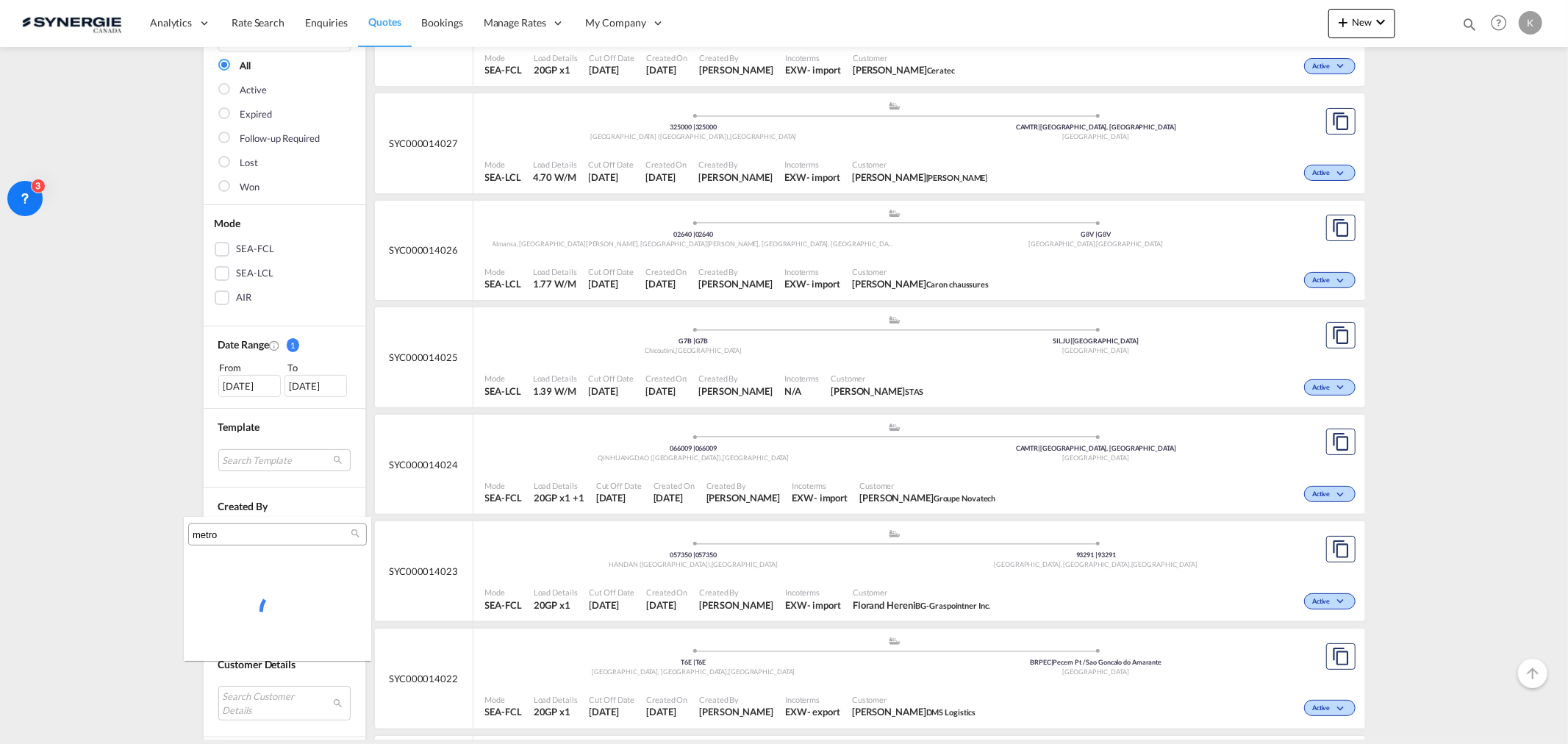
type input "metro"
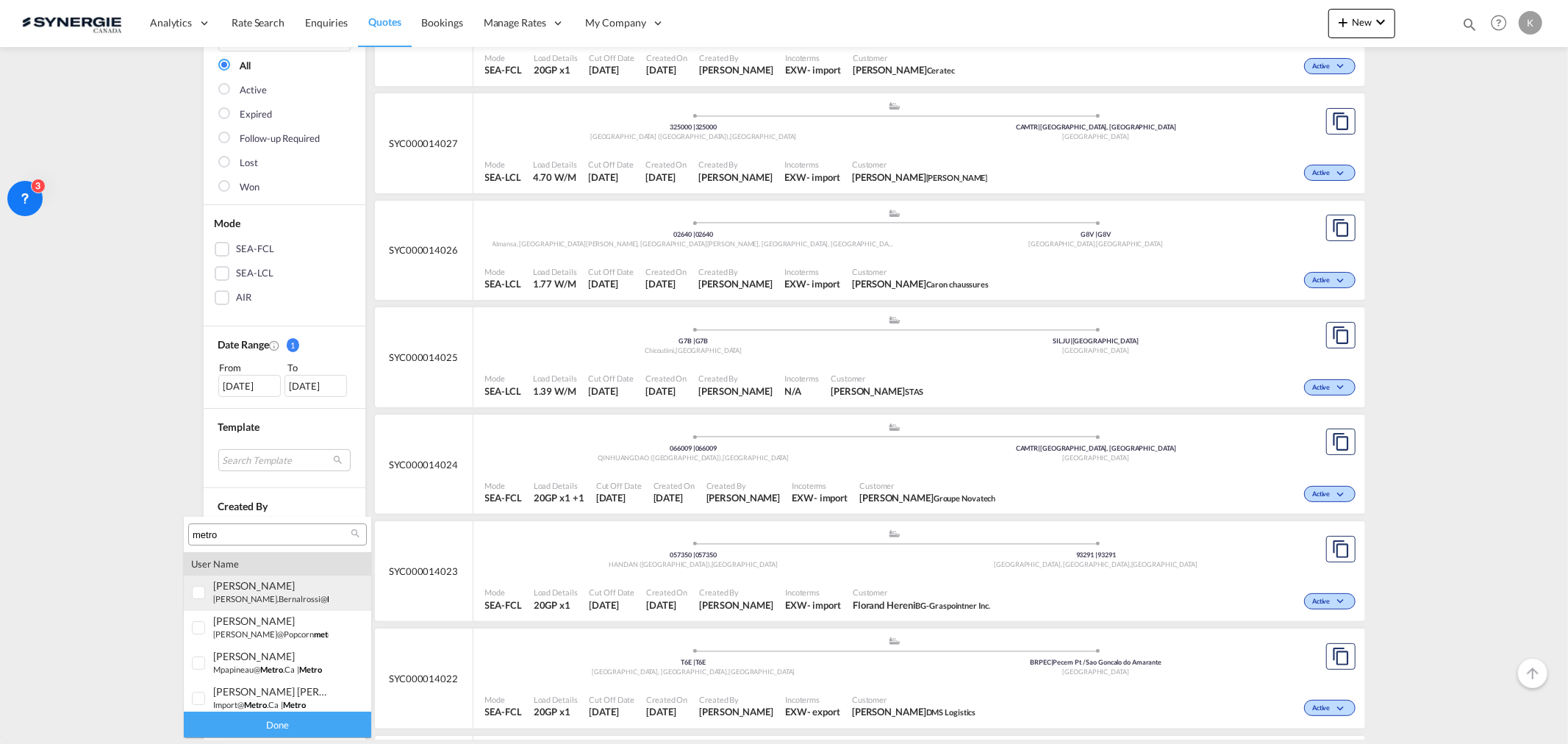
click at [327, 449] on span "metro" at bounding box center [338, 599] width 23 height 9
click at [257, 449] on div "viviana BERNAL ROSSI" at bounding box center [270, 691] width 116 height 13
click at [257, 449] on div "Done" at bounding box center [278, 725] width 188 height 26
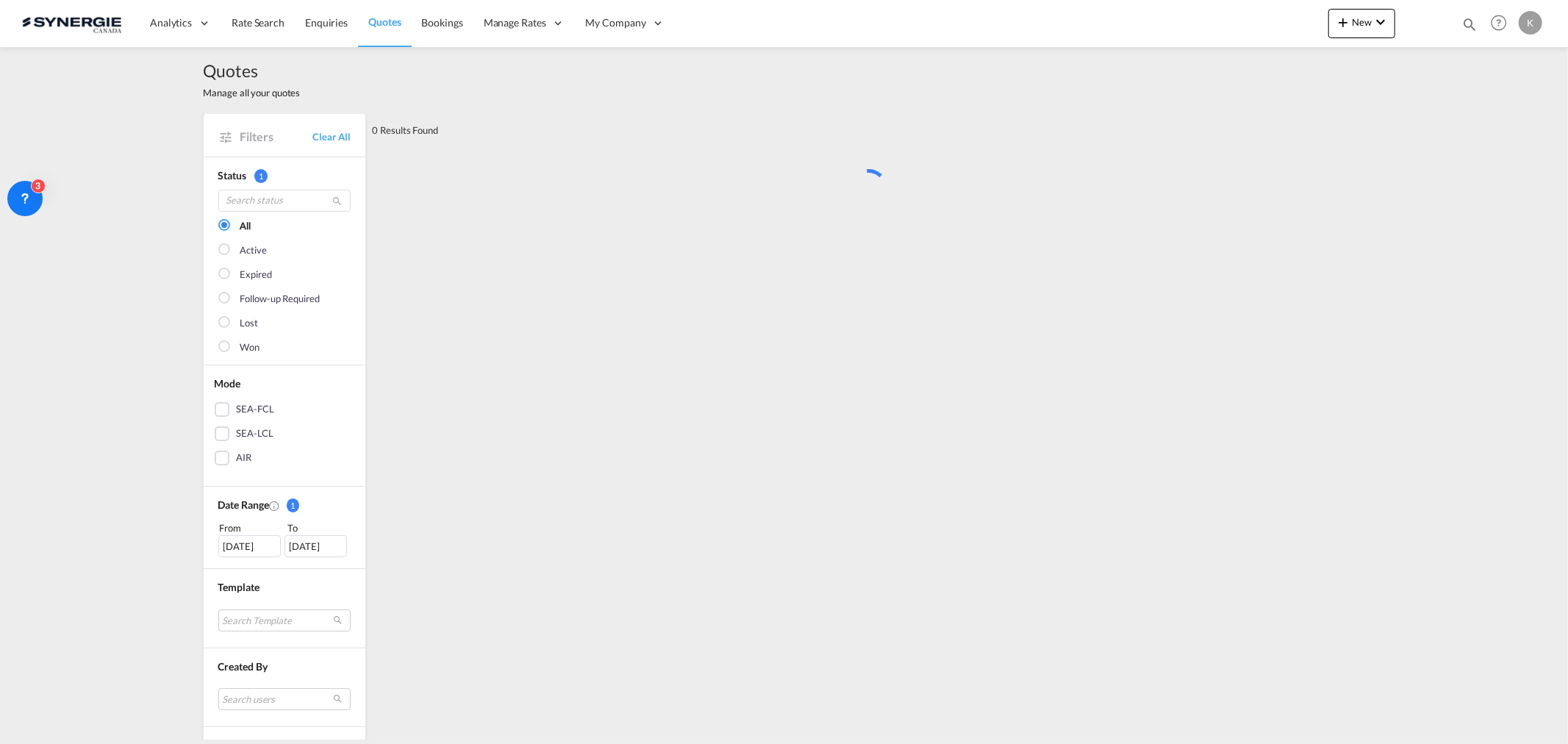
scroll to position [0, 0]
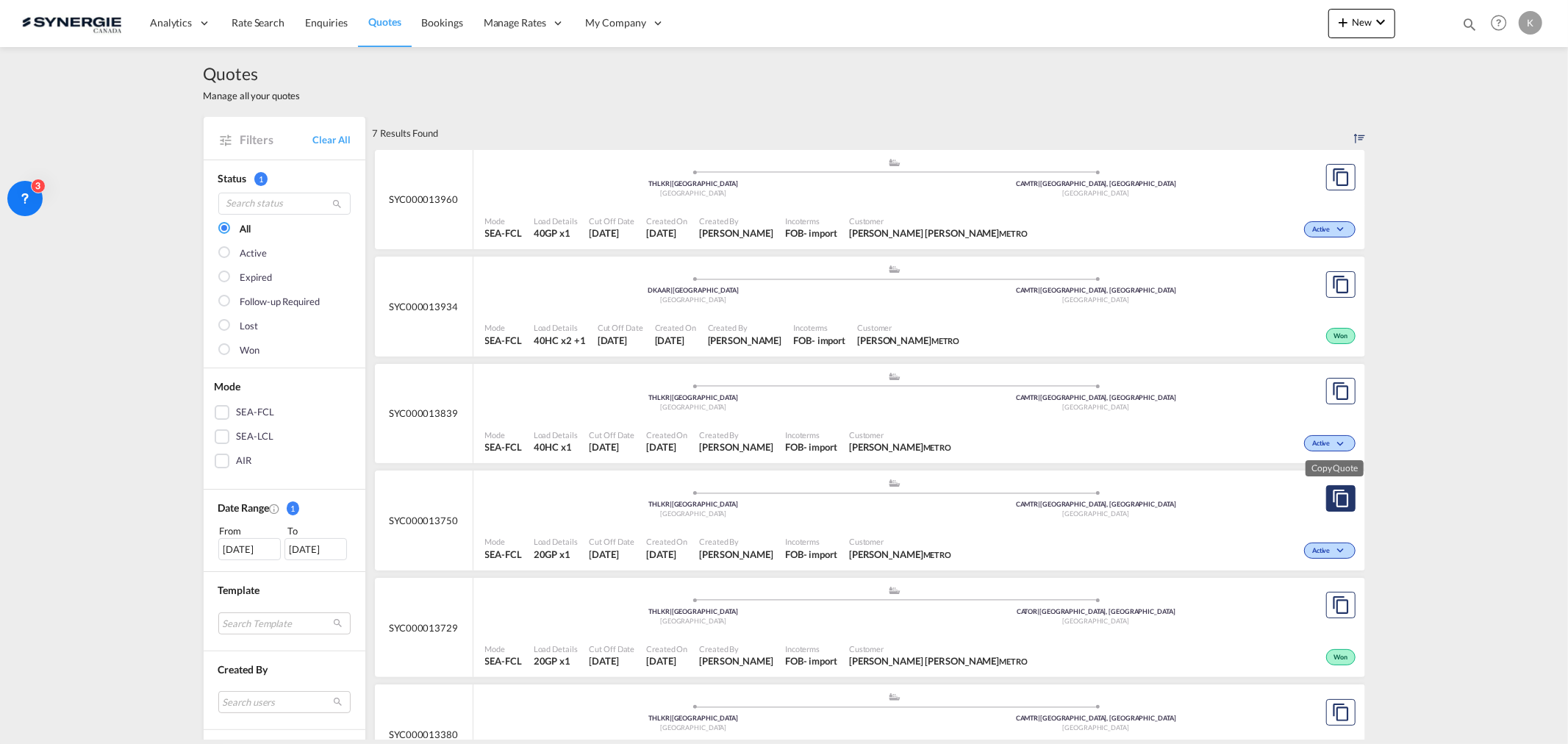
click at [1045, 449] on md-icon "assets/icons/custom/copyQuote.svg" at bounding box center [1340, 498] width 18 height 18
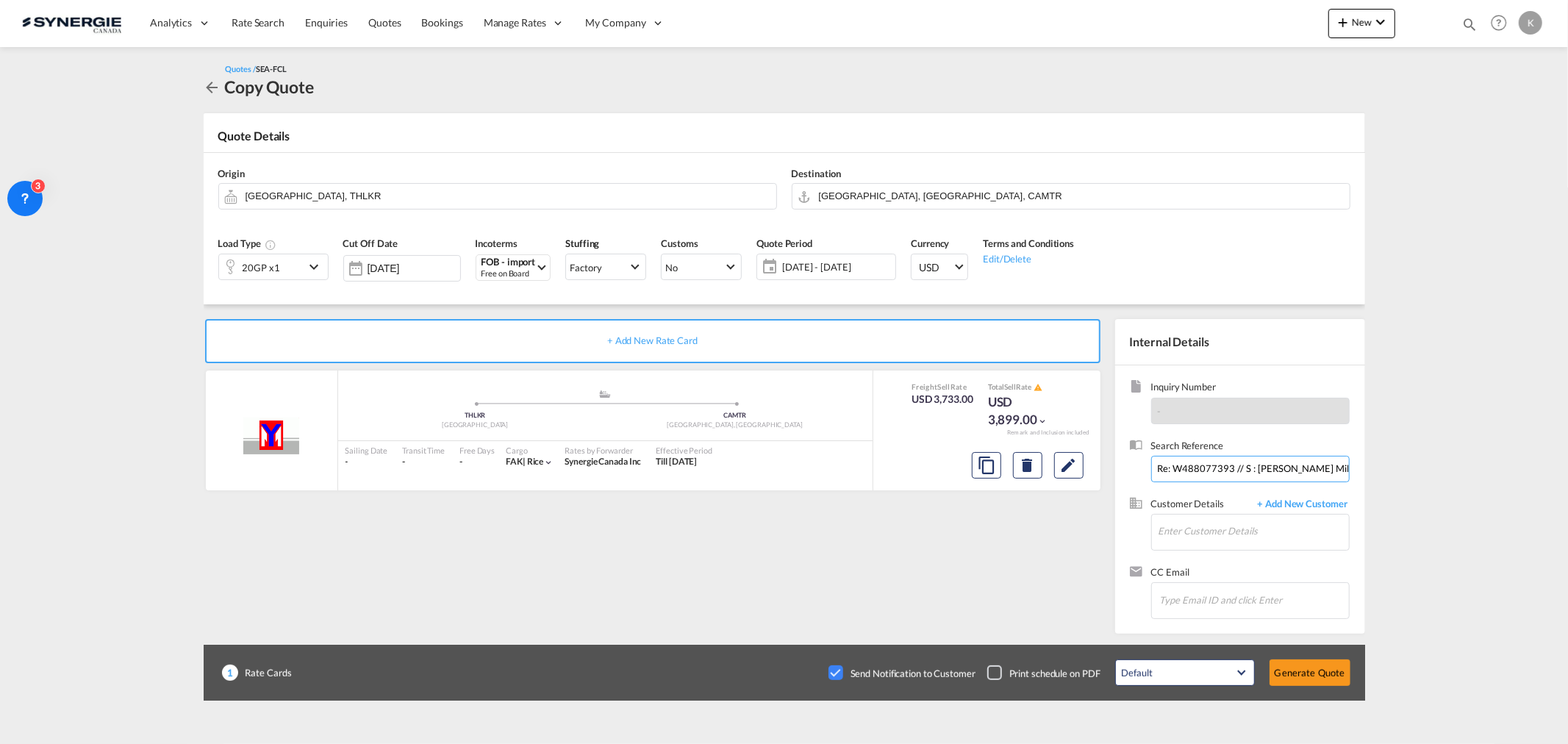
click at [1045, 449] on input "Re: W488077393 // S : AKE Rice Mill C : Metro agent's detail METRO 15633739, (1…" at bounding box center [1251, 468] width 198 height 27
paste input "W488078042 / New booking S : AKE Rice Mill C : Metro / 15641881 ( 17972 ARM 665"
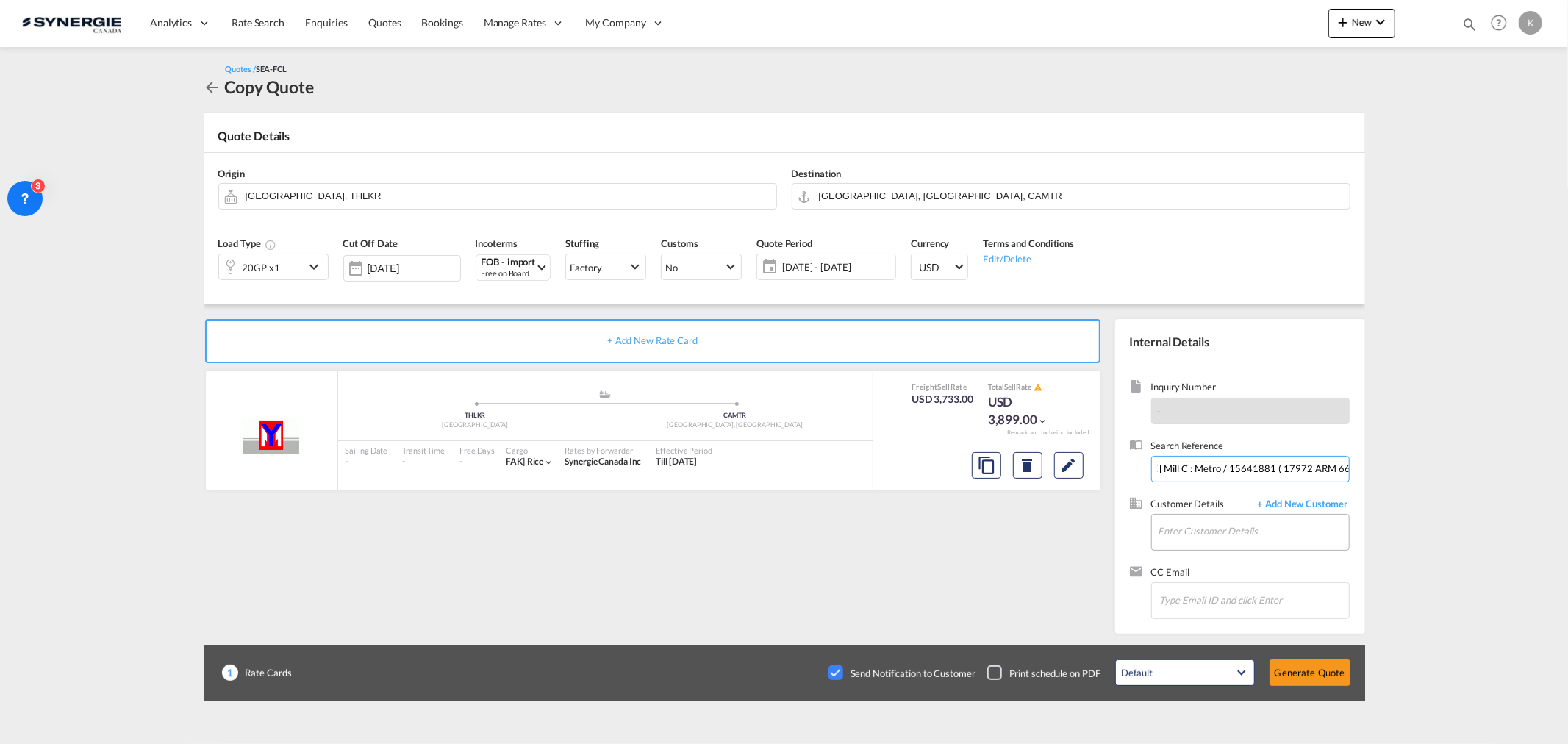
type input "W488078042 / New booking S : AKE Rice Mill C : Metro / 15641881 ( 17972 ARM 665…"
click at [1045, 449] on input "Enter Customer Details" at bounding box center [1254, 531] width 191 height 33
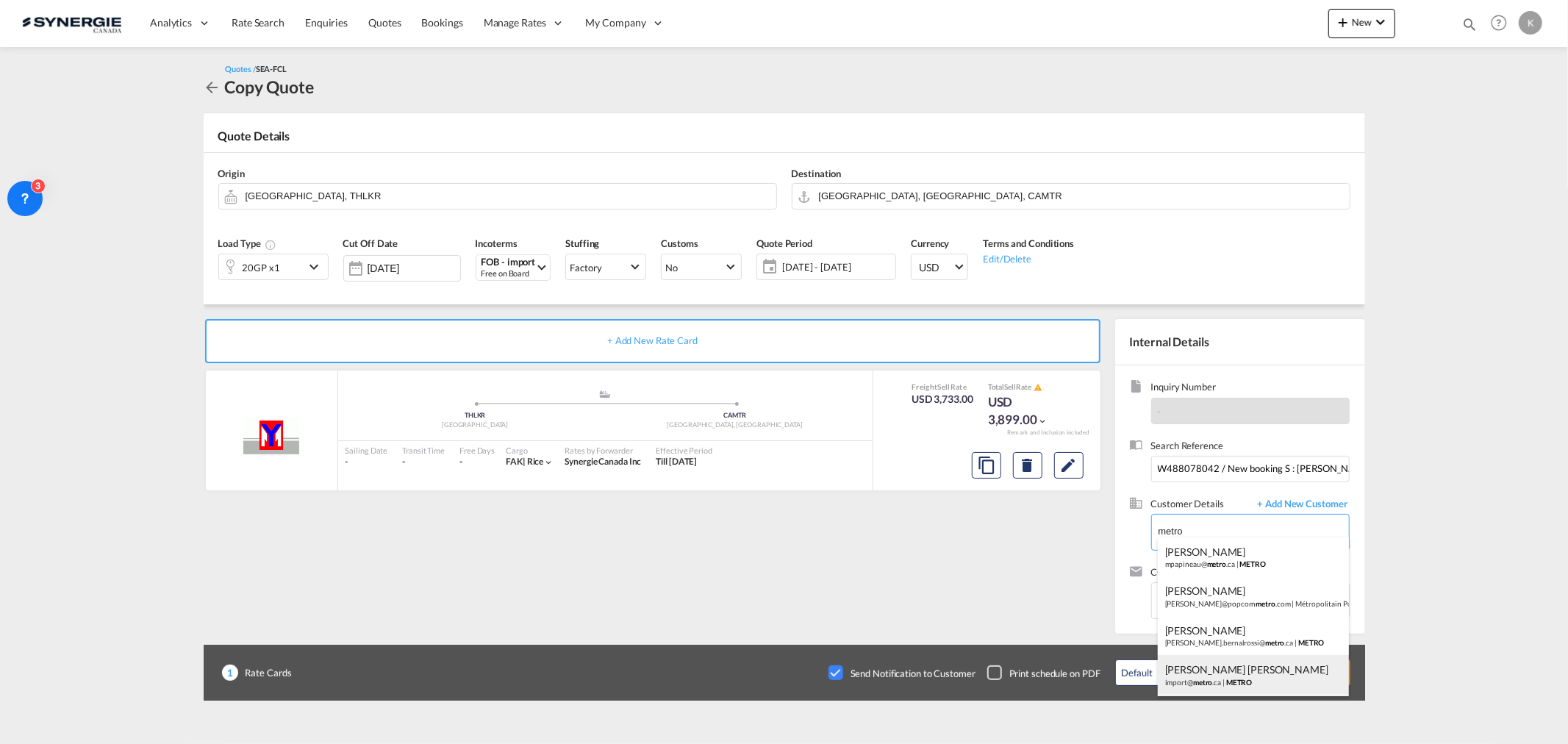
click at [1045, 449] on div "VIVIANA BERNAL ROSSI import@ metro .ca | METRO" at bounding box center [1253, 675] width 191 height 40
type input "METRO, VIVIANA BERNAL ROSSI, import@metro.ca"
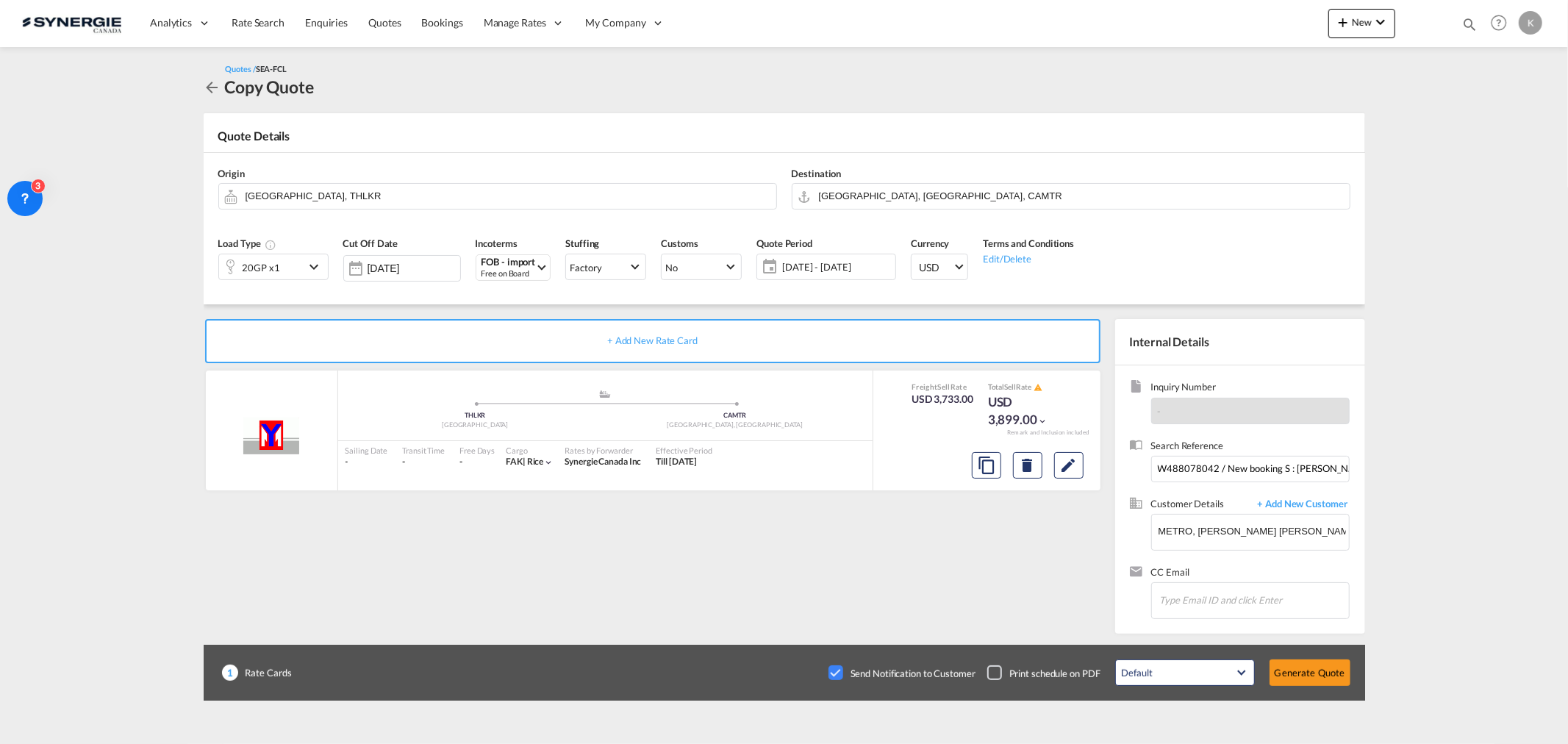
click at [820, 266] on span "01 - 14 Aug 2025" at bounding box center [837, 267] width 109 height 13
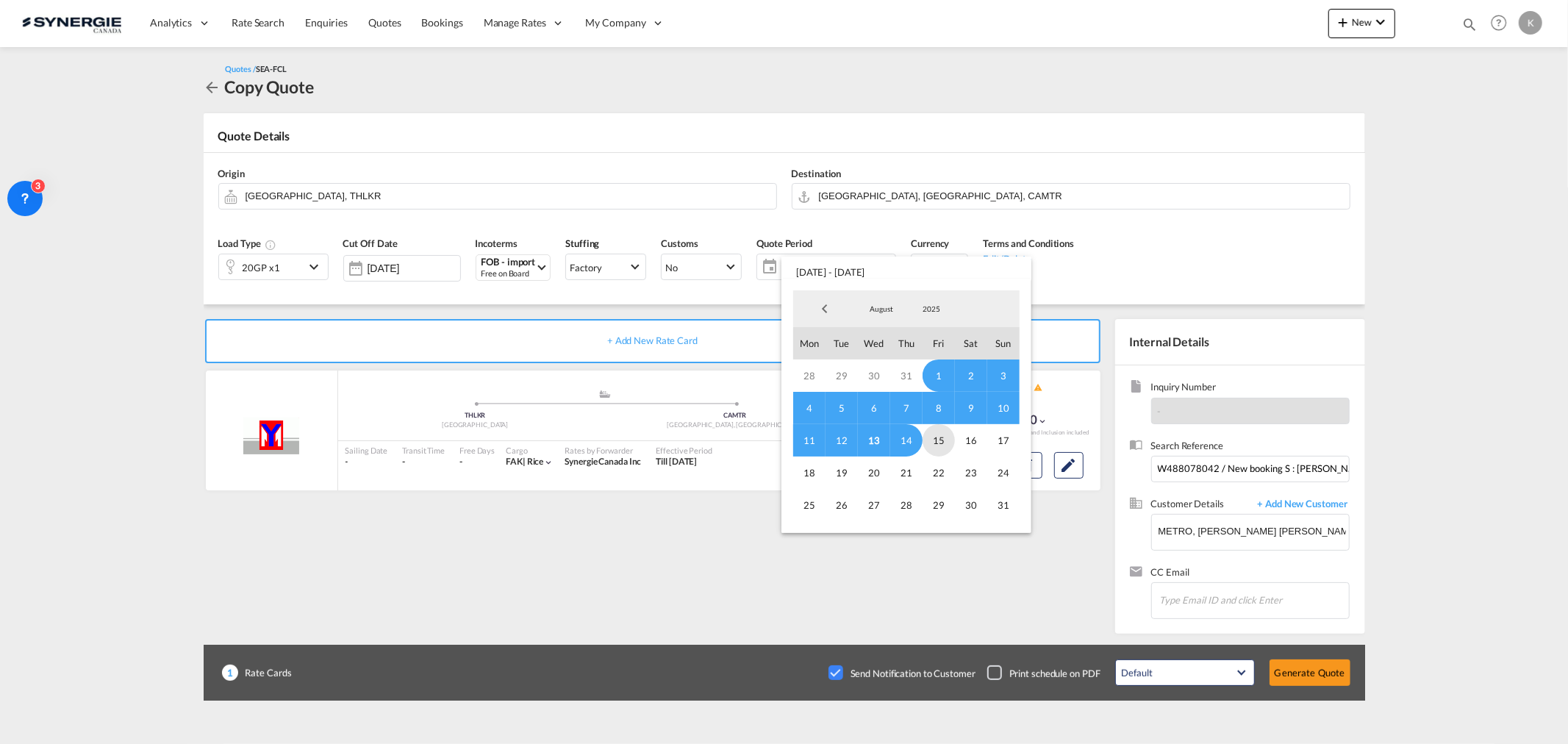
click at [928, 438] on span "15" at bounding box center [939, 440] width 32 height 32
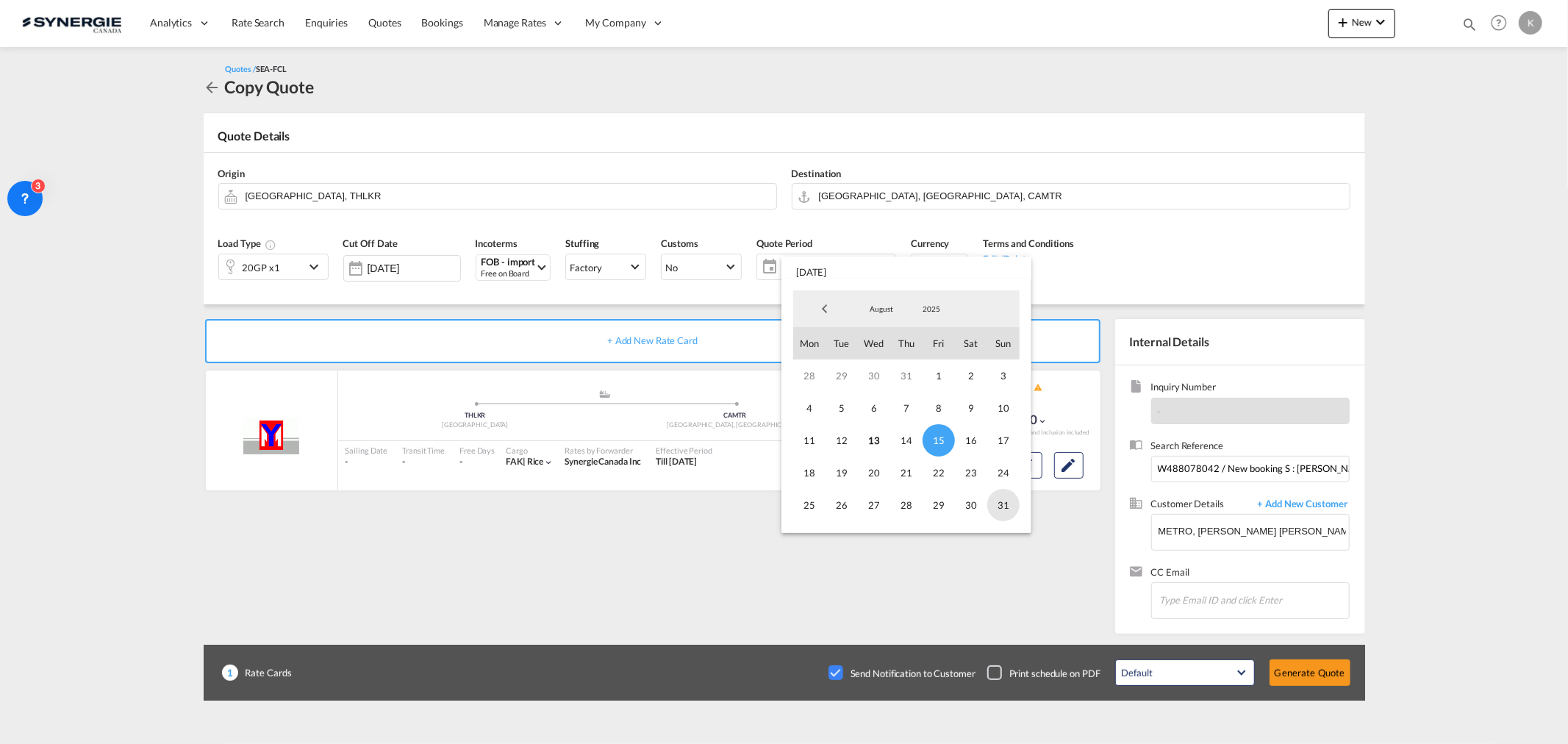
click at [1014, 449] on span "31" at bounding box center [1003, 504] width 32 height 32
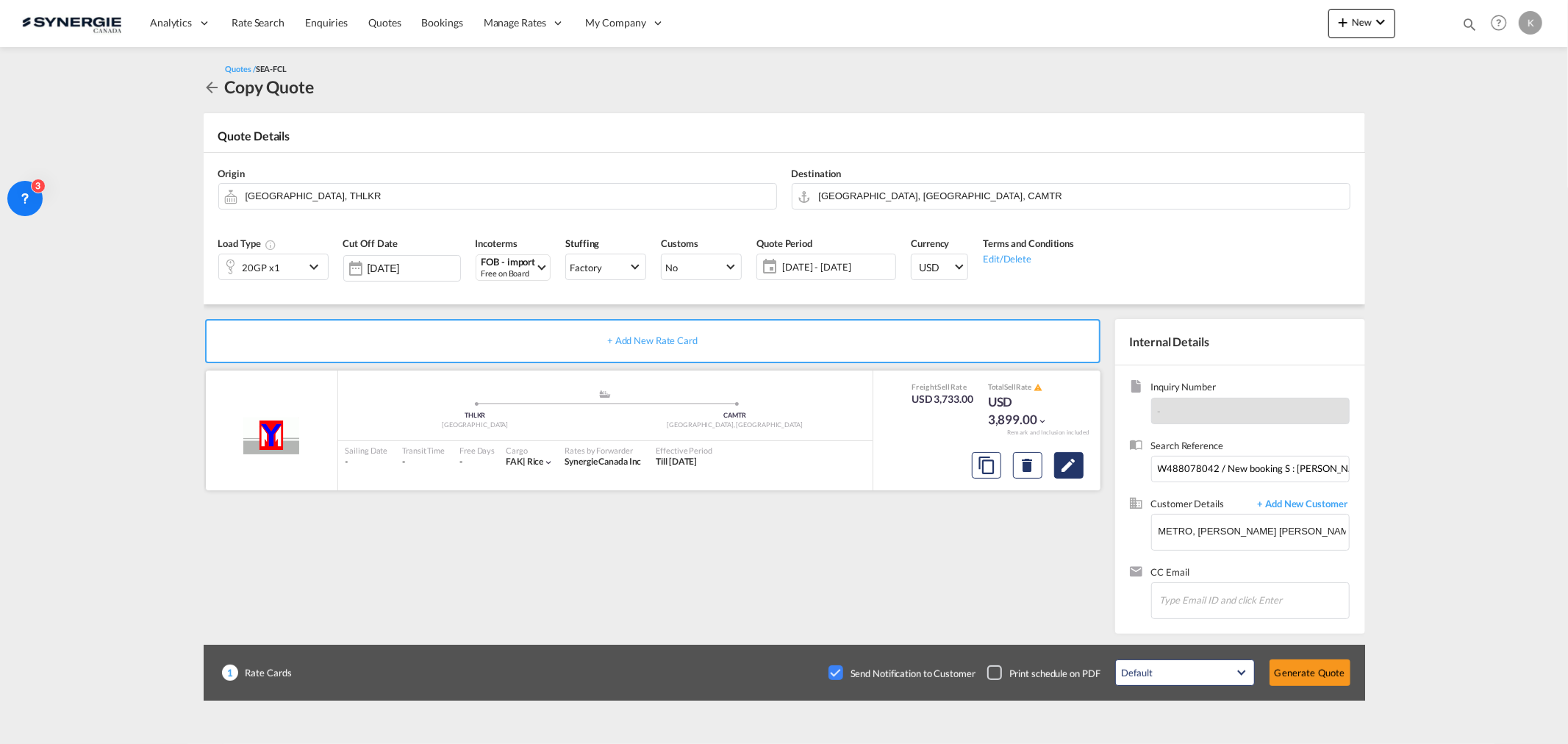
click at [1045, 449] on md-icon "Edit" at bounding box center [1068, 465] width 18 height 18
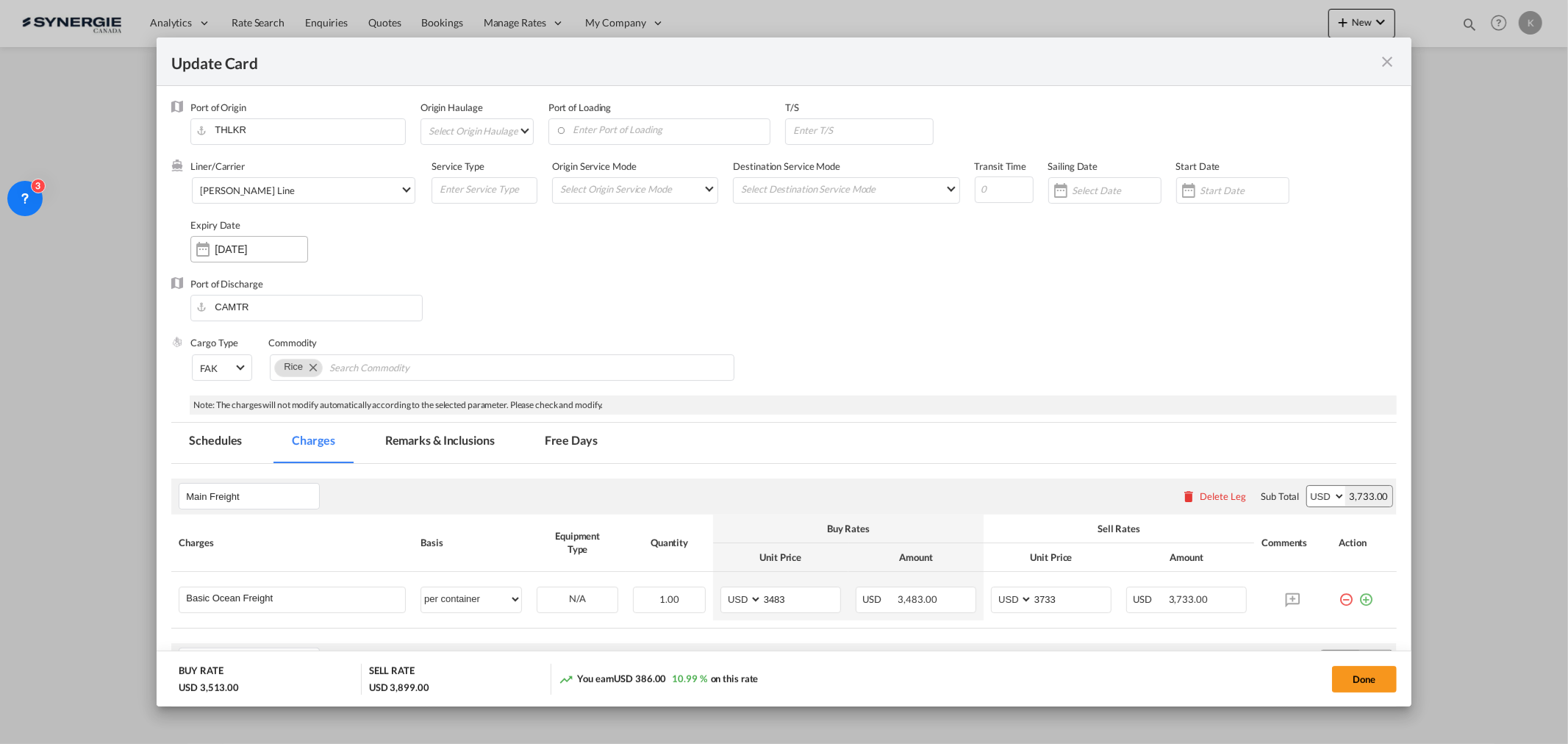
click at [263, 245] on input "14 Aug 2025" at bounding box center [261, 249] width 93 height 12
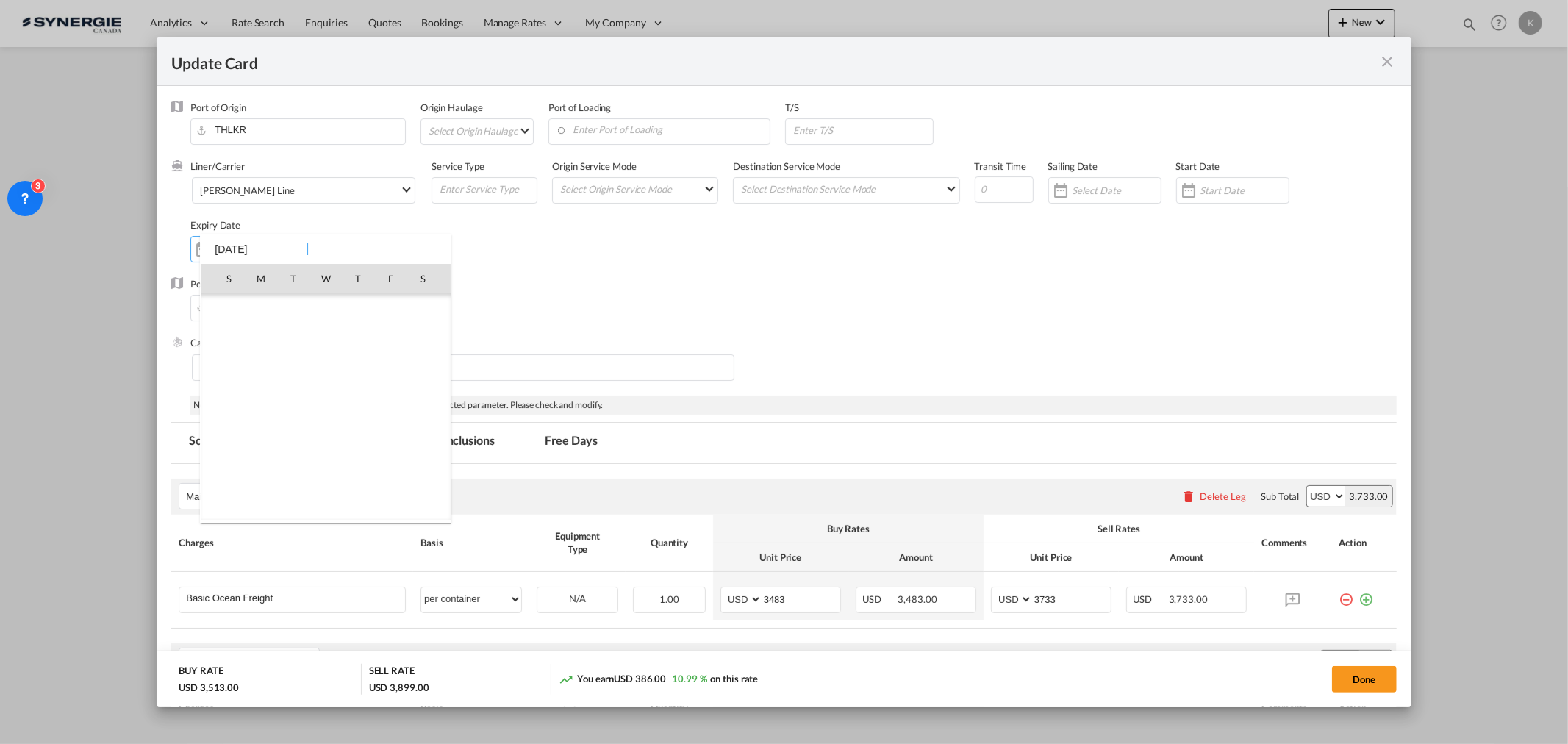
scroll to position [340224, 0]
click at [227, 449] on span "31" at bounding box center [229, 472] width 30 height 30
type input "31 Aug 2025"
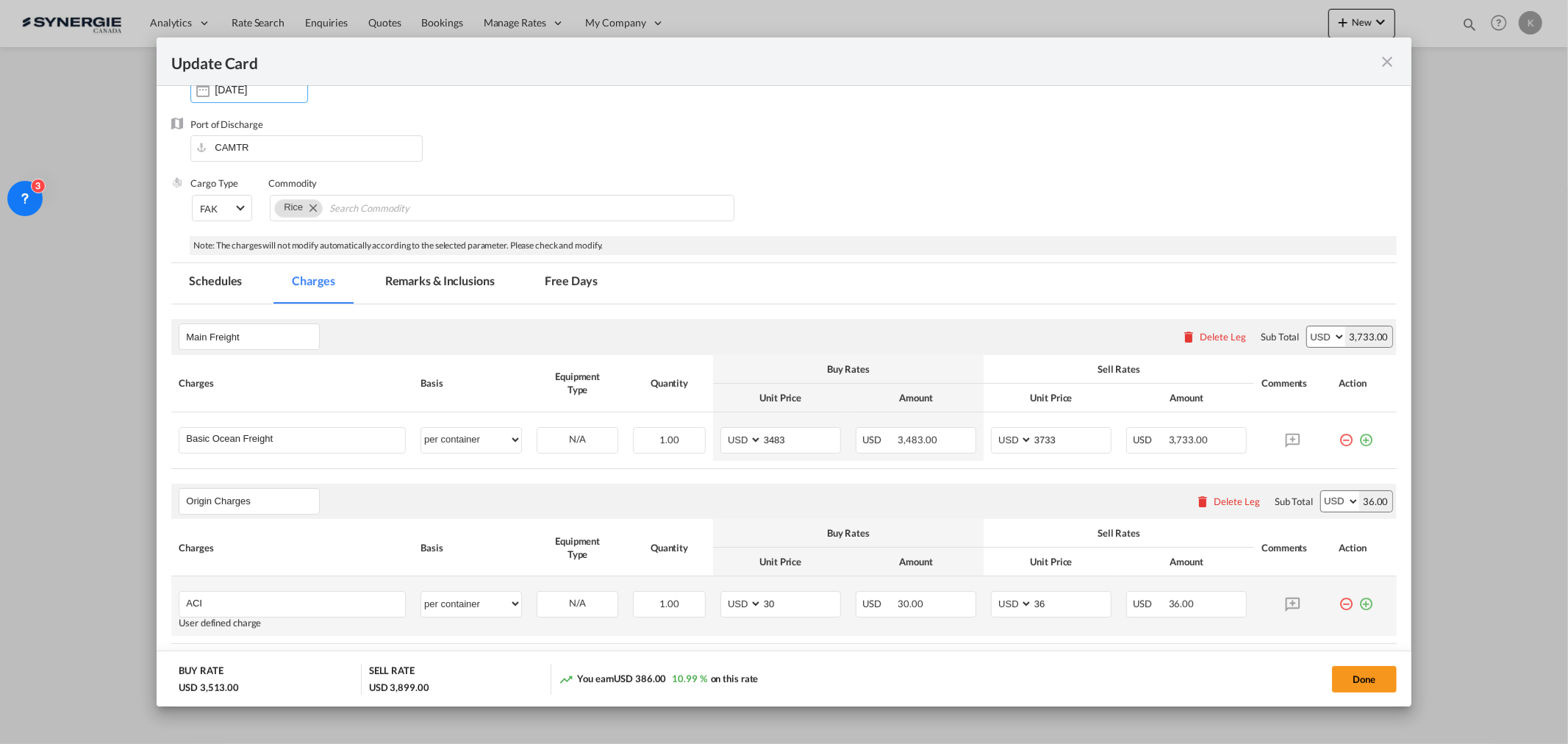
scroll to position [163, 0]
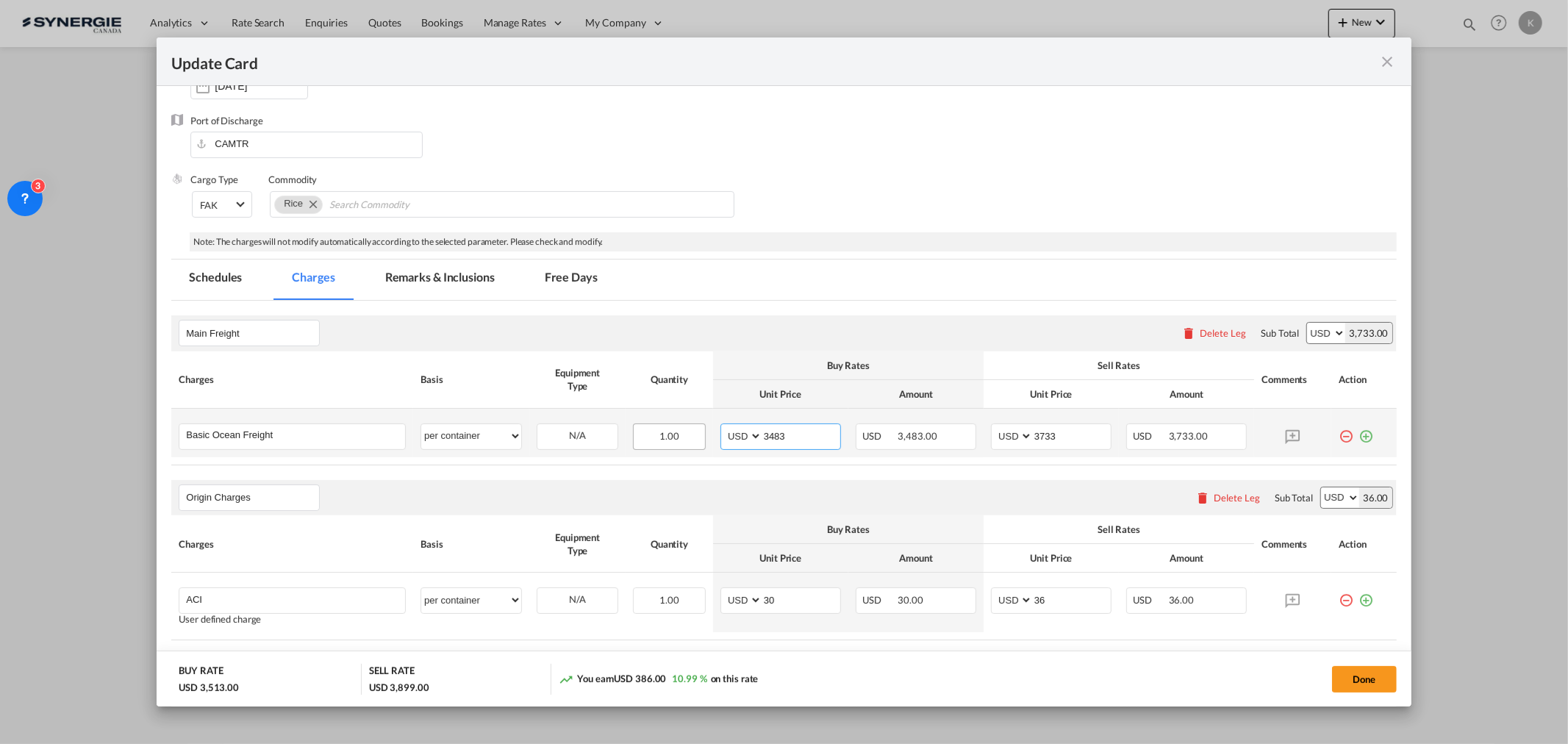
drag, startPoint x: 748, startPoint y: 435, endPoint x: 693, endPoint y: 435, distance: 55.0
click at [693, 435] on tr "Basic Ocean Freight Please Enter User Defined Charges Cannot Be Published per e…" at bounding box center [783, 433] width 1225 height 48
type input "3393"
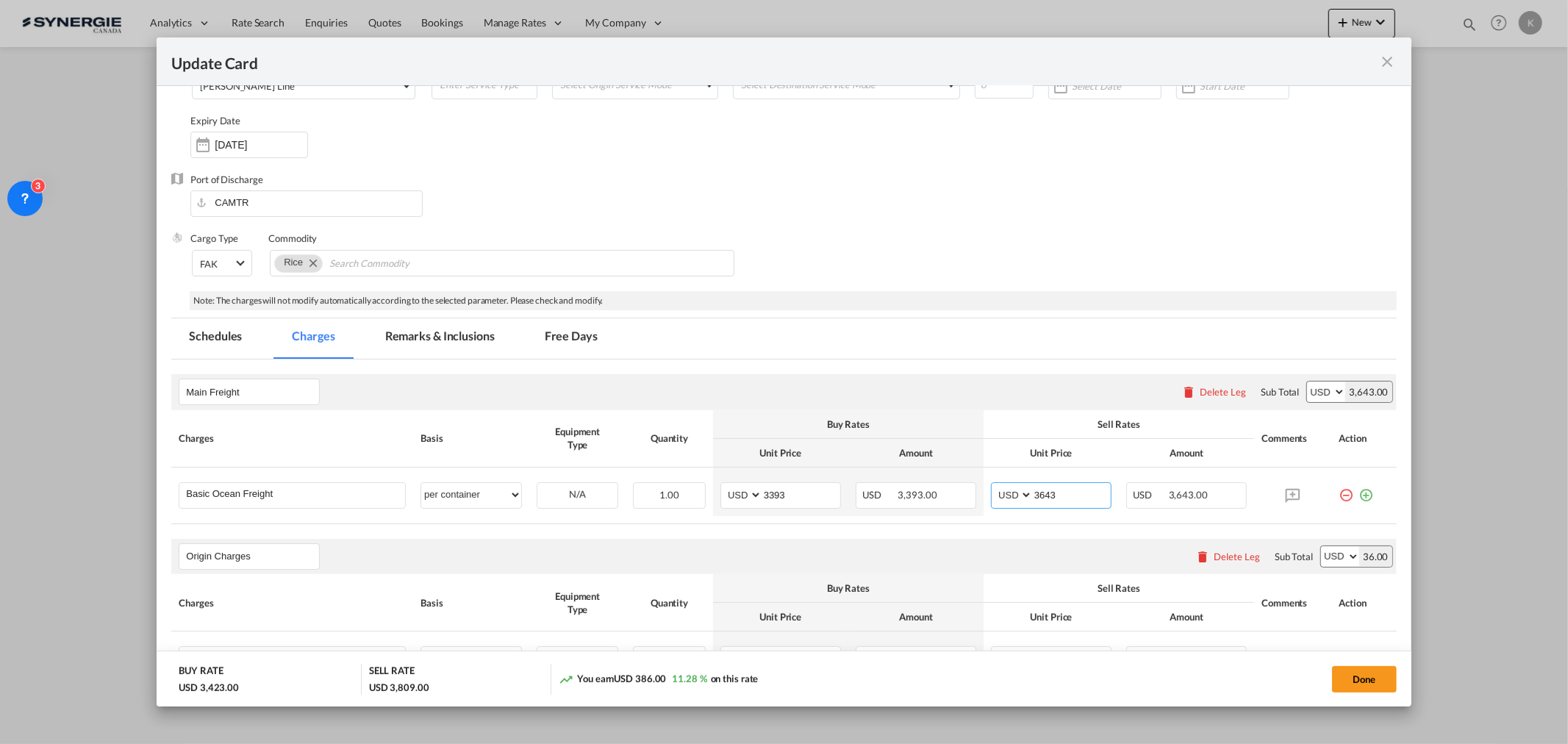
scroll to position [81, 0]
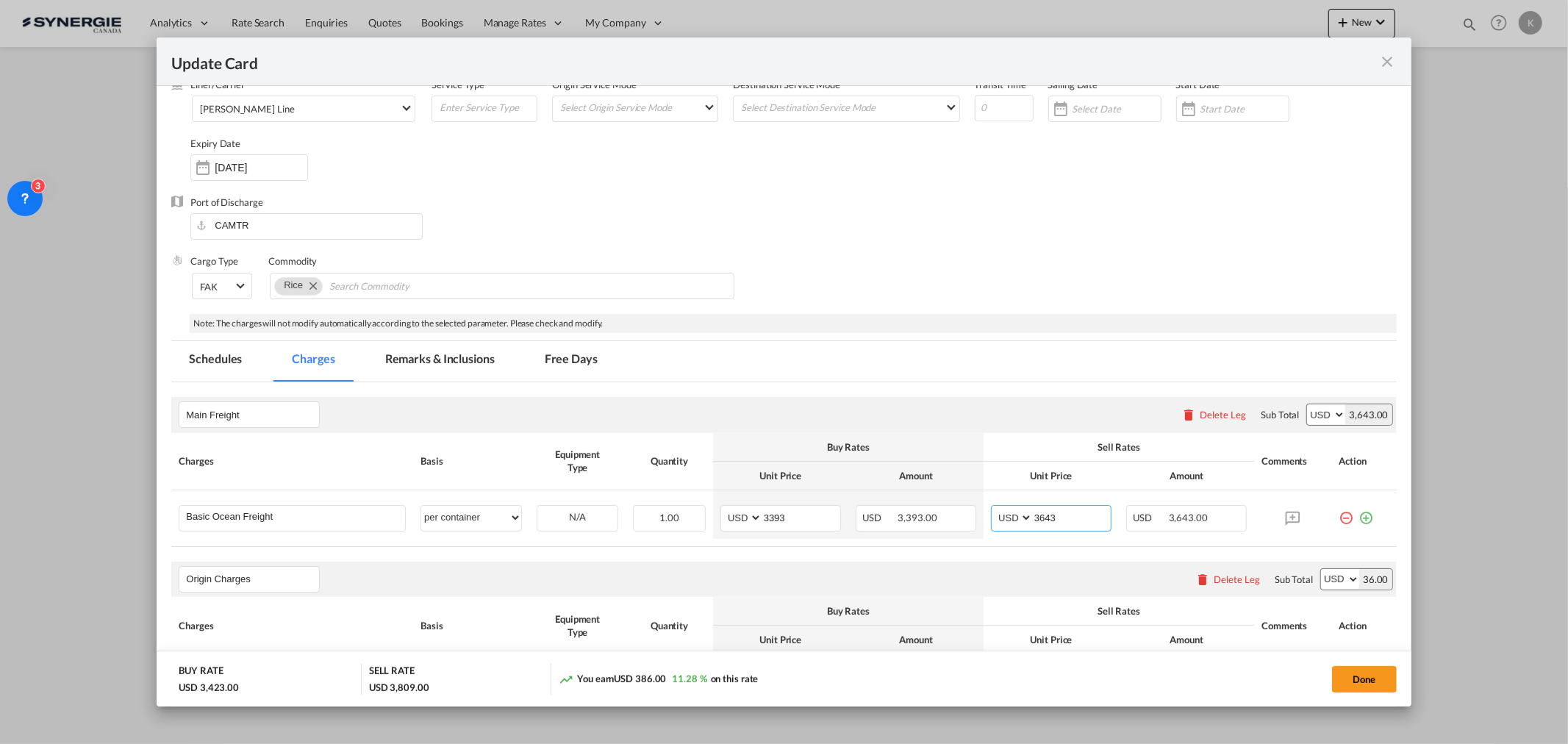
type input "3643"
click at [455, 354] on md-tab-item "Remarks & Inclusions" at bounding box center [440, 361] width 144 height 41
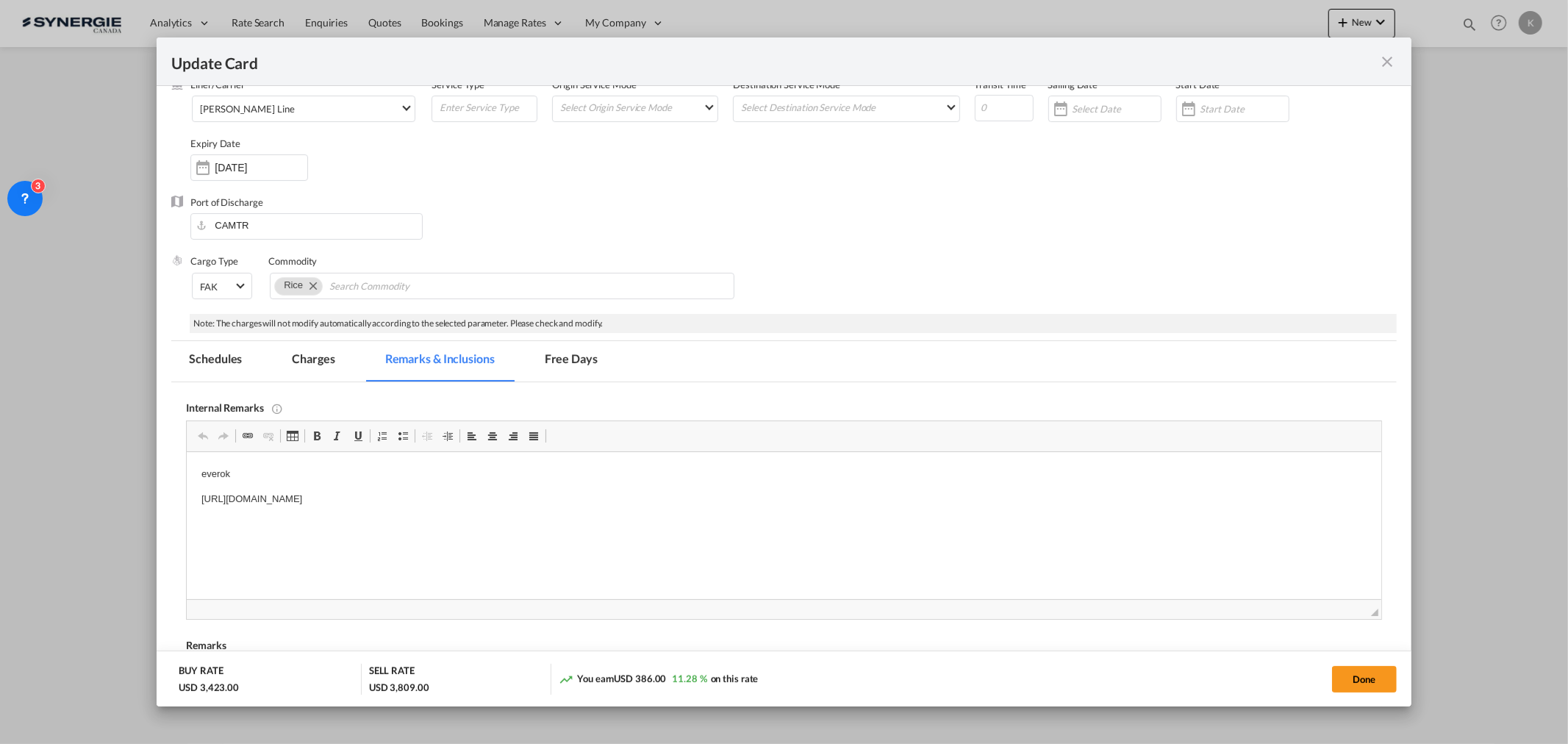
scroll to position [0, 0]
click at [504, 449] on html "everok https://app.frontapp.com/open/msg_1gt1rekv?key=Uk95RnOFSkkNEoORxwDTsMbUX…" at bounding box center [784, 486] width 1194 height 69
click at [504, 449] on p "https://app.frontapp.com/open/msg_1gt1rekv?key=Uk95RnOFSkkNEoORxwDTsMbUXJndo_nx" at bounding box center [784, 499] width 1164 height 16
click at [1045, 449] on button "Done" at bounding box center [1364, 679] width 65 height 27
type input "30 Aug 2025"
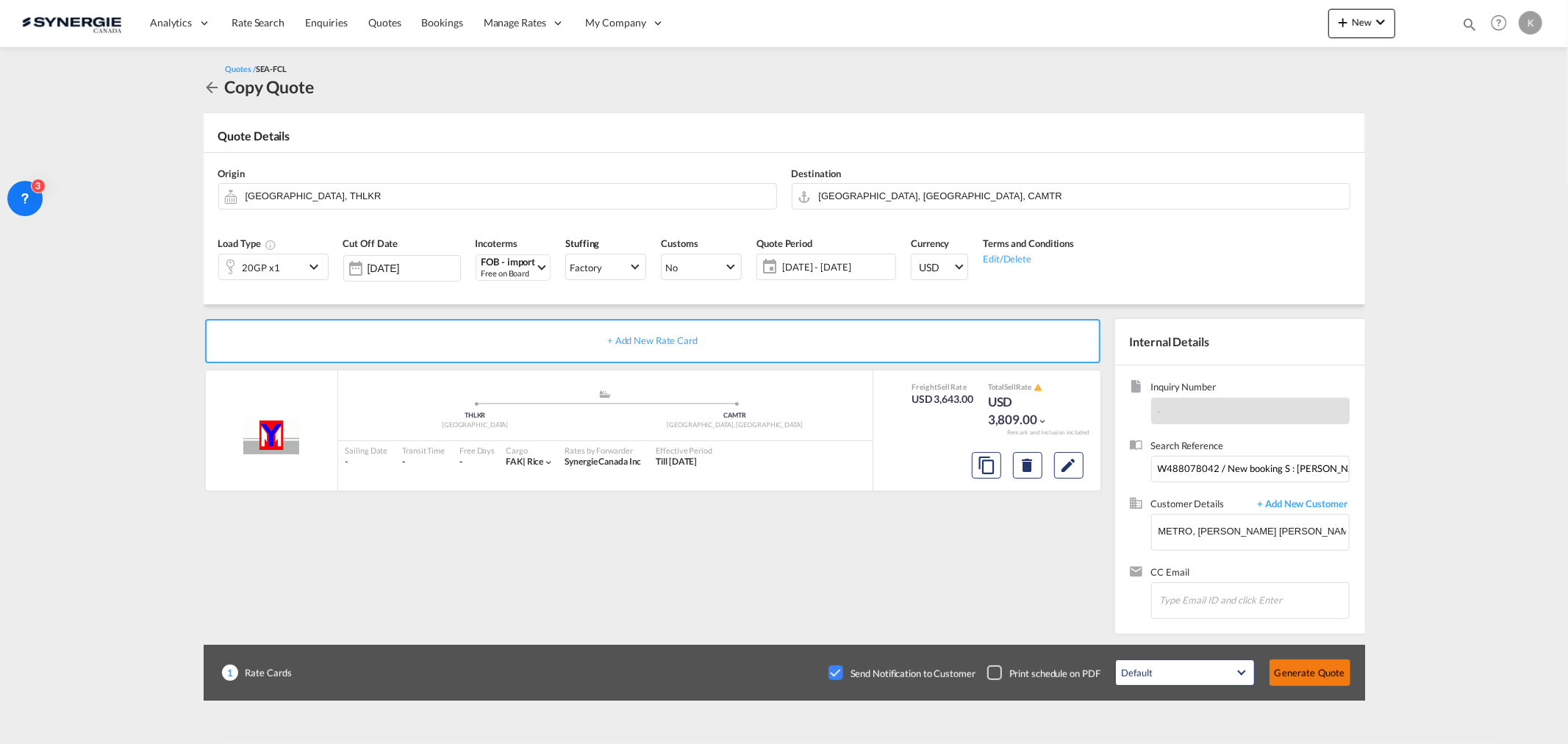
click at [1045, 449] on button "Generate Quote" at bounding box center [1310, 672] width 81 height 27
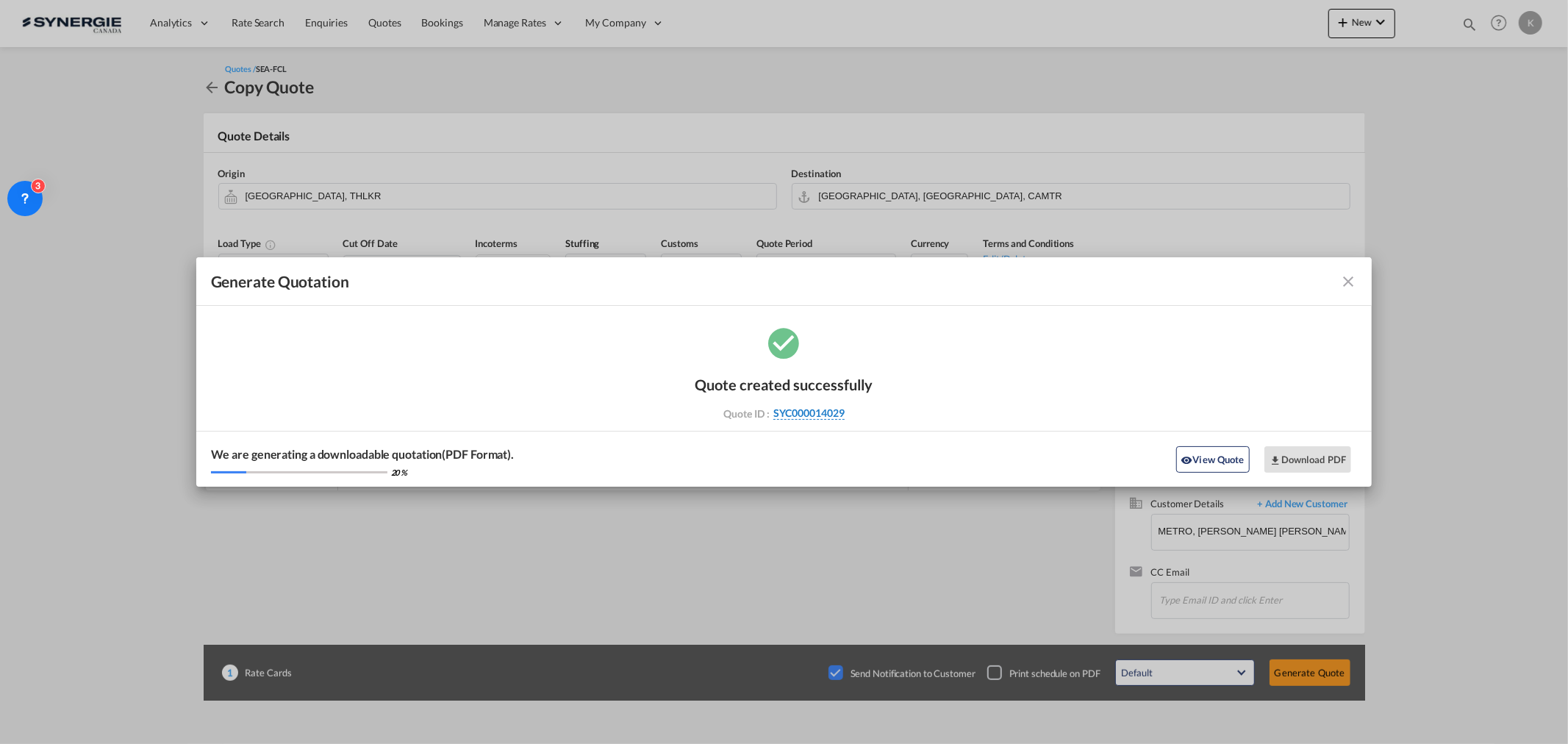
drag, startPoint x: 863, startPoint y: 414, endPoint x: 844, endPoint y: 414, distance: 19.0
click at [844, 414] on div "Quote ID : SYC000014029" at bounding box center [784, 413] width 170 height 13
copy div "SYC000014029"
click at [1045, 444] on div "Downloadable quotation(PDF Format) is ready 100 % View Quote Download PDF" at bounding box center [784, 458] width 1176 height 56
click at [1045, 449] on button "Download PDF" at bounding box center [1308, 459] width 88 height 27
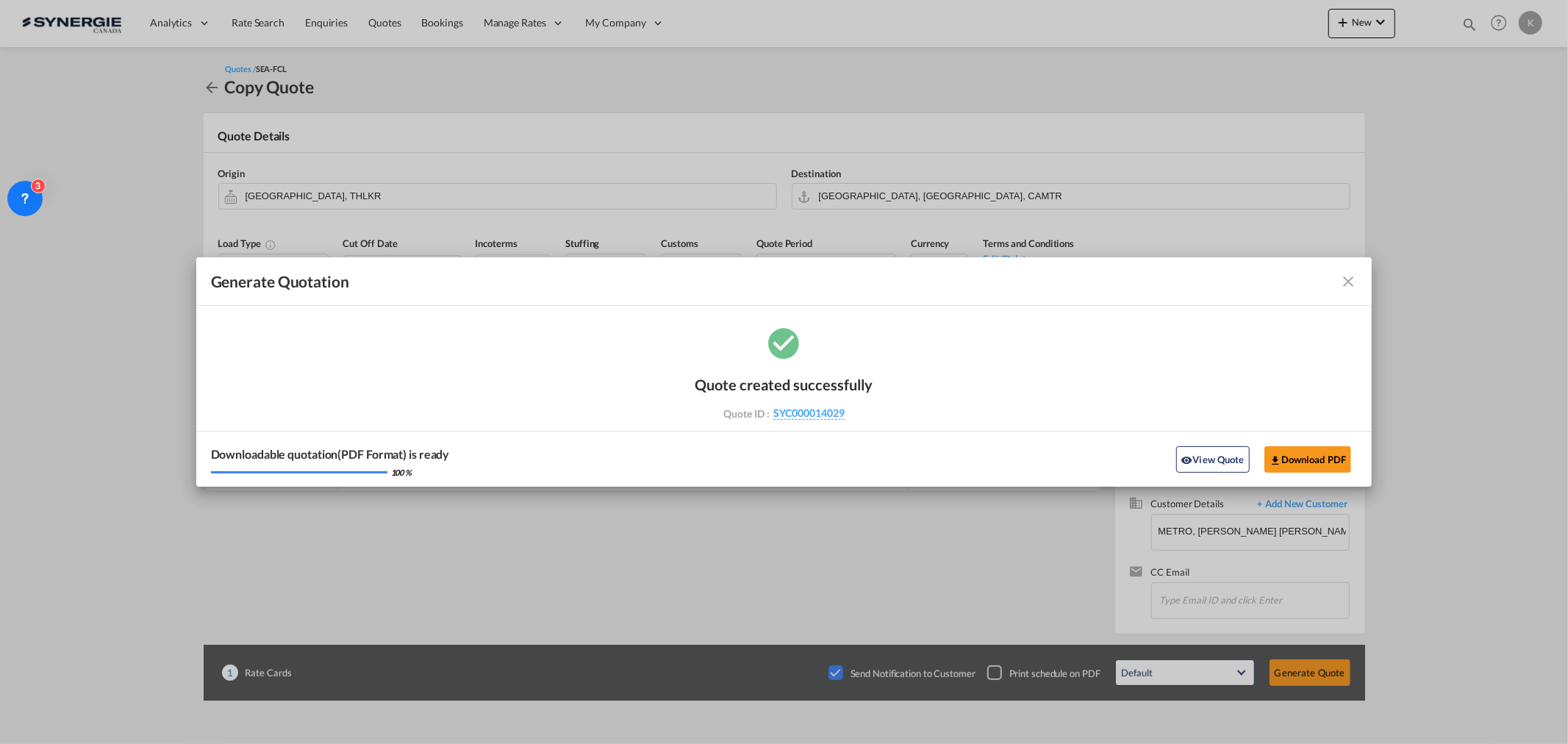
click at [1045, 275] on md-icon "icon-close fg-AAA8AD cursor m-0" at bounding box center [1348, 281] width 18 height 18
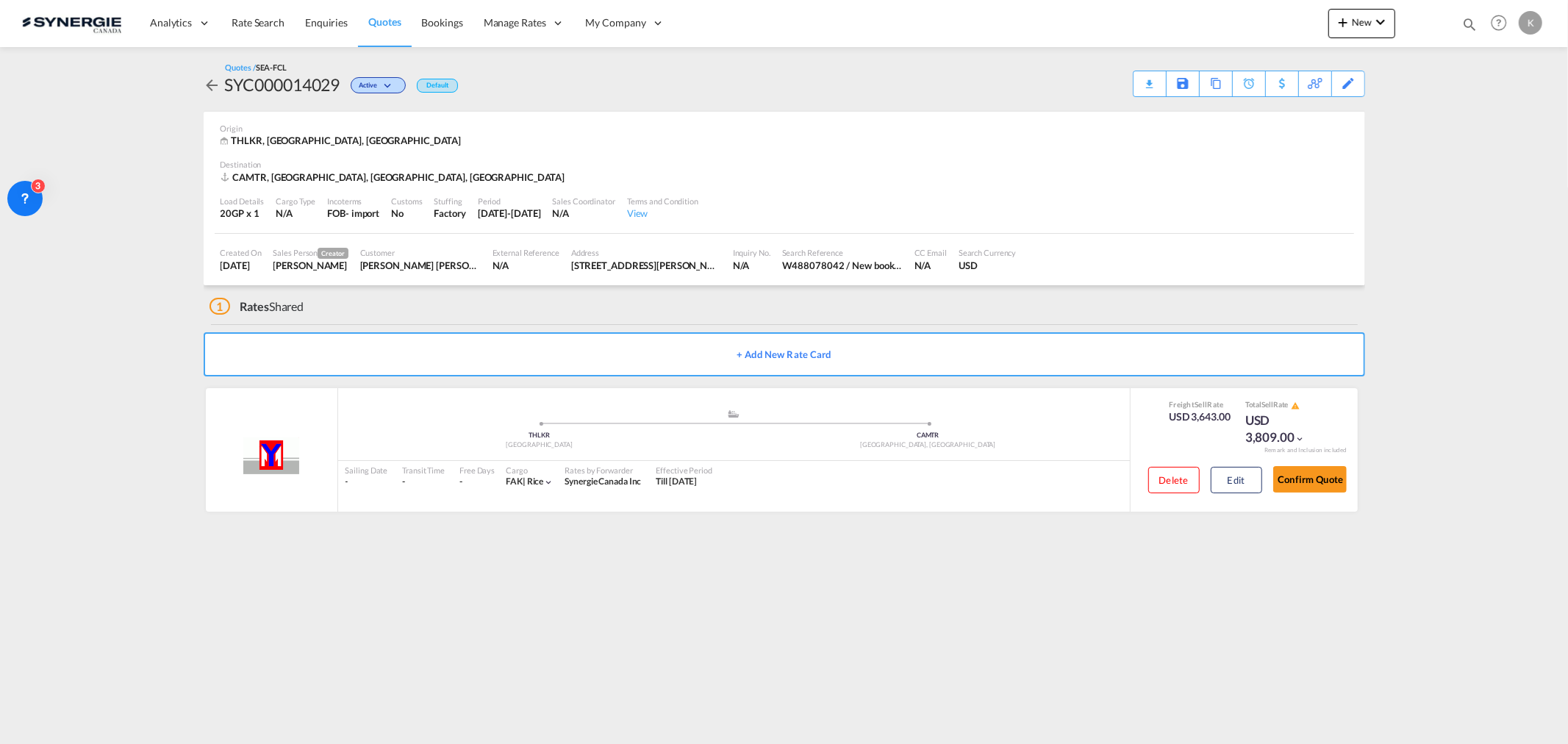
click at [1045, 19] on md-icon "icon-magnify" at bounding box center [1469, 23] width 16 height 16
click at [1045, 22] on input at bounding box center [1359, 24] width 183 height 26
type input "14026"
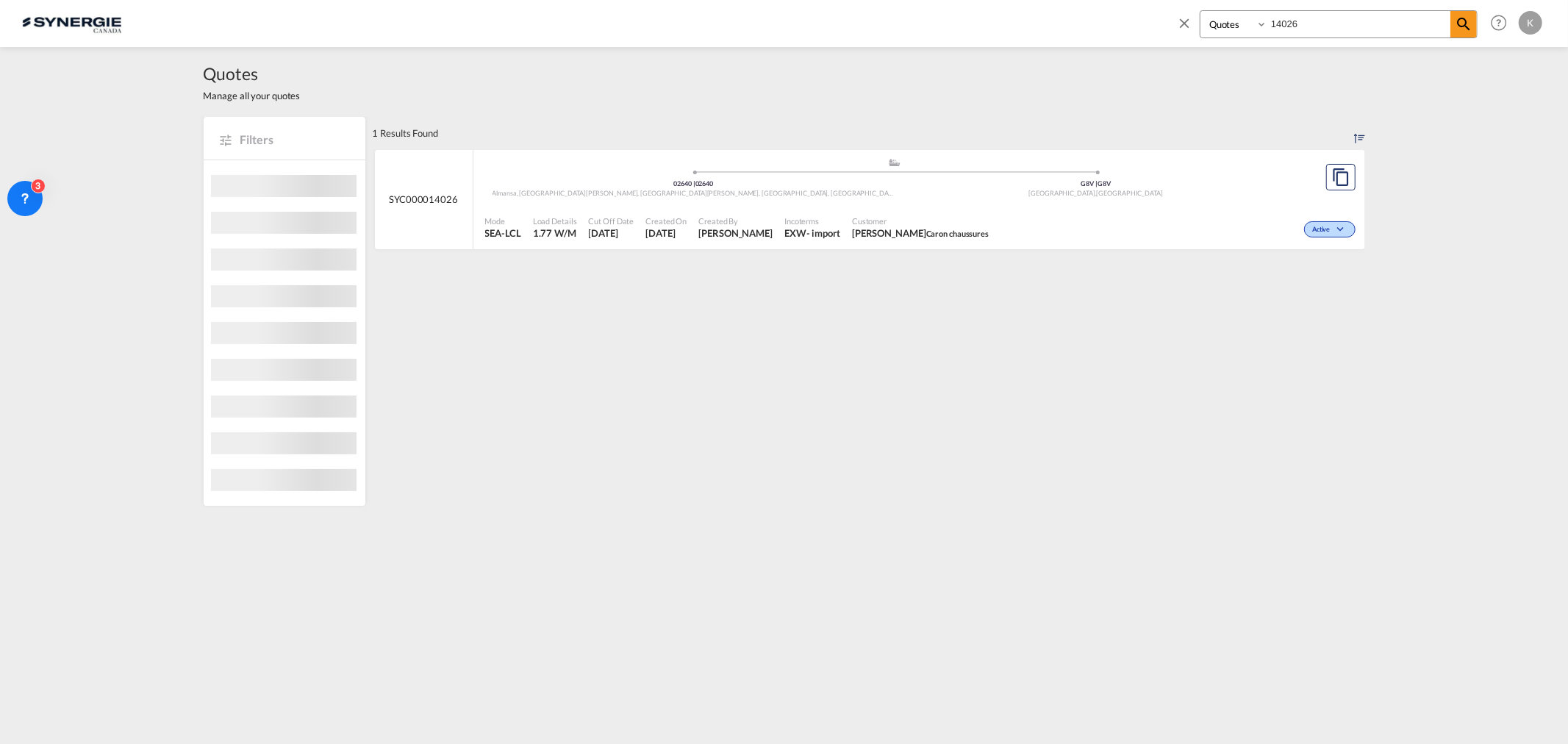
click at [941, 218] on span "Customer" at bounding box center [920, 221] width 137 height 11
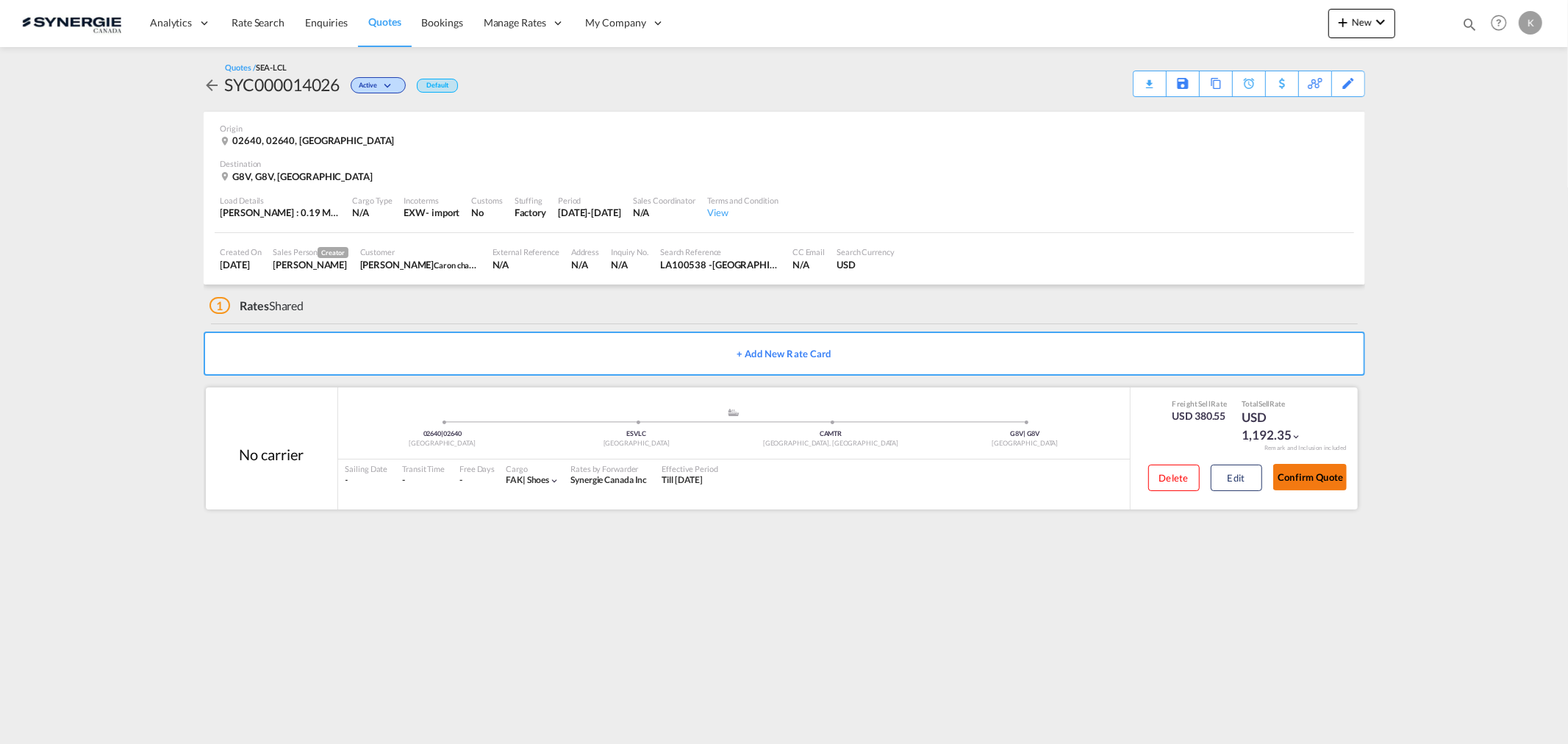
click at [1319, 477] on button "Confirm Quote" at bounding box center [1309, 477] width 73 height 27
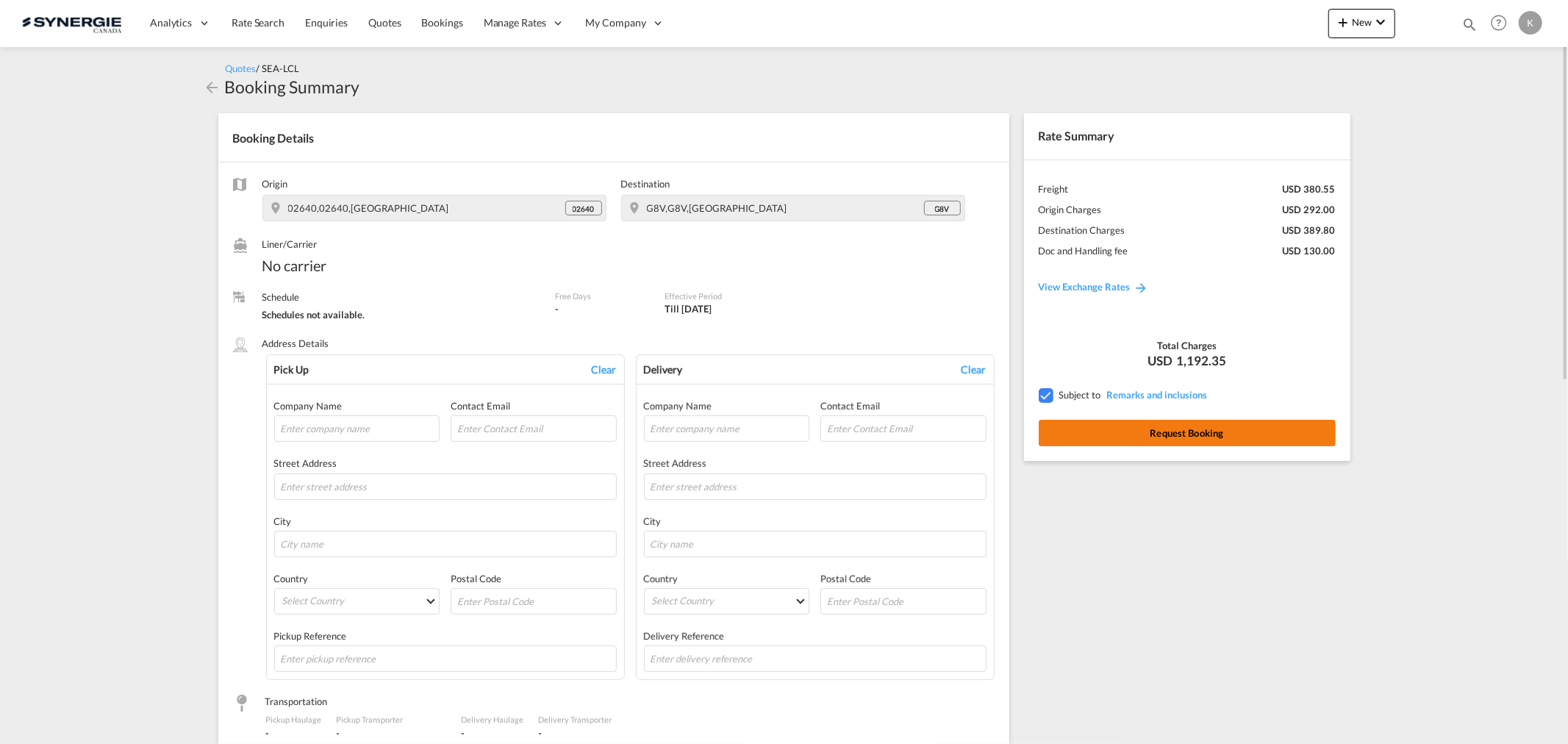
click at [1263, 431] on button "Request Booking" at bounding box center [1187, 432] width 297 height 27
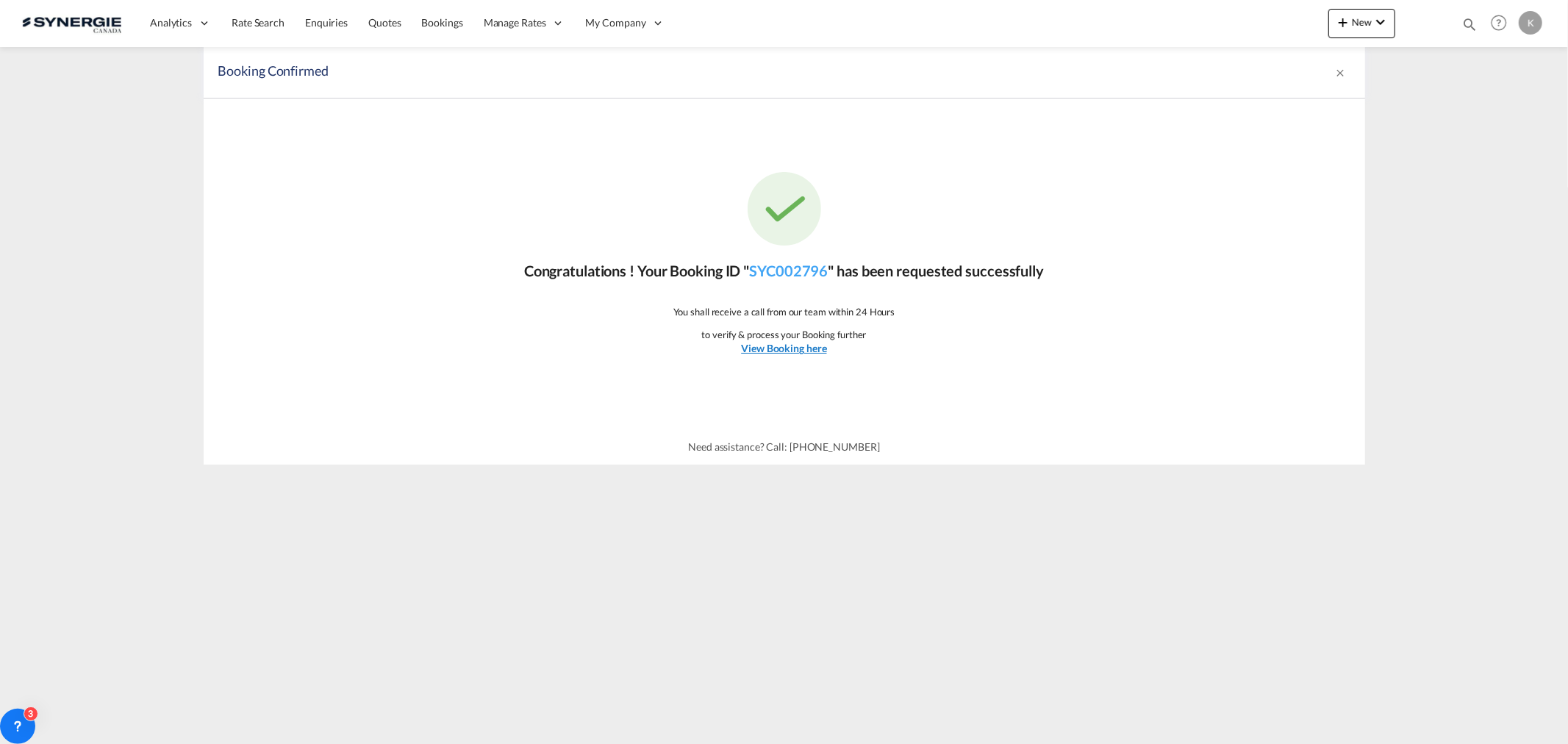
click at [790, 349] on u "View Booking here" at bounding box center [784, 348] width 85 height 13
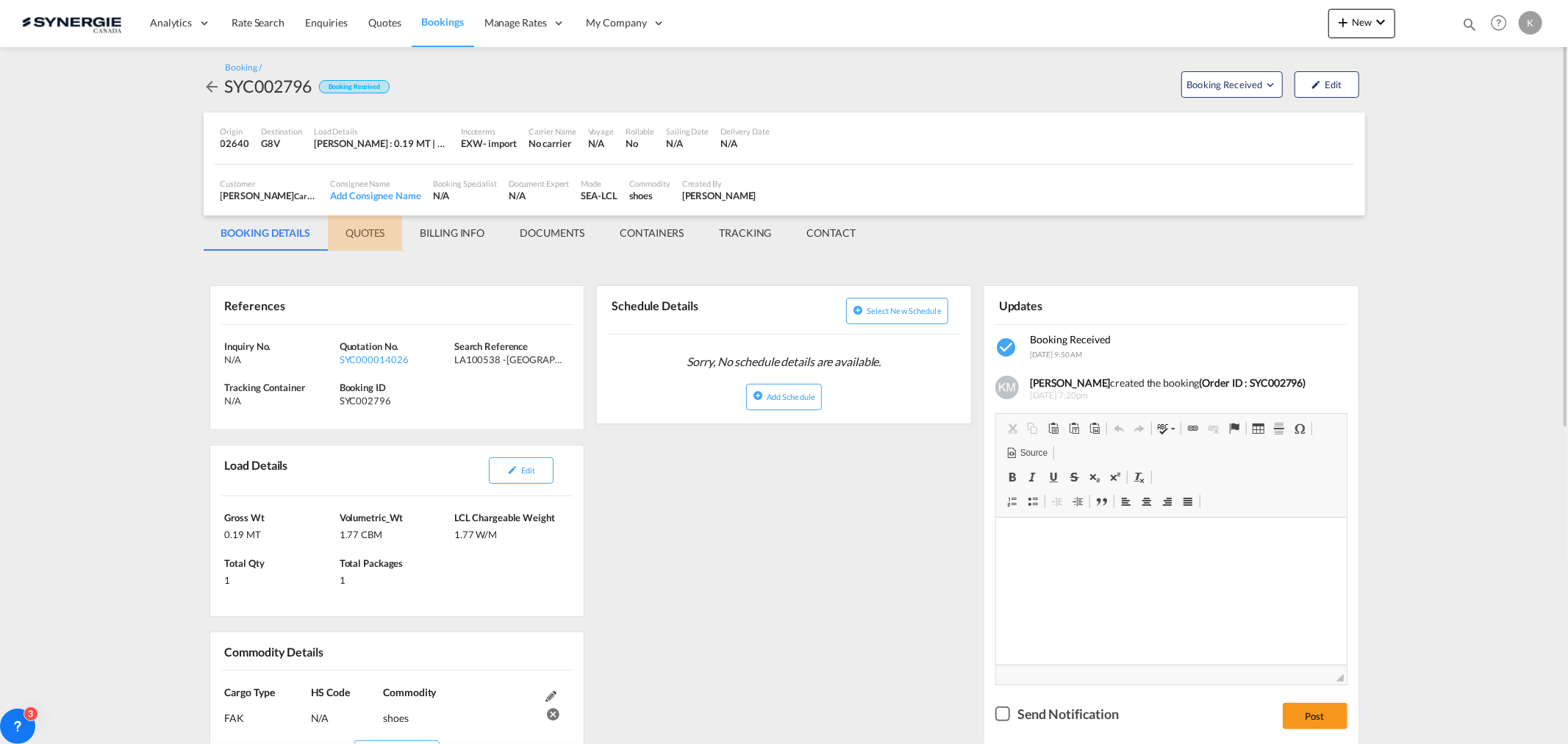
click at [376, 235] on md-tab-item "QUOTES" at bounding box center [365, 233] width 74 height 35
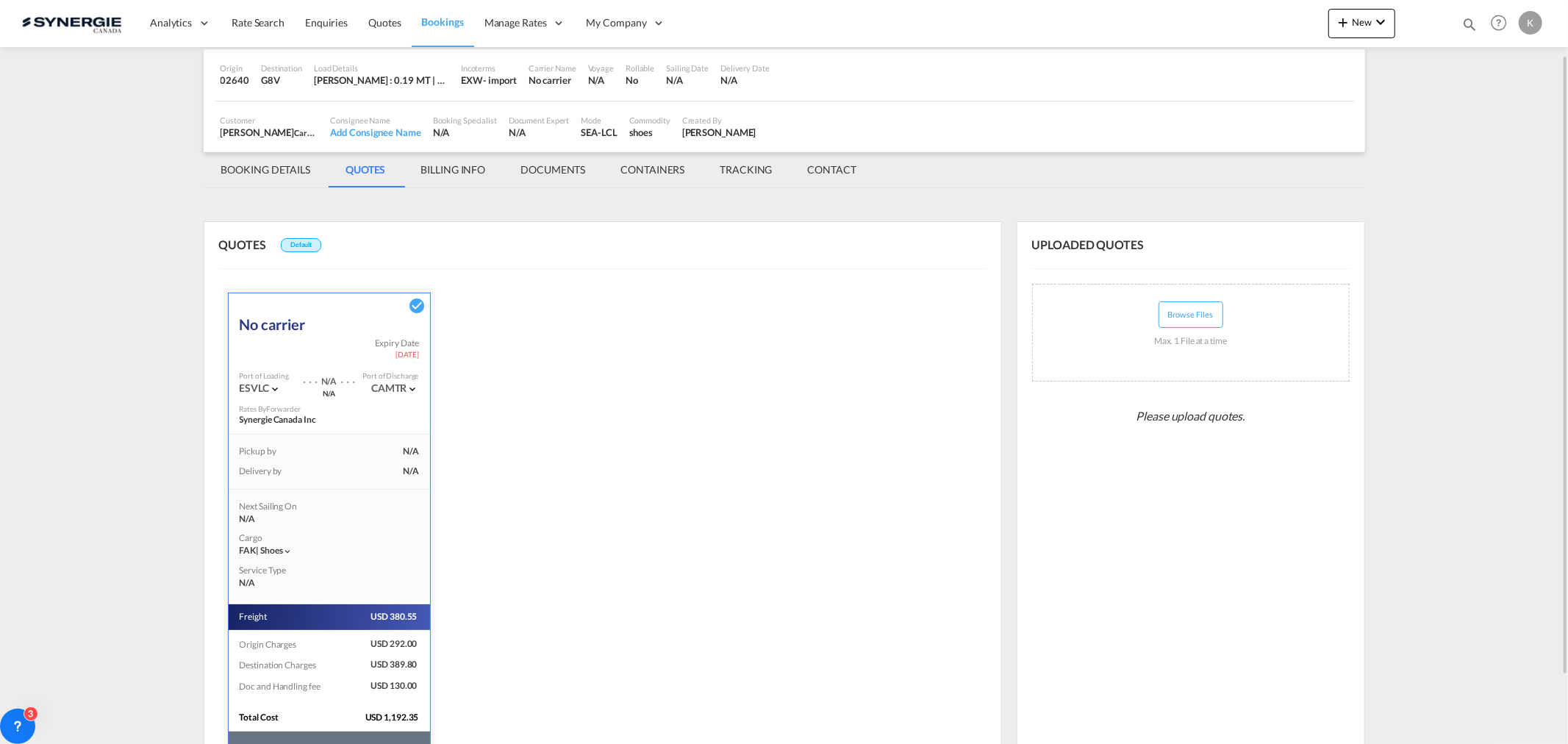
scroll to position [144, 0]
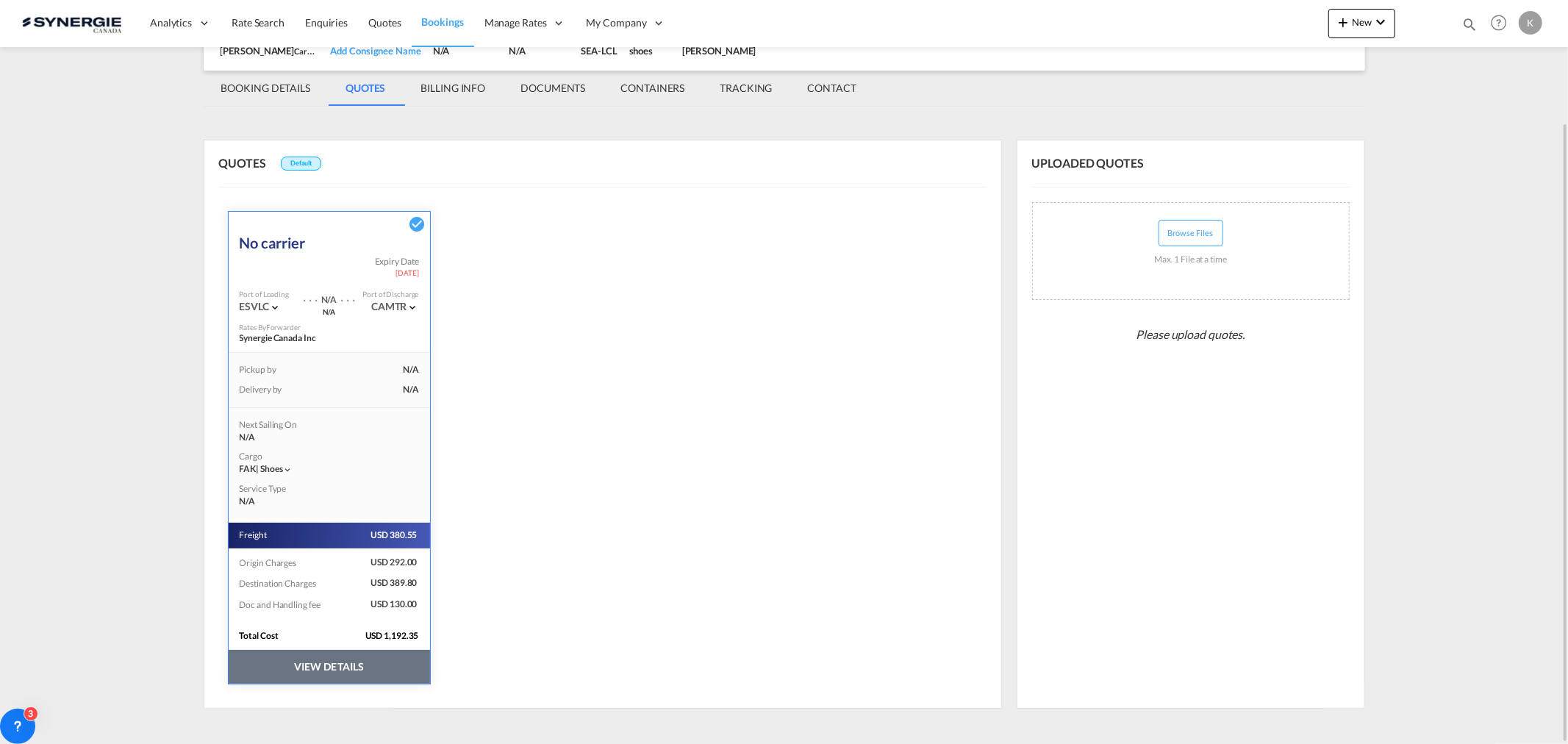
click at [358, 671] on button "VIEW DETAILS" at bounding box center [330, 666] width 202 height 34
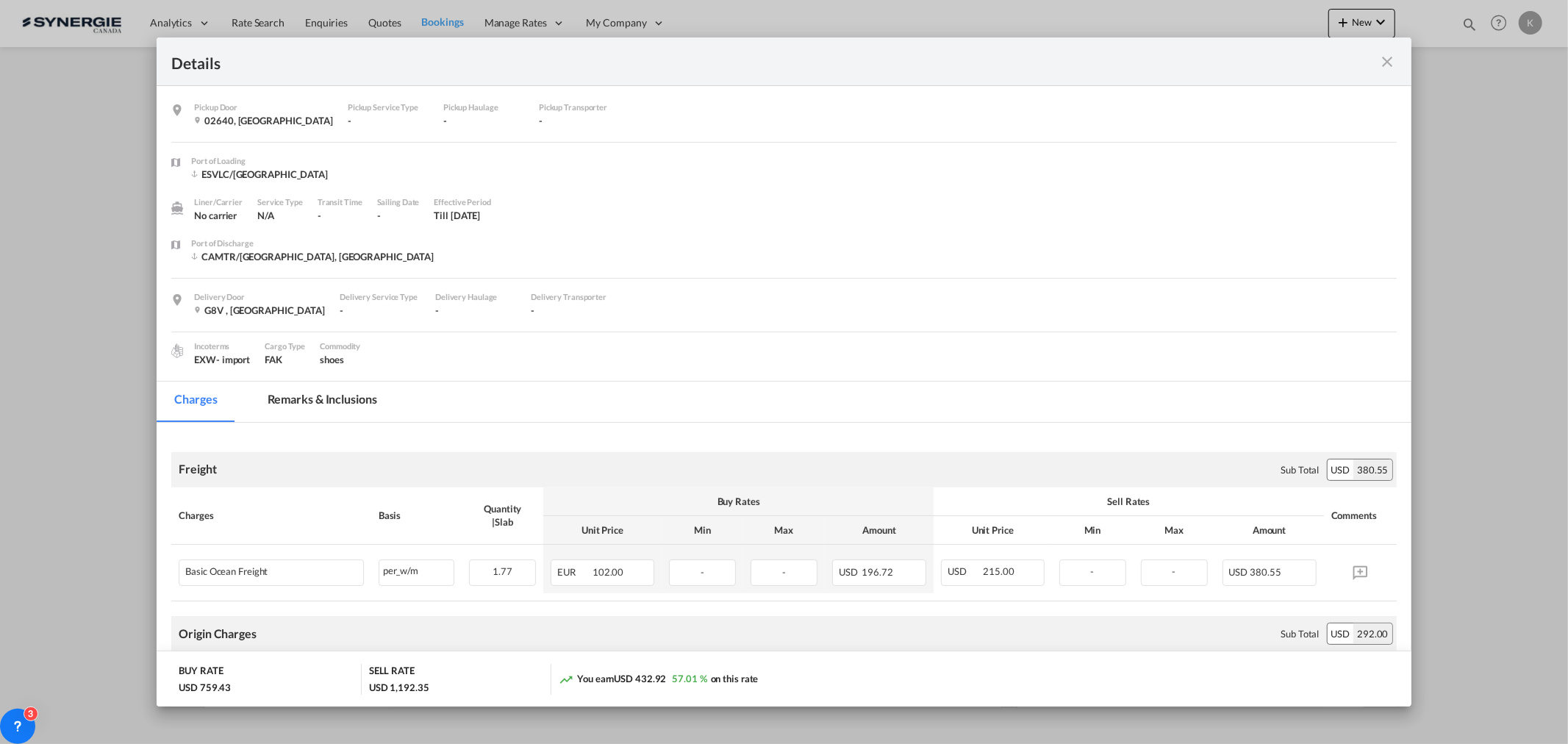
click at [357, 393] on md-tab-item "Remarks & Inclusions" at bounding box center [322, 402] width 144 height 41
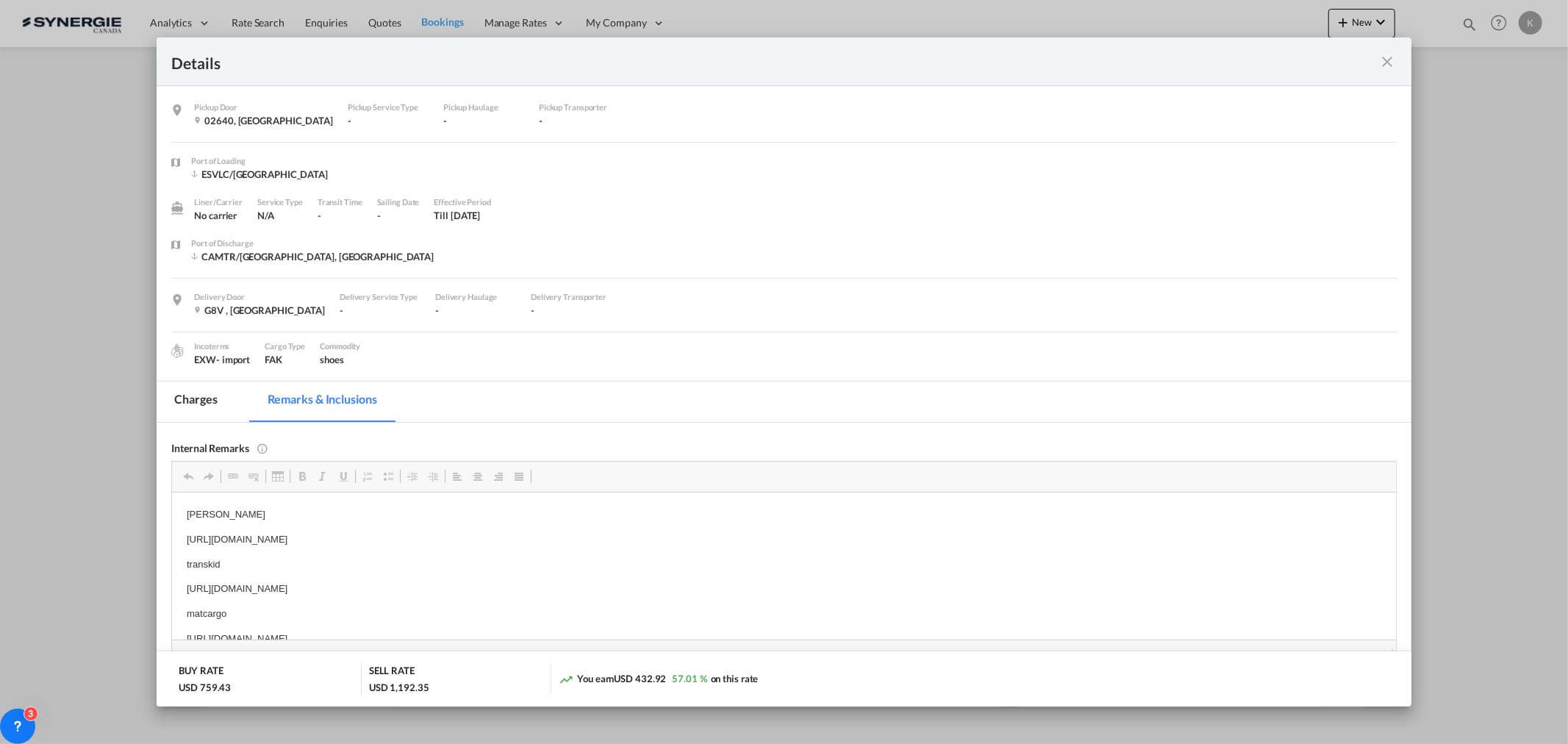
scroll to position [0, 0]
click at [1386, 56] on md-icon "icon-close fg-AAA8AD m-0 cursor" at bounding box center [1388, 61] width 18 height 18
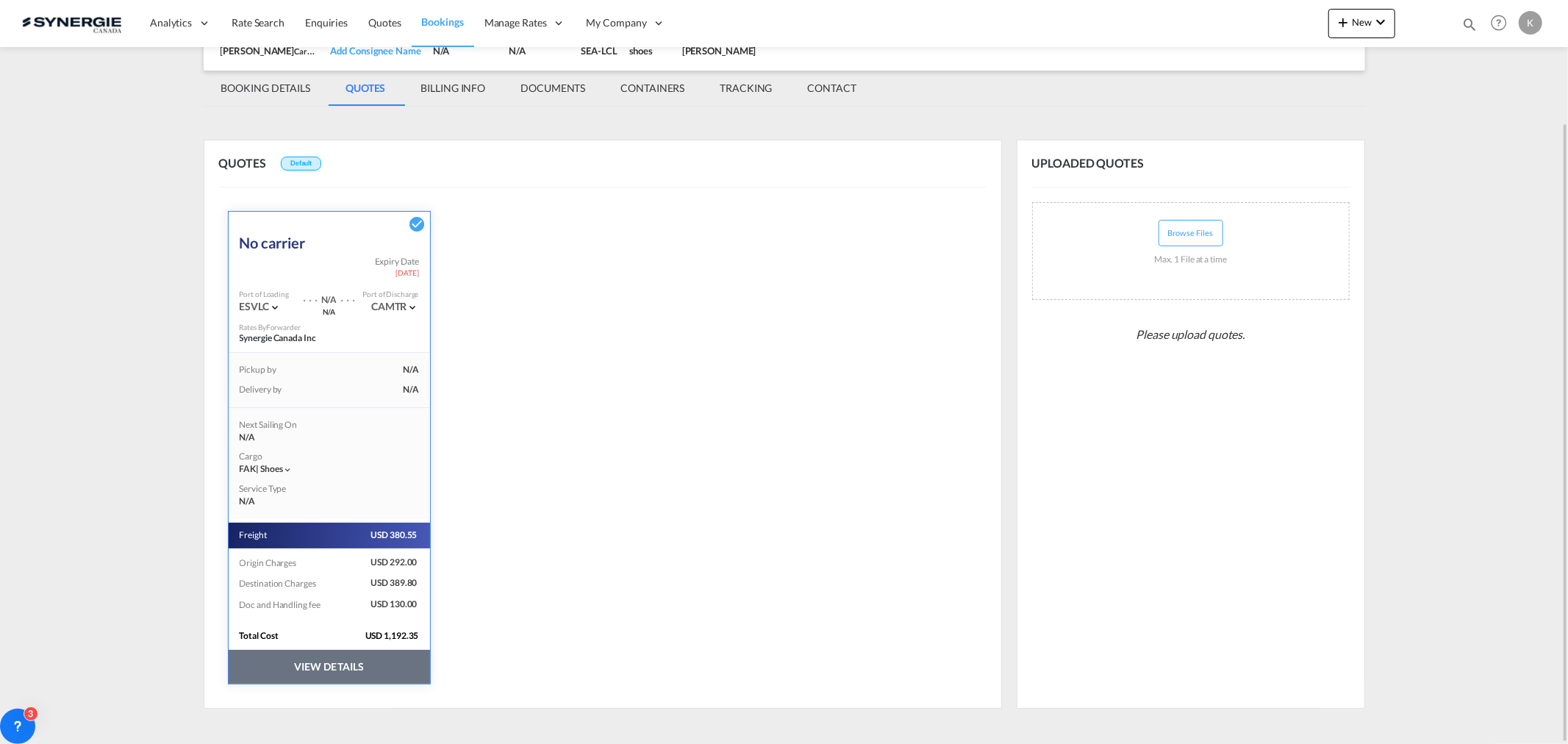
click at [266, 91] on md-tab-item "BOOKING DETAILS" at bounding box center [266, 88] width 125 height 35
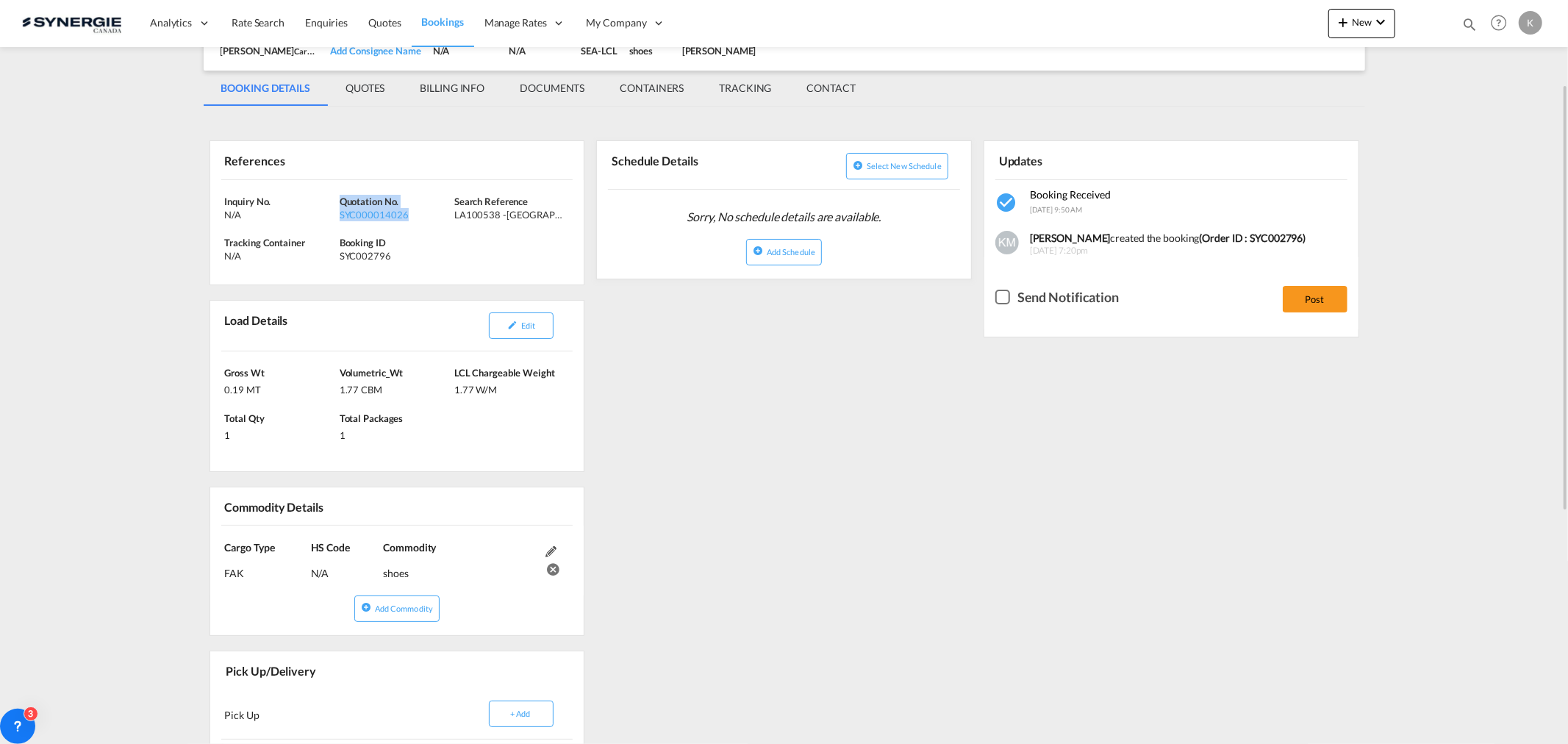
drag, startPoint x: 427, startPoint y: 217, endPoint x: 340, endPoint y: 199, distance: 88.8
click at [340, 199] on div "Quotation No. SYC000014026" at bounding box center [397, 207] width 115 height 27
copy div "Quotation No. SYC000014026"
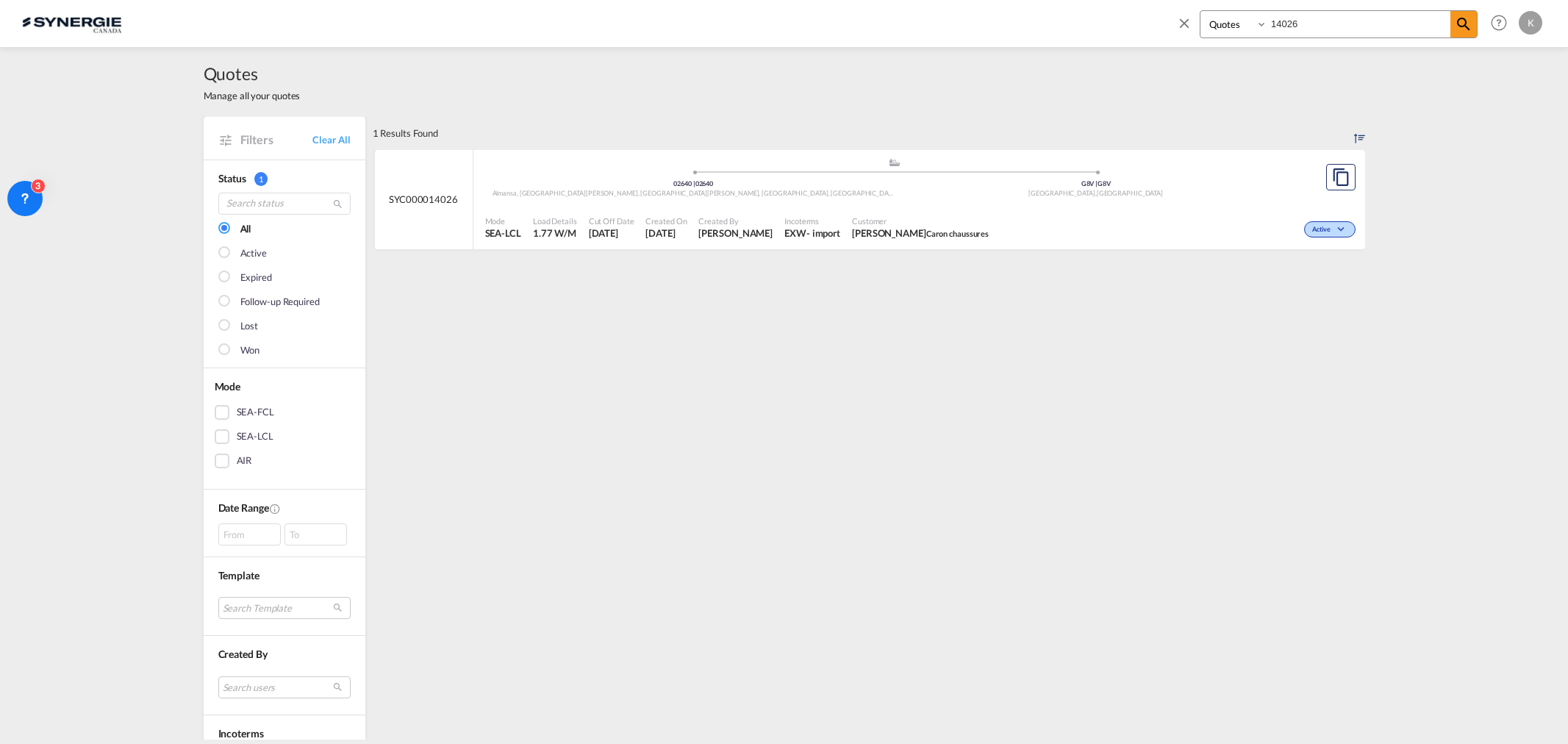
select select "Quotes"
